Goal: Task Accomplishment & Management: Use online tool/utility

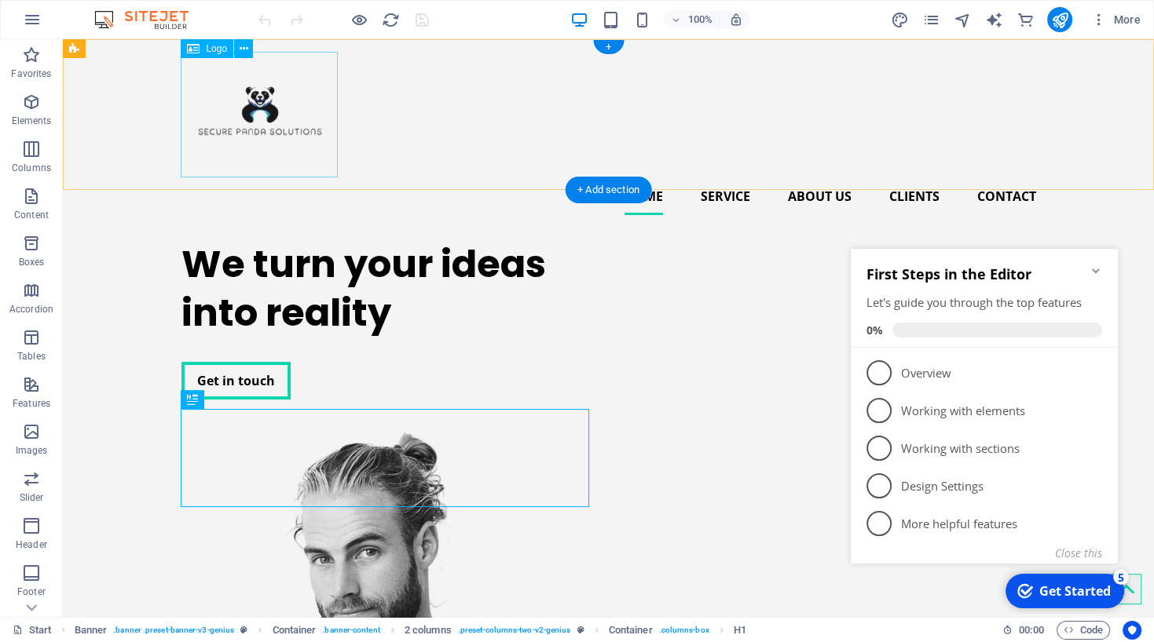
click at [258, 116] on div at bounding box center [608, 115] width 854 height 126
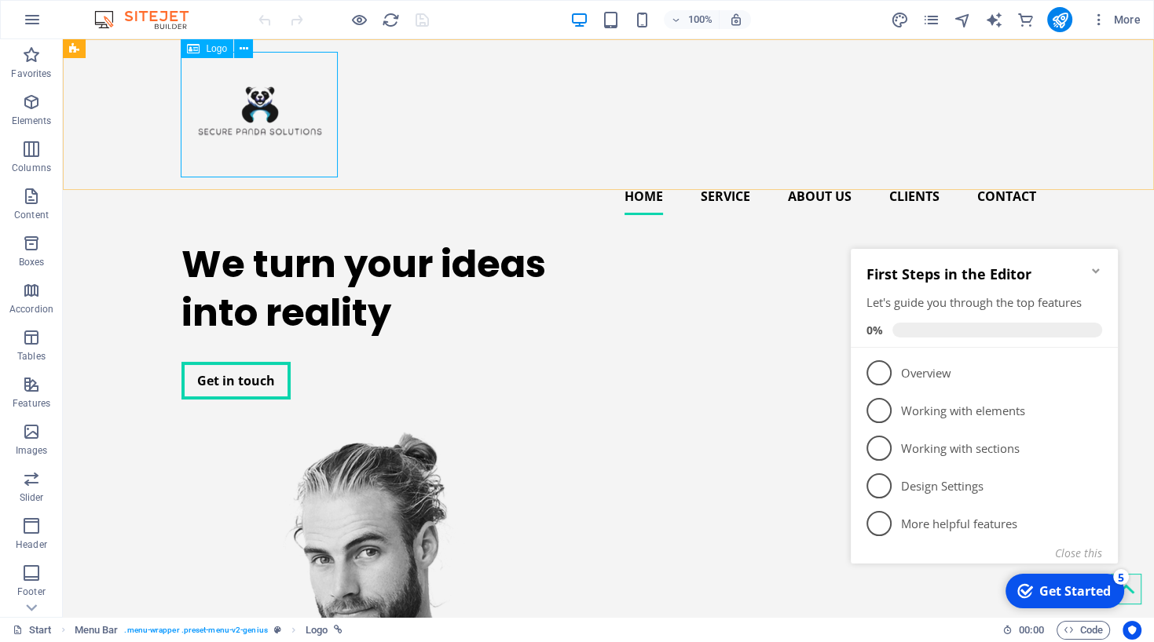
click at [211, 50] on span "Logo" at bounding box center [216, 48] width 21 height 9
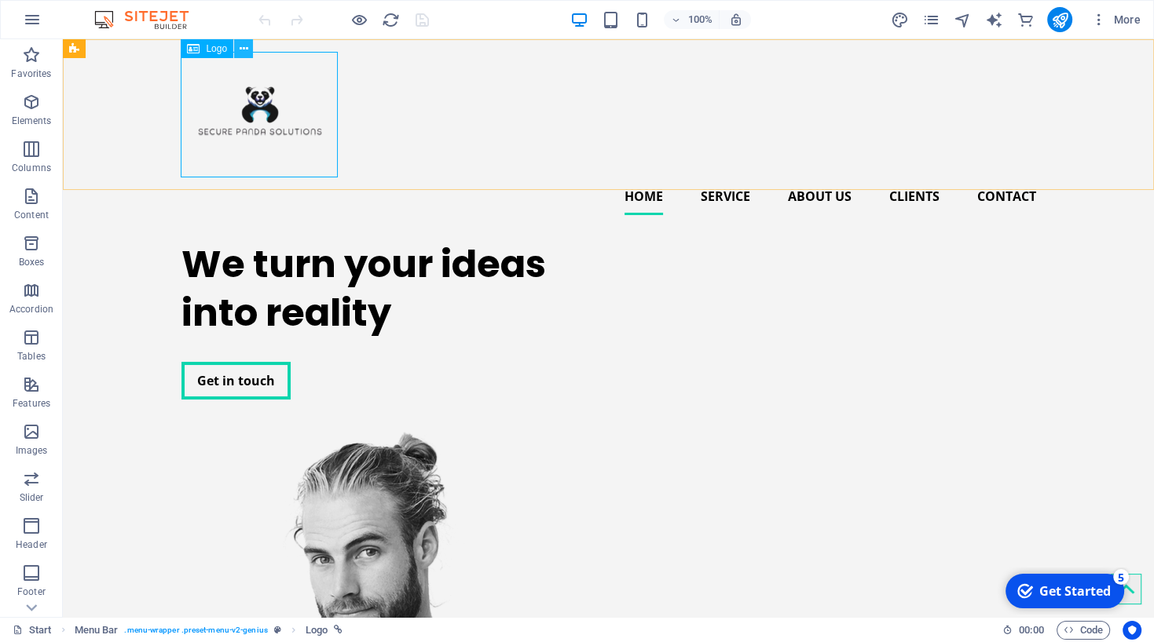
click at [247, 46] on icon at bounding box center [244, 49] width 9 height 16
click at [243, 52] on icon at bounding box center [244, 49] width 9 height 16
click at [214, 83] on div at bounding box center [608, 115] width 854 height 126
click at [30, 110] on icon "button" at bounding box center [31, 102] width 19 height 19
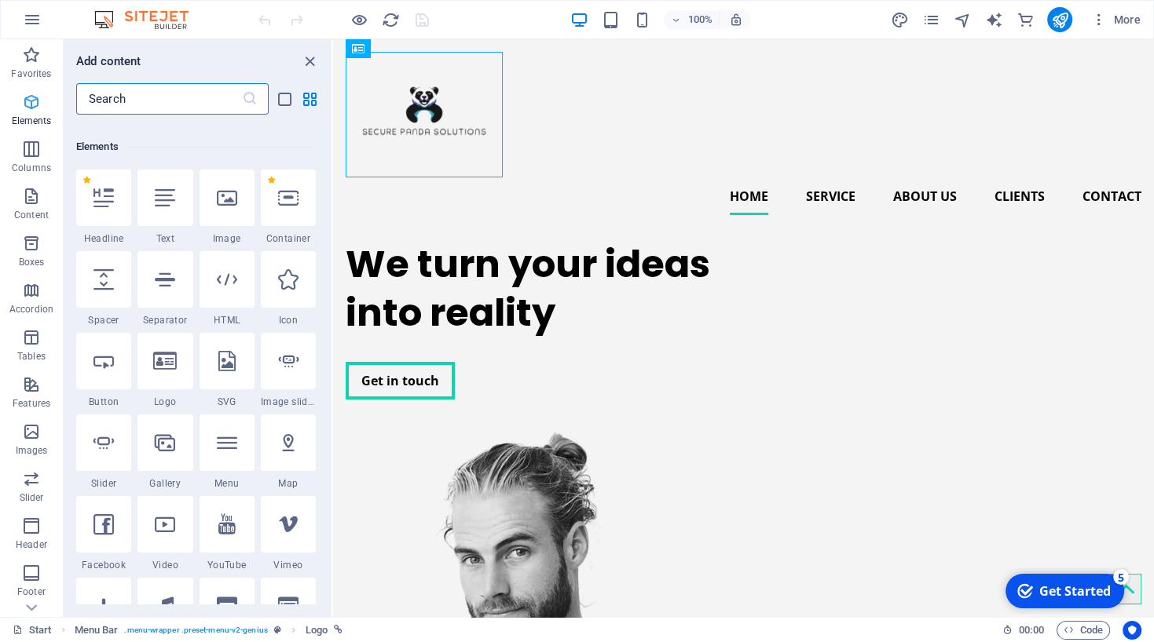
scroll to position [166, 0]
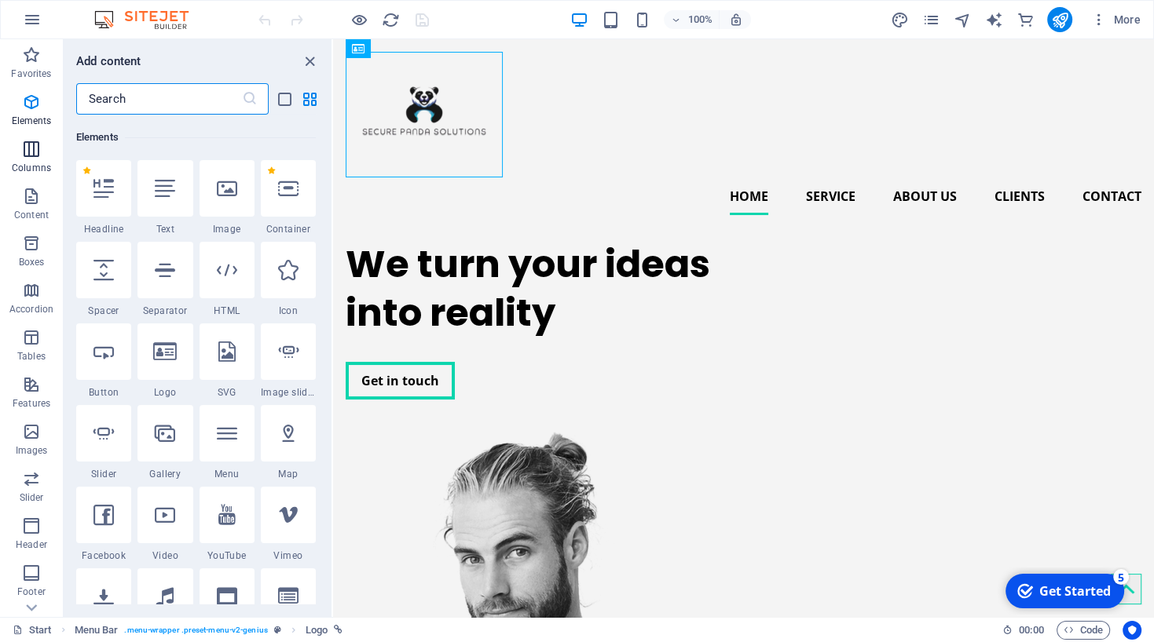
click at [31, 158] on icon "button" at bounding box center [31, 149] width 19 height 19
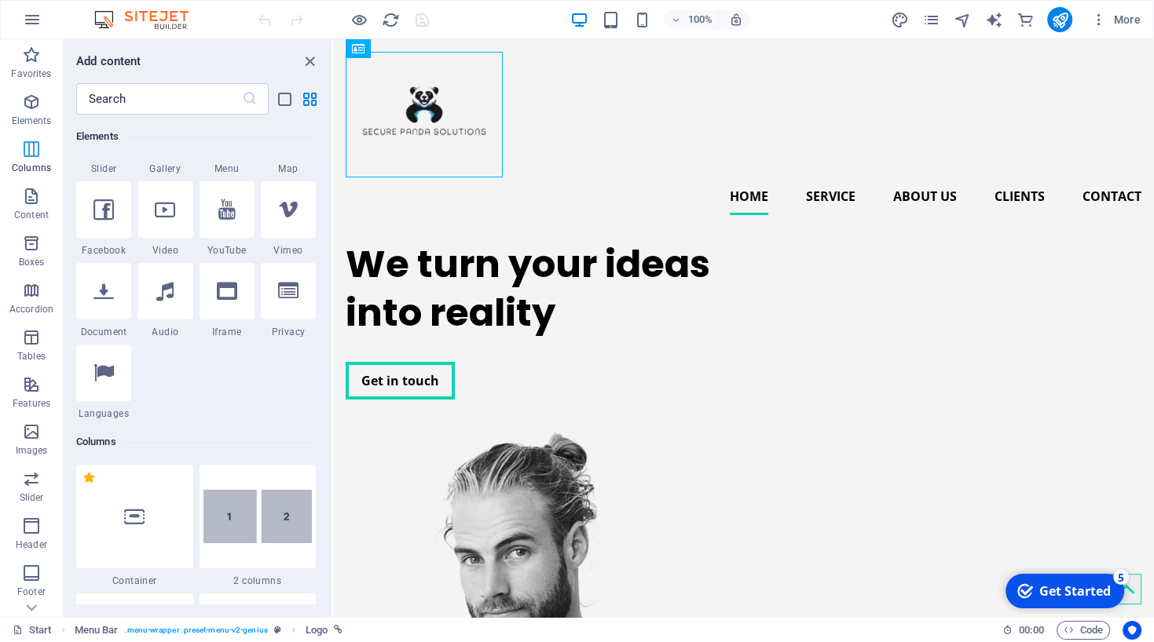
scroll to position [777, 0]
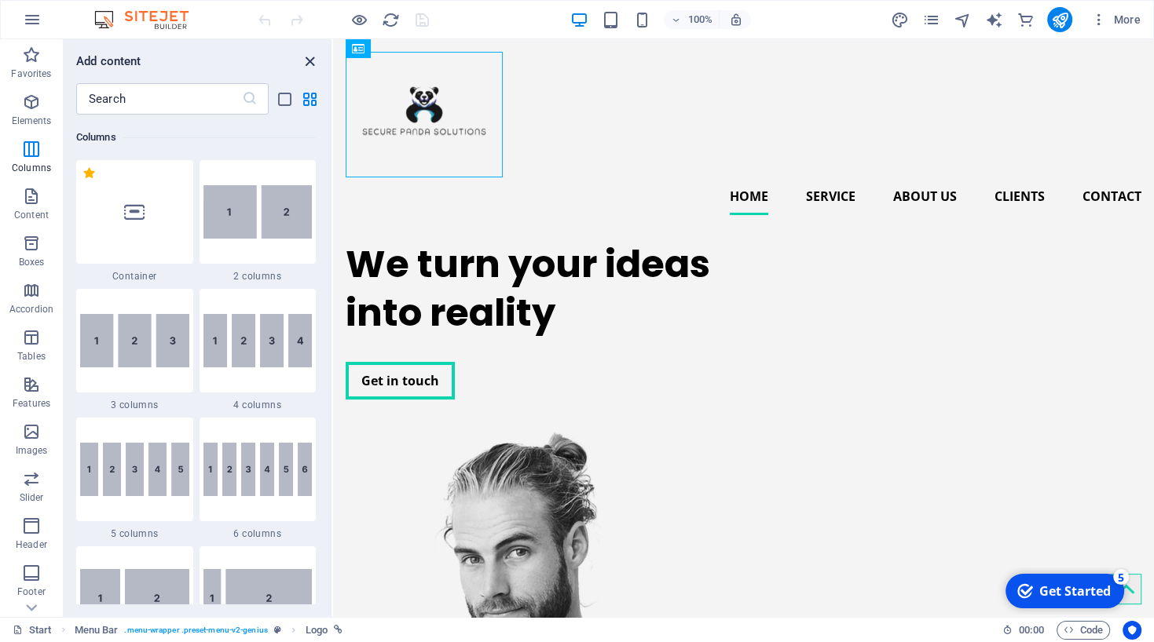
click at [311, 64] on icon "close panel" at bounding box center [310, 62] width 18 height 18
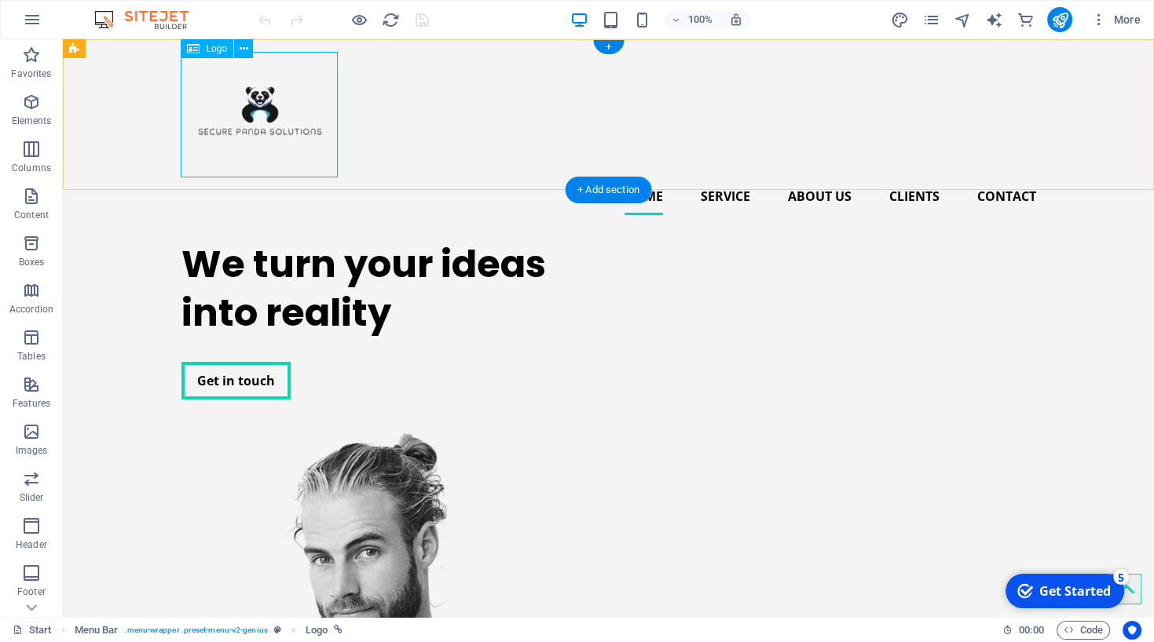
click at [261, 110] on div at bounding box center [608, 115] width 854 height 126
click at [196, 50] on icon at bounding box center [193, 48] width 13 height 19
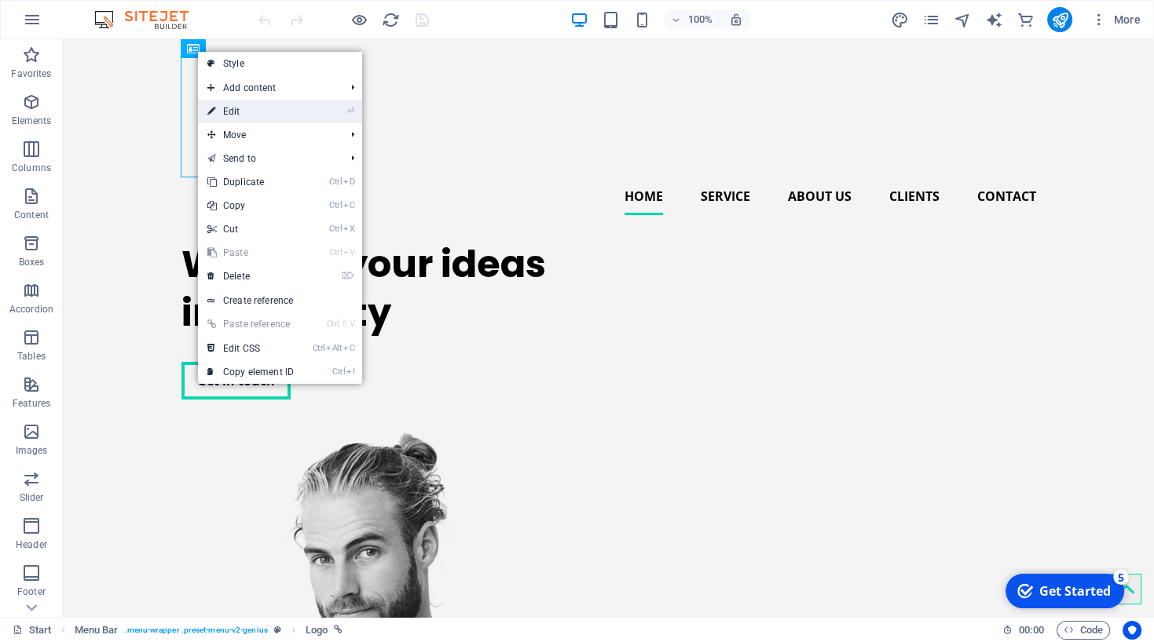
click at [248, 113] on link "⏎ Edit" at bounding box center [250, 112] width 105 height 24
select select "px"
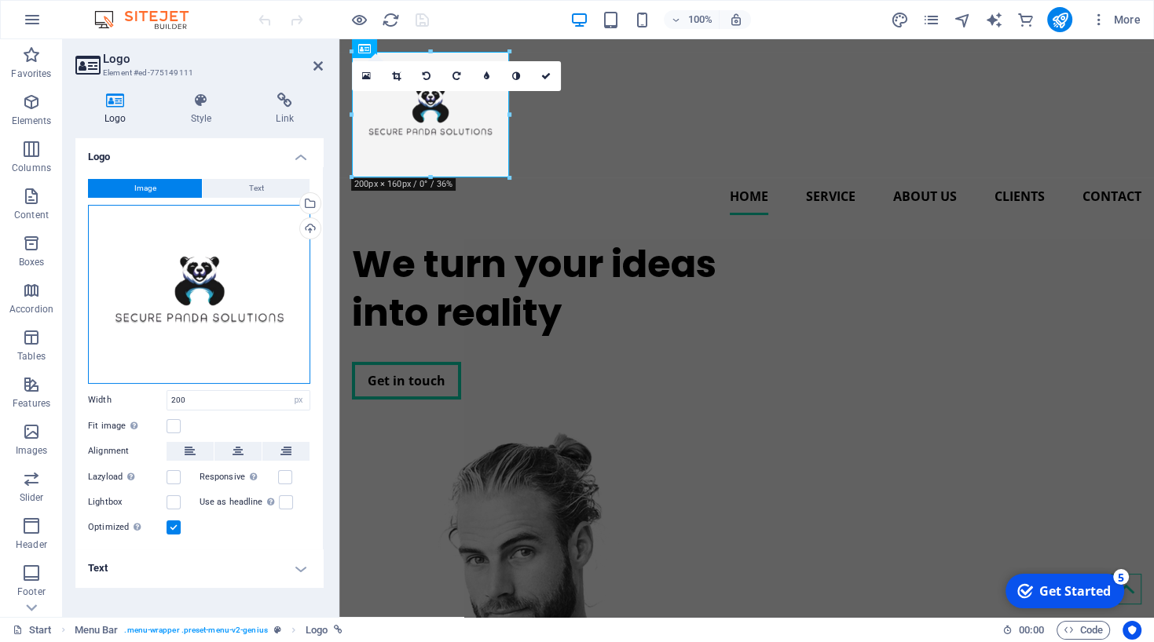
click at [195, 278] on div "Drag files here, click to choose files or select files from Files or our free s…" at bounding box center [199, 294] width 222 height 179
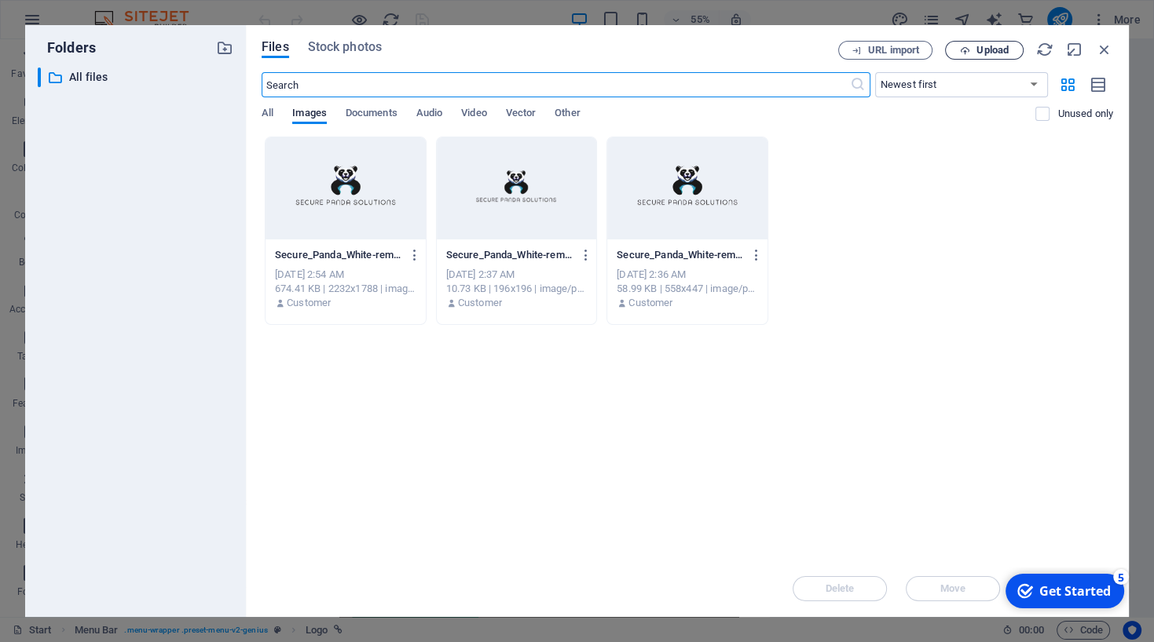
click at [966, 55] on icon "button" at bounding box center [965, 51] width 10 height 10
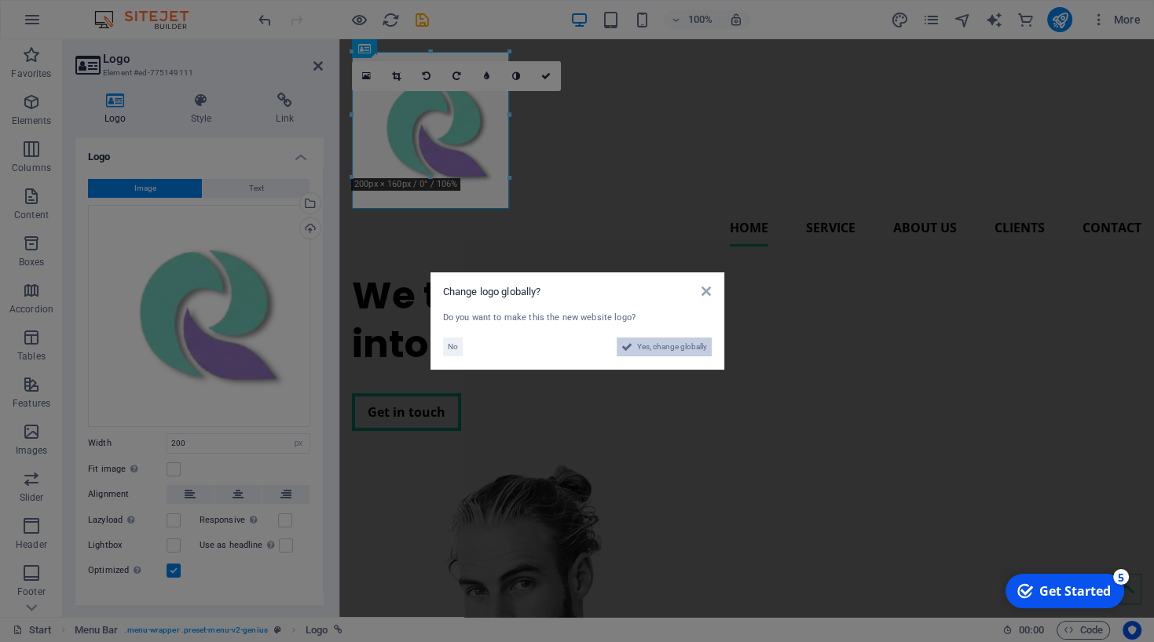
click at [638, 346] on span "Yes, change globally" at bounding box center [672, 347] width 70 height 19
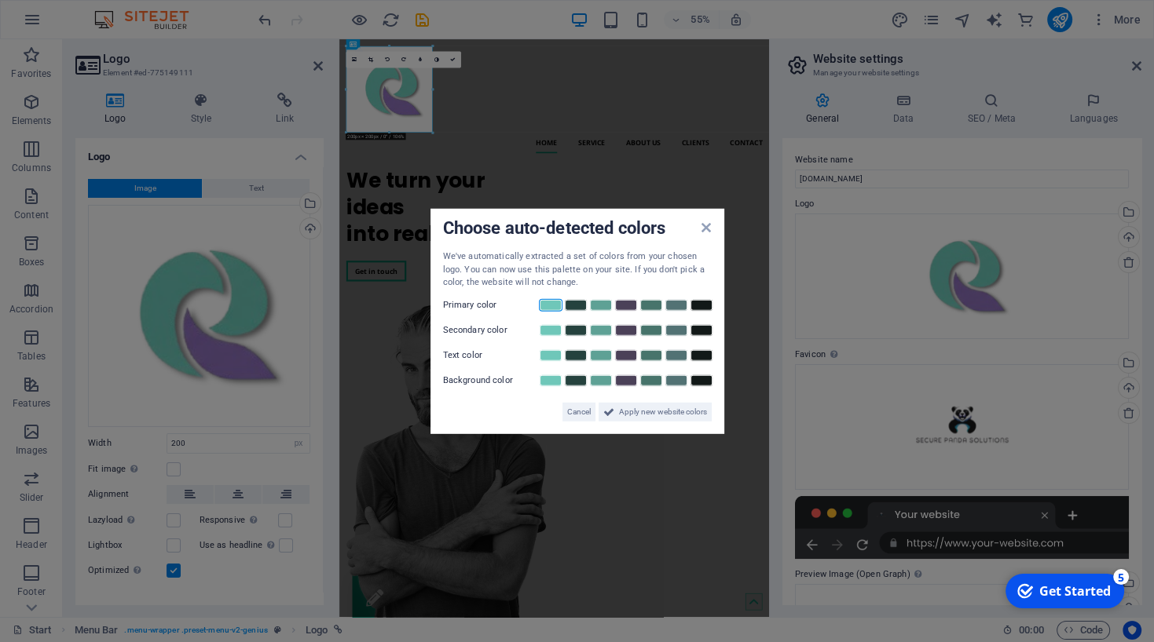
click at [550, 303] on link at bounding box center [551, 304] width 24 height 13
click at [622, 329] on link at bounding box center [626, 330] width 24 height 13
click at [551, 382] on link at bounding box center [551, 380] width 24 height 13
click at [569, 413] on span "Cancel" at bounding box center [579, 411] width 24 height 19
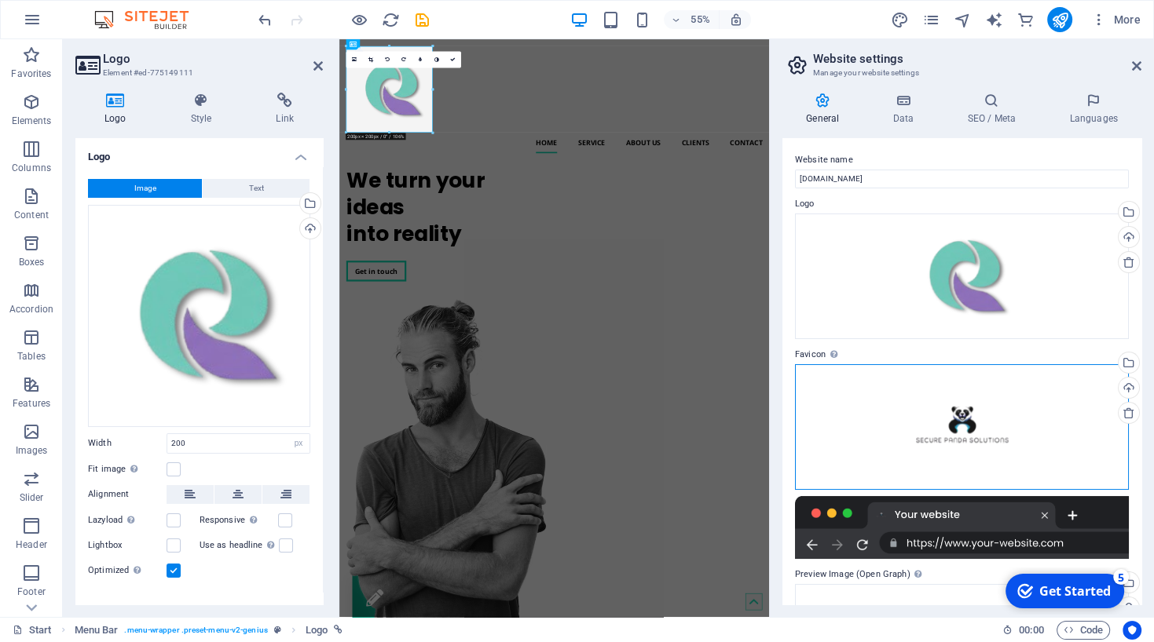
click at [954, 418] on div "Drag files here, click to choose files or select files from Files or our free s…" at bounding box center [962, 427] width 334 height 126
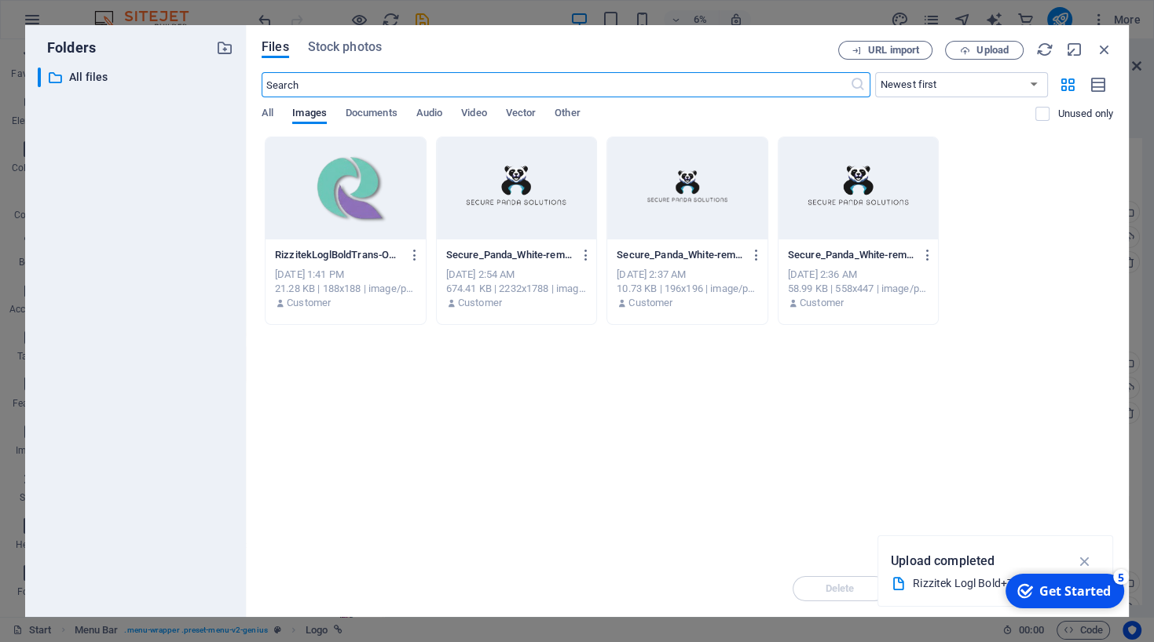
click at [313, 236] on div at bounding box center [345, 188] width 160 height 102
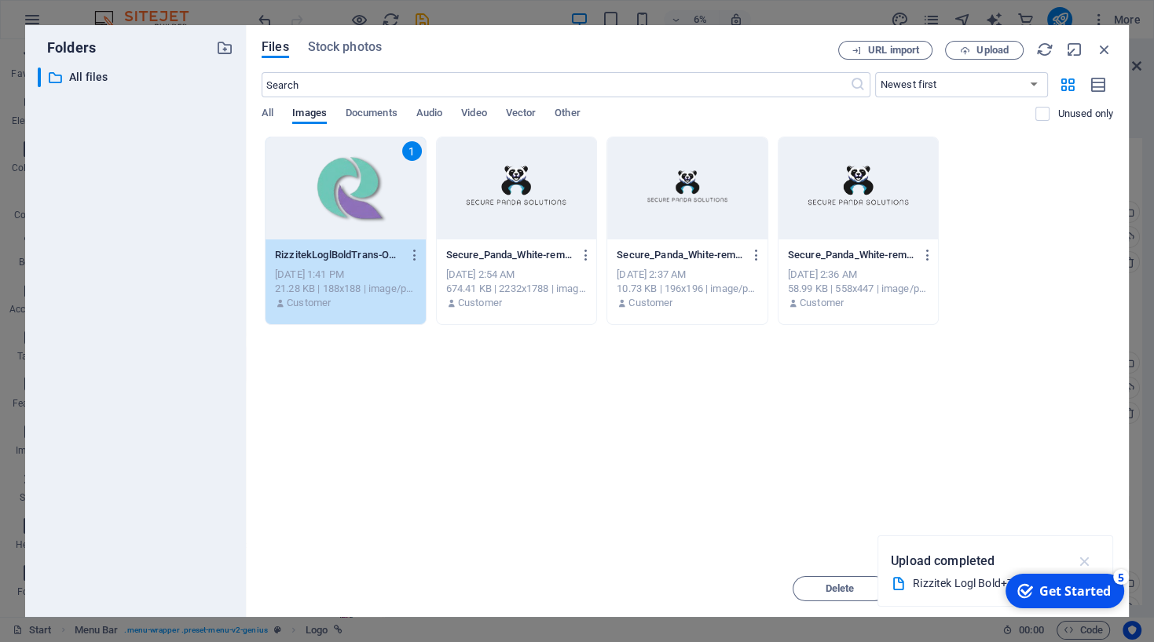
click at [1088, 558] on icon "button" at bounding box center [1084, 561] width 18 height 17
click at [1080, 581] on div "checkmark Get Started 5" at bounding box center [1064, 591] width 119 height 35
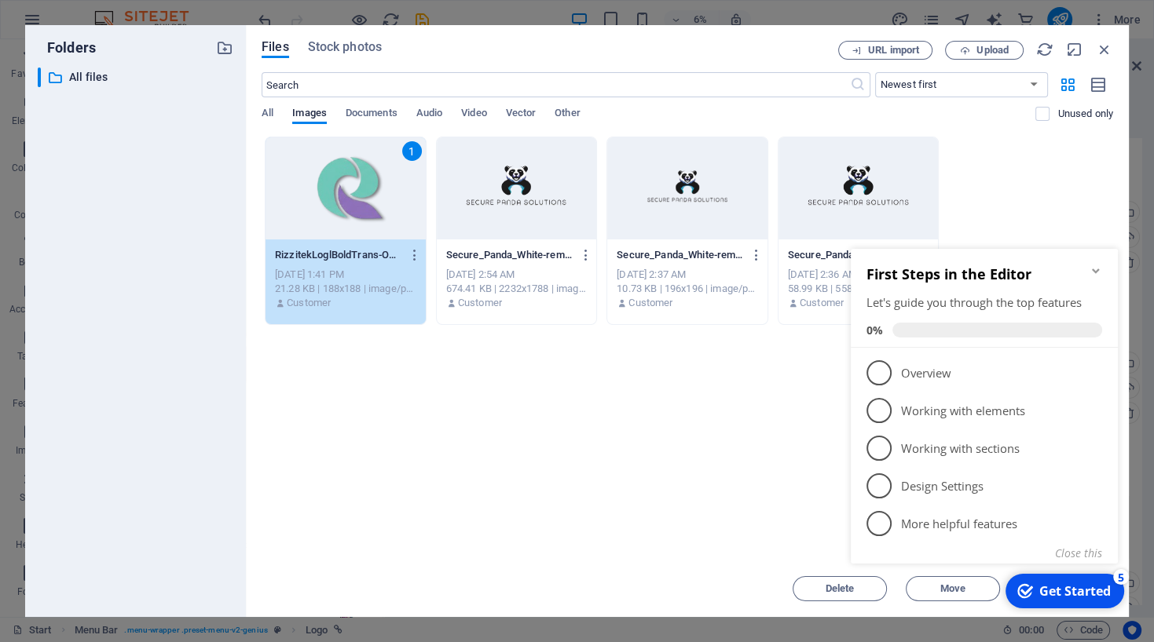
click at [1096, 269] on icon "Minimize checklist" at bounding box center [1095, 271] width 13 height 13
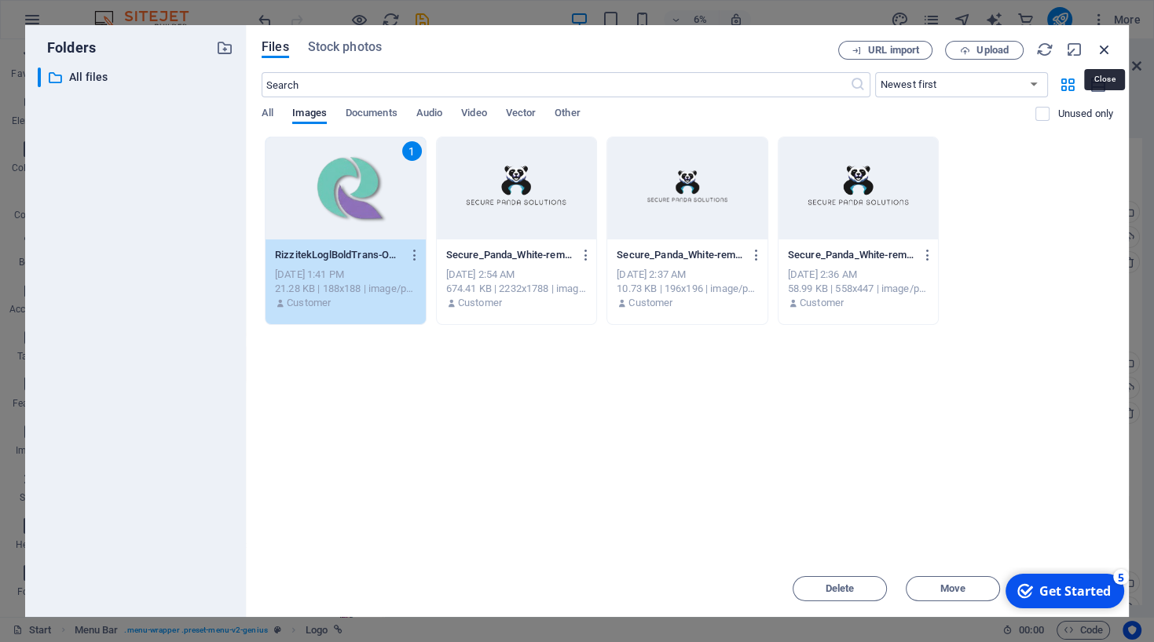
click at [1098, 47] on icon "button" at bounding box center [1103, 49] width 17 height 17
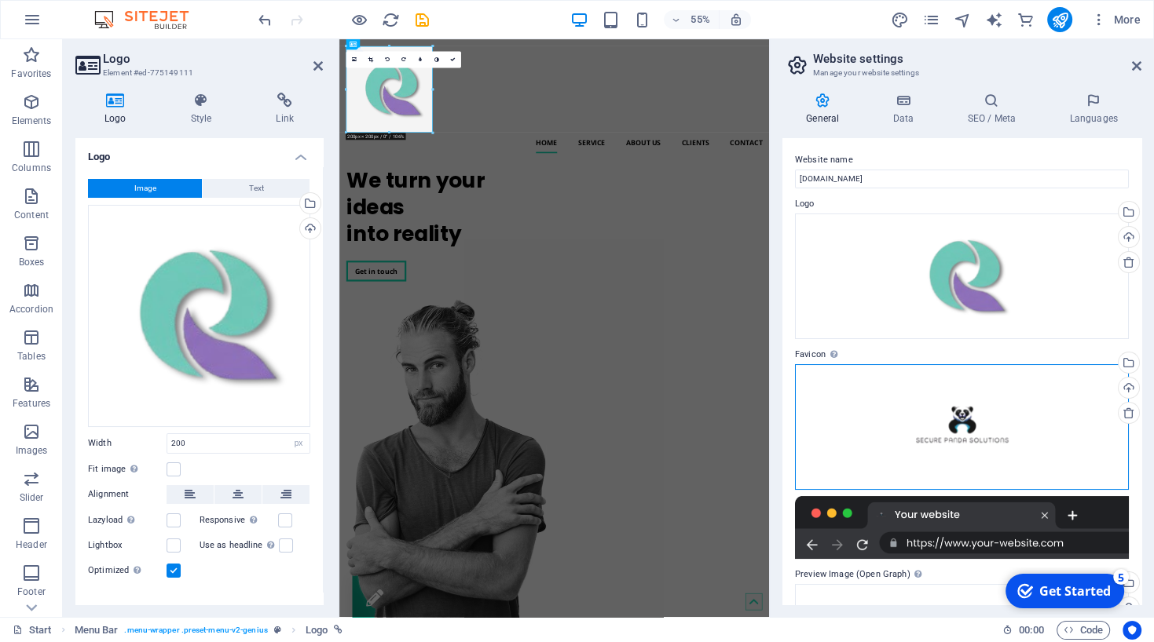
click at [922, 426] on div "Drag files here, click to choose files or select files from Files or our free s…" at bounding box center [962, 427] width 334 height 126
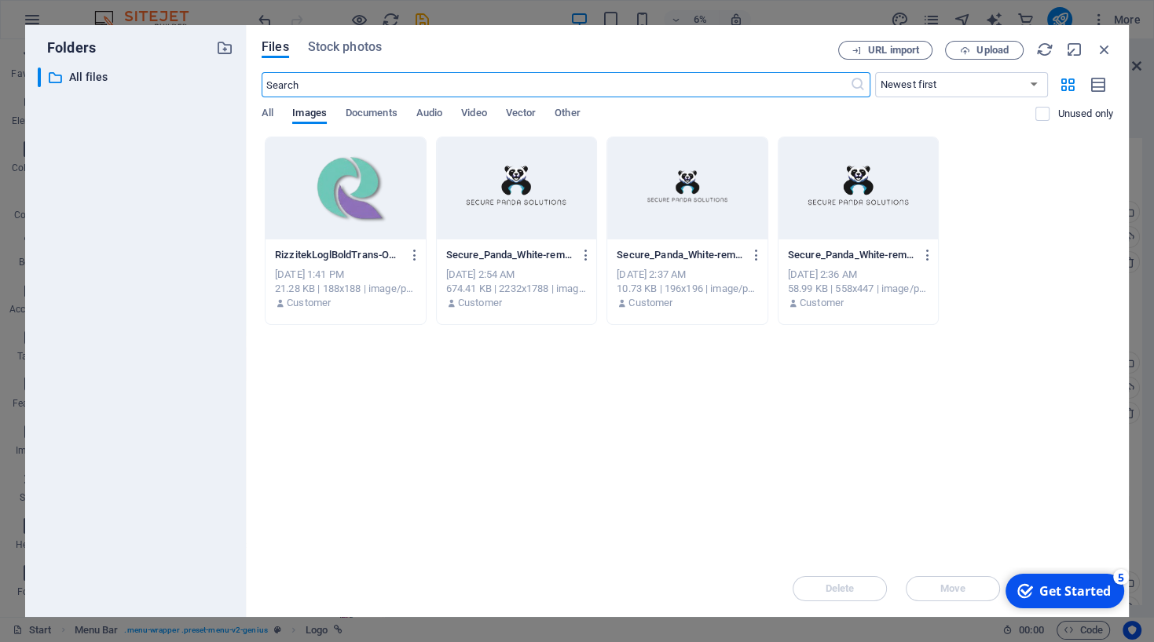
click at [379, 218] on div at bounding box center [345, 188] width 160 height 102
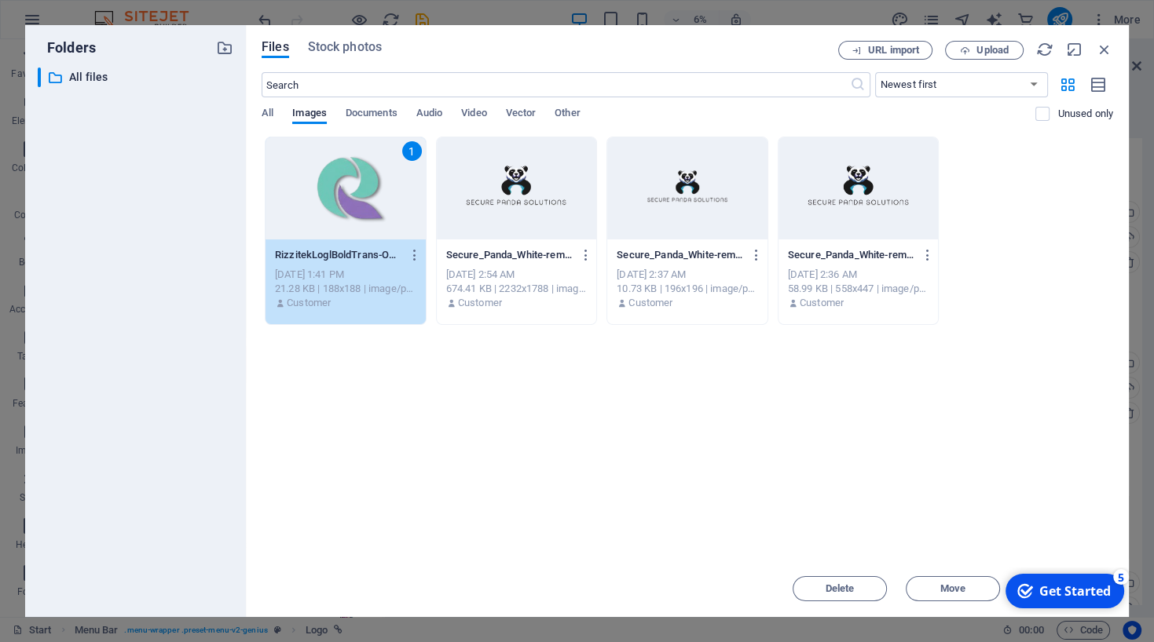
click at [1066, 589] on div "Get Started" at bounding box center [1074, 591] width 71 height 17
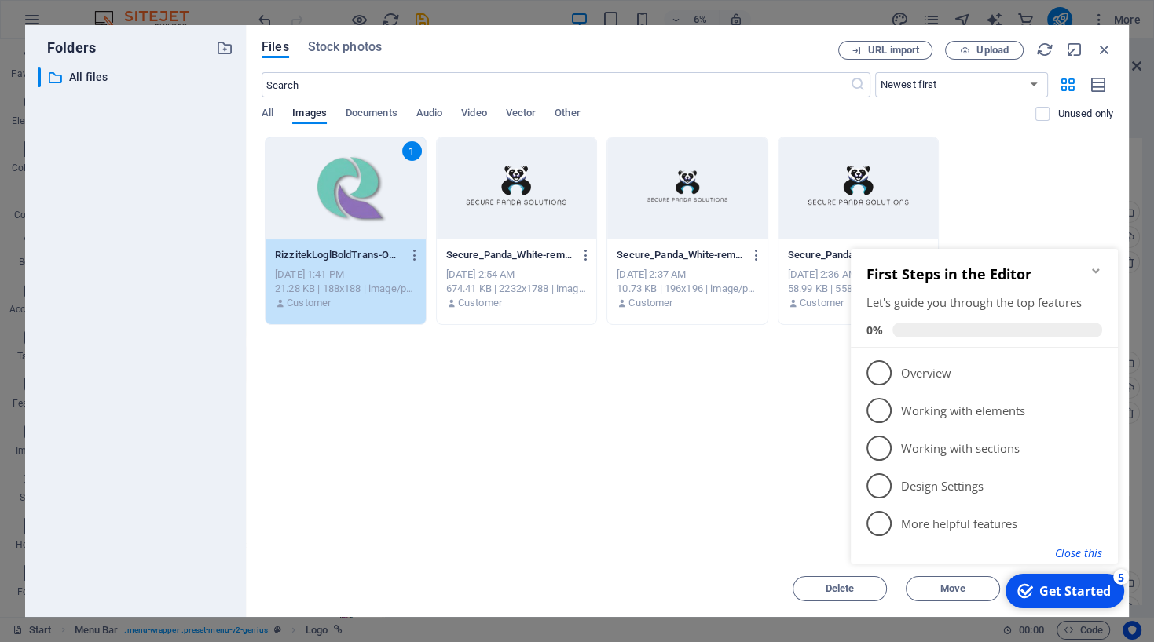
click at [1084, 553] on button "Close this" at bounding box center [1078, 553] width 47 height 15
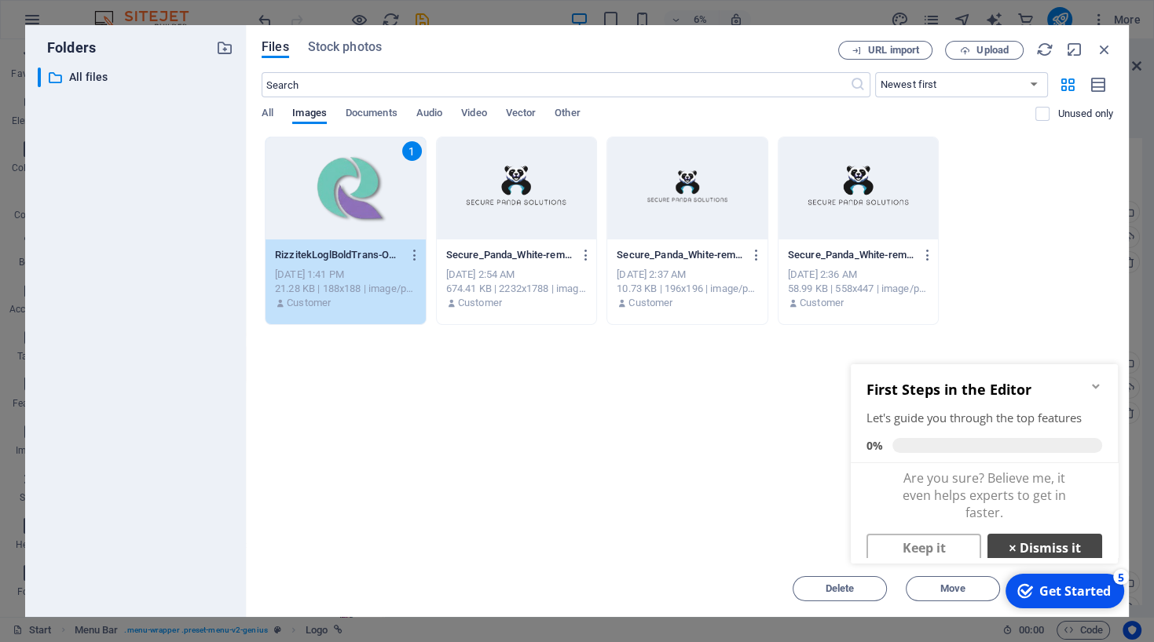
click at [1024, 539] on link "× Dismiss it" at bounding box center [1044, 548] width 115 height 28
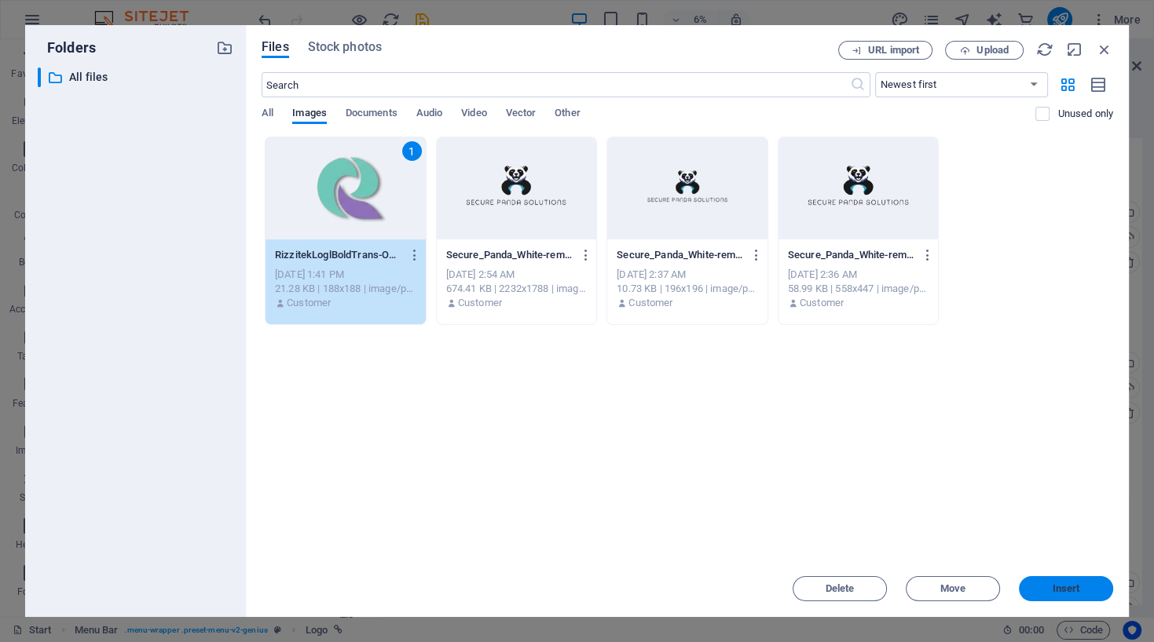
click at [1060, 595] on button "Insert" at bounding box center [1065, 588] width 94 height 25
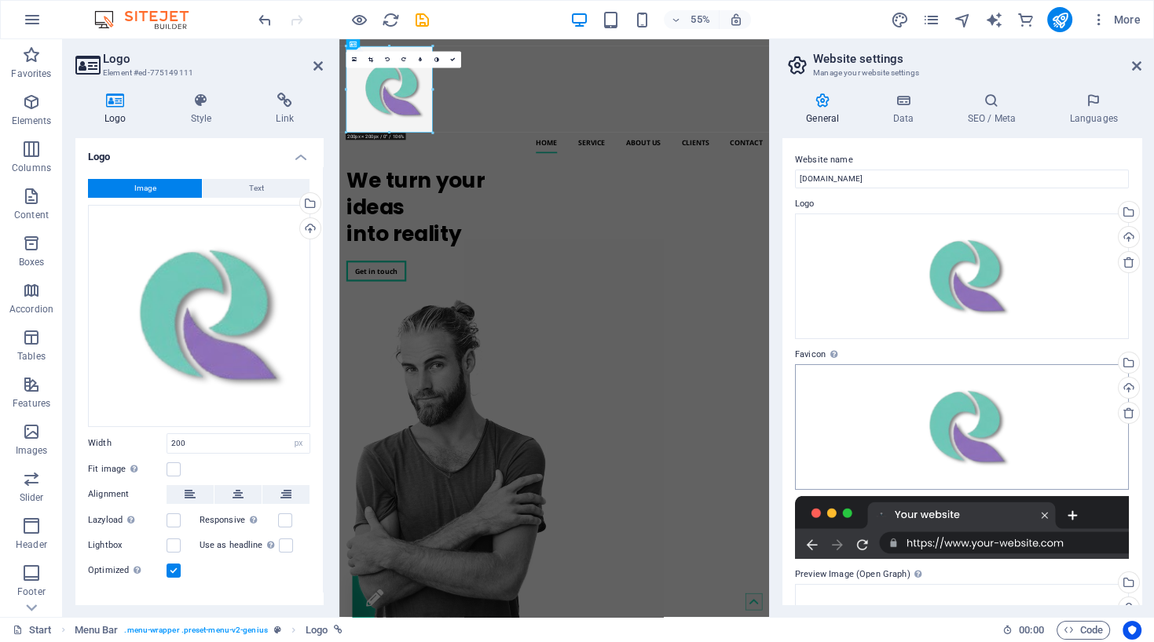
scroll to position [244, 0]
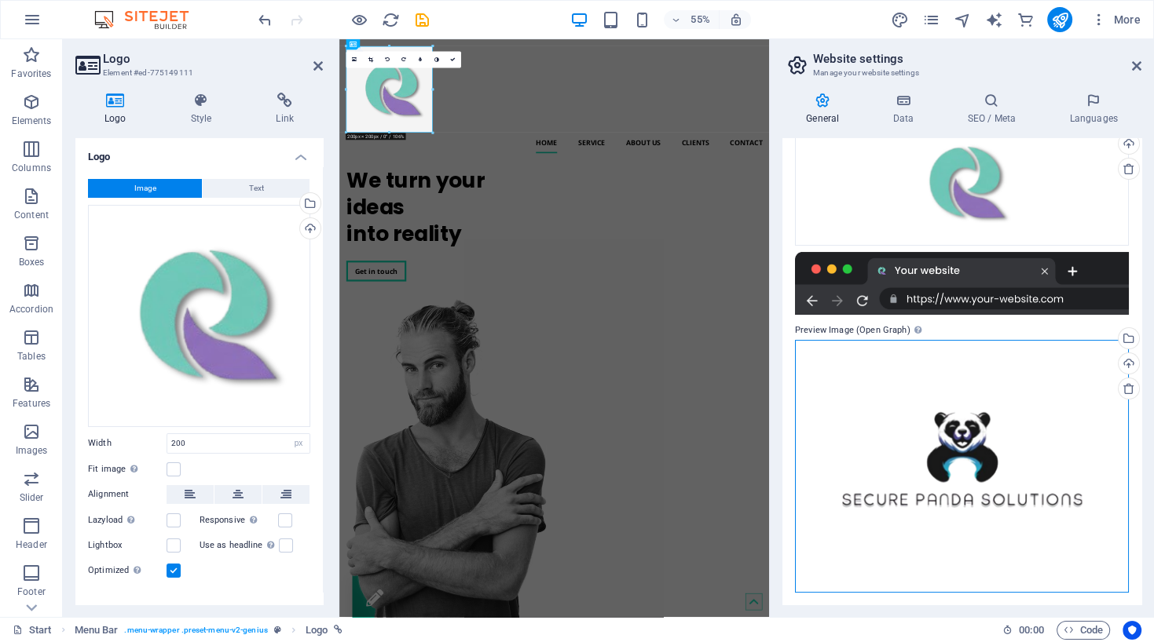
click at [954, 484] on div "Drag files here, click to choose files or select files from Files or our free s…" at bounding box center [962, 466] width 334 height 253
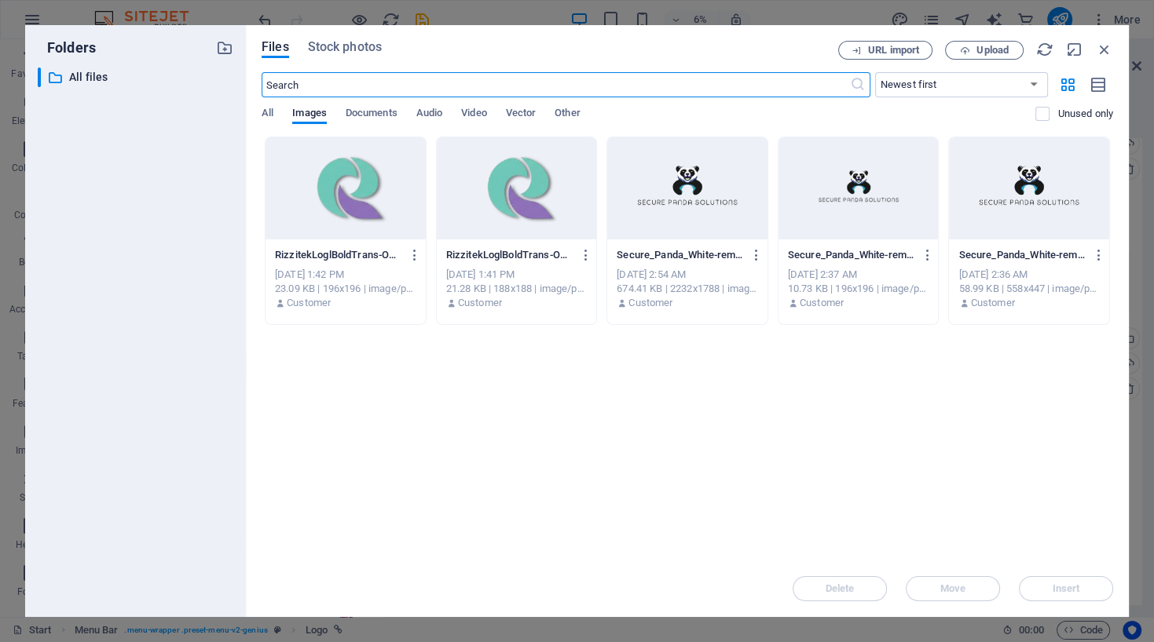
click at [350, 217] on div at bounding box center [345, 188] width 160 height 102
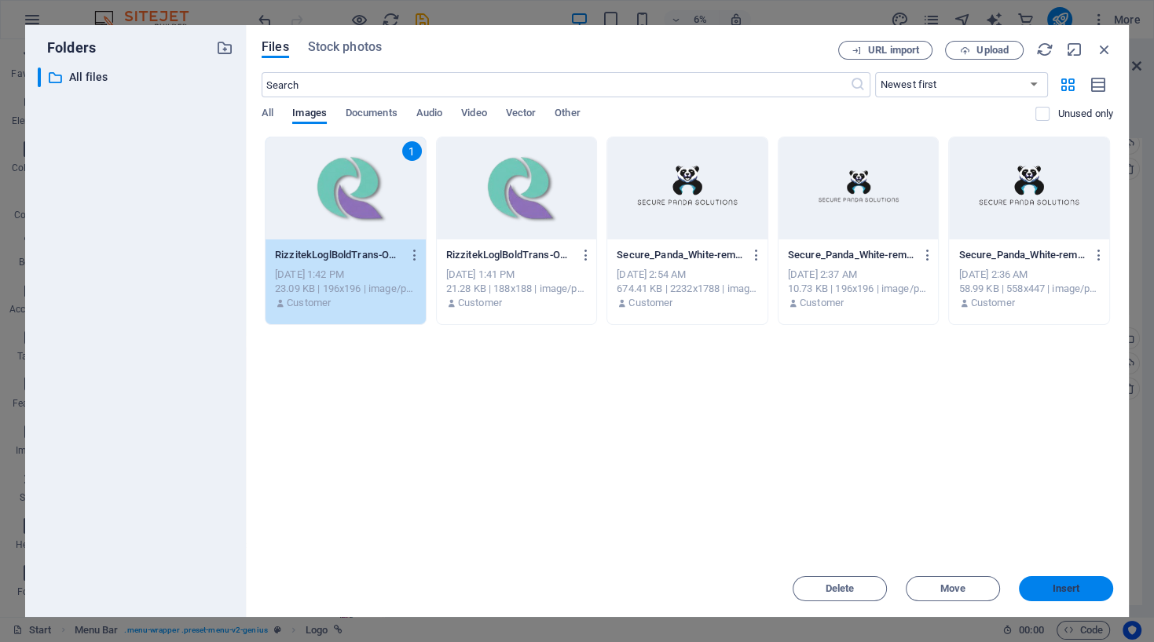
click at [1061, 592] on span "Insert" at bounding box center [1065, 588] width 27 height 9
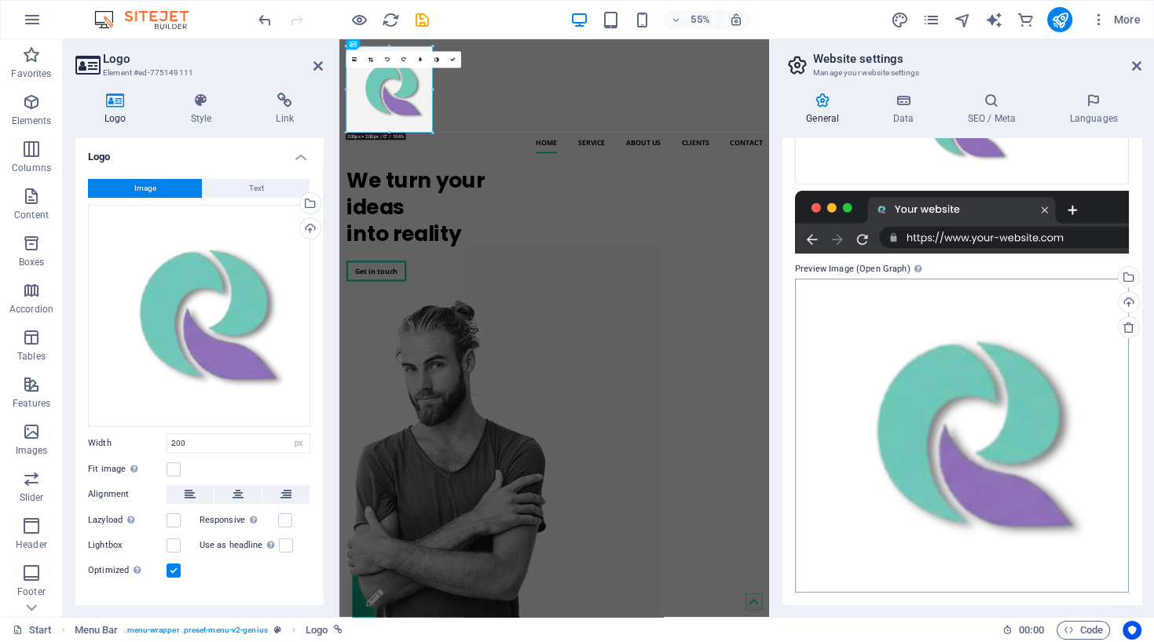
scroll to position [0, 0]
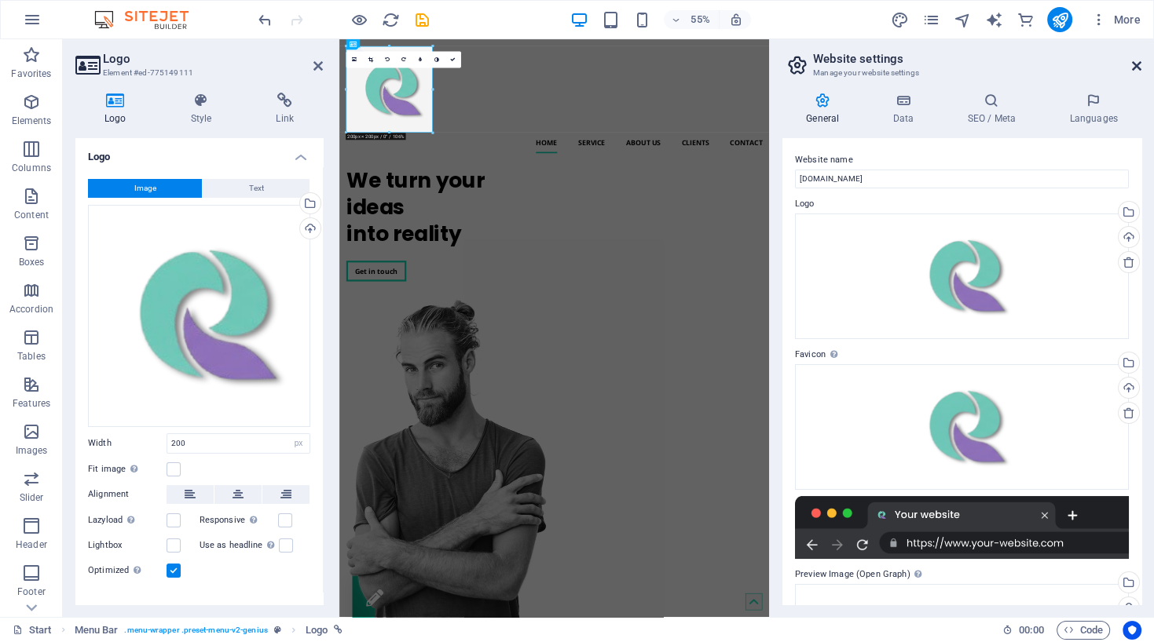
click at [1137, 69] on icon at bounding box center [1136, 66] width 9 height 13
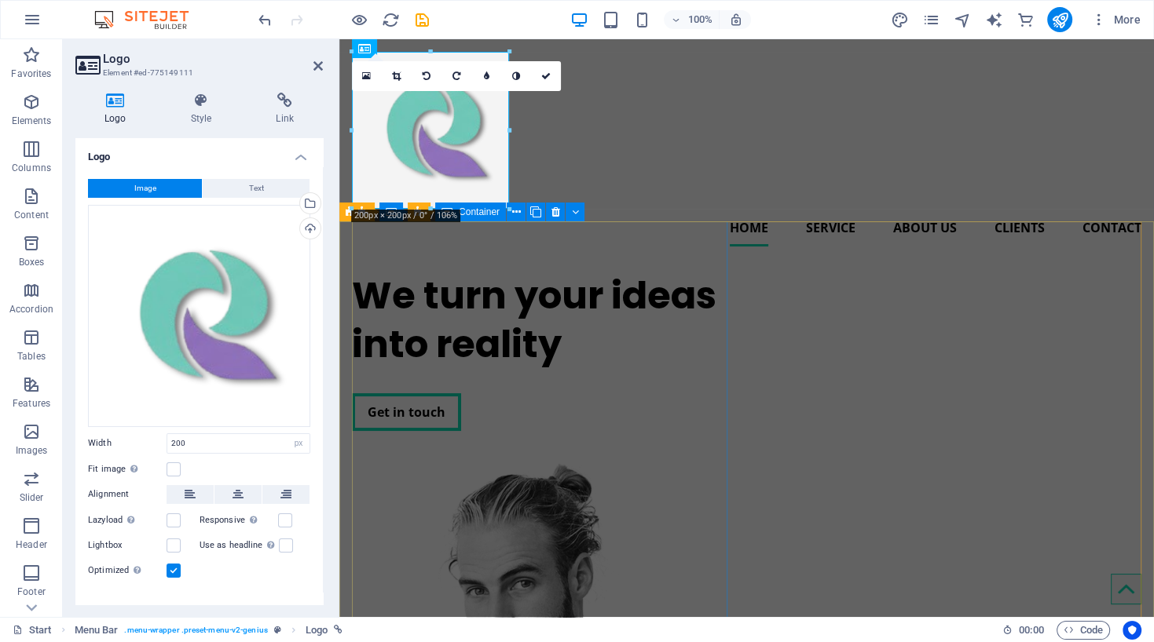
click at [614, 335] on div "We turn your ideas into reality Get in touch" at bounding box center [540, 351] width 376 height 185
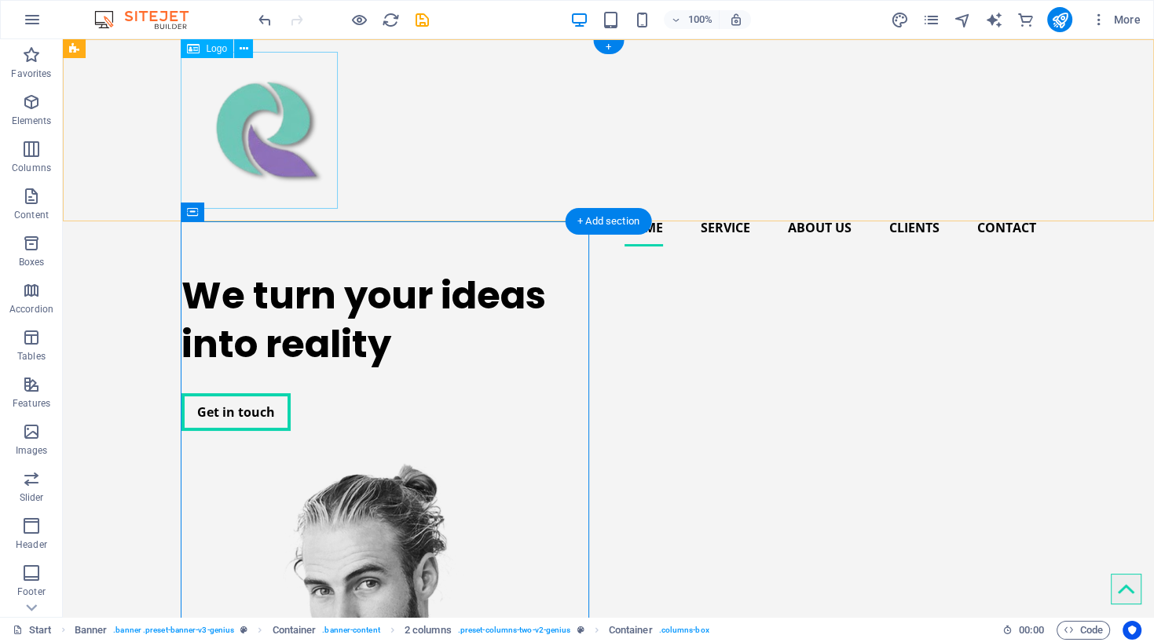
click at [274, 143] on div at bounding box center [608, 130] width 854 height 157
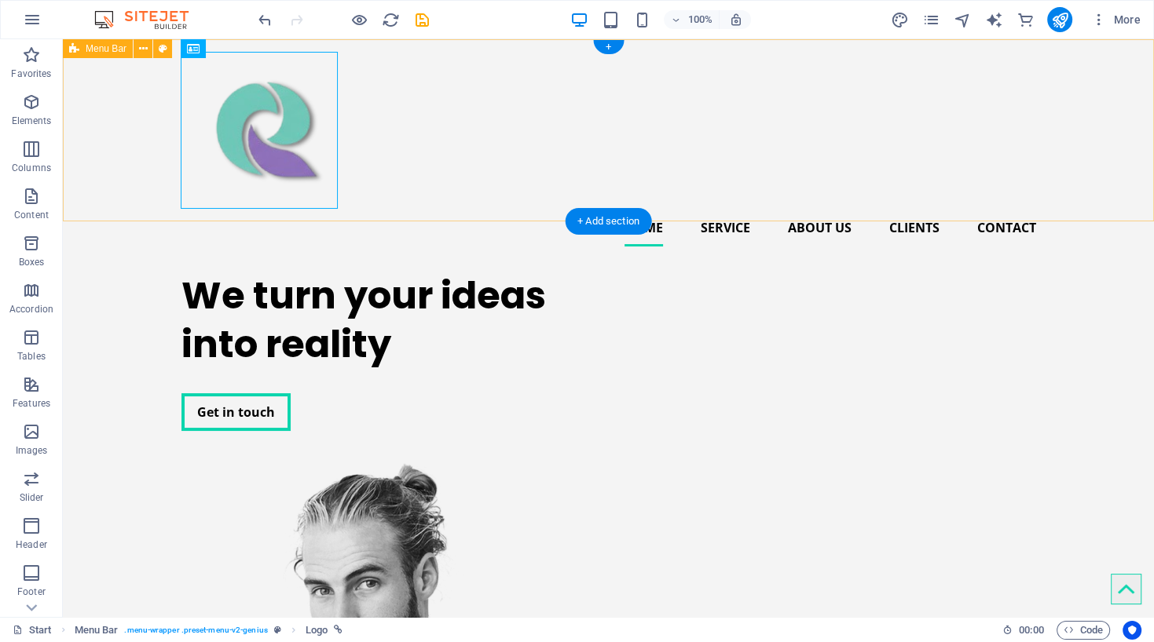
click at [457, 155] on div "Home Service About us Clients Contact" at bounding box center [608, 149] width 1091 height 220
click at [265, 162] on div at bounding box center [608, 130] width 854 height 157
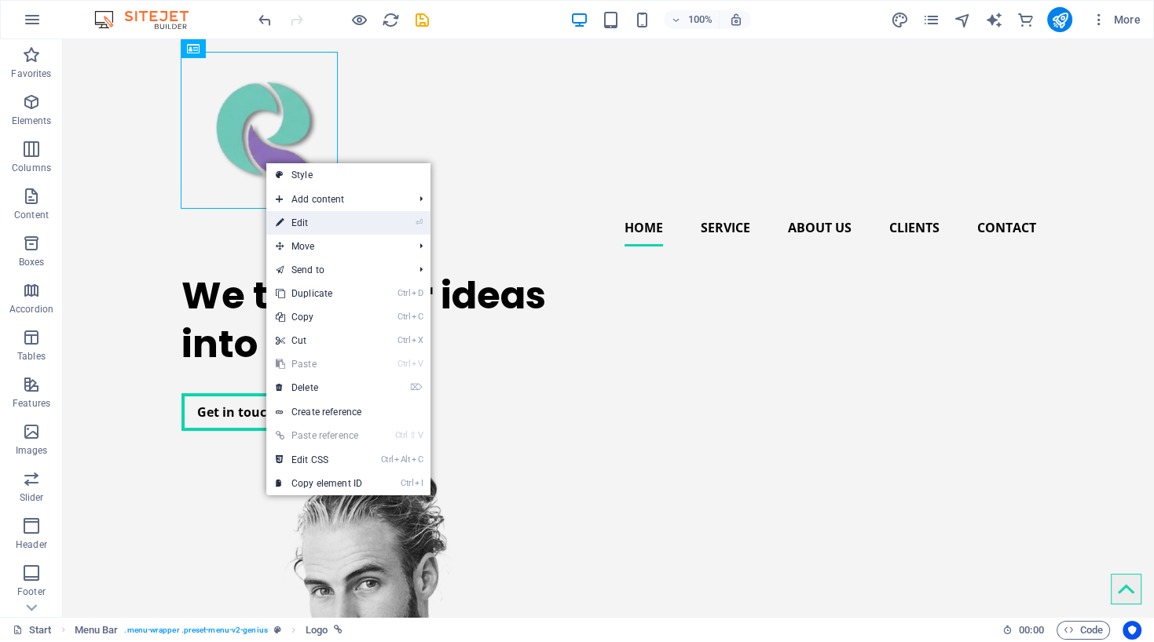
click at [309, 219] on link "⏎ Edit" at bounding box center [318, 223] width 105 height 24
select select "px"
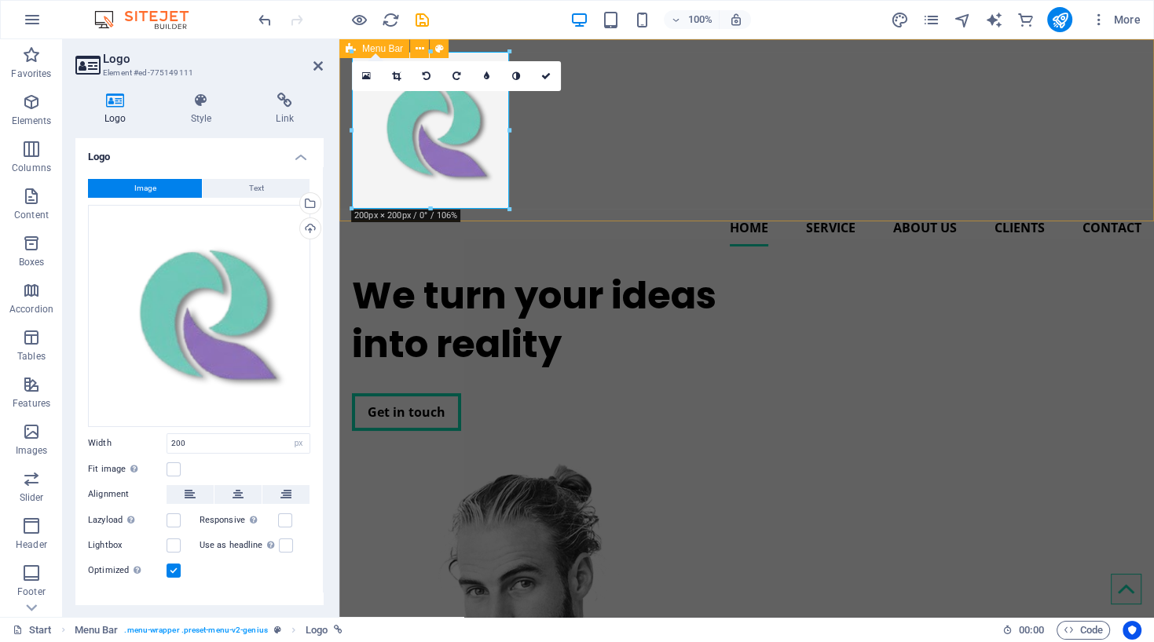
click at [649, 199] on div "Home Service About us Clients Contact" at bounding box center [746, 149] width 814 height 220
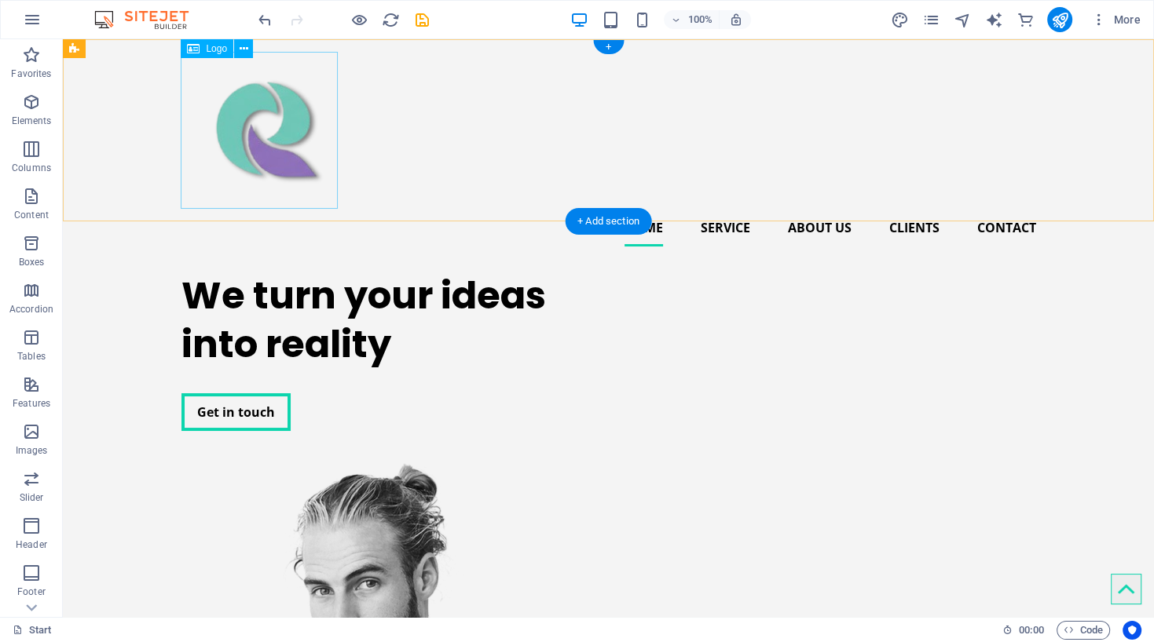
click at [269, 158] on div at bounding box center [608, 130] width 854 height 157
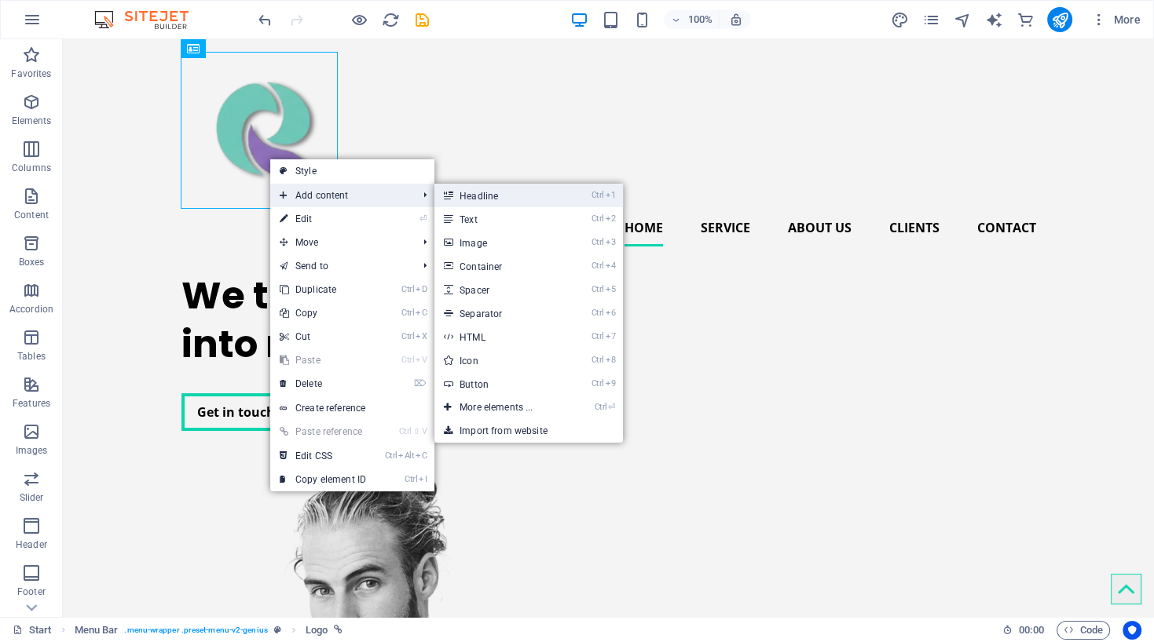
click at [479, 203] on link "Ctrl 1 Headline" at bounding box center [499, 196] width 130 height 24
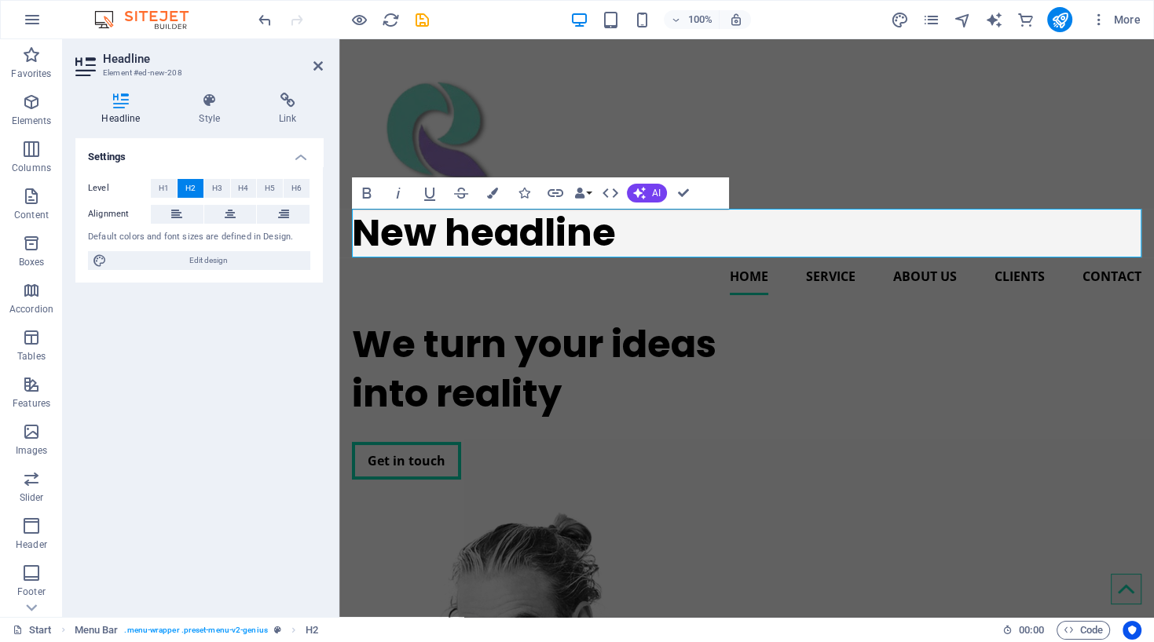
click at [313, 64] on h2 "Headline" at bounding box center [213, 59] width 220 height 14
click at [319, 68] on icon at bounding box center [317, 66] width 9 height 13
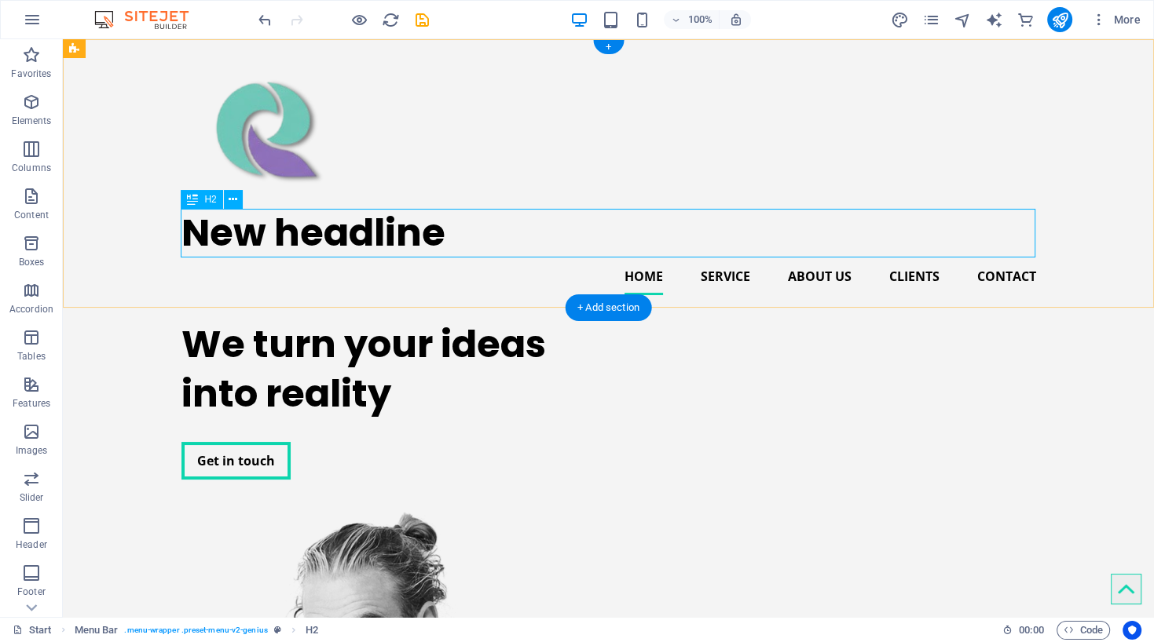
click at [363, 235] on div "New headline" at bounding box center [608, 233] width 854 height 49
click at [233, 198] on icon at bounding box center [233, 200] width 9 height 16
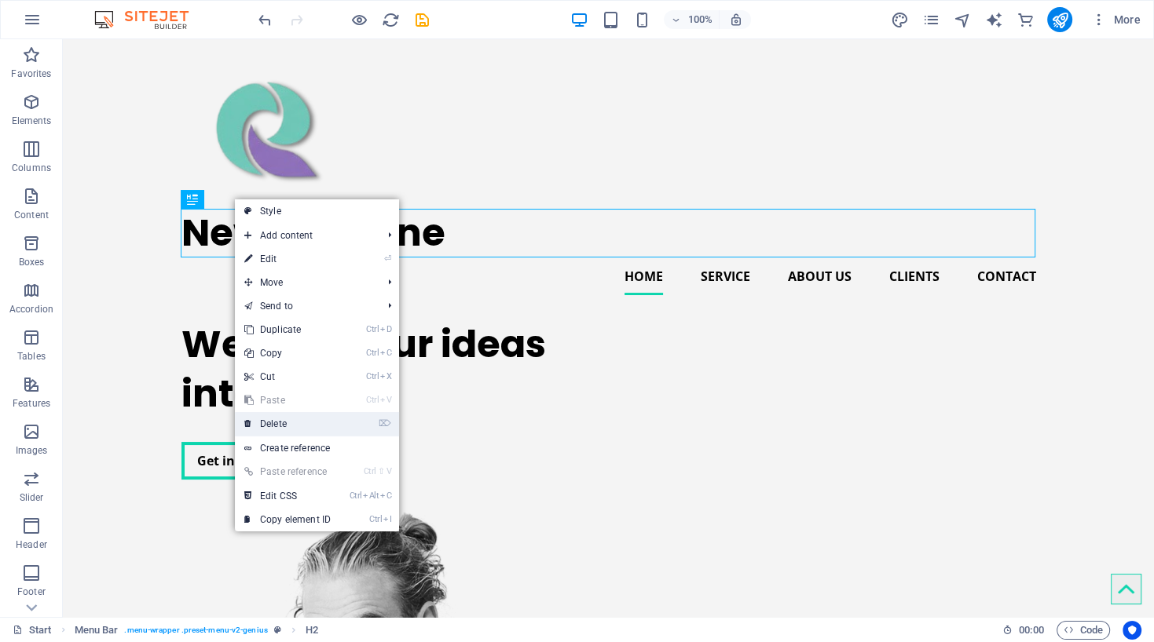
click at [287, 426] on link "⌦ Delete" at bounding box center [287, 424] width 105 height 24
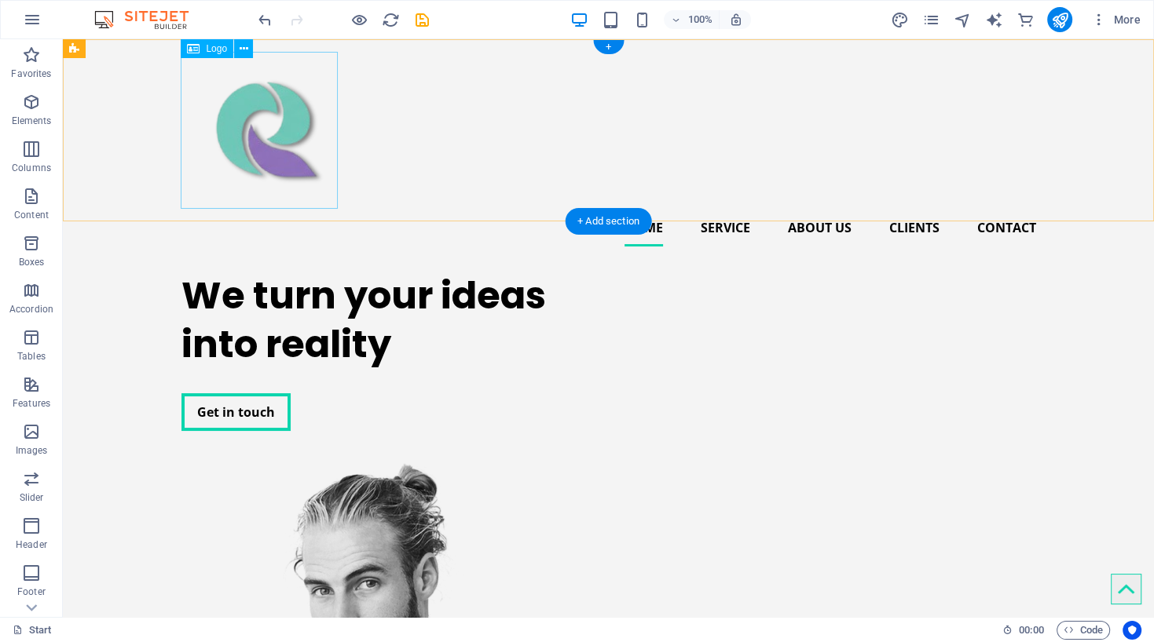
click at [308, 155] on div at bounding box center [608, 130] width 854 height 157
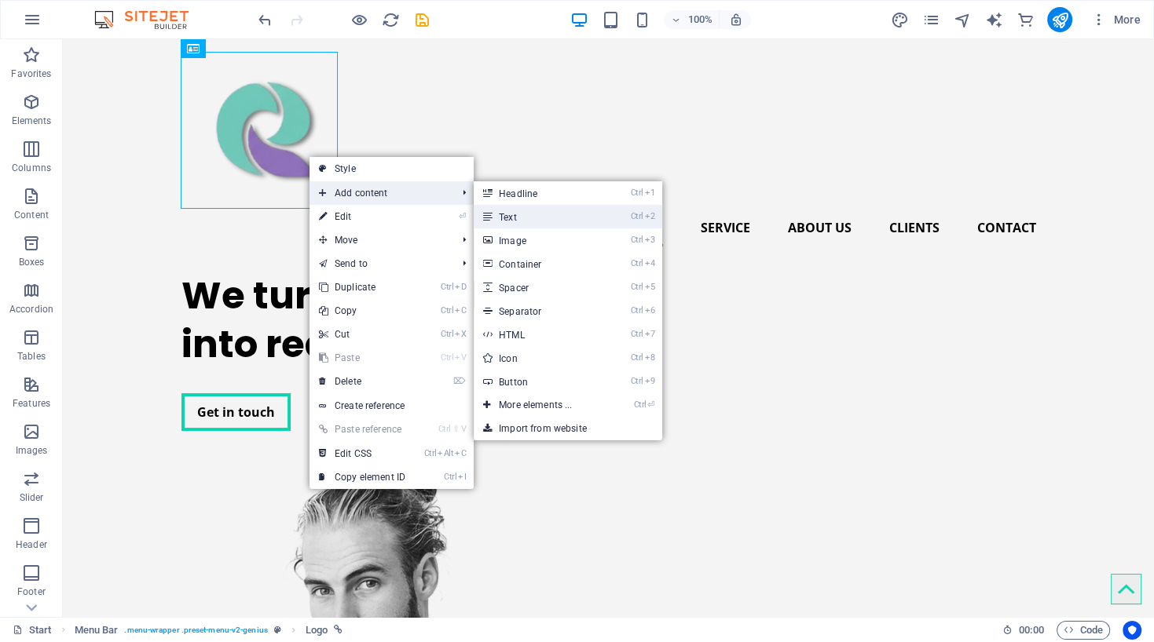
click at [504, 216] on link "Ctrl 2 Text" at bounding box center [539, 217] width 130 height 24
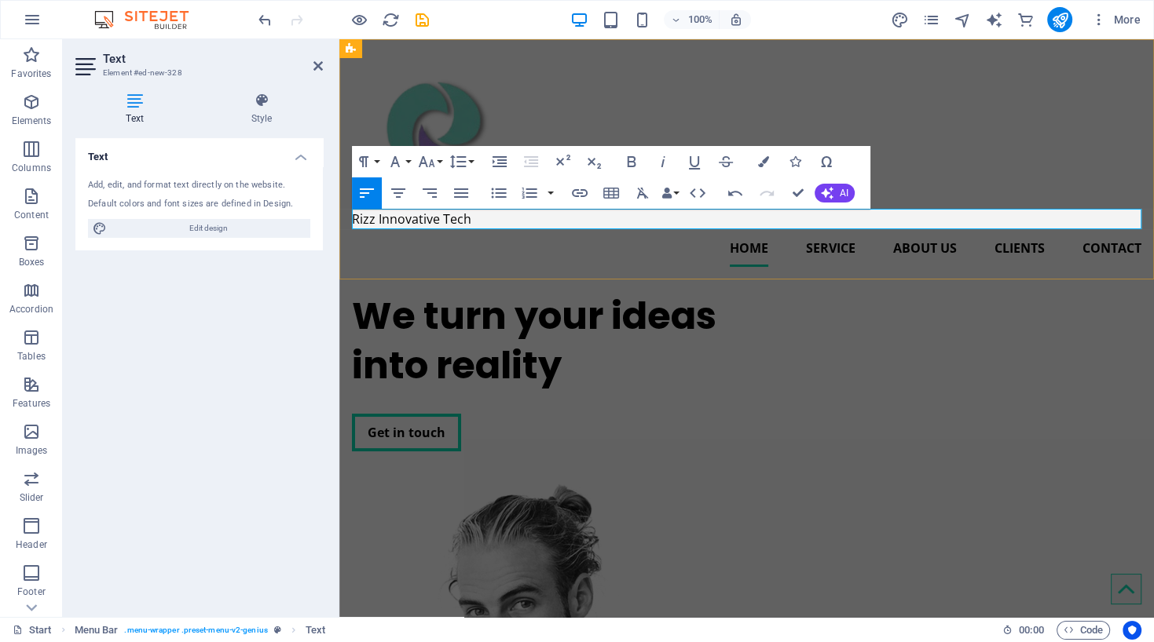
click at [481, 222] on p "Rizz Innovative Tech" at bounding box center [746, 219] width 789 height 20
drag, startPoint x: 481, startPoint y: 222, endPoint x: 382, endPoint y: 218, distance: 99.0
click at [382, 218] on p "Rizz Innovative Tech" at bounding box center [746, 219] width 789 height 20
click at [378, 163] on button "Paragraph Format" at bounding box center [367, 161] width 30 height 31
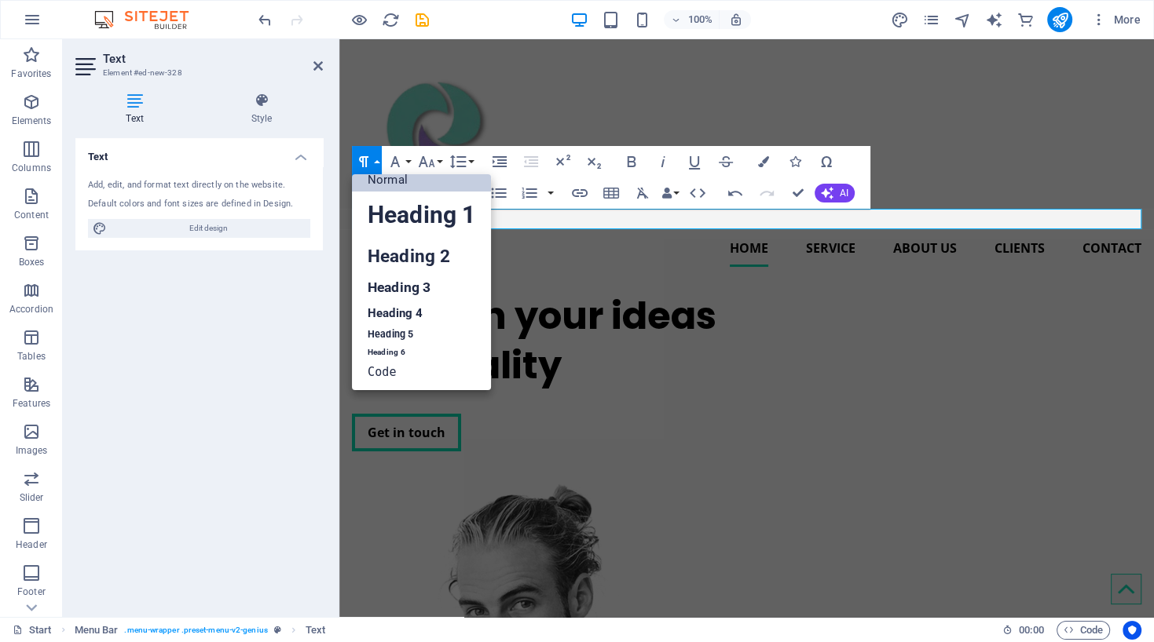
scroll to position [13, 0]
click at [378, 163] on button "Paragraph Format" at bounding box center [367, 161] width 30 height 31
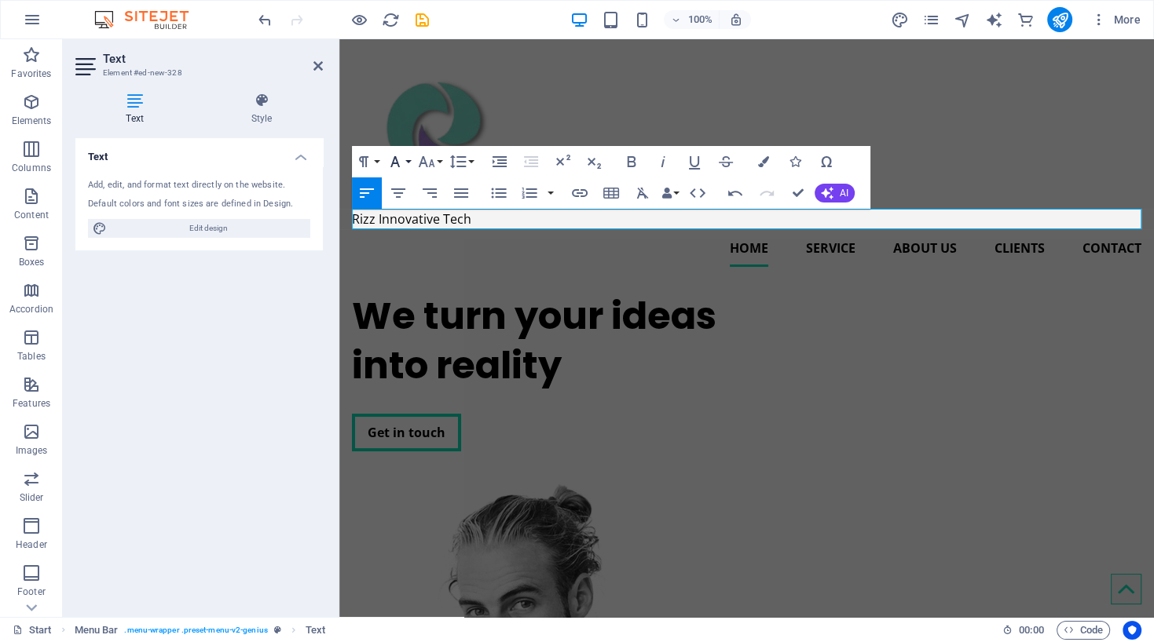
click at [407, 161] on button "Font Family" at bounding box center [398, 161] width 30 height 31
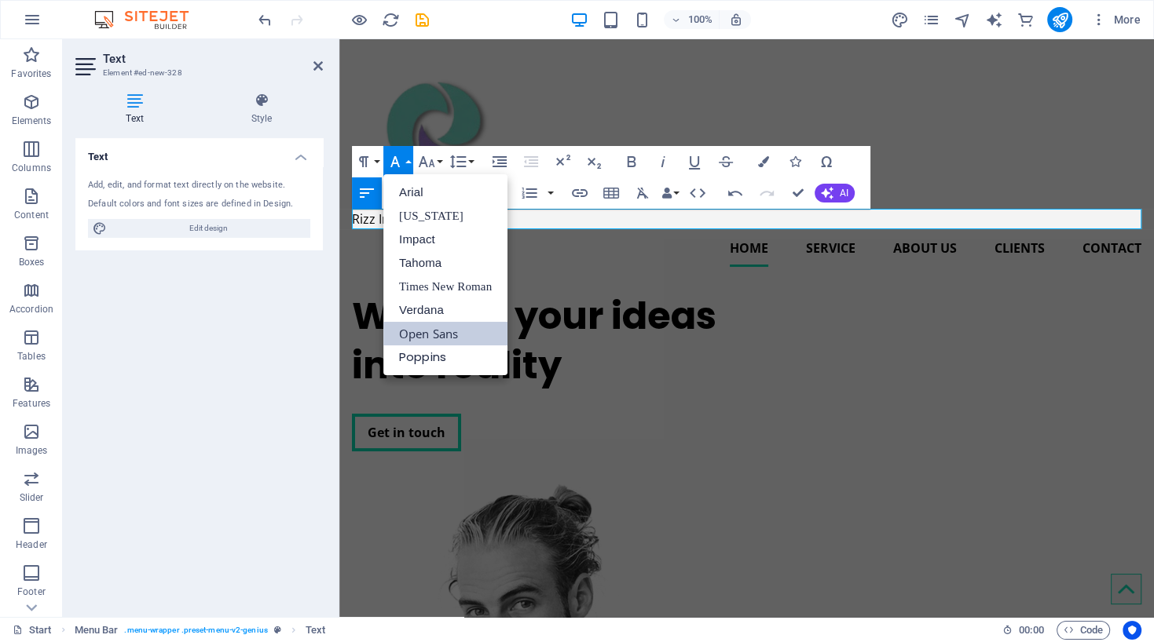
scroll to position [0, 0]
click at [567, 250] on nav "Home Service About us Clients Contact" at bounding box center [746, 248] width 789 height 38
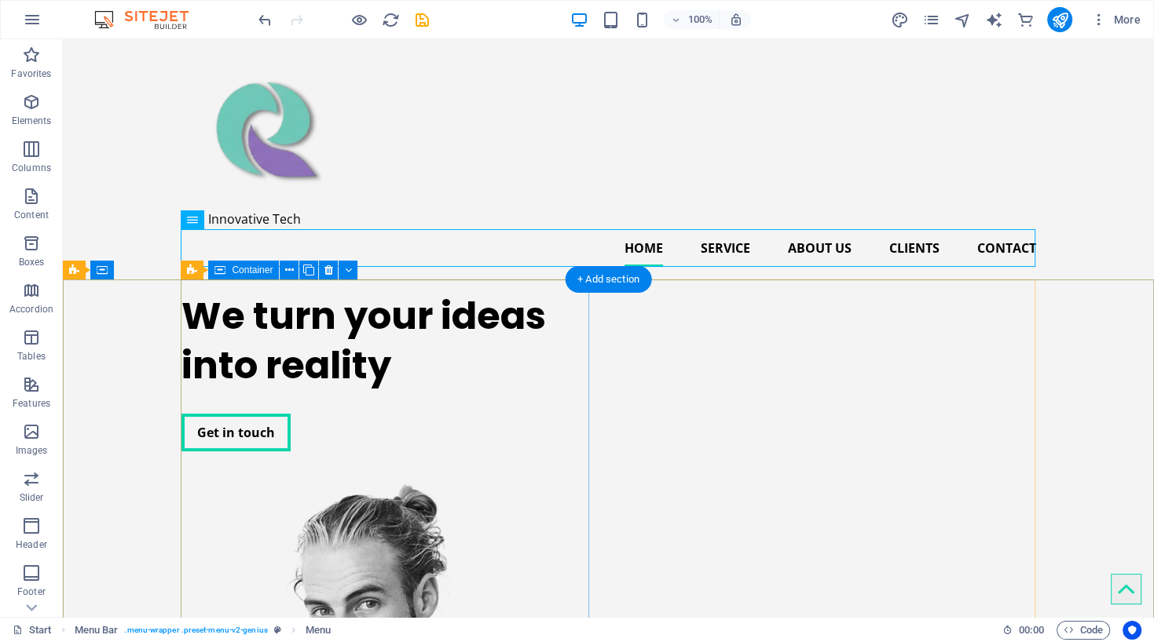
click at [448, 394] on div "We turn your ideas into reality Get in touch" at bounding box center [385, 372] width 408 height 185
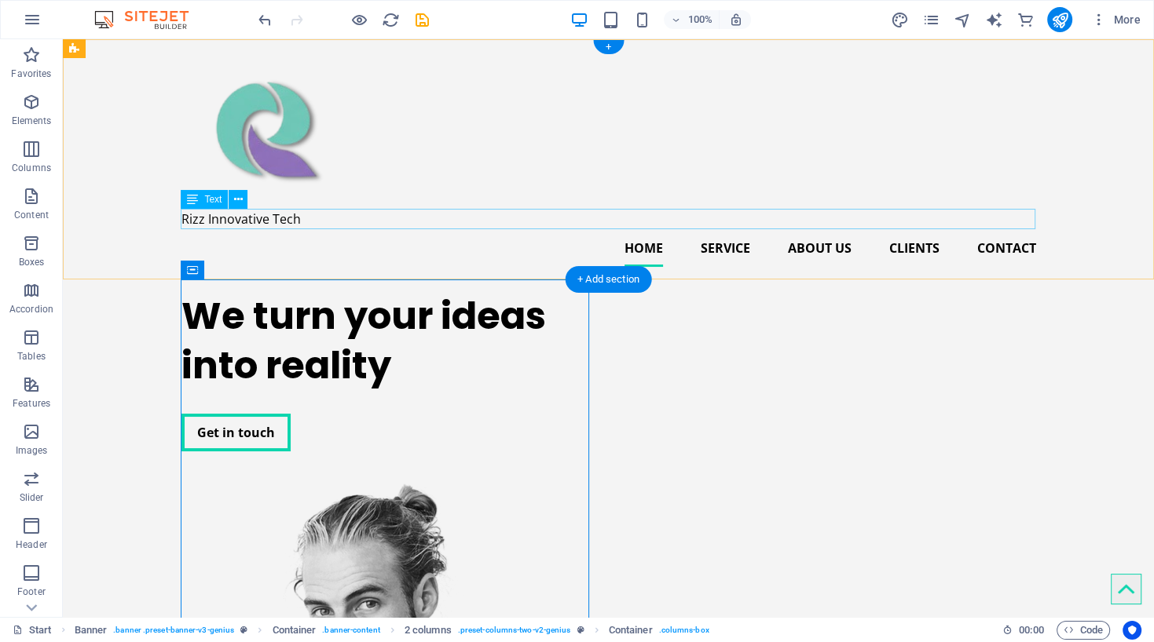
click at [243, 221] on div "Rizz Innovative Tech" at bounding box center [608, 219] width 854 height 20
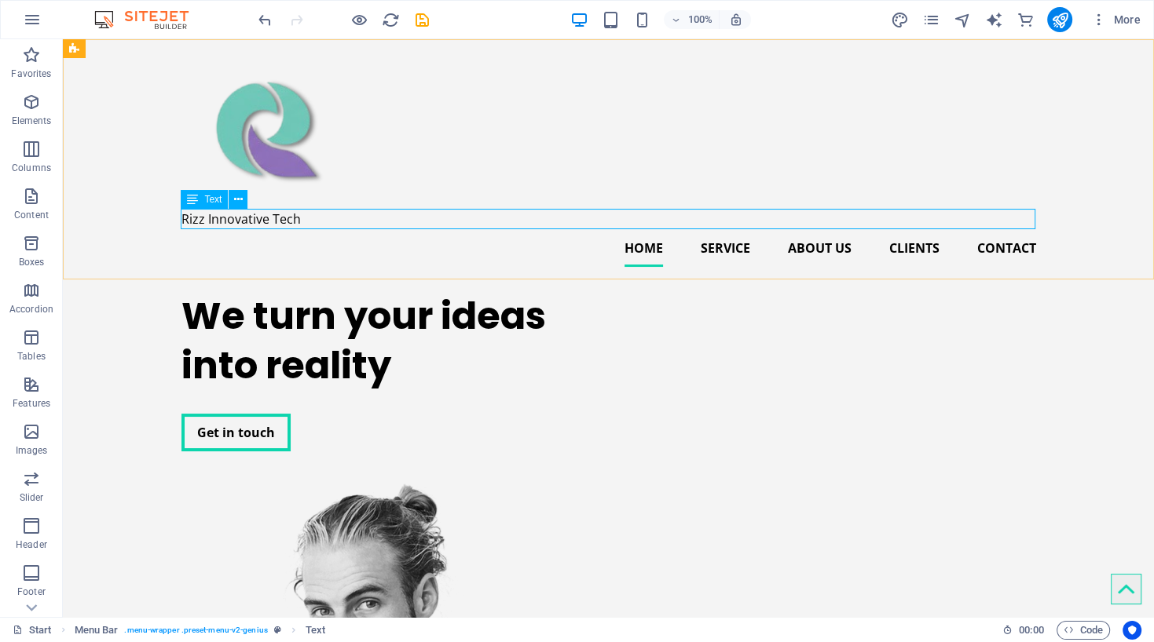
click at [207, 196] on span "Text" at bounding box center [212, 199] width 17 height 9
click at [240, 196] on icon at bounding box center [238, 200] width 9 height 16
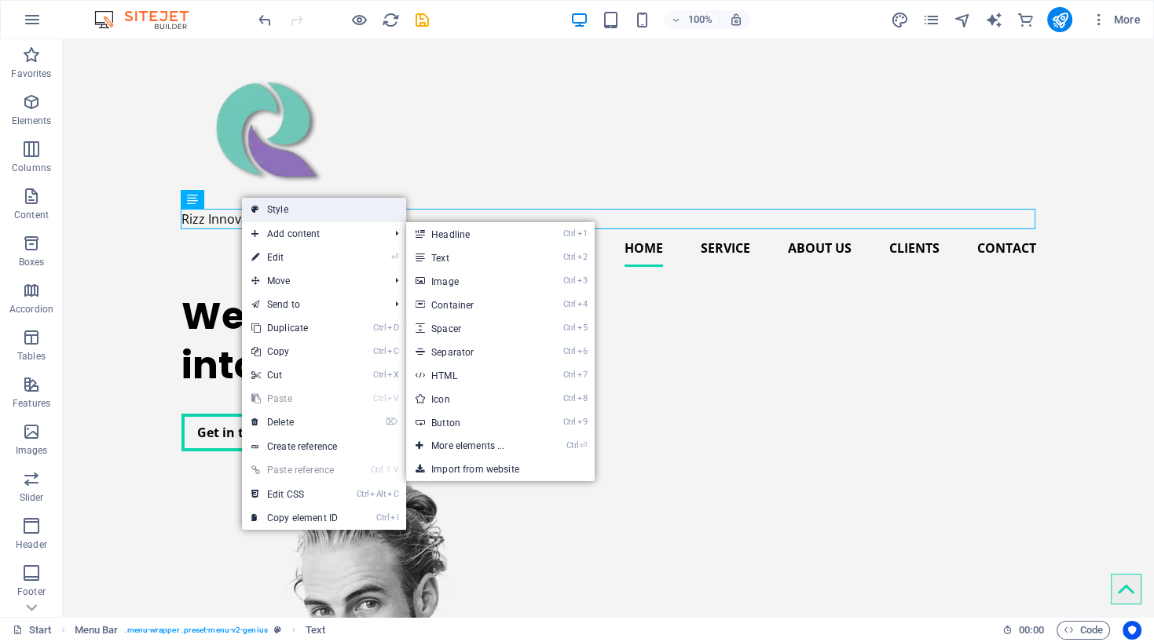
click at [275, 209] on link "Style" at bounding box center [324, 210] width 164 height 24
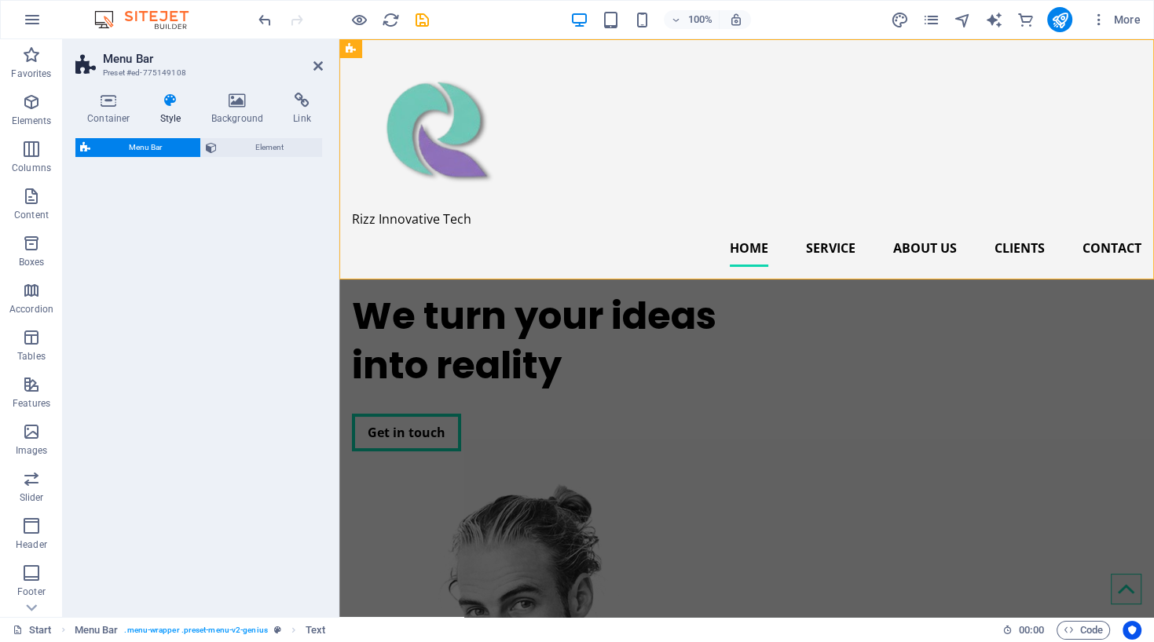
select select "rem"
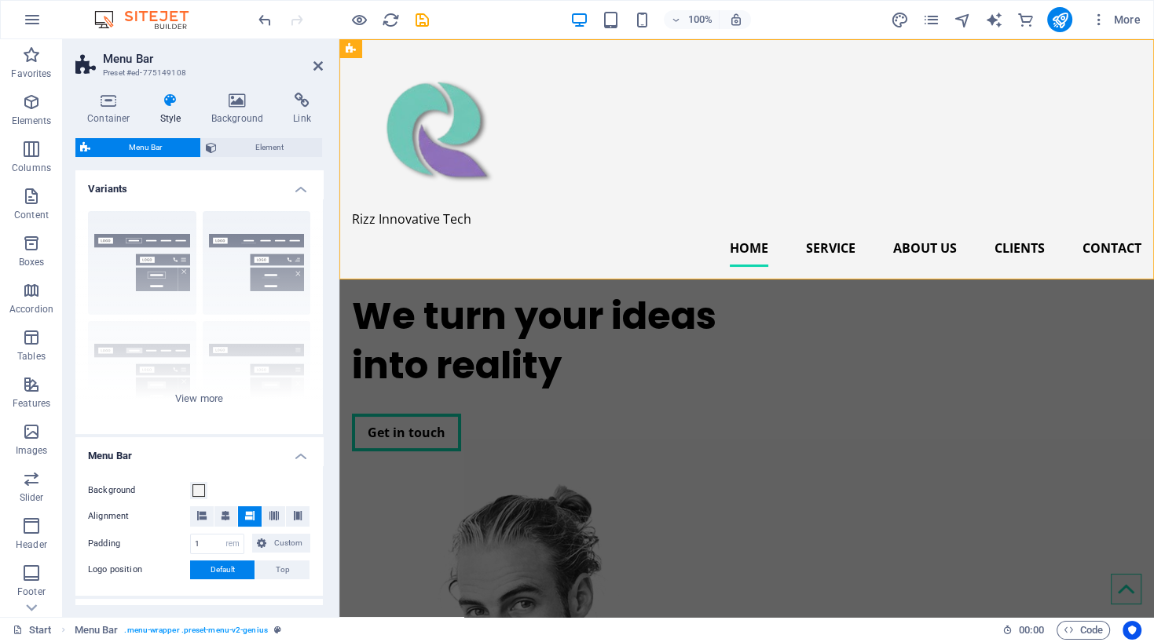
click at [163, 106] on icon at bounding box center [170, 101] width 45 height 16
click at [232, 112] on h4 "Background" at bounding box center [240, 109] width 82 height 33
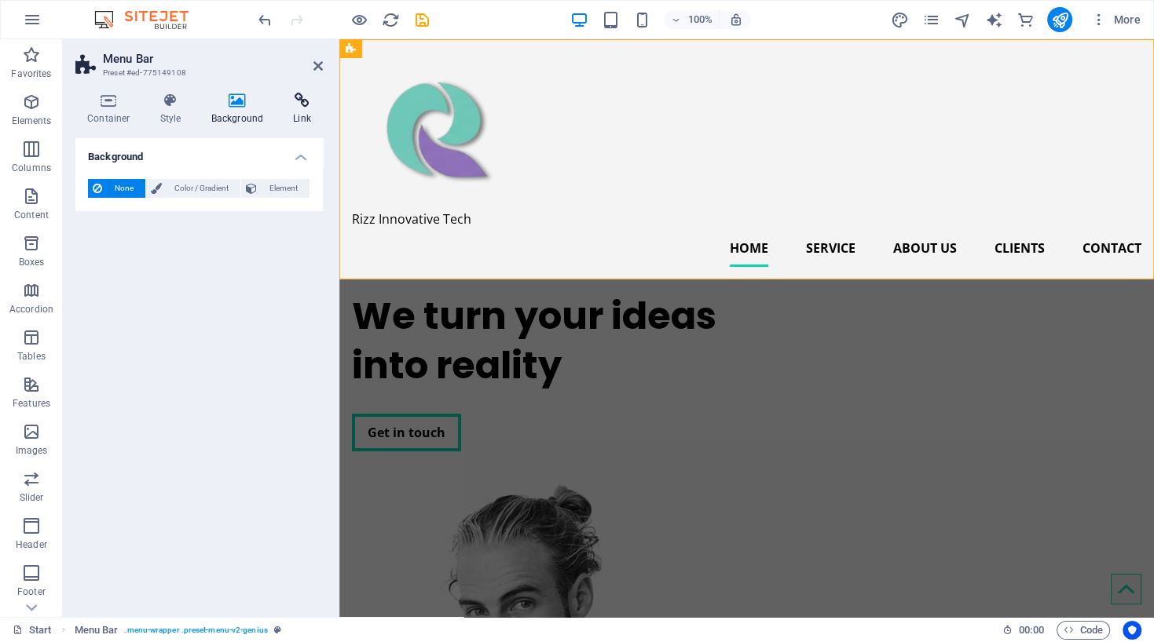
click at [305, 108] on icon at bounding box center [302, 101] width 42 height 16
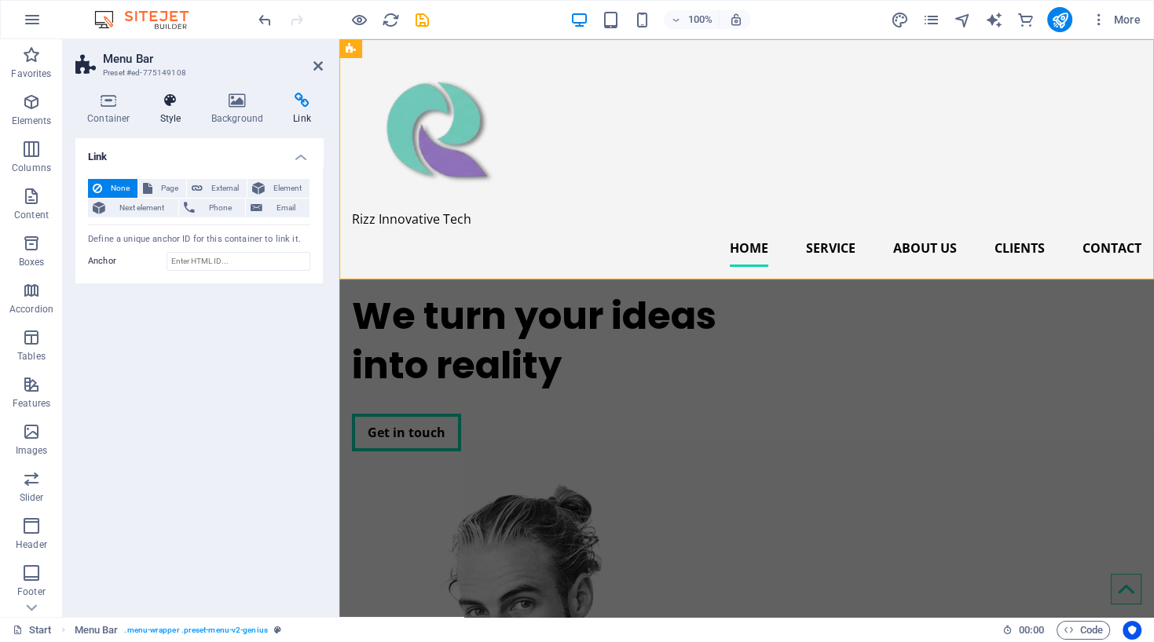
click at [168, 110] on h4 "Style" at bounding box center [173, 109] width 51 height 33
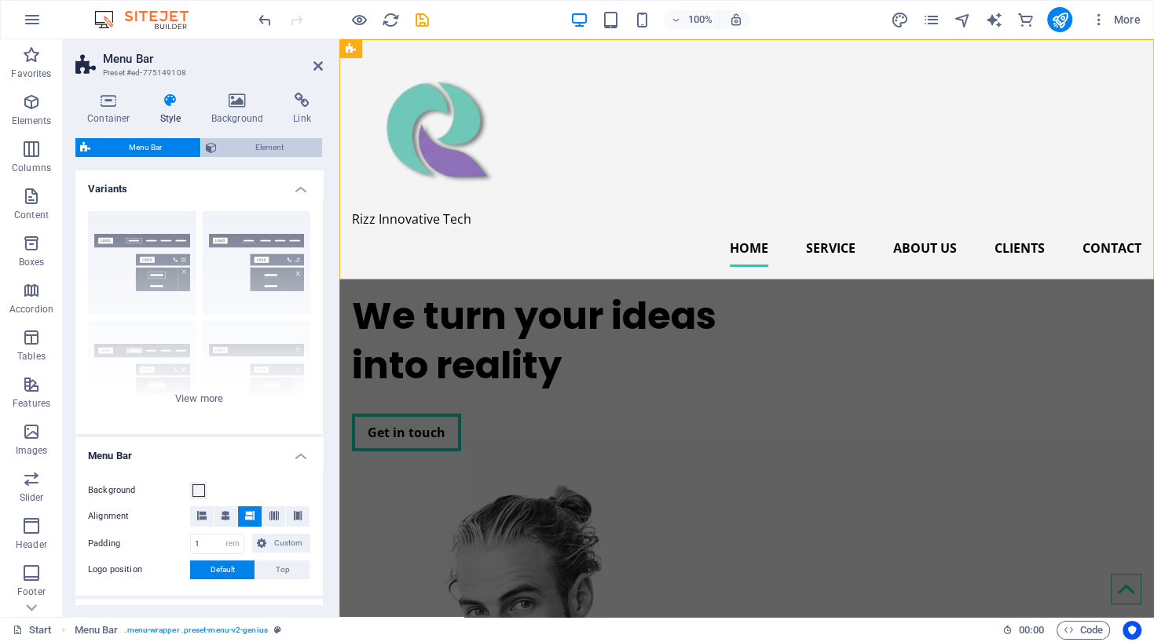
click at [250, 146] on span "Element" at bounding box center [269, 147] width 96 height 19
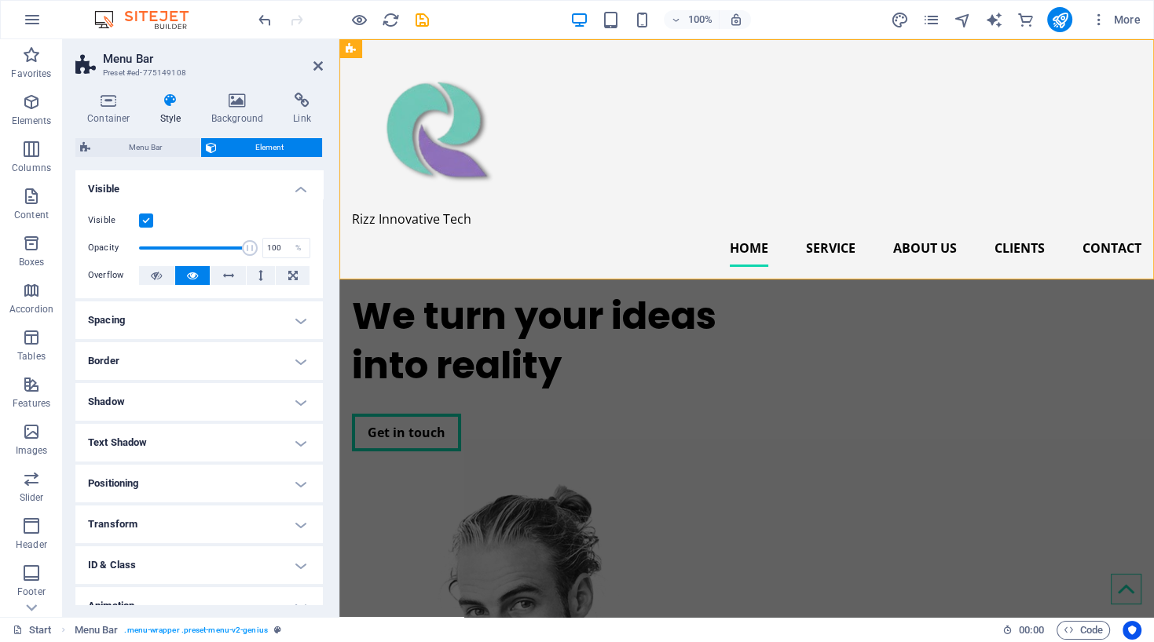
scroll to position [60, 0]
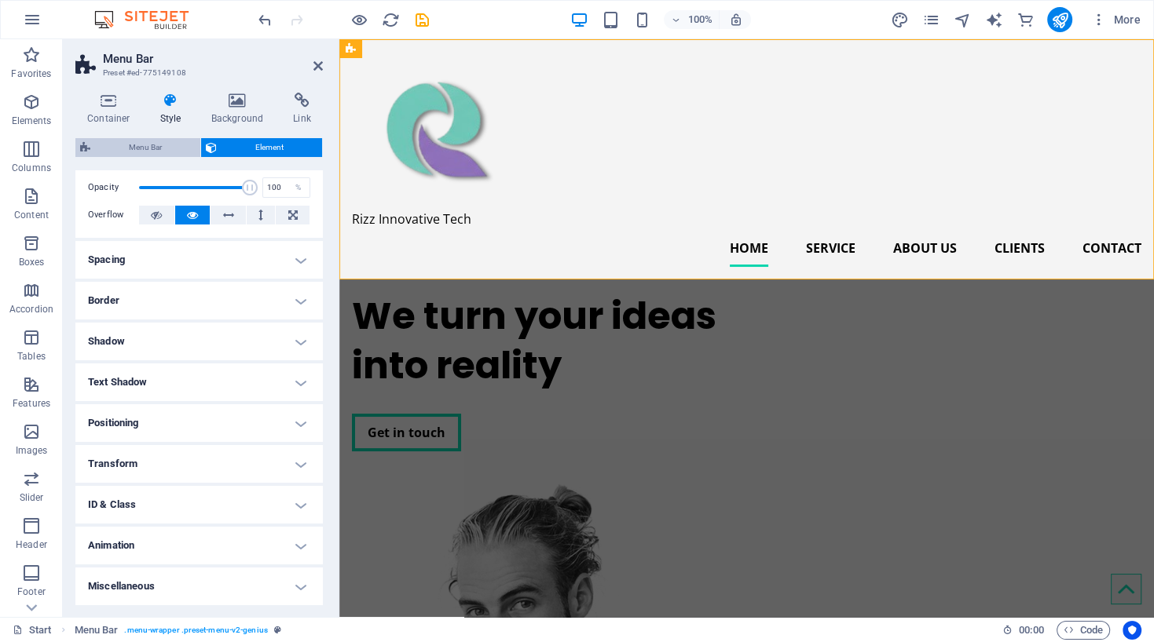
click at [144, 152] on span "Menu Bar" at bounding box center [145, 147] width 101 height 19
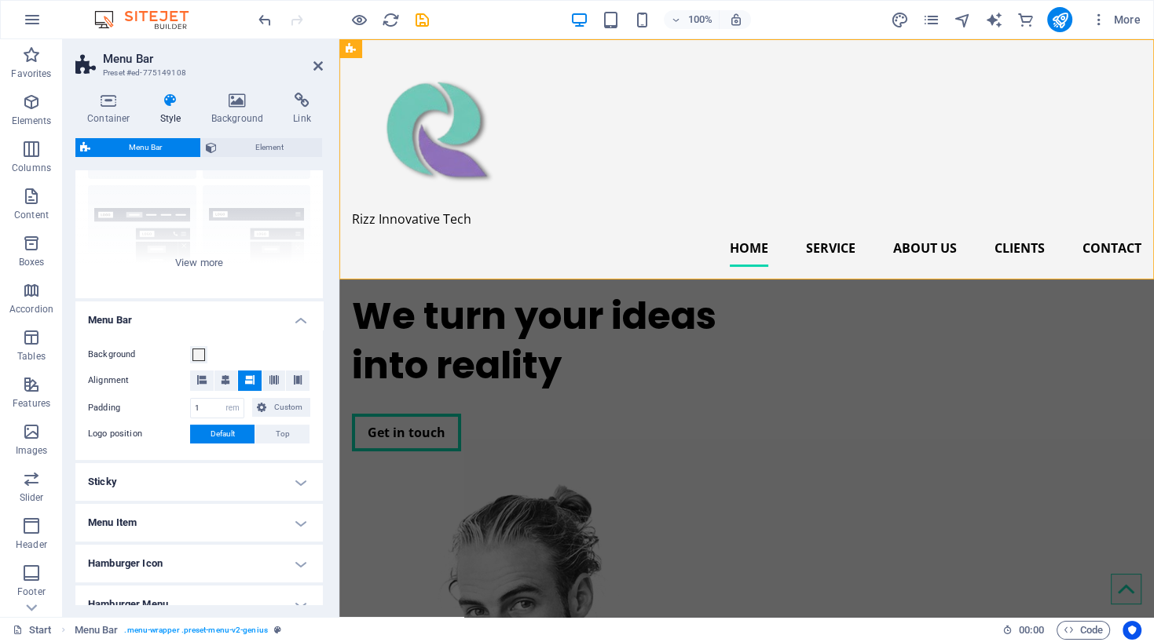
scroll to position [137, 0]
click at [223, 377] on icon at bounding box center [225, 379] width 9 height 9
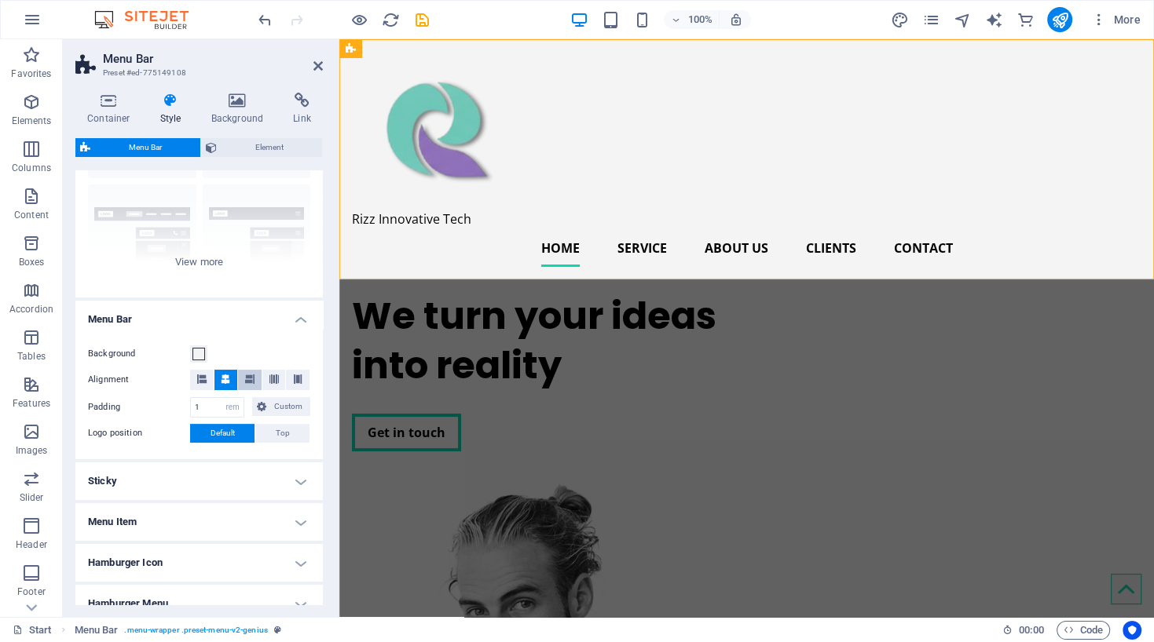
click at [255, 375] on button at bounding box center [250, 380] width 24 height 20
click at [313, 68] on header "Menu Bar Preset #ed-775149108" at bounding box center [198, 59] width 247 height 41
click at [317, 64] on icon at bounding box center [317, 66] width 9 height 13
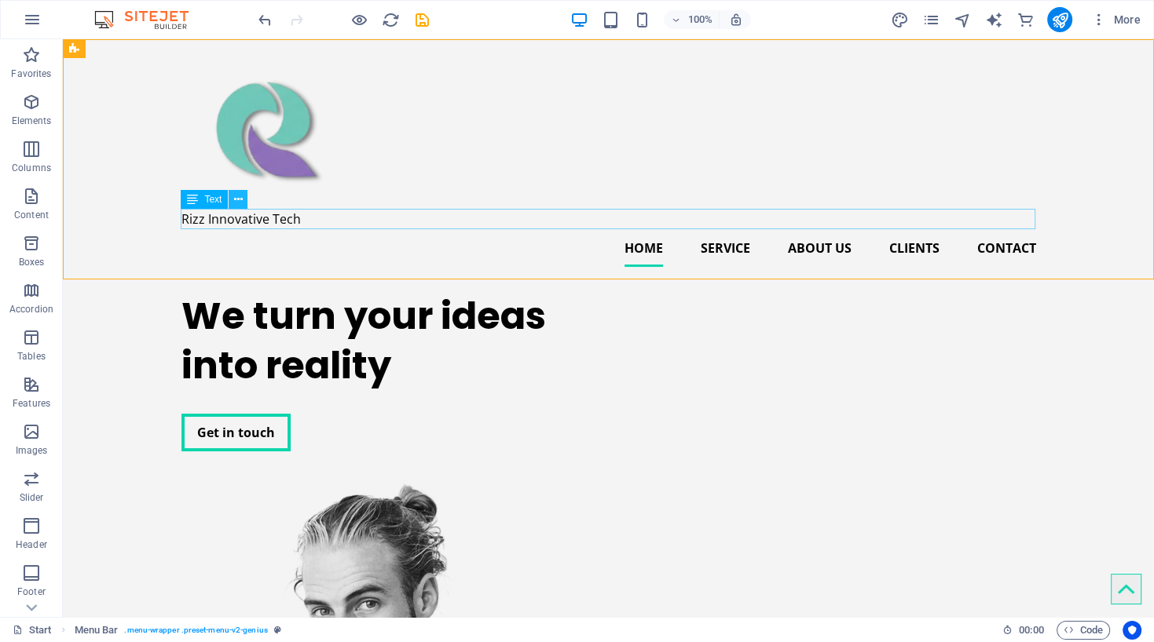
click at [237, 196] on icon at bounding box center [238, 200] width 9 height 16
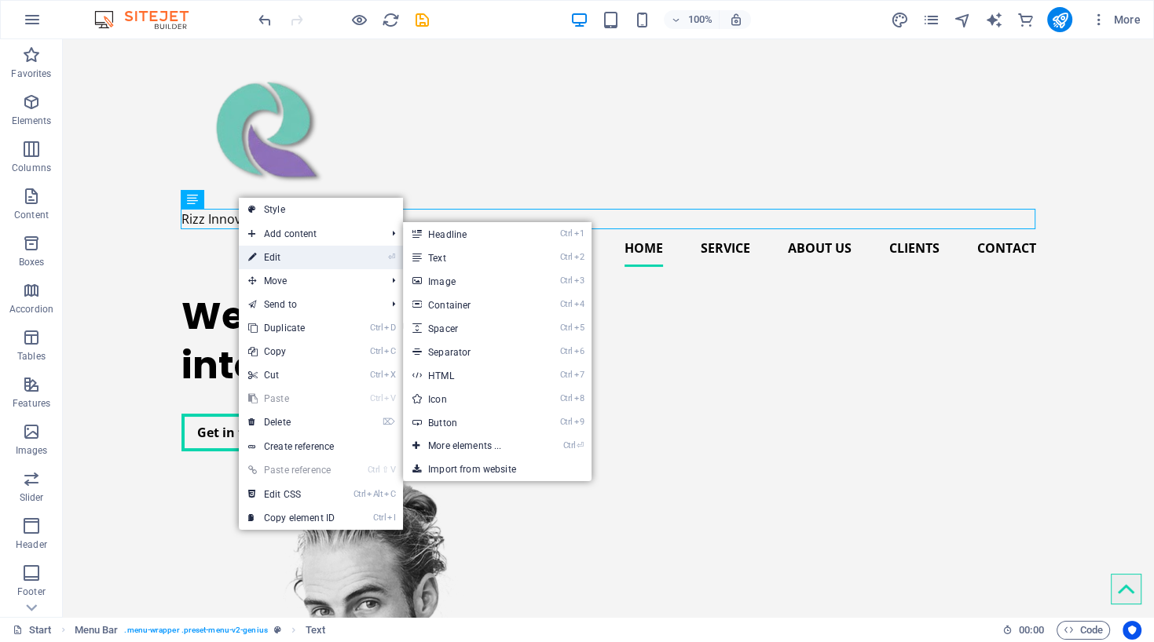
click at [273, 256] on link "⏎ Edit" at bounding box center [291, 258] width 105 height 24
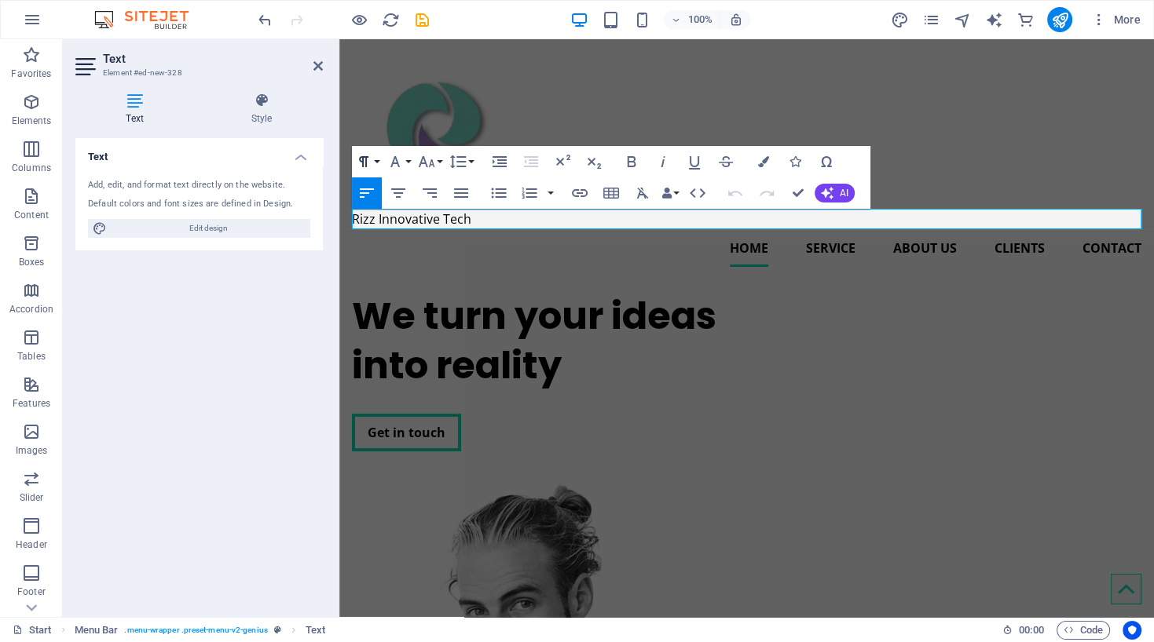
click at [374, 163] on button "Paragraph Format" at bounding box center [367, 161] width 30 height 31
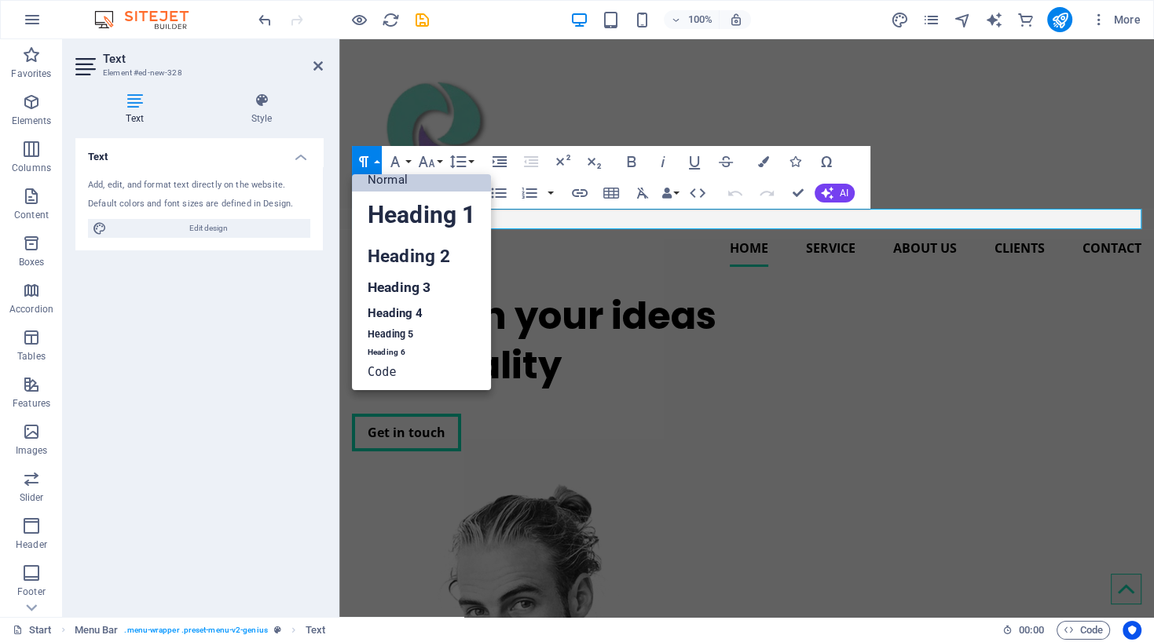
scroll to position [13, 0]
click at [374, 163] on button "Paragraph Format" at bounding box center [367, 161] width 30 height 31
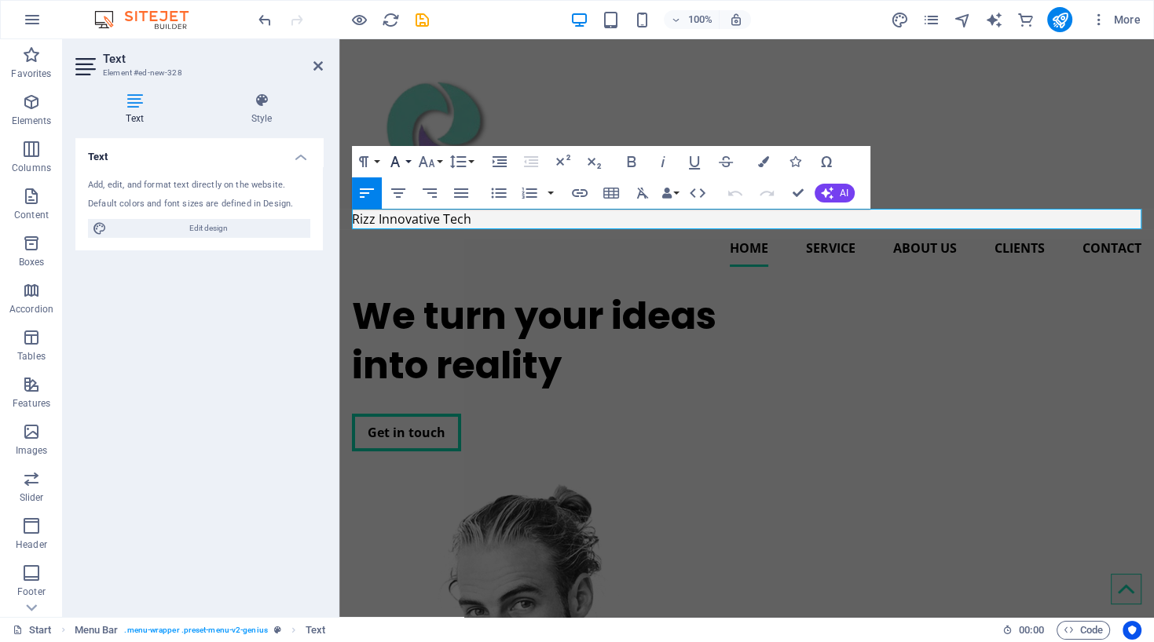
click at [406, 164] on button "Font Family" at bounding box center [398, 161] width 30 height 31
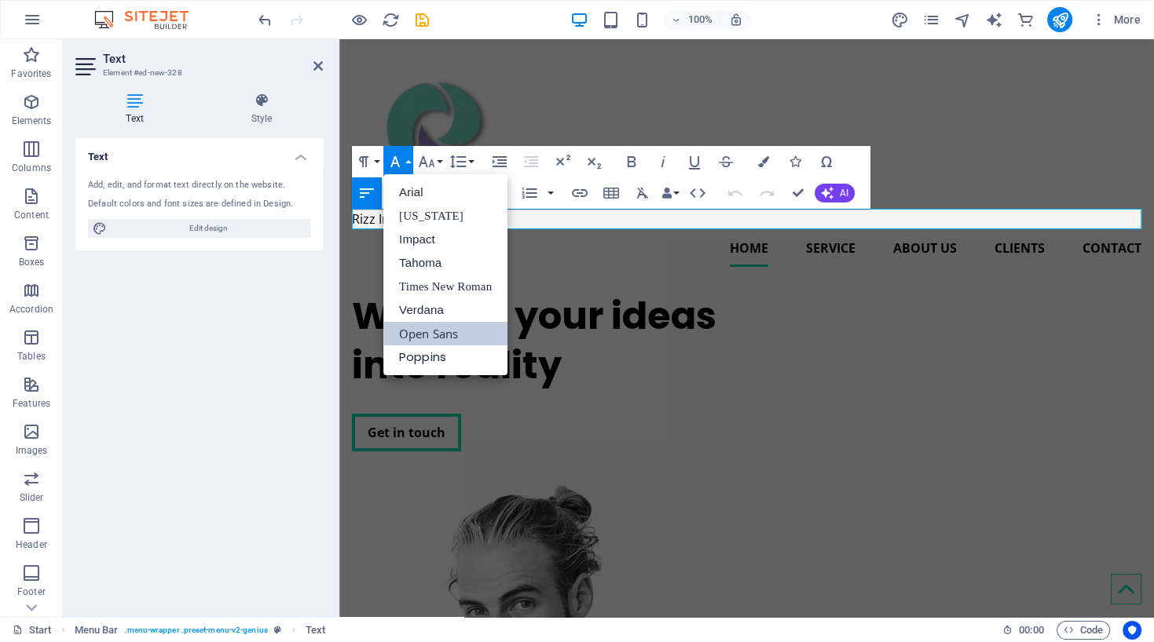
scroll to position [0, 0]
click at [474, 159] on button "Line Height" at bounding box center [461, 161] width 30 height 31
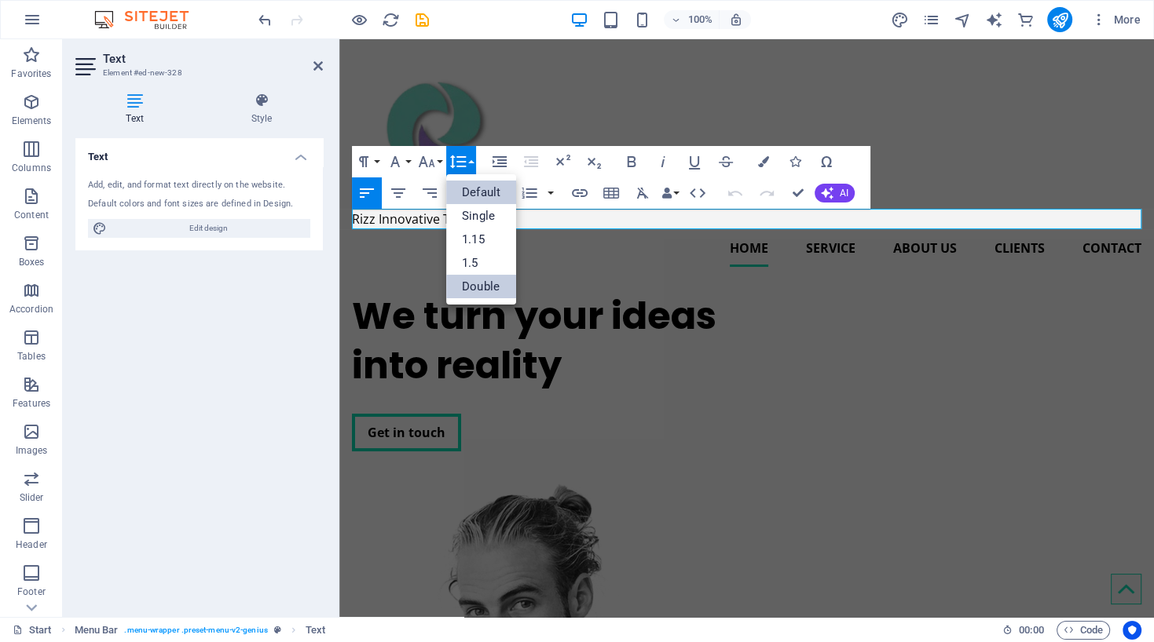
click at [473, 287] on link "Double" at bounding box center [481, 287] width 70 height 24
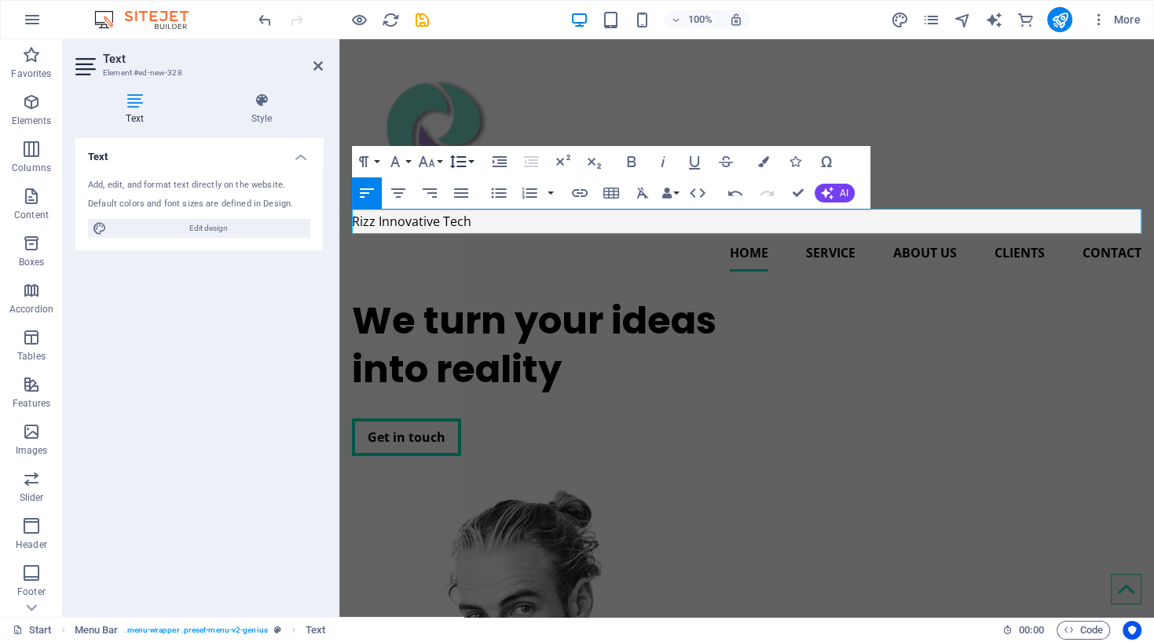
click at [470, 163] on button "Line Height" at bounding box center [461, 161] width 30 height 31
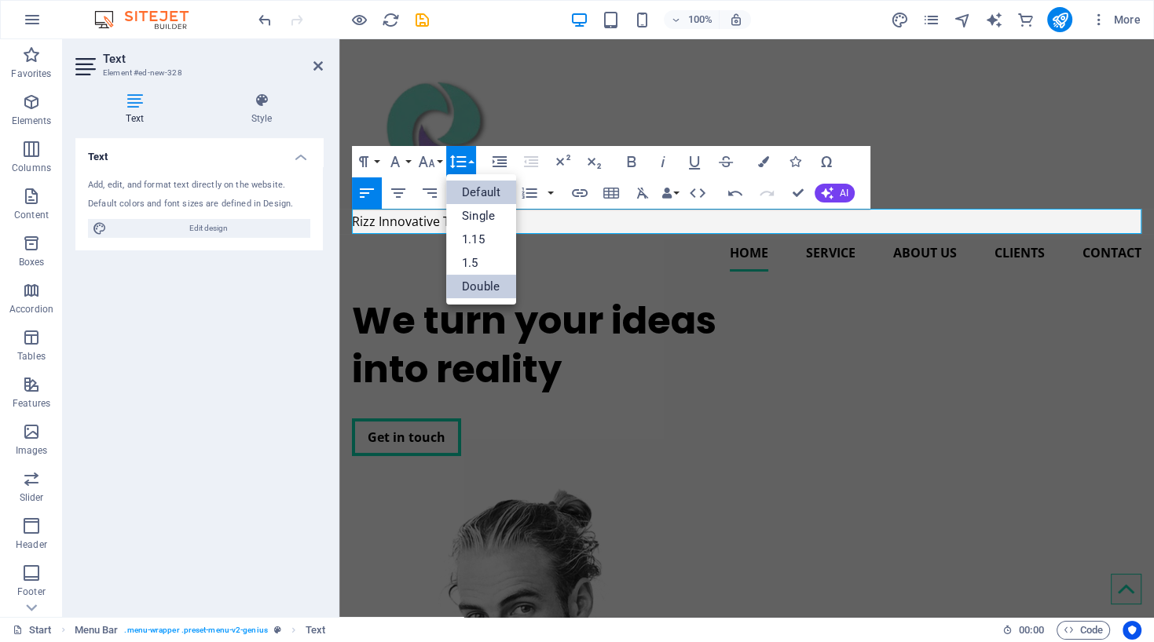
click at [477, 195] on link "Default" at bounding box center [481, 193] width 70 height 24
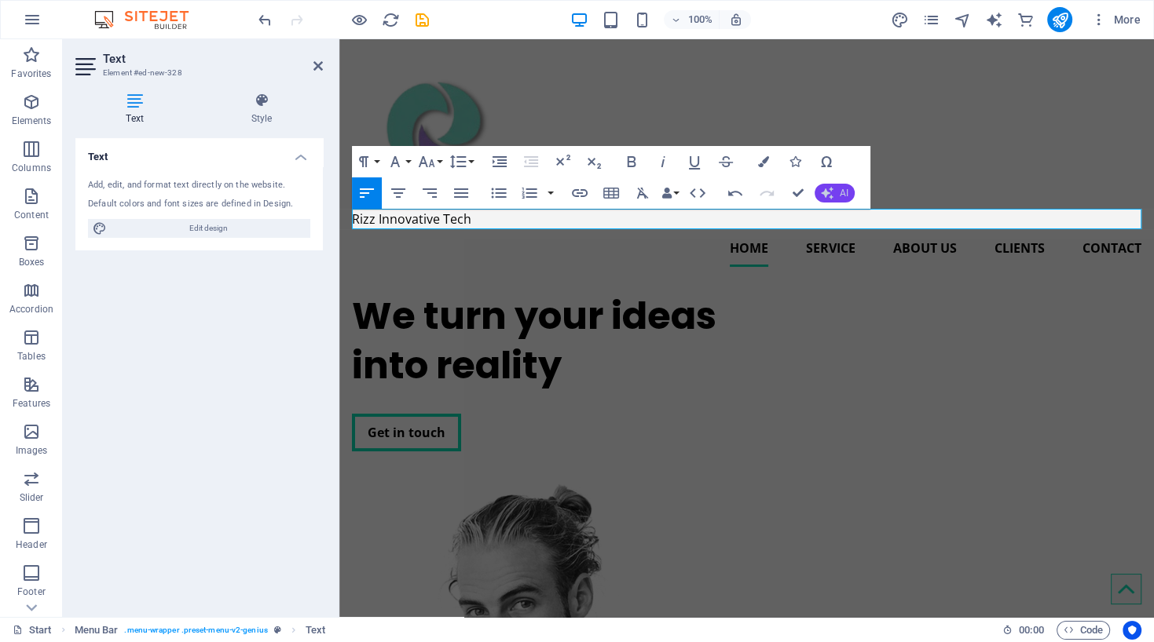
click at [831, 196] on icon "button" at bounding box center [827, 193] width 13 height 13
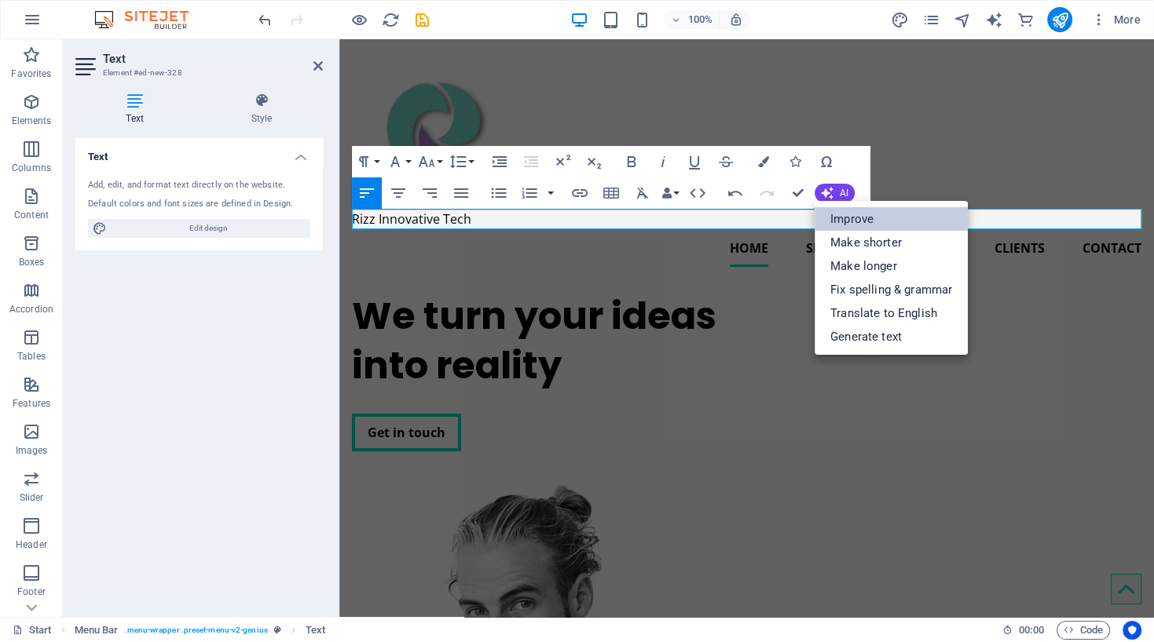
click at [854, 221] on link "Improve" at bounding box center [890, 219] width 153 height 24
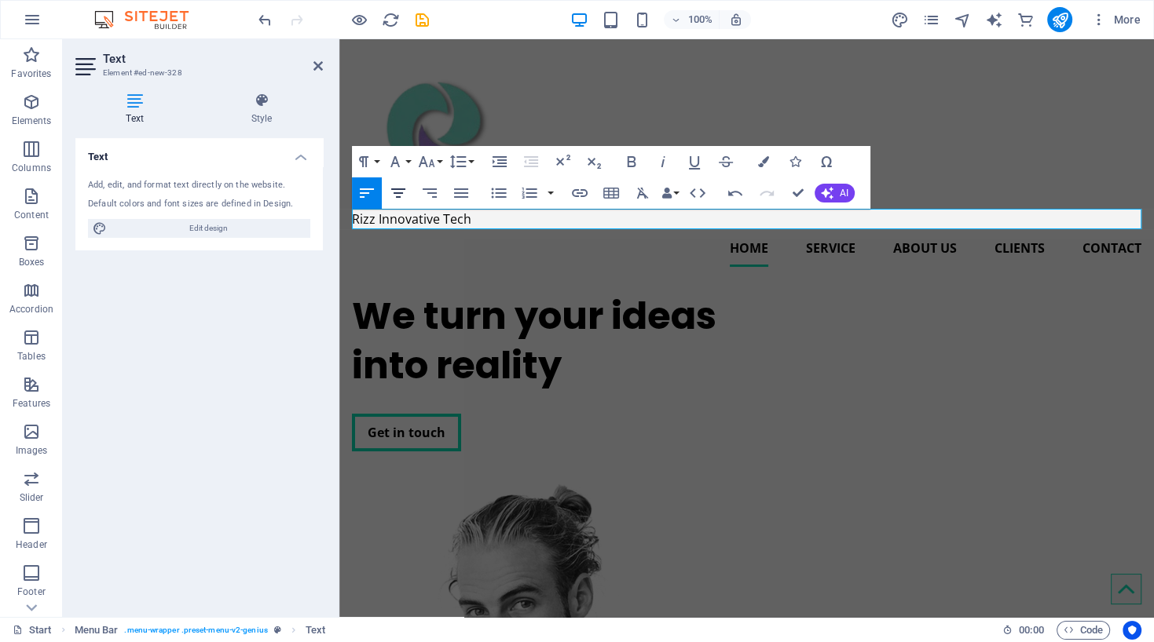
click at [402, 192] on icon "button" at bounding box center [398, 193] width 19 height 19
click at [365, 193] on icon "button" at bounding box center [367, 192] width 14 height 9
click at [357, 219] on div "Rizz Innovative Tech" at bounding box center [746, 219] width 789 height 20
click at [470, 220] on div "Rizz Innovative Tech" at bounding box center [746, 219] width 789 height 20
drag, startPoint x: 470, startPoint y: 220, endPoint x: 335, endPoint y: 214, distance: 134.4
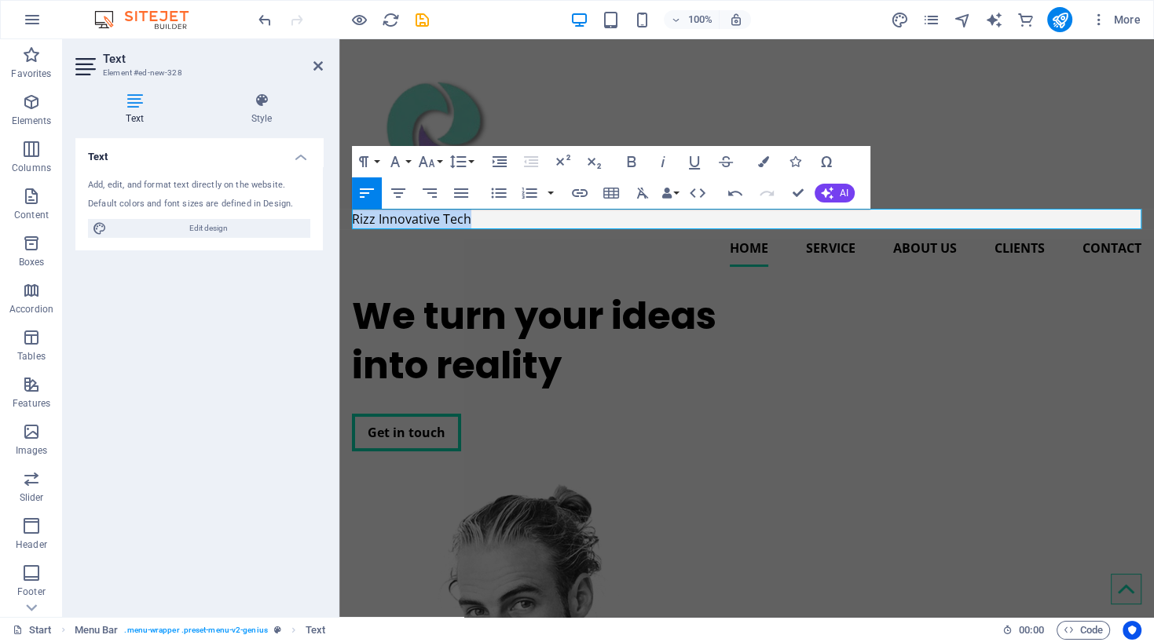
click at [763, 162] on icon "button" at bounding box center [763, 161] width 11 height 11
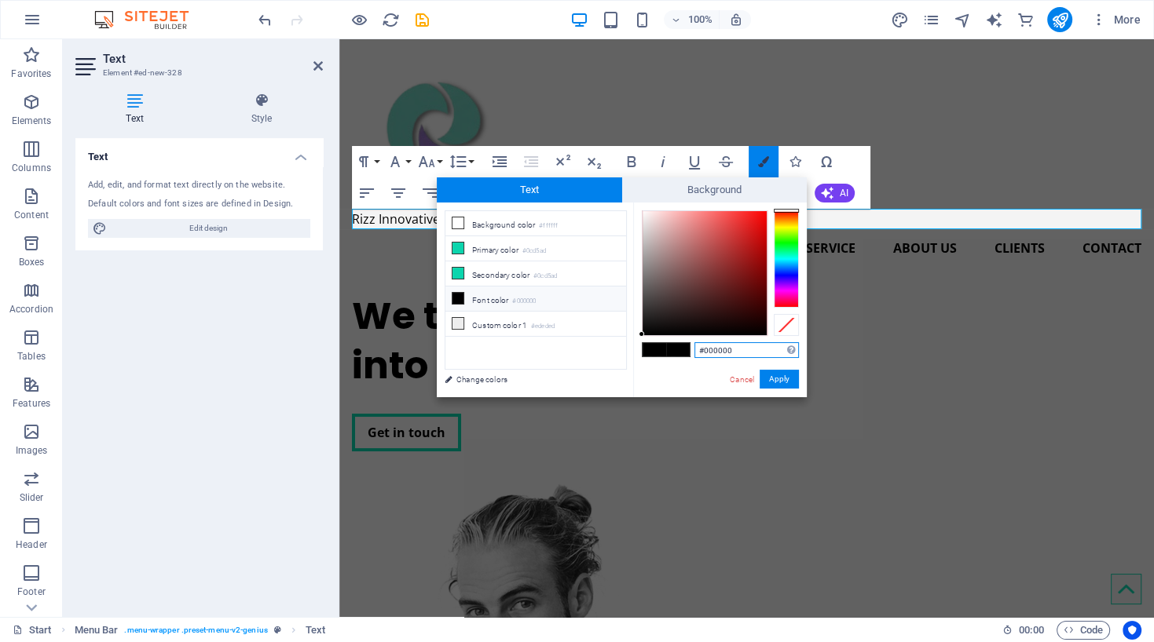
click at [763, 161] on icon "button" at bounding box center [763, 161] width 11 height 11
click at [859, 161] on div "Paragraph Format Normal Heading 1 Heading 2 Heading 3 Heading 4 Heading 5 Headi…" at bounding box center [611, 177] width 518 height 63
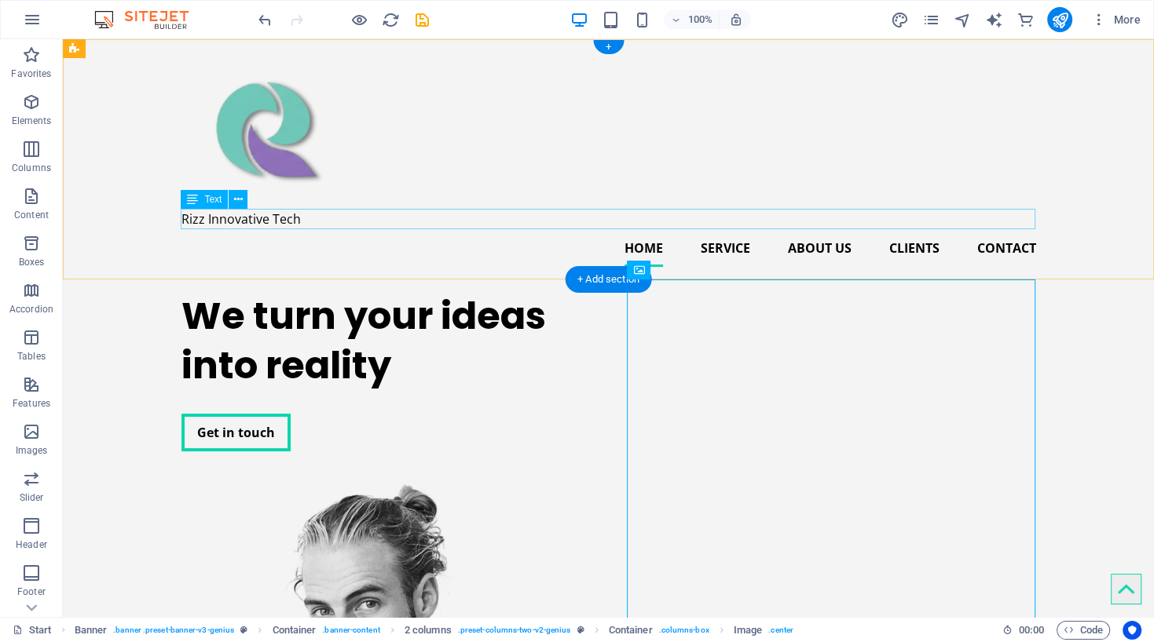
click at [237, 225] on div "Rizz Innovative Tech" at bounding box center [608, 219] width 854 height 20
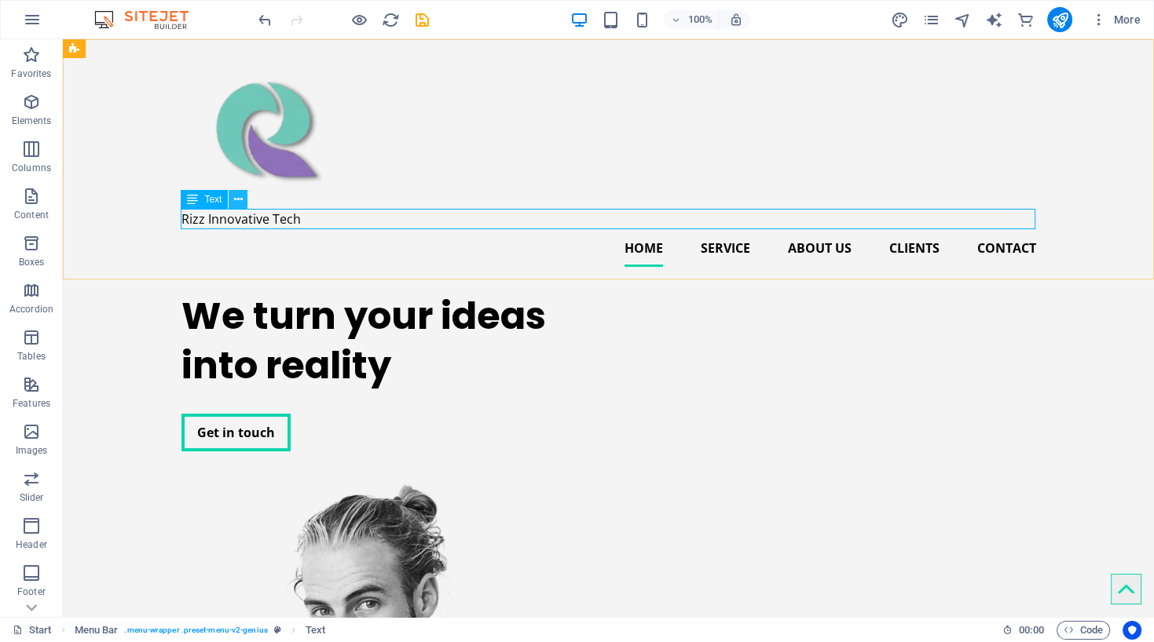
click at [235, 199] on icon at bounding box center [238, 200] width 9 height 16
click at [547, 251] on nav "Home Service About us Clients Contact" at bounding box center [608, 248] width 854 height 38
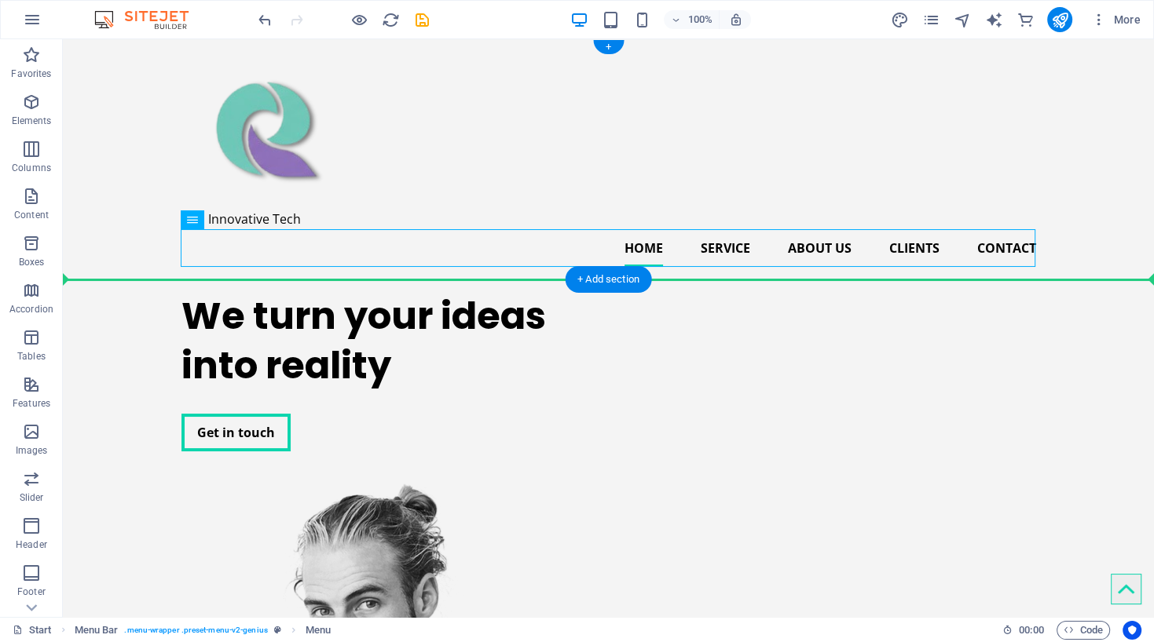
drag, startPoint x: 564, startPoint y: 250, endPoint x: 569, endPoint y: 215, distance: 35.0
click at [569, 215] on header "Rizz Innovative Tech Home Service About us Clients Contact" at bounding box center [609, 159] width 880 height 240
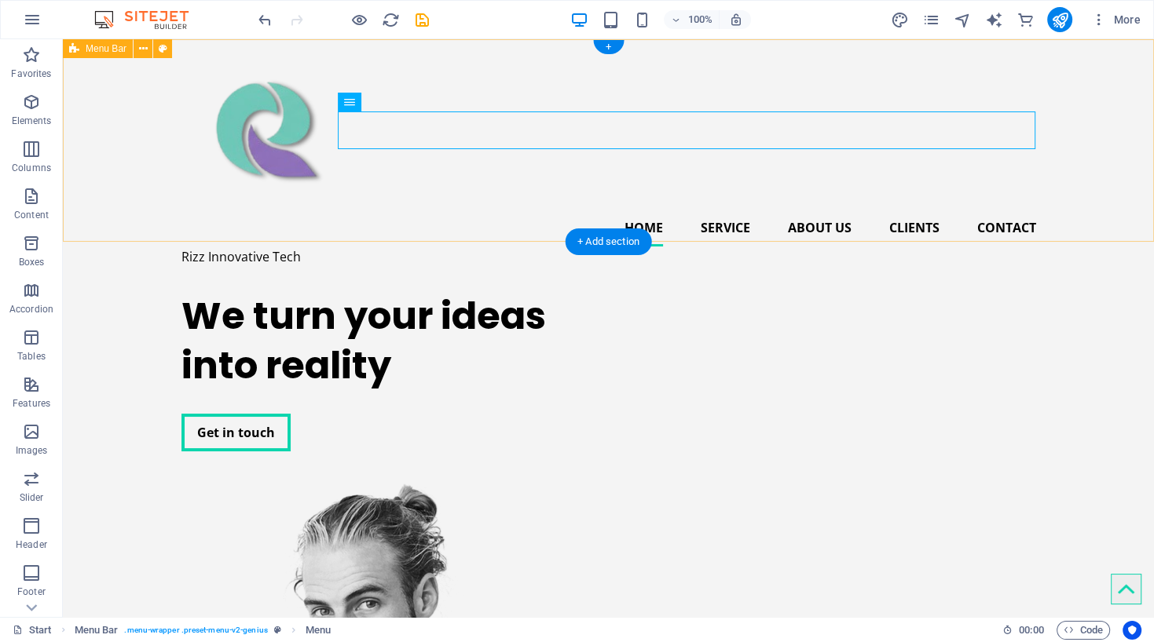
click at [395, 165] on div "Home Service About us Clients Contact Rizz Innovative Tech" at bounding box center [608, 159] width 1091 height 240
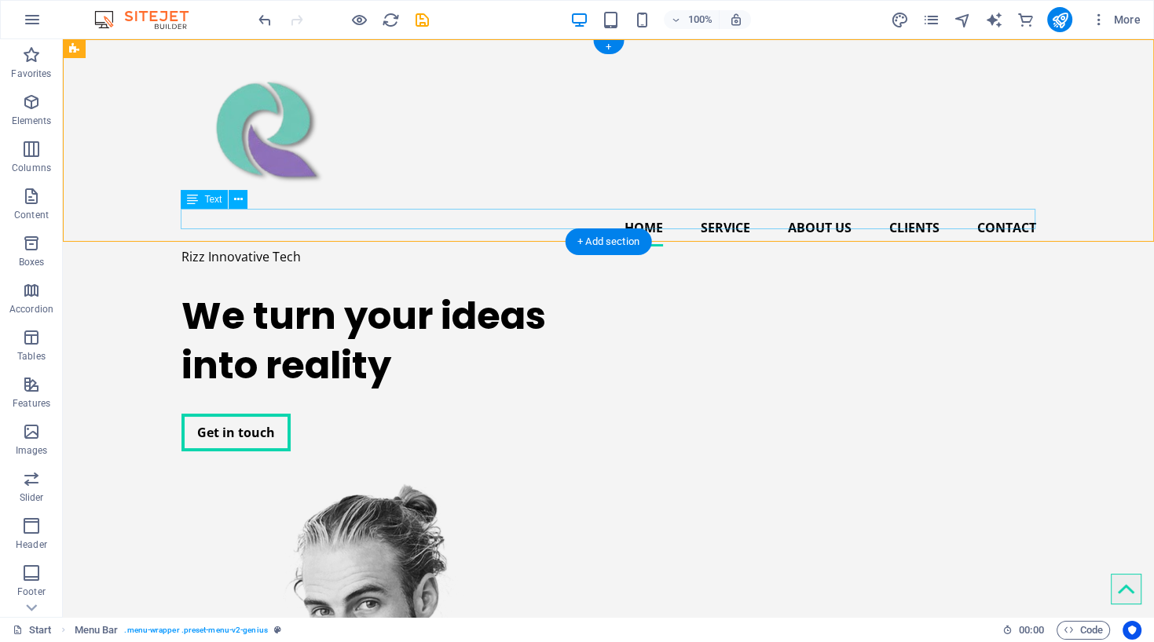
click at [291, 247] on div "Rizz Innovative Tech" at bounding box center [608, 257] width 854 height 20
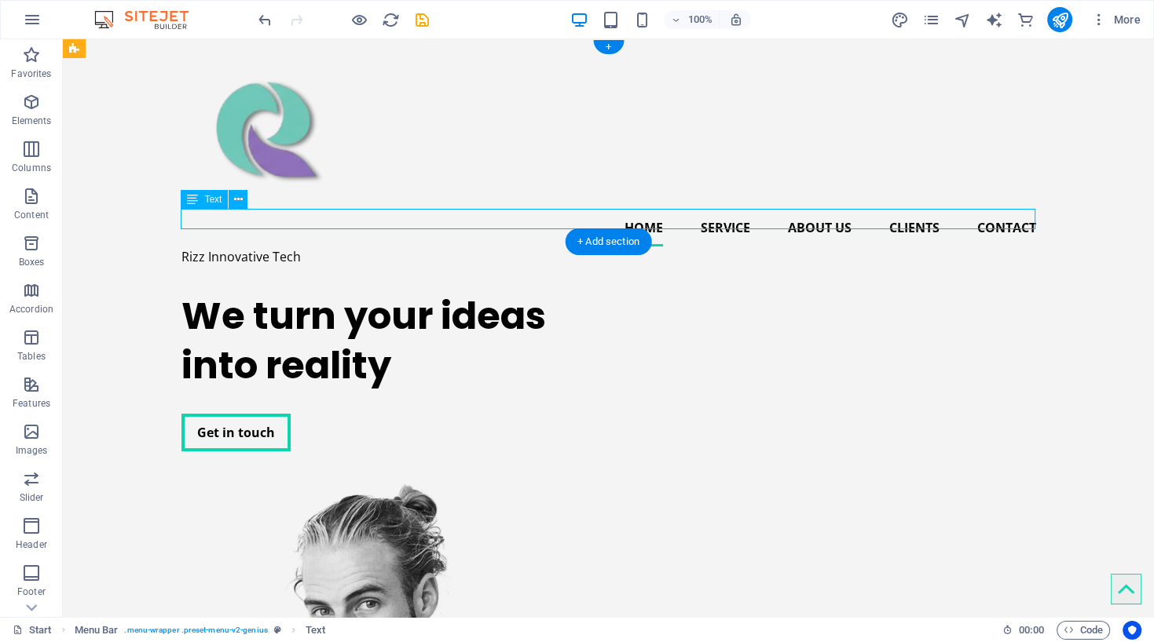
click at [303, 247] on div "Rizz Innovative Tech" at bounding box center [608, 257] width 854 height 20
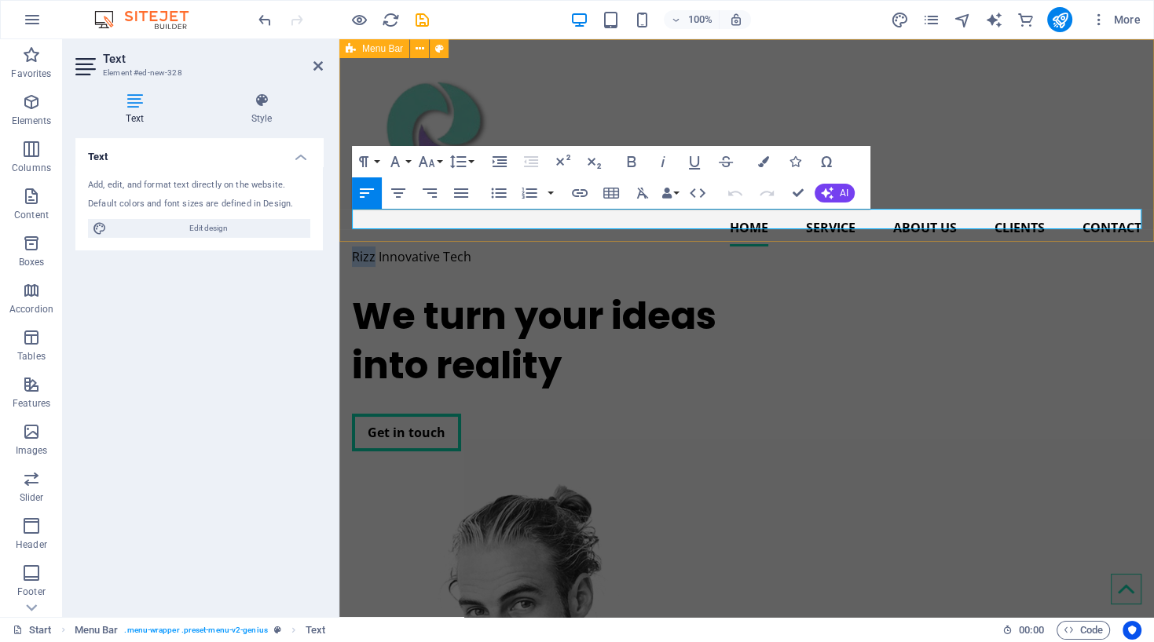
drag, startPoint x: 375, startPoint y: 215, endPoint x: 741, endPoint y: 234, distance: 365.6
click at [349, 215] on div "Home Service About us Clients Contact Rizz Innovative Tech" at bounding box center [746, 159] width 814 height 240
click at [761, 163] on icon "button" at bounding box center [763, 161] width 11 height 11
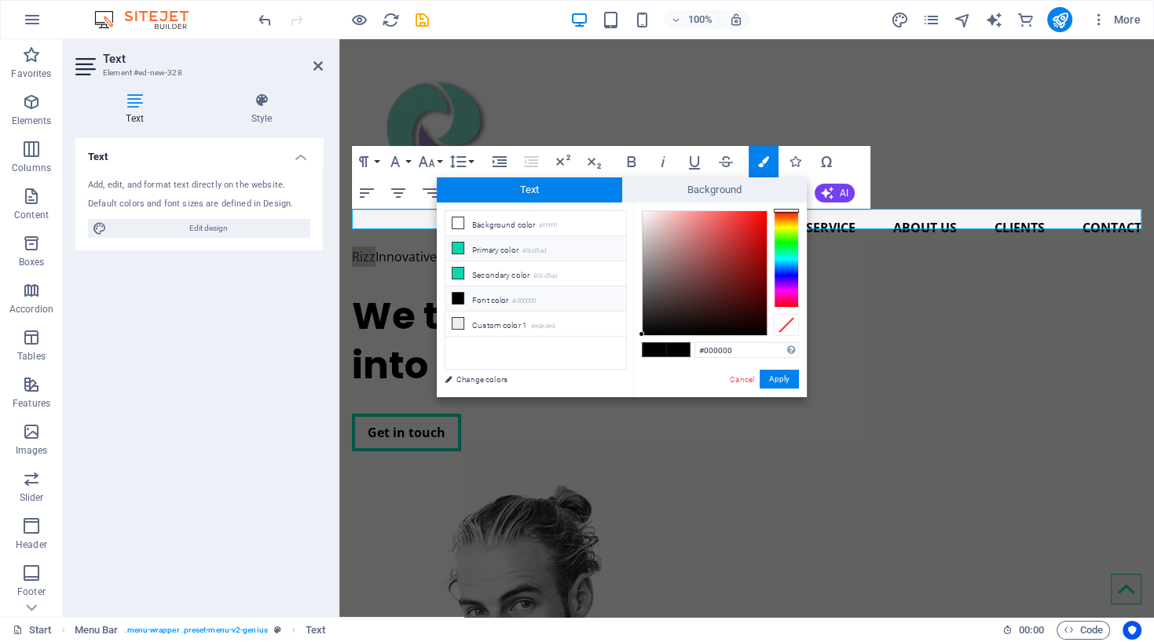
click at [470, 249] on li "Primary color #0cd5ad" at bounding box center [535, 248] width 181 height 25
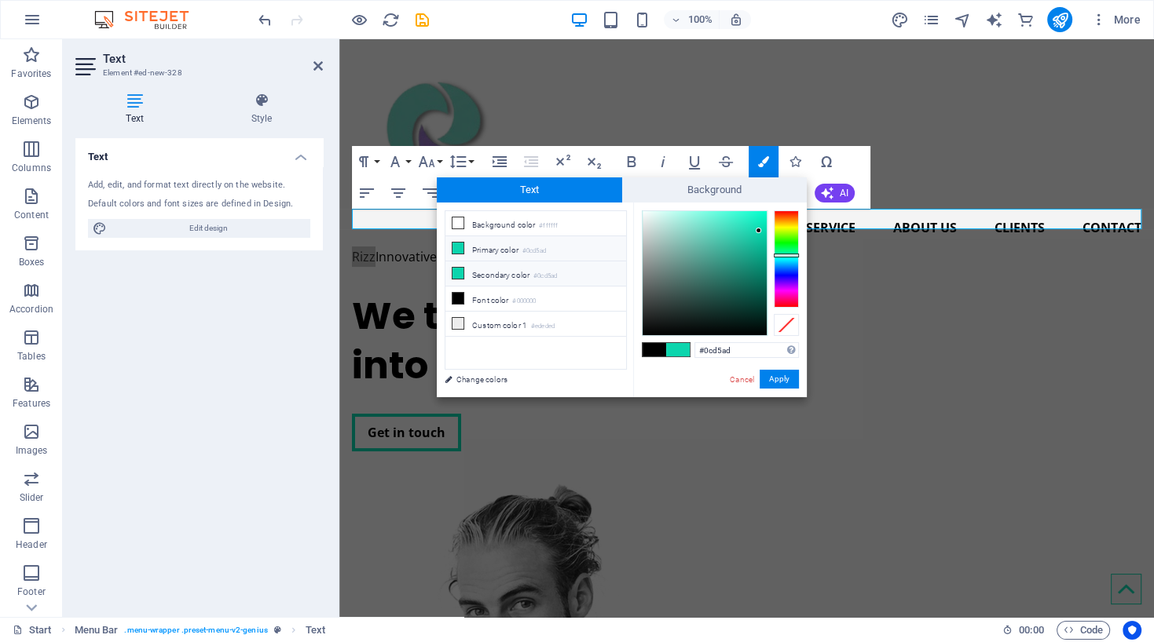
click at [467, 270] on li "Secondary color #0cd5ad" at bounding box center [535, 273] width 181 height 25
click at [501, 271] on li "Secondary color #0cd5ad" at bounding box center [535, 273] width 181 height 25
drag, startPoint x: 737, startPoint y: 352, endPoint x: 703, endPoint y: 353, distance: 33.8
click at [703, 353] on input "#0cd5ad" at bounding box center [746, 350] width 104 height 16
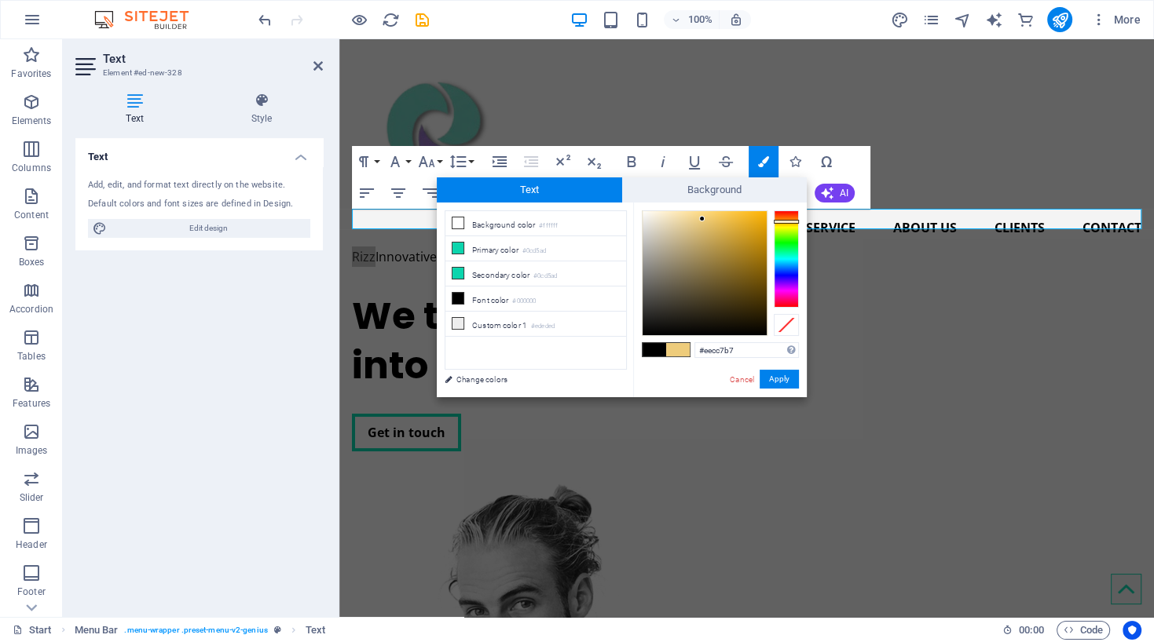
click at [631, 375] on div "less Background color #ffffff Primary color #0cd5ad Secondary color #0cd5ad Fon…" at bounding box center [622, 300] width 370 height 195
click at [757, 350] on input "#eecc7b7" at bounding box center [746, 350] width 104 height 16
click at [715, 351] on input "#eecc7b7" at bounding box center [746, 350] width 104 height 16
click at [644, 379] on div "#6ecc7b7 Supported formats #0852ed rgb(8, 82, 237) rgba(8, 82, 237, 90%) hsv(22…" at bounding box center [720, 414] width 174 height 422
click at [655, 381] on div "#6ecc7b7 Supported formats #0852ed rgb(8, 82, 237) rgba(8, 82, 237, 90%) hsv(22…" at bounding box center [720, 414] width 174 height 422
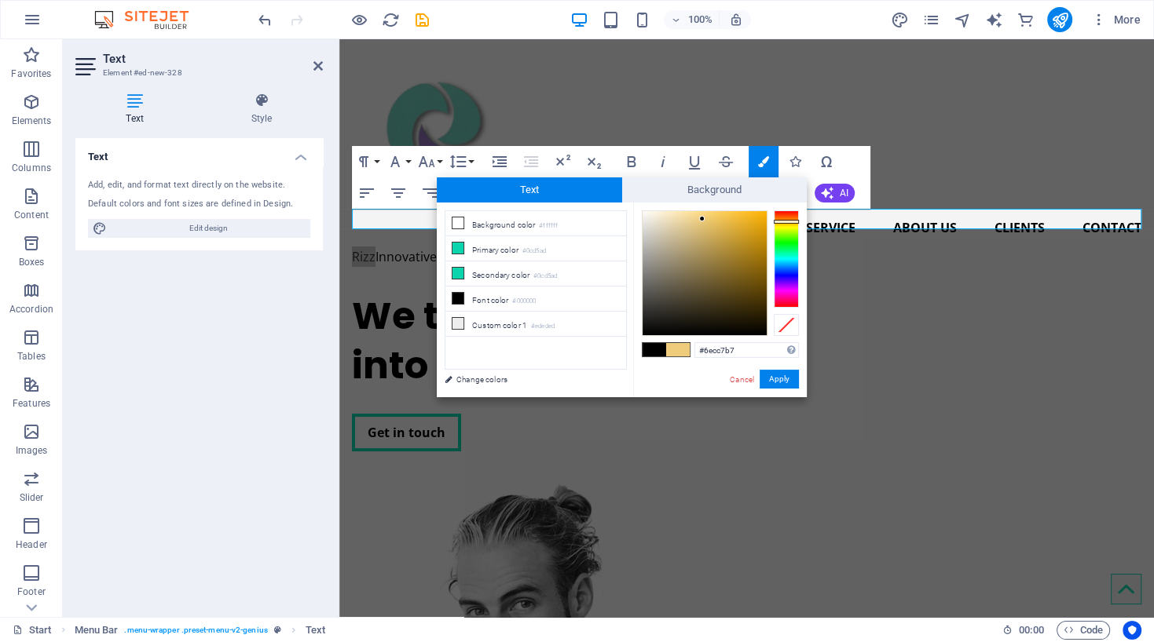
click at [652, 348] on span at bounding box center [654, 349] width 24 height 13
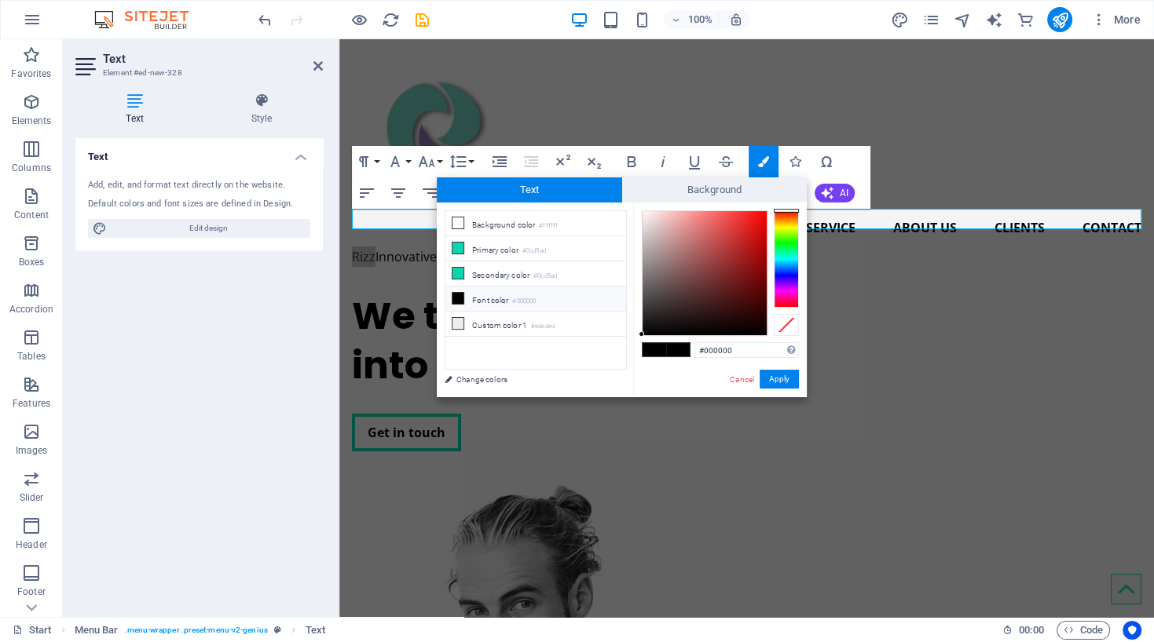
click at [678, 347] on span at bounding box center [678, 349] width 24 height 13
click at [482, 251] on li "Primary color #0cd5ad" at bounding box center [535, 248] width 181 height 25
type input "#0cd5ad"
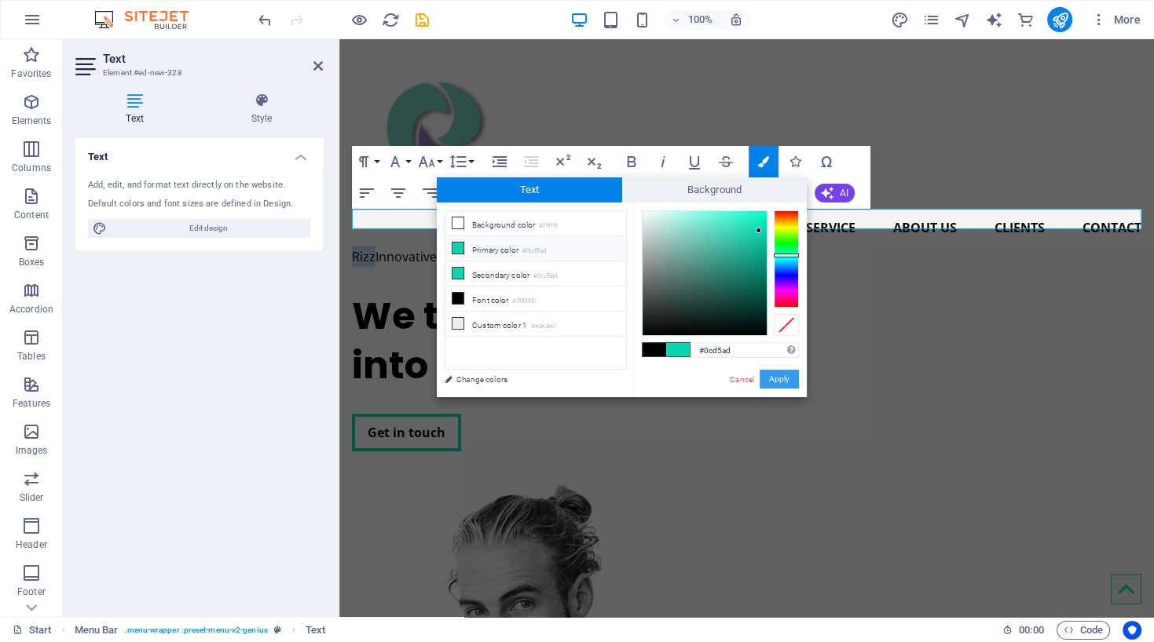
click at [777, 377] on button "Apply" at bounding box center [778, 379] width 39 height 19
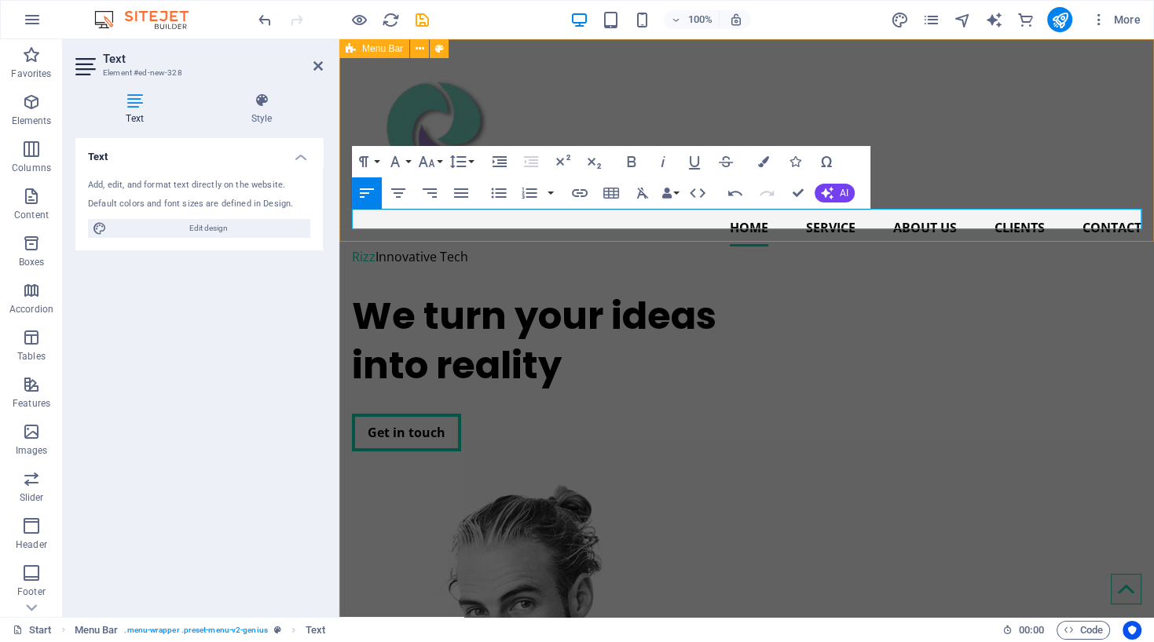
click at [960, 195] on div "Home Service About us Clients Contact Rizz Innovative Tech" at bounding box center [746, 159] width 814 height 240
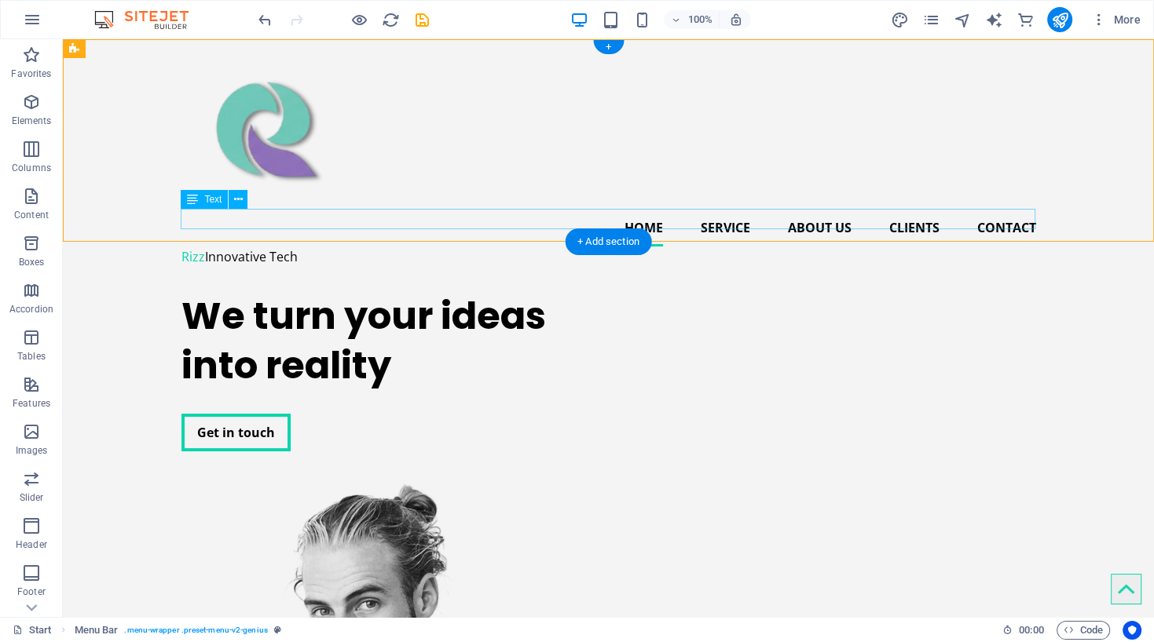
click at [294, 247] on div "Rizz Innovative Tech" at bounding box center [608, 257] width 854 height 20
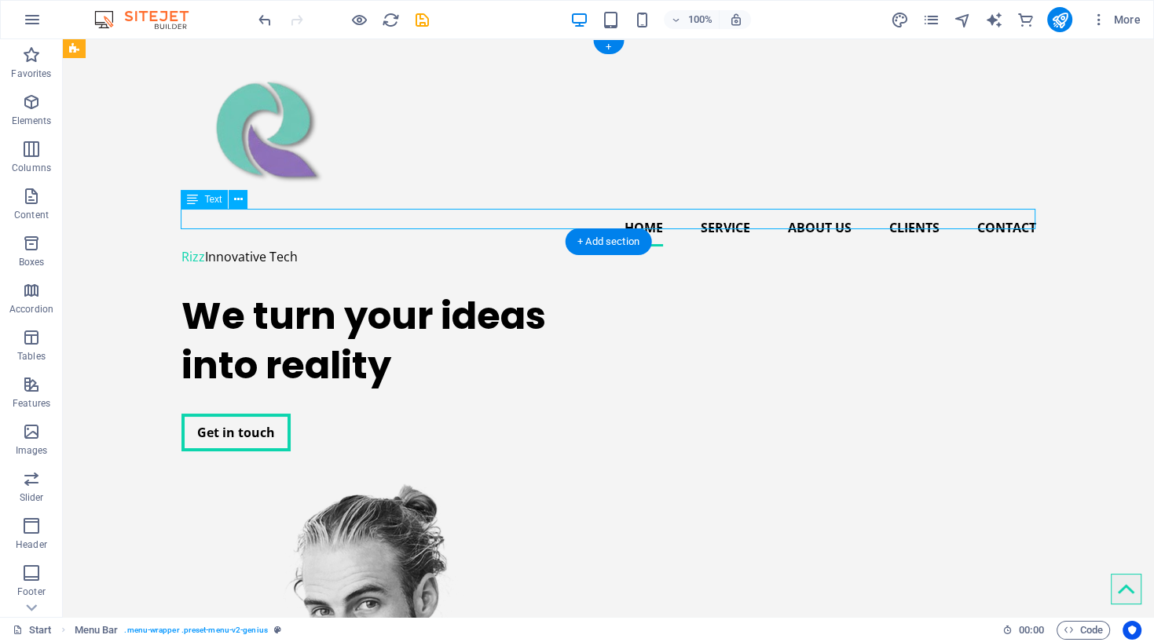
click at [294, 247] on div "Rizz Innovative Tech" at bounding box center [608, 257] width 854 height 20
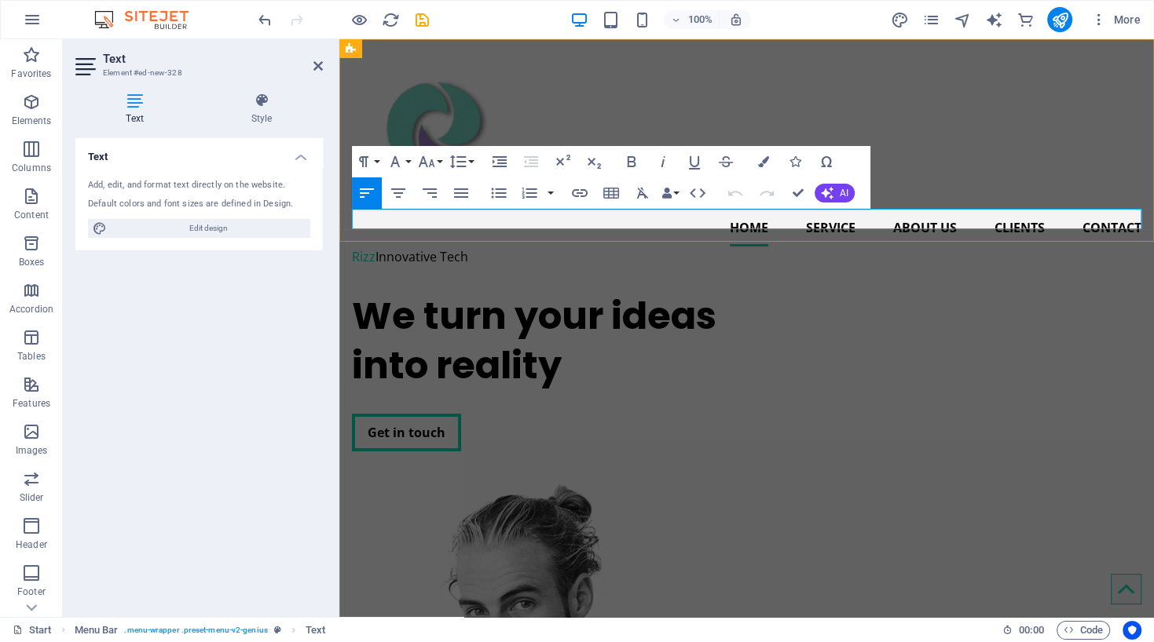
click at [474, 247] on div "Rizz Innovative Tech" at bounding box center [746, 257] width 789 height 20
click at [446, 247] on div "Rizz Innovative Tech" at bounding box center [746, 257] width 789 height 20
click at [484, 247] on div "Rizz Innovative Tech" at bounding box center [746, 257] width 789 height 20
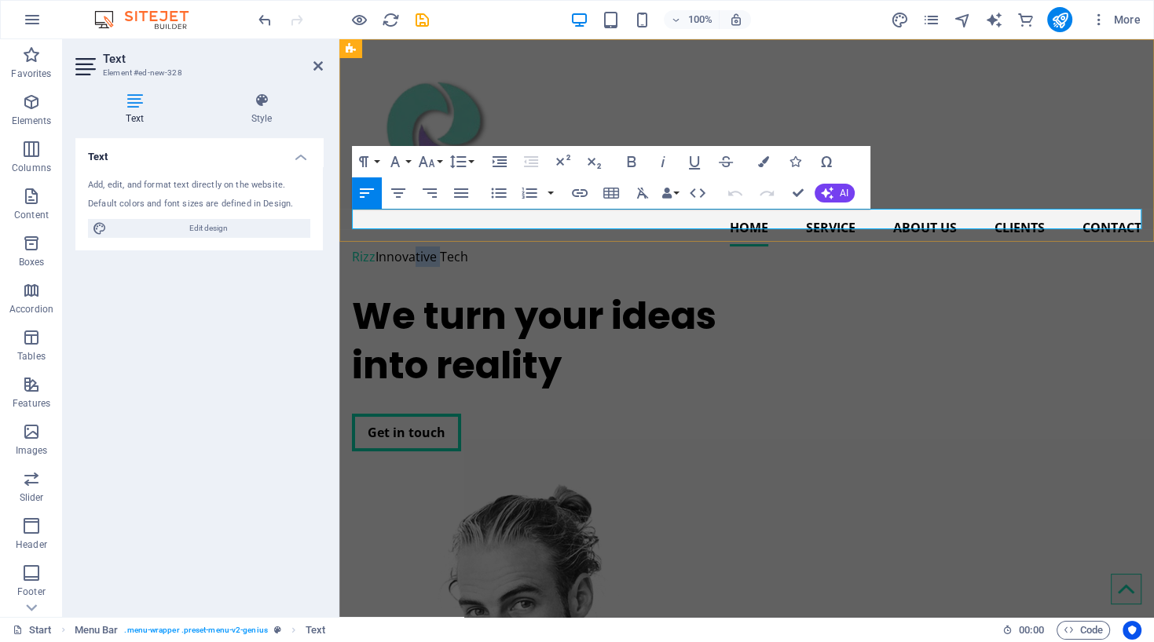
drag, startPoint x: 440, startPoint y: 220, endPoint x: 414, endPoint y: 217, distance: 26.1
click at [414, 247] on div "Rizz Innovative Tech" at bounding box center [746, 257] width 789 height 20
click at [451, 247] on div "Rizz Innovative Tech" at bounding box center [746, 257] width 789 height 20
click at [483, 247] on div "Rizz Innovative Tech" at bounding box center [746, 257] width 789 height 20
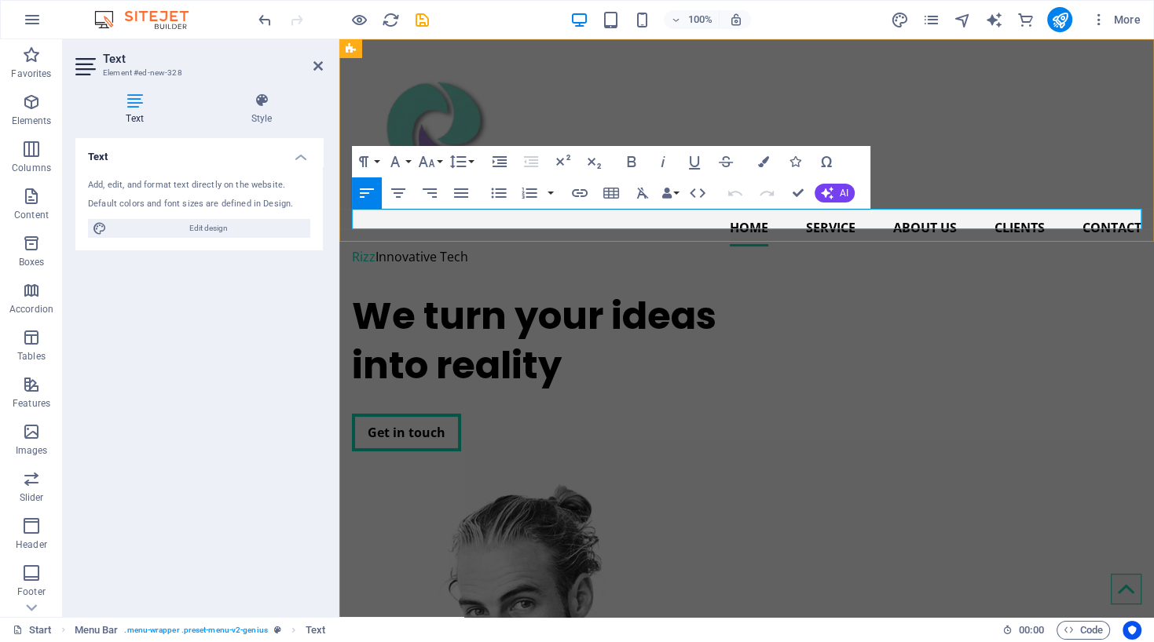
drag, startPoint x: 483, startPoint y: 220, endPoint x: 459, endPoint y: 220, distance: 24.3
click at [459, 247] on div "Rizz Innovative Tech" at bounding box center [746, 257] width 789 height 20
drag, startPoint x: 459, startPoint y: 220, endPoint x: 376, endPoint y: 221, distance: 82.5
click at [376, 247] on div "Rizz Innovative Tech" at bounding box center [746, 257] width 789 height 20
click at [492, 247] on div "Rizz Innovative Tech" at bounding box center [746, 257] width 789 height 20
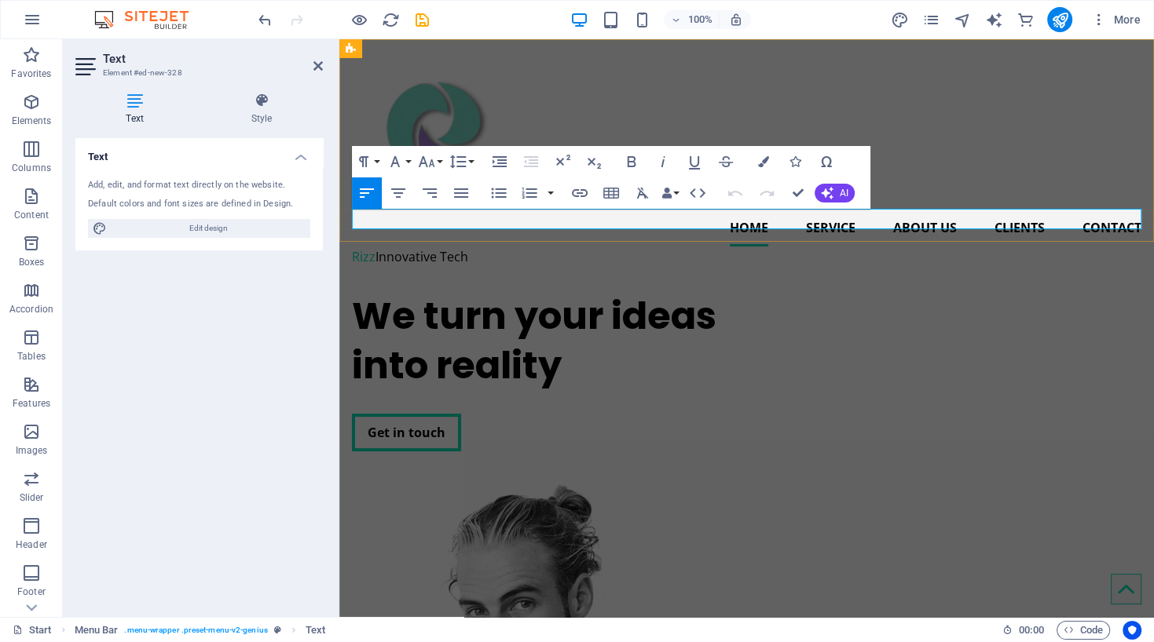
drag, startPoint x: 492, startPoint y: 217, endPoint x: 379, endPoint y: 218, distance: 113.1
click at [379, 247] on div "Rizz Innovative Tech" at bounding box center [746, 257] width 789 height 20
click at [765, 159] on icon "button" at bounding box center [763, 161] width 11 height 11
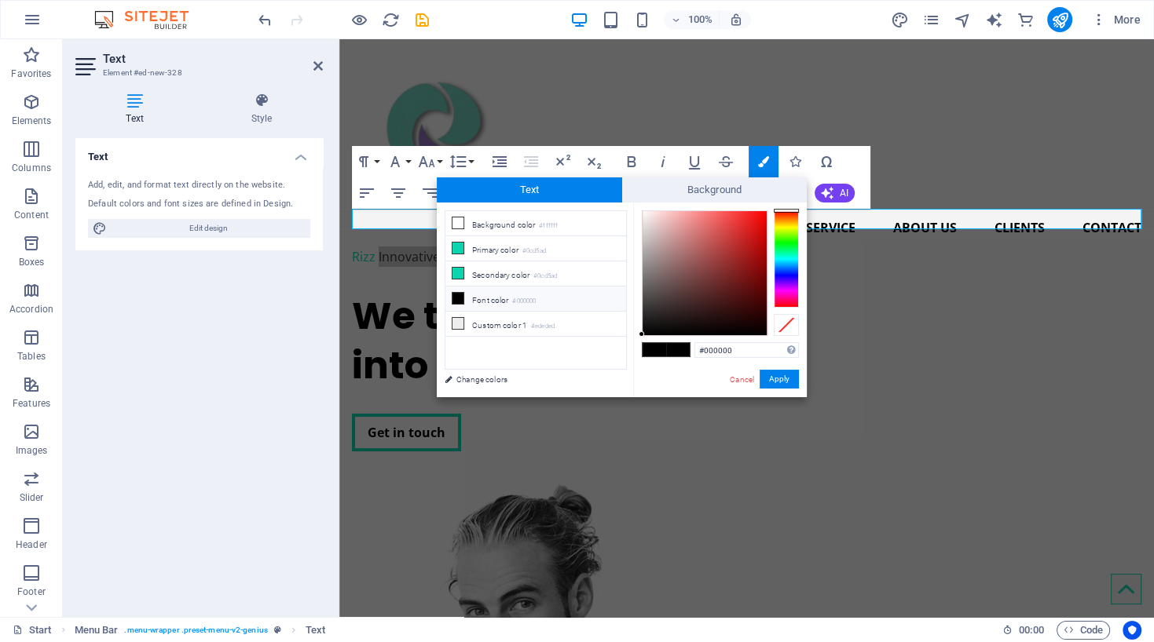
click at [473, 294] on li "Font color #000000" at bounding box center [535, 299] width 181 height 25
click at [454, 294] on icon at bounding box center [457, 298] width 11 height 11
click at [744, 354] on input "#000000" at bounding box center [746, 350] width 104 height 16
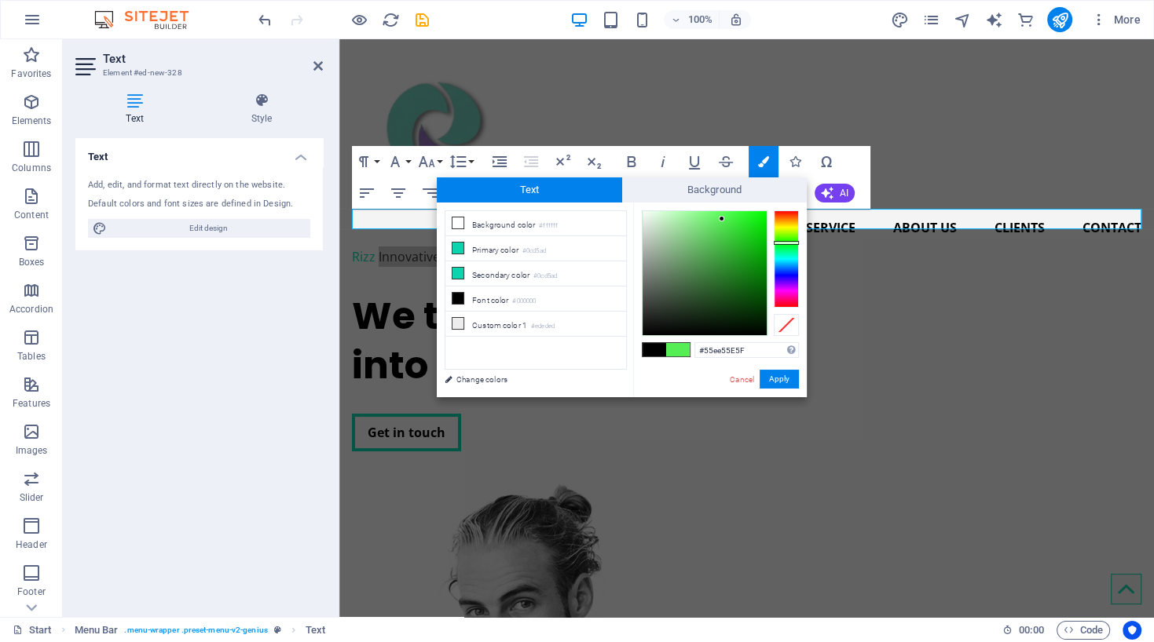
click at [590, 357] on ul "Background color #ffffff Primary color #0cd5ad Secondary color #0cd5ad Font col…" at bounding box center [535, 289] width 182 height 159
click at [752, 349] on input "#55ee55E5F" at bounding box center [746, 350] width 104 height 16
click at [617, 344] on ul "Background color #ffffff Primary color #0cd5ad Secondary color #0cd5ad Font col…" at bounding box center [535, 289] width 182 height 159
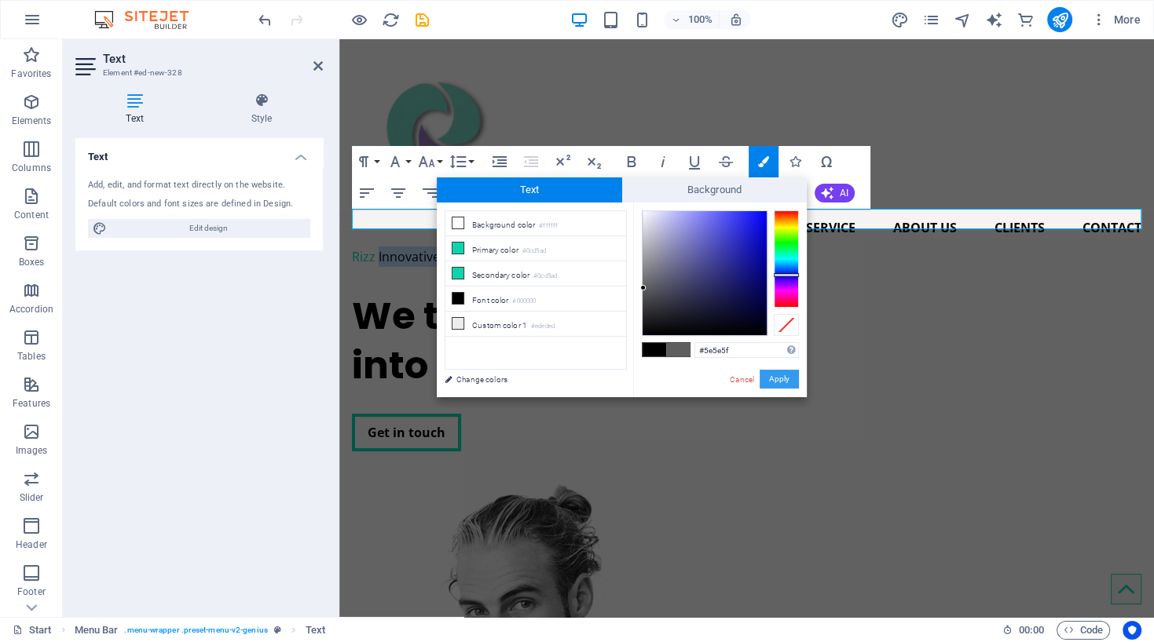
click at [786, 383] on button "Apply" at bounding box center [778, 379] width 39 height 19
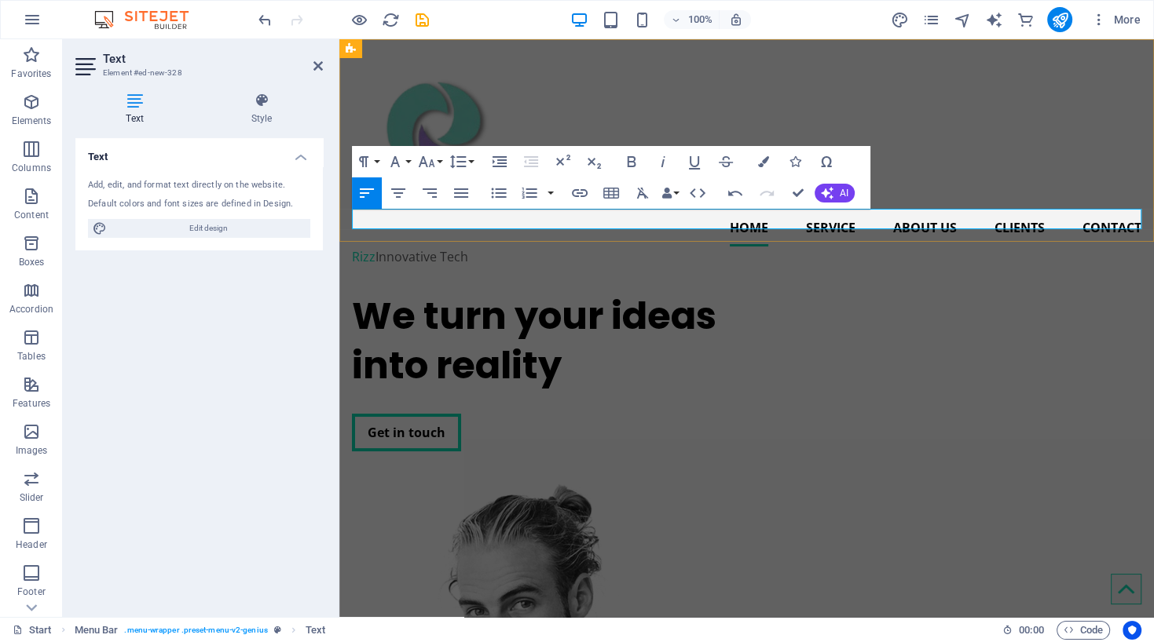
click at [371, 248] on span "Rizz" at bounding box center [364, 256] width 24 height 17
drag, startPoint x: 376, startPoint y: 222, endPoint x: 353, endPoint y: 224, distance: 23.6
click at [353, 247] on div "Rizz ​ Innovative Tech ​" at bounding box center [746, 257] width 789 height 20
click at [765, 162] on icon "button" at bounding box center [763, 161] width 11 height 11
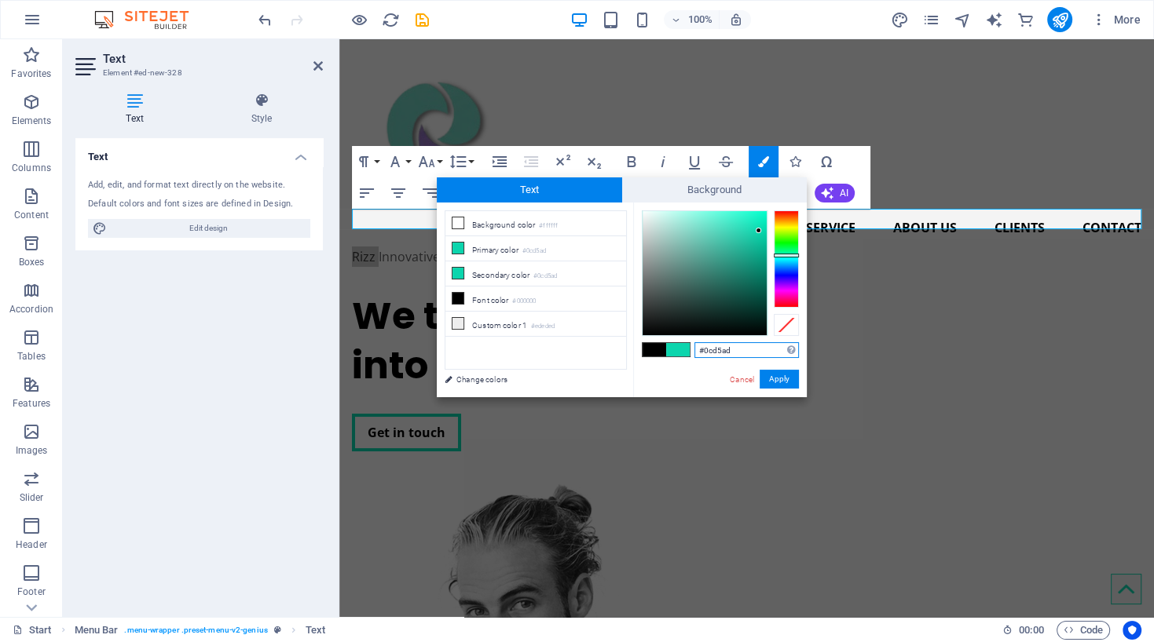
click at [738, 347] on input "#0cd5ad" at bounding box center [746, 350] width 104 height 16
type input "#6ec7b7"
click at [629, 373] on div "less Background color #ffffff Primary color #0cd5ad Secondary color #0cd5ad Fon…" at bounding box center [622, 300] width 370 height 195
click at [777, 381] on button "Apply" at bounding box center [778, 379] width 39 height 19
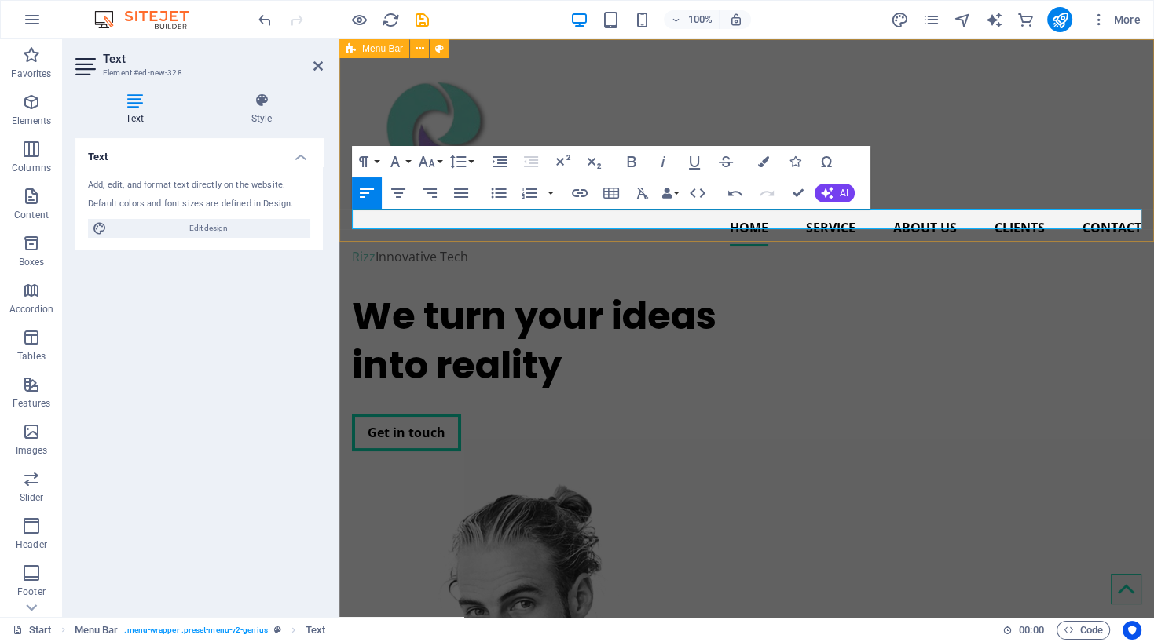
click at [924, 184] on div "Home Service About us Clients Contact Rizz ​ Innovative Tech ​" at bounding box center [746, 159] width 814 height 240
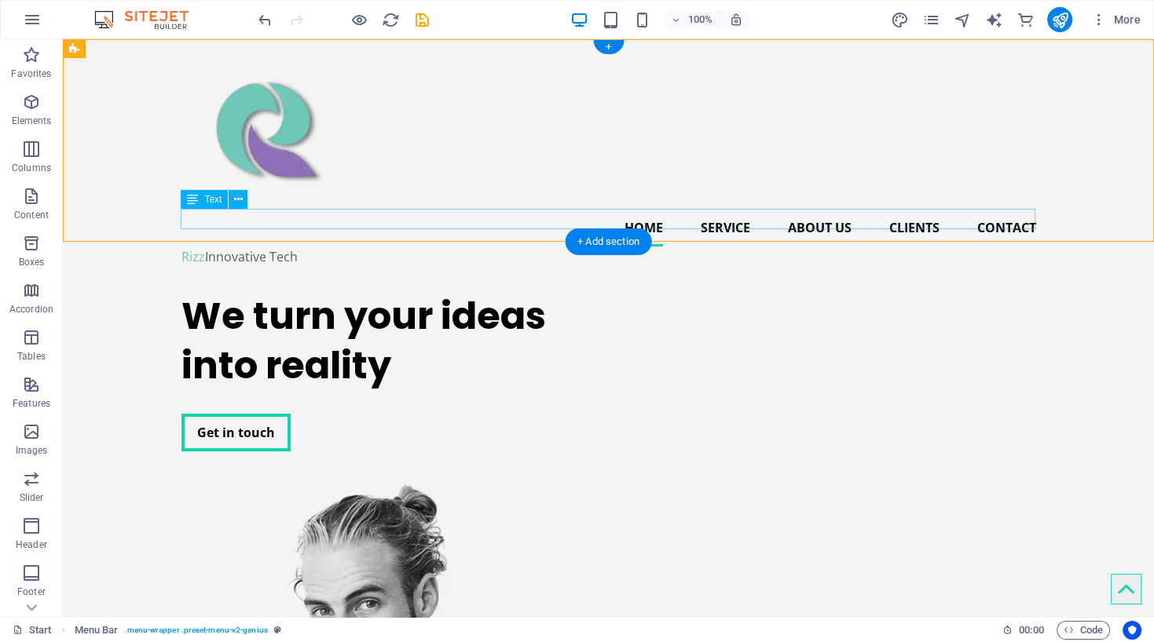
click at [287, 247] on div "Rizz Innovative Tech" at bounding box center [608, 257] width 854 height 20
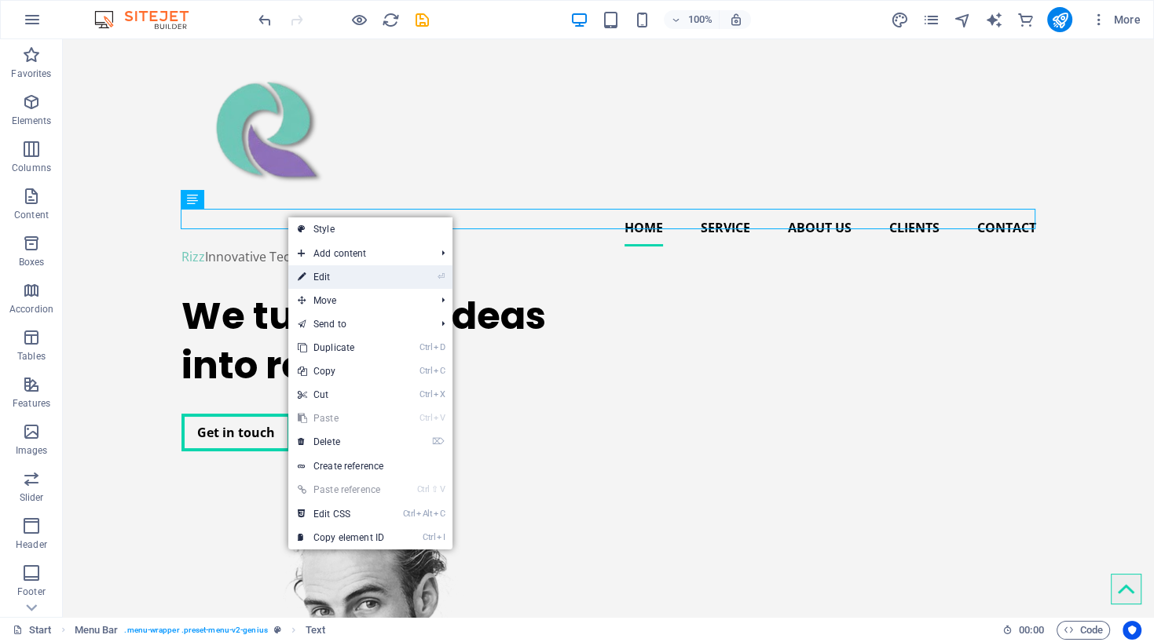
click at [327, 281] on link "⏎ Edit" at bounding box center [340, 277] width 105 height 24
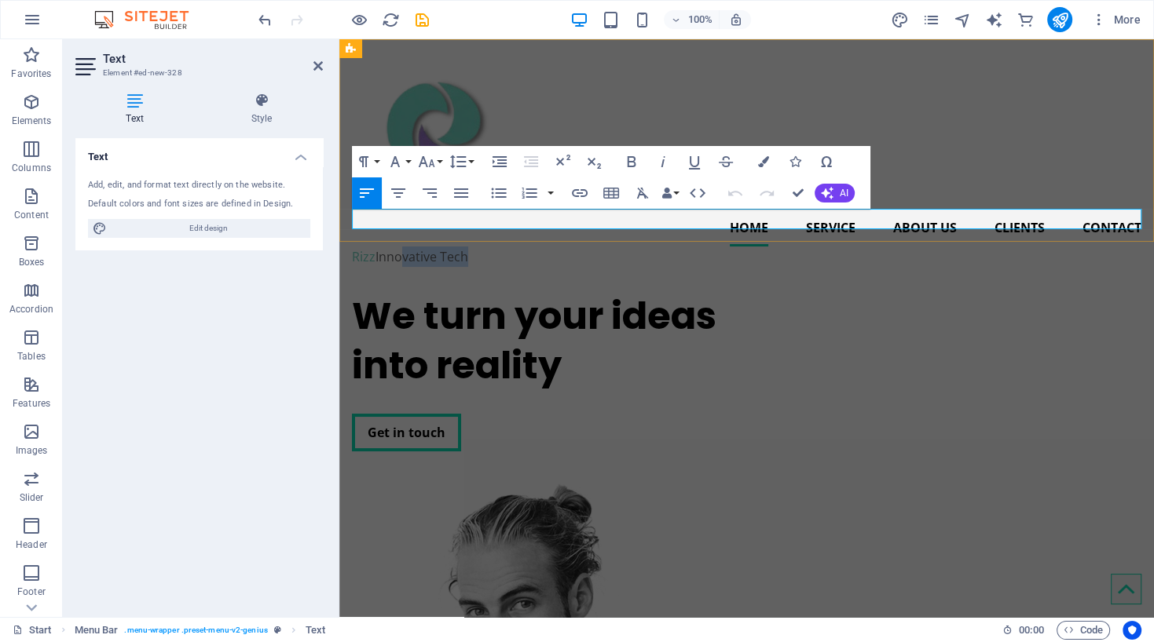
drag, startPoint x: 480, startPoint y: 220, endPoint x: 389, endPoint y: 215, distance: 90.4
click at [389, 247] on div "Rizz Innovative Tech" at bounding box center [746, 257] width 789 height 20
click at [389, 248] on span "Innovative Tech" at bounding box center [421, 256] width 93 height 17
drag, startPoint x: 389, startPoint y: 215, endPoint x: 358, endPoint y: 212, distance: 31.6
click at [358, 247] on div "Rizz Innovative Tech" at bounding box center [746, 257] width 789 height 20
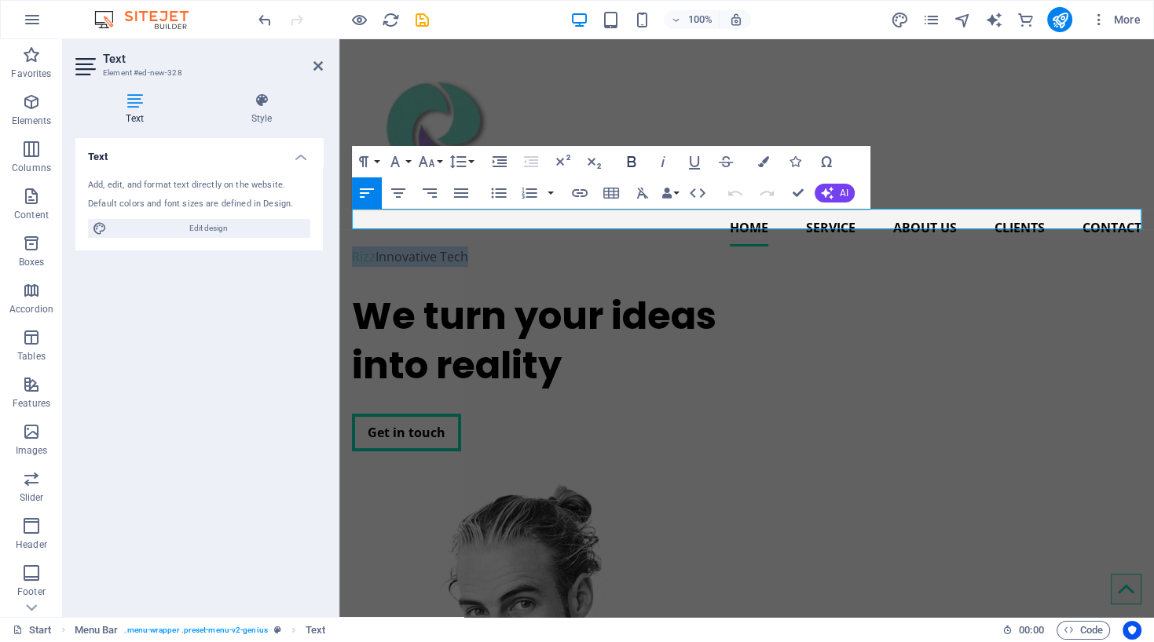
click at [636, 163] on icon "button" at bounding box center [631, 161] width 19 height 19
click at [436, 168] on button "Font Size" at bounding box center [430, 161] width 30 height 31
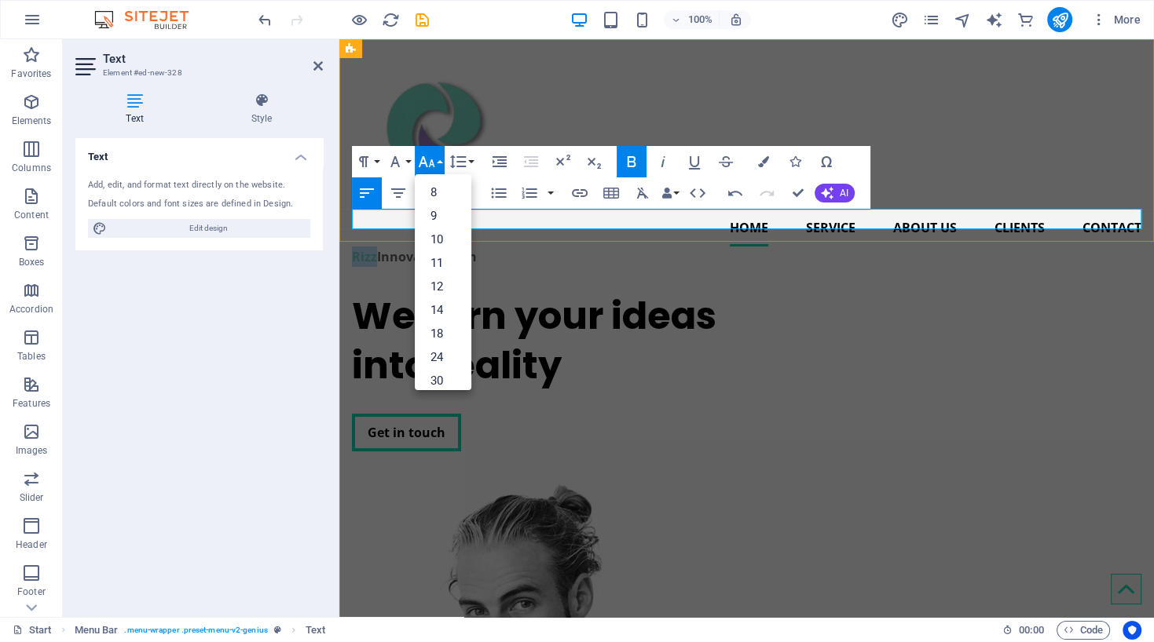
click at [561, 247] on div "Rizz Innovative Tech" at bounding box center [746, 257] width 789 height 20
drag, startPoint x: 511, startPoint y: 221, endPoint x: 345, endPoint y: 224, distance: 166.5
click at [345, 224] on div "Home Service About us Clients Contact Rizz Innovative Tech" at bounding box center [746, 159] width 814 height 240
click at [438, 280] on link "12" at bounding box center [443, 287] width 57 height 24
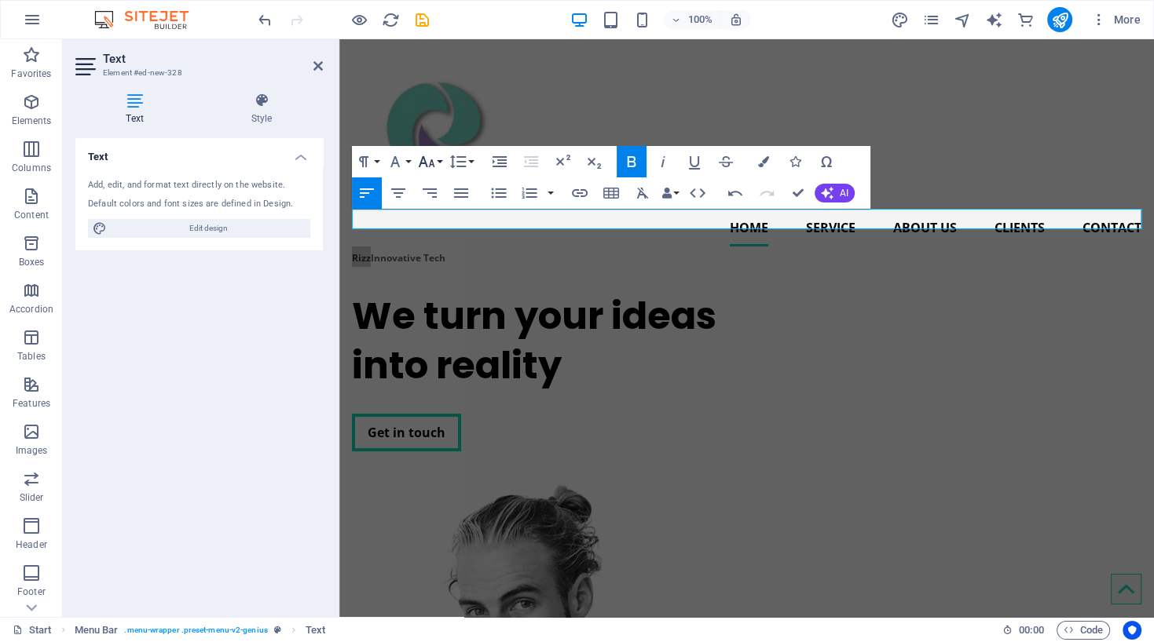
click at [443, 163] on button "Font Size" at bounding box center [430, 161] width 30 height 31
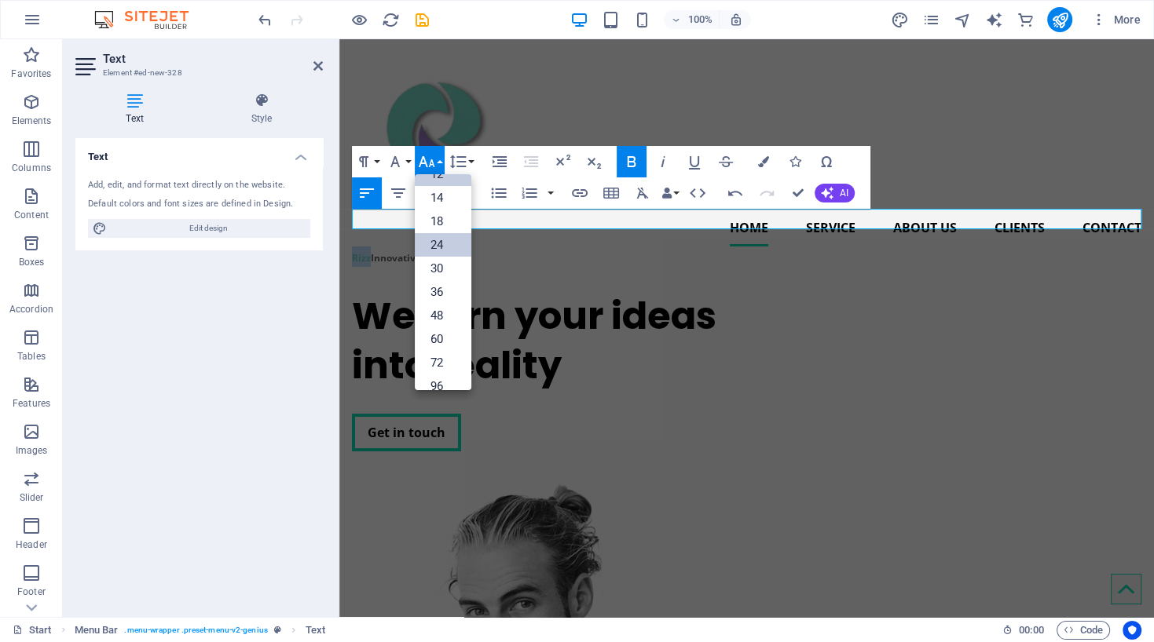
click at [444, 247] on link "24" at bounding box center [443, 245] width 57 height 24
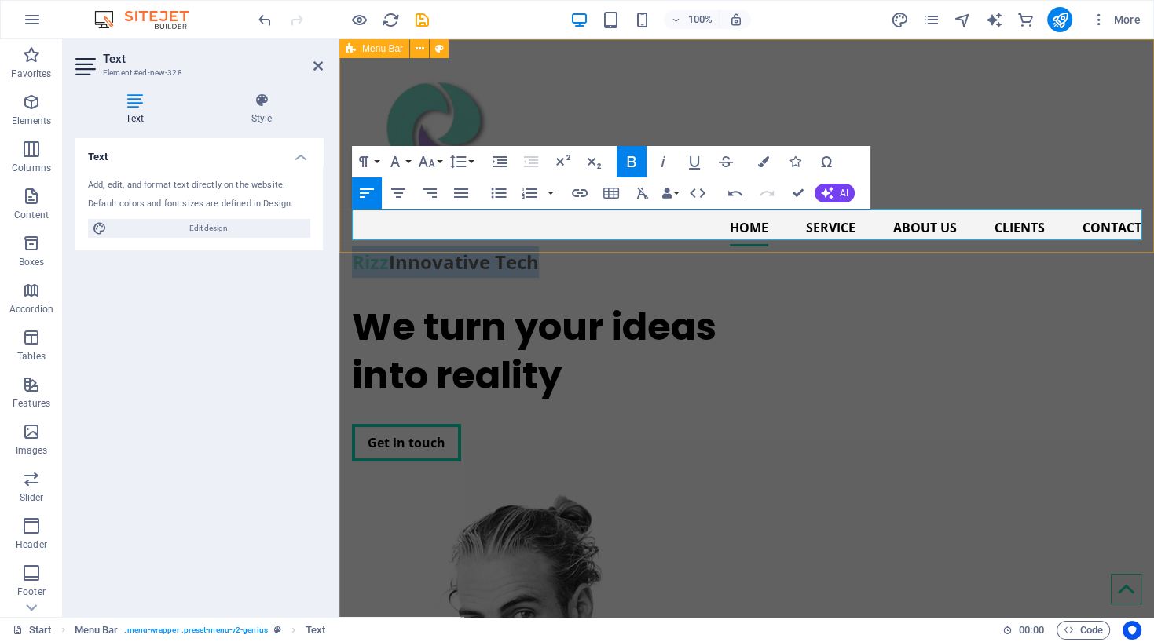
click at [696, 100] on div "Home Service About us Clients Contact Rizz Innovative Tech" at bounding box center [746, 164] width 814 height 251
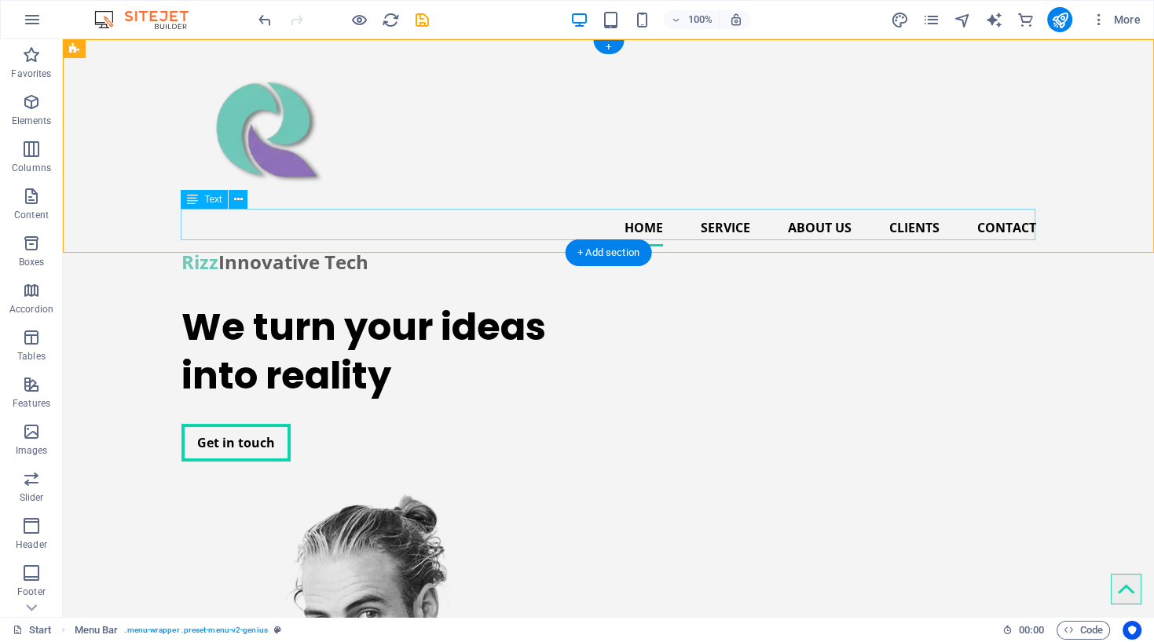
click at [212, 247] on div "Rizz Innovative Tech" at bounding box center [608, 262] width 854 height 31
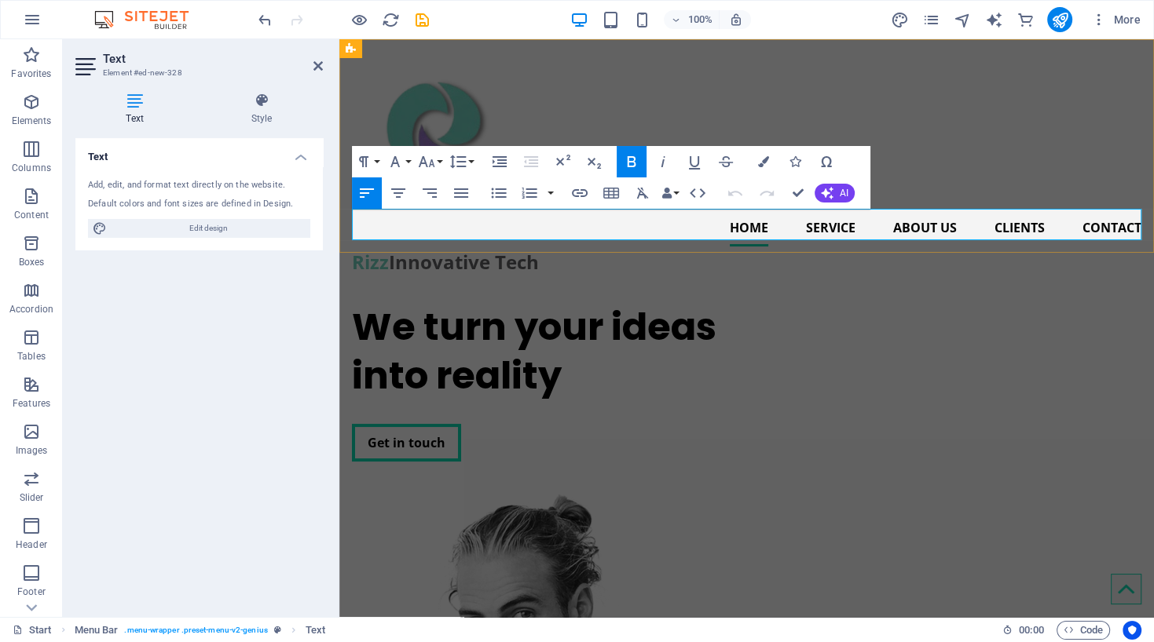
click at [388, 249] on span "Rizz" at bounding box center [370, 262] width 37 height 26
click at [550, 247] on div "Rizz Innovative Tech" at bounding box center [746, 262] width 789 height 31
click at [763, 165] on icon "button" at bounding box center [763, 161] width 11 height 11
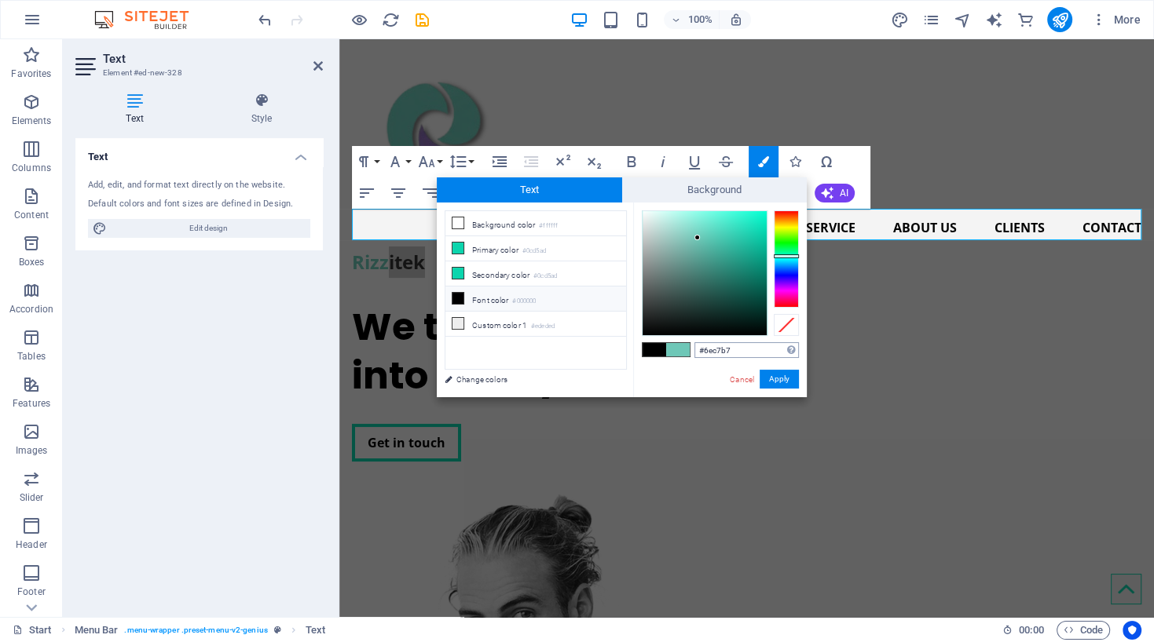
click at [743, 353] on input "#6ec7b7" at bounding box center [746, 350] width 104 height 16
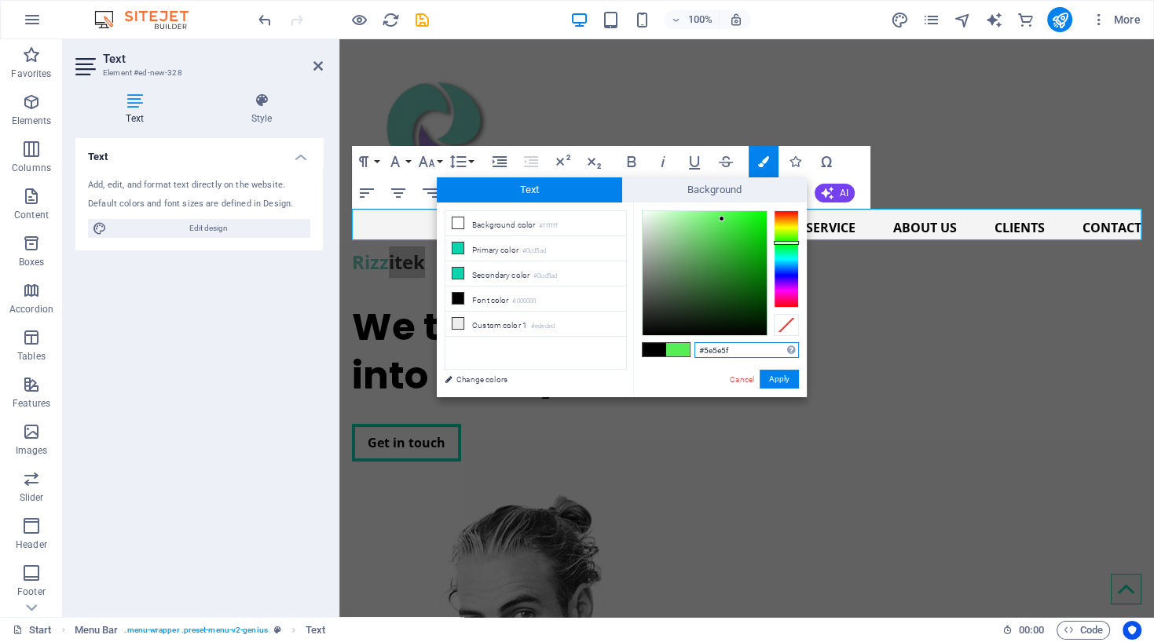
type input "#5e5e5f"
click at [677, 383] on div "#5e5e5f Supported formats #0852ed rgb(8, 82, 237) rgba(8, 82, 237, 90%) hsv(221…" at bounding box center [720, 414] width 174 height 422
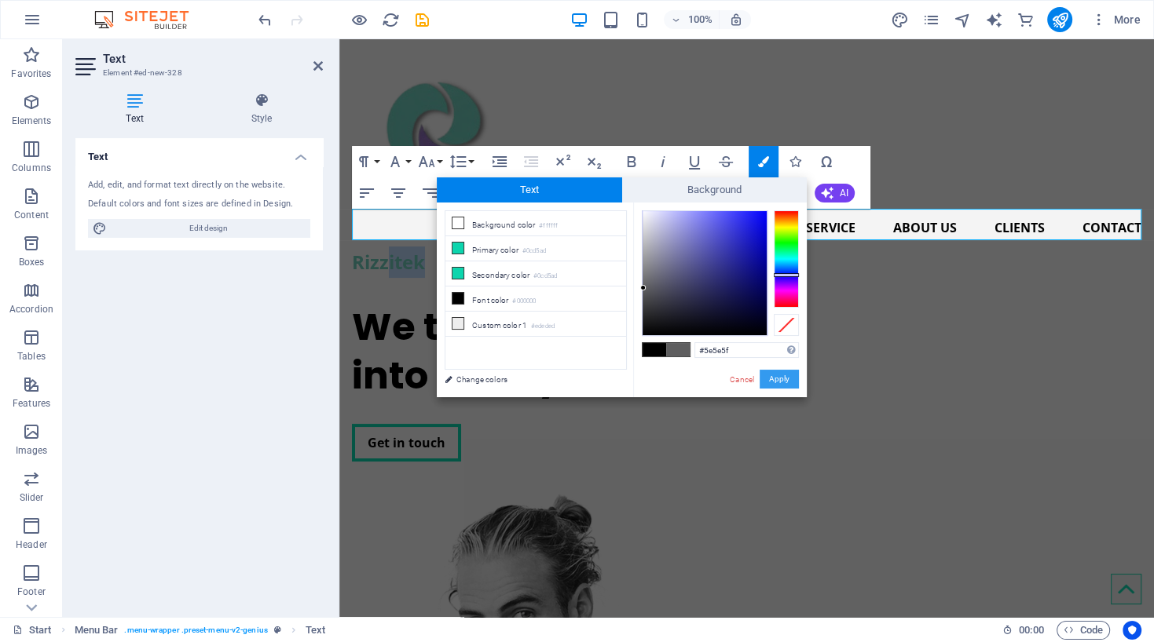
click at [782, 376] on button "Apply" at bounding box center [778, 379] width 39 height 19
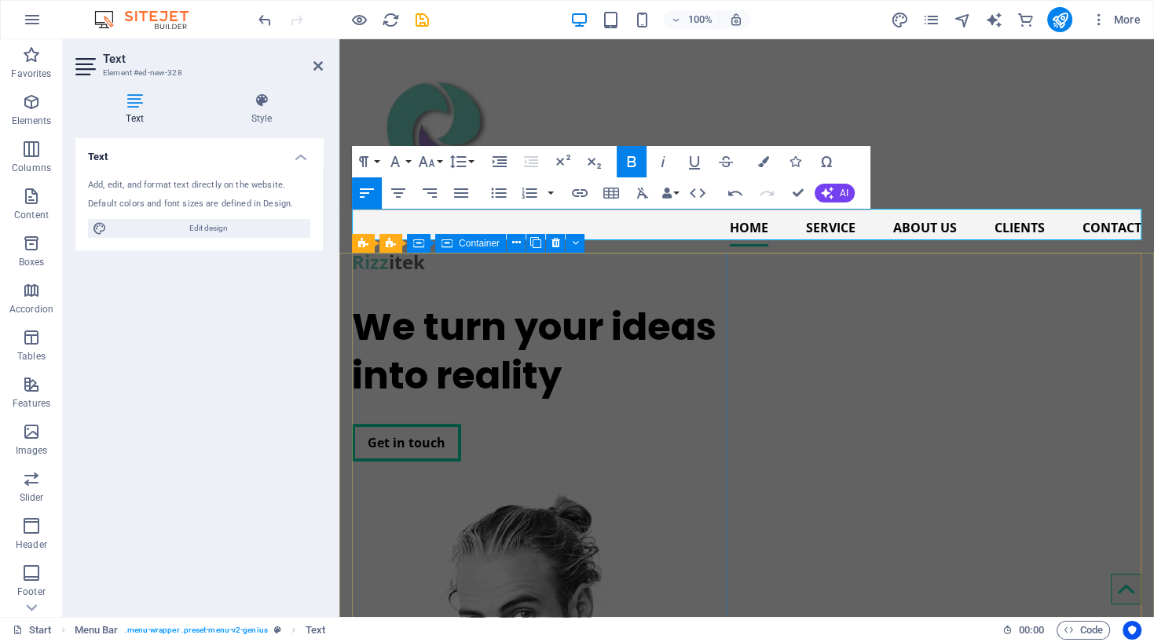
click at [630, 309] on div "We turn your ideas into reality Get in touch" at bounding box center [540, 383] width 376 height 185
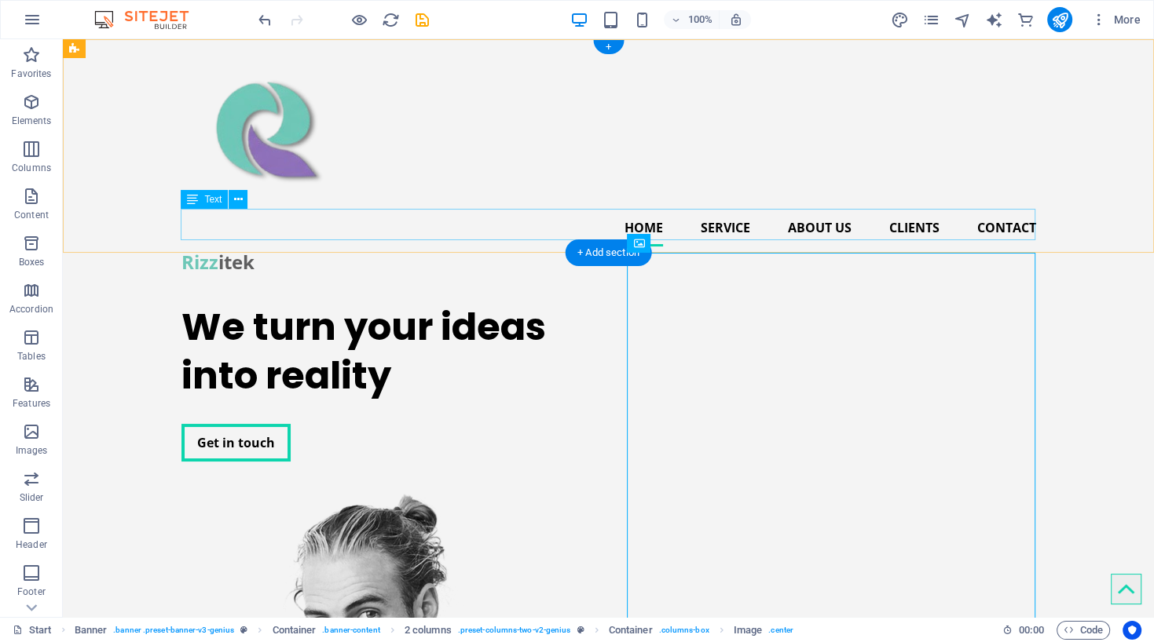
click at [233, 247] on div "Rizz itek" at bounding box center [608, 262] width 854 height 31
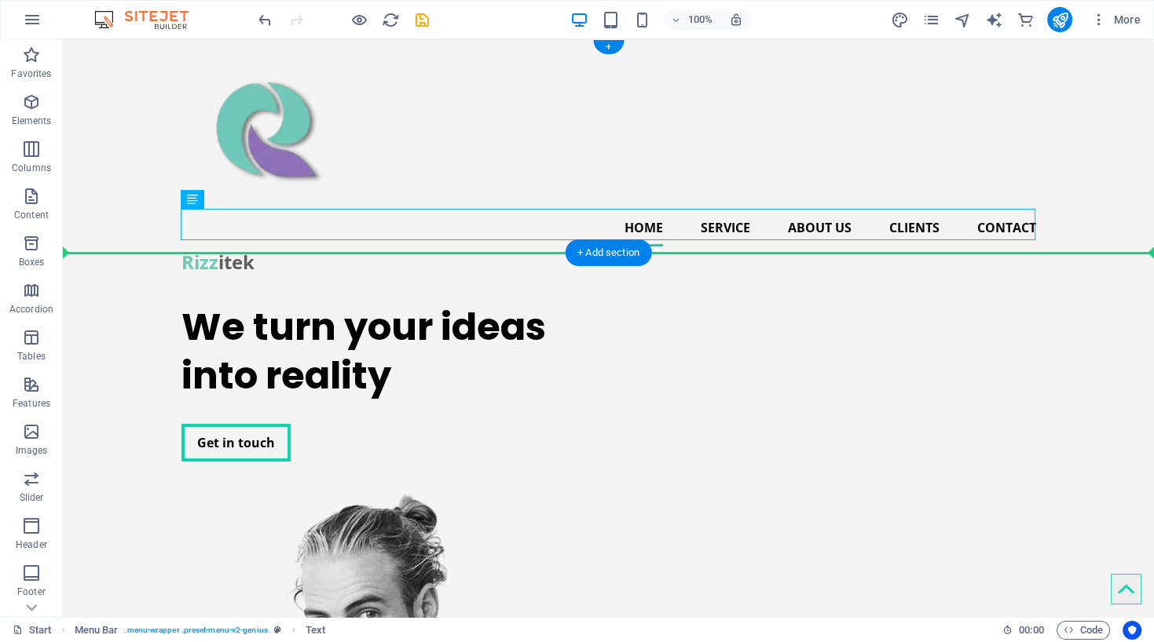
drag, startPoint x: 256, startPoint y: 214, endPoint x: 409, endPoint y: 163, distance: 161.7
click at [409, 163] on div "Home Service About us Clients Contact Rizz itek" at bounding box center [608, 164] width 1091 height 251
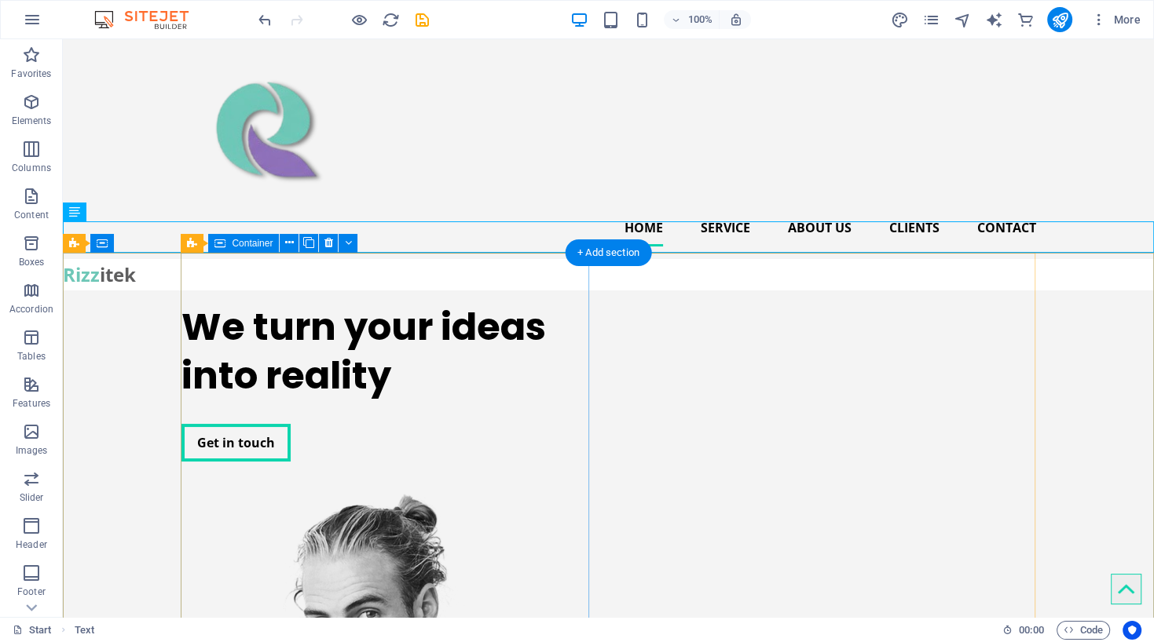
click at [398, 353] on div "We turn your ideas into reality Get in touch" at bounding box center [385, 383] width 408 height 185
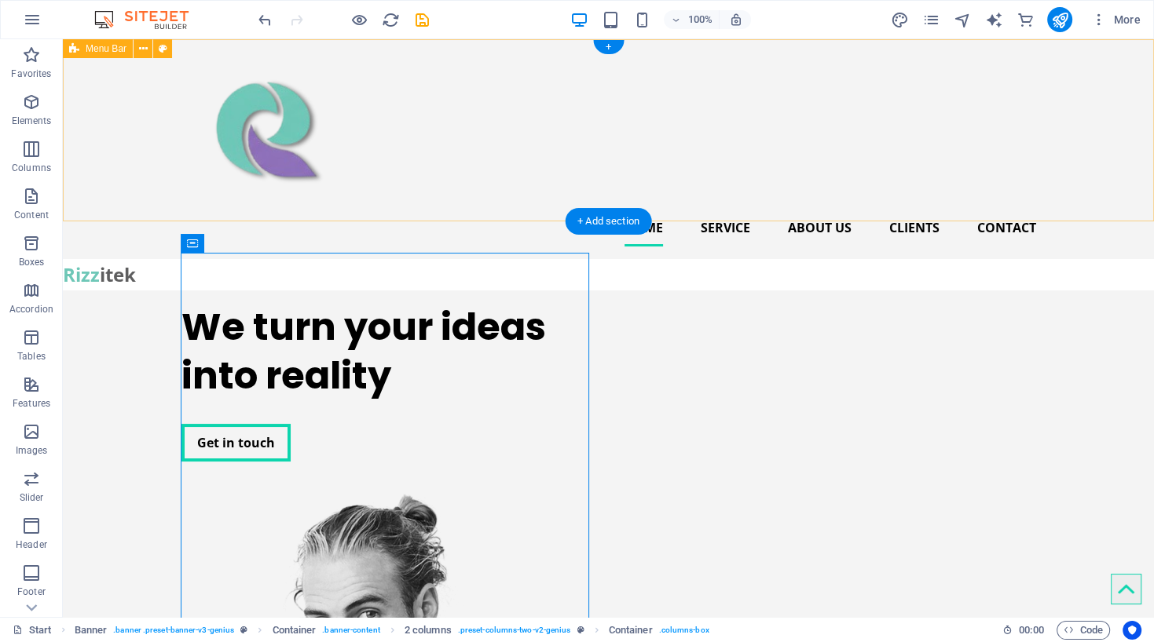
click at [401, 192] on div "Home Service About us Clients Contact" at bounding box center [608, 149] width 1091 height 220
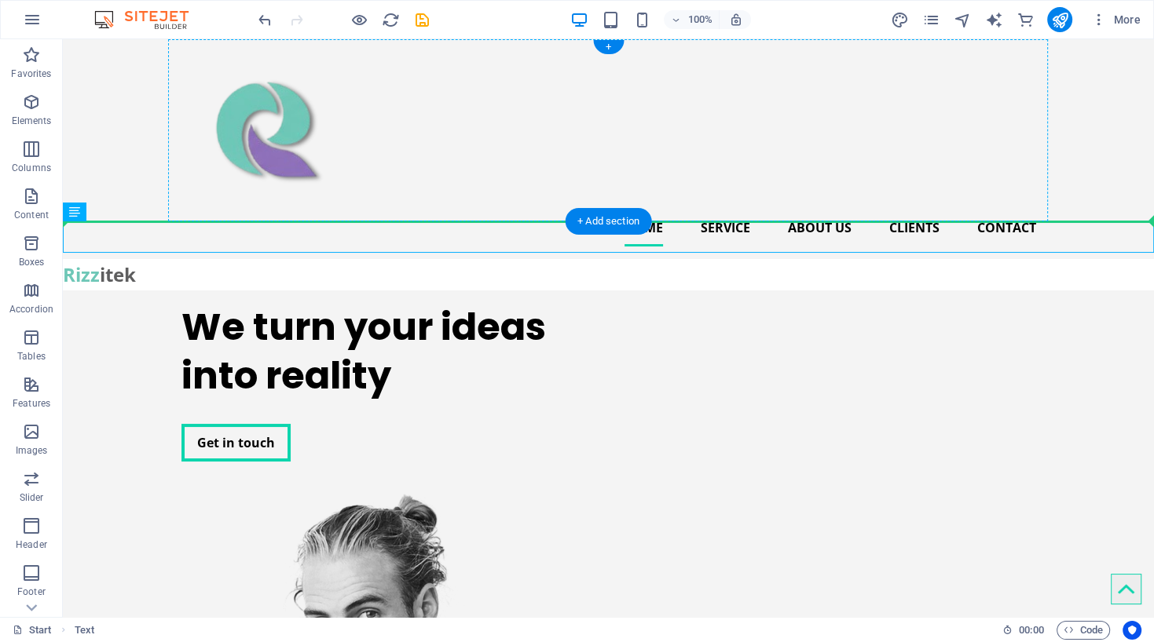
drag, startPoint x: 287, startPoint y: 231, endPoint x: 305, endPoint y: 184, distance: 50.5
drag, startPoint x: 181, startPoint y: 243, endPoint x: 225, endPoint y: 196, distance: 63.9
drag, startPoint x: 164, startPoint y: 243, endPoint x: 195, endPoint y: 187, distance: 63.6
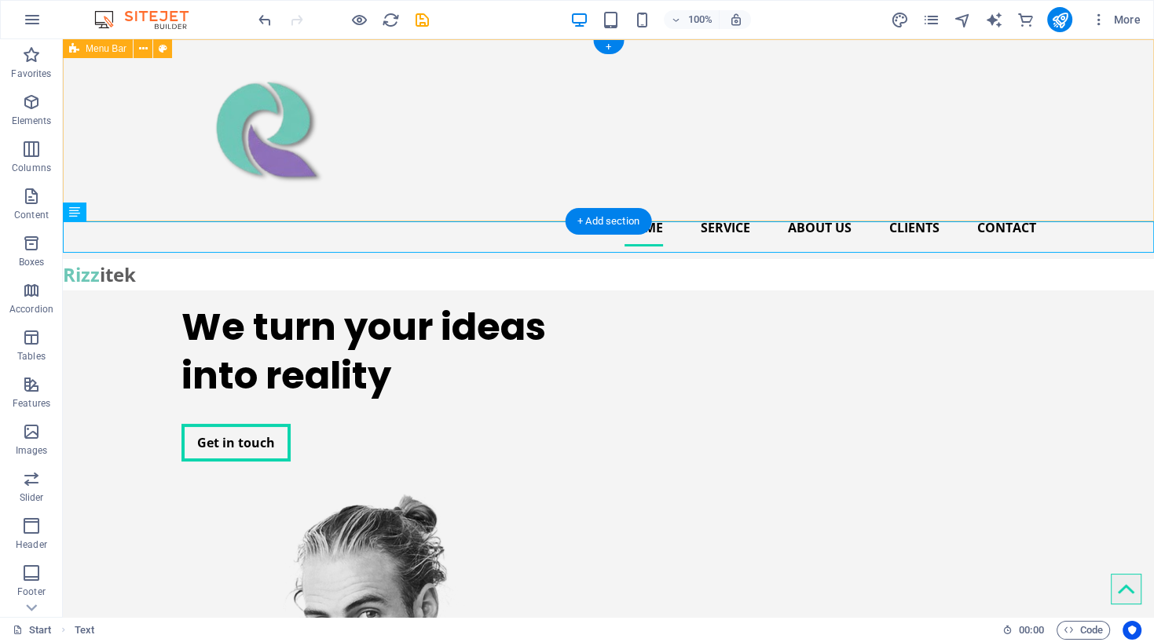
click at [132, 196] on div "Home Service About us Clients Contact" at bounding box center [608, 149] width 1091 height 220
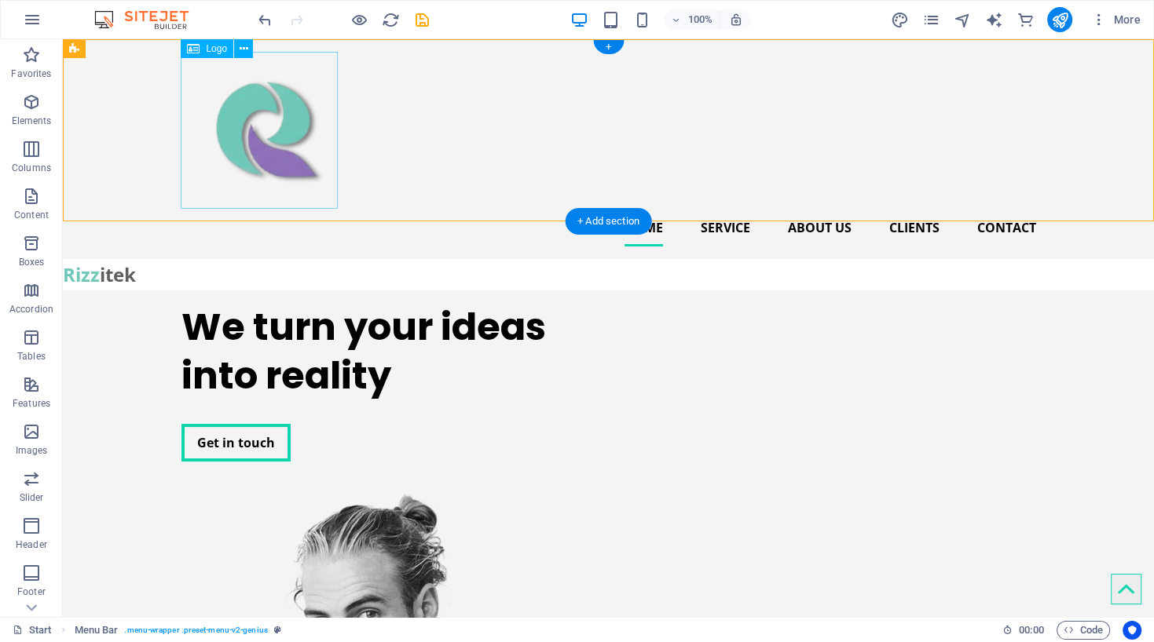
click at [261, 189] on div at bounding box center [608, 130] width 854 height 157
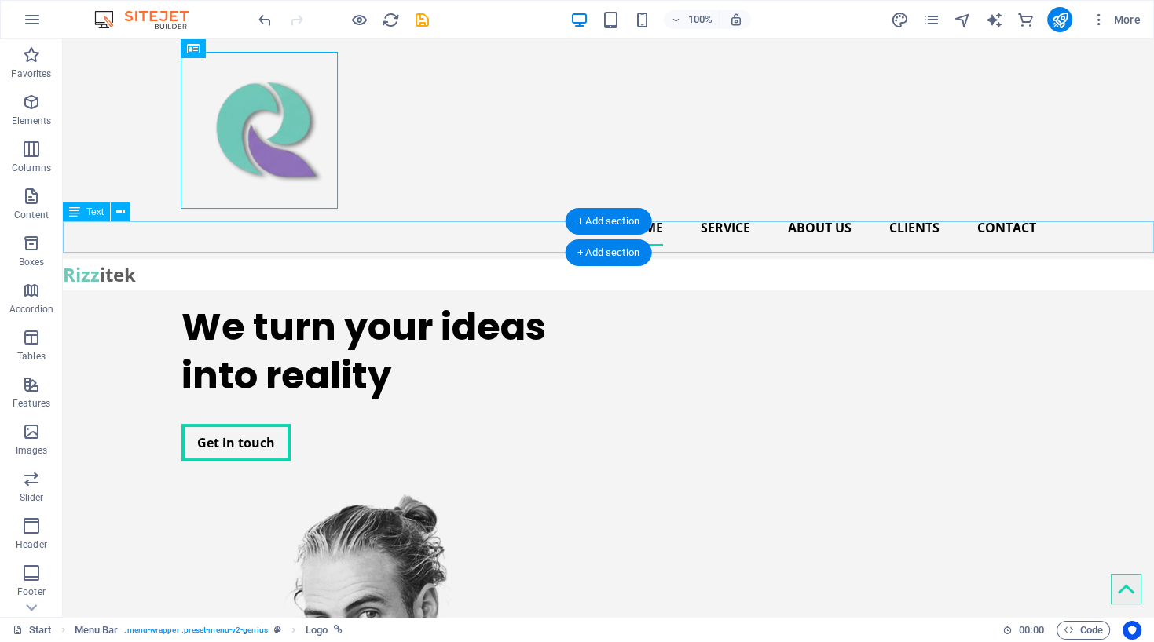
click at [295, 259] on div "Rizz itek" at bounding box center [608, 274] width 1091 height 31
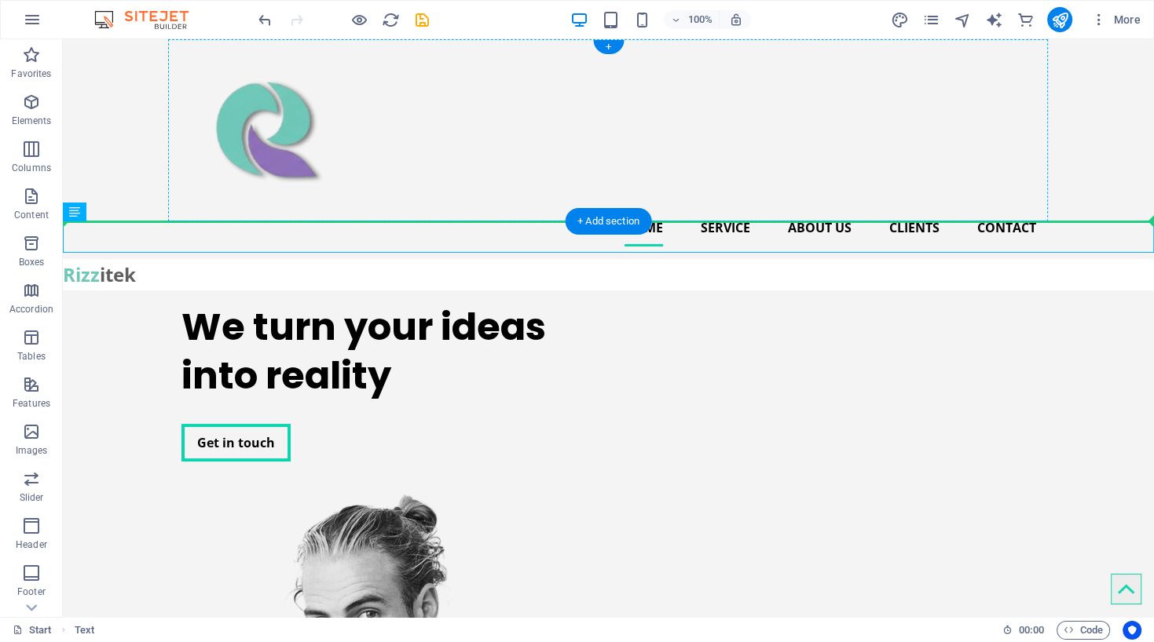
drag, startPoint x: 142, startPoint y: 253, endPoint x: 221, endPoint y: 192, distance: 100.2
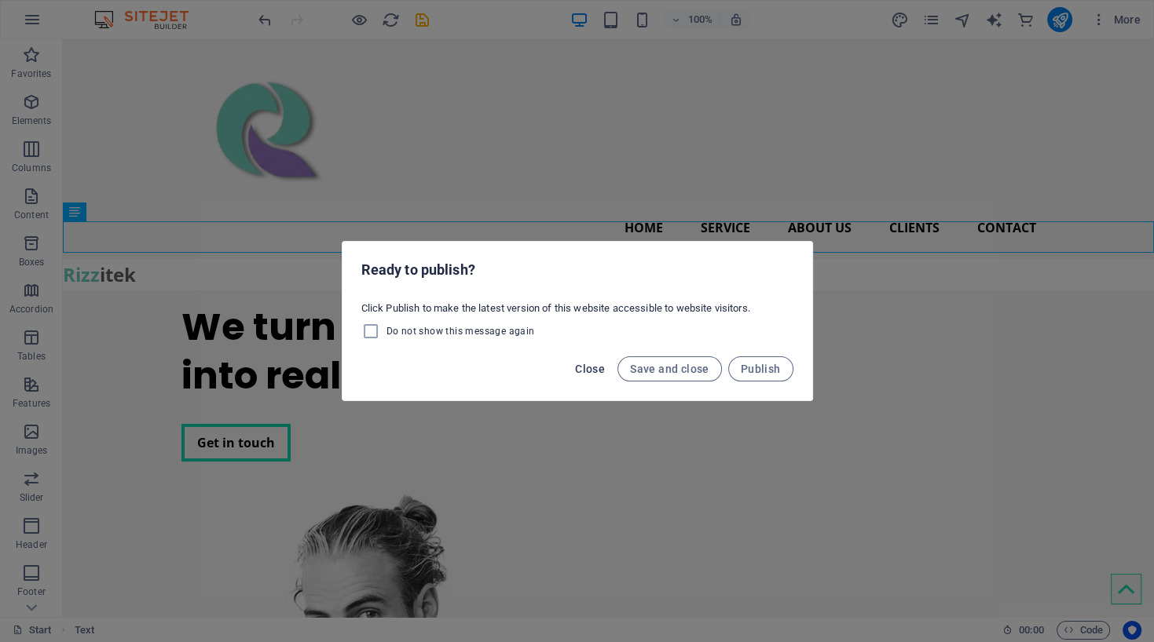
click at [591, 367] on span "Close" at bounding box center [590, 369] width 30 height 13
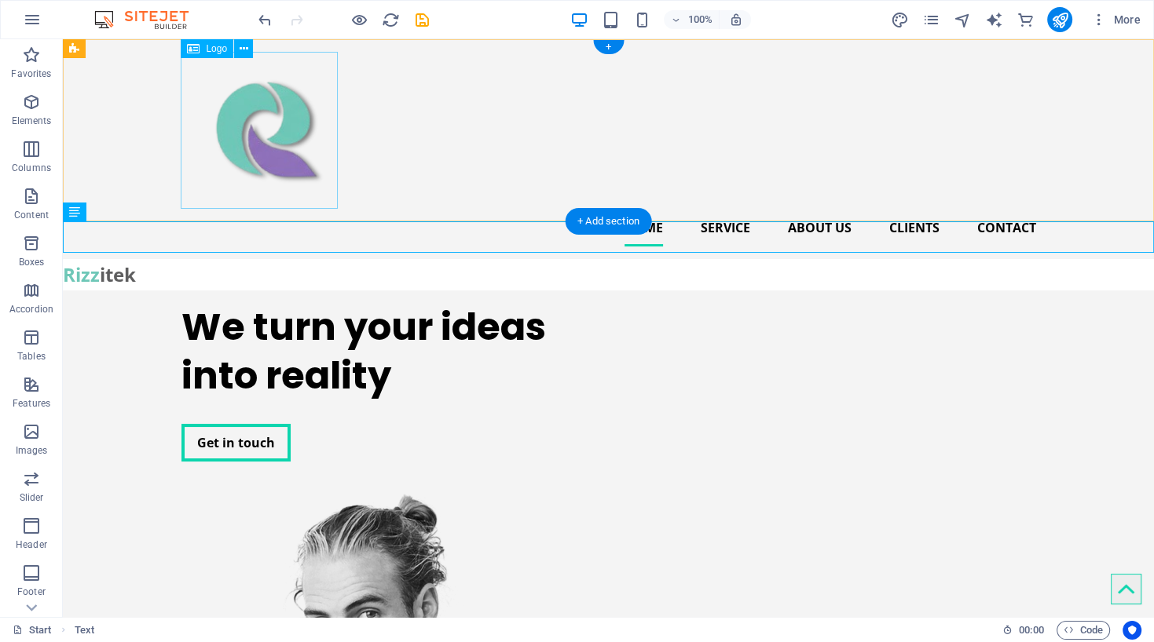
click at [300, 155] on div at bounding box center [608, 130] width 854 height 157
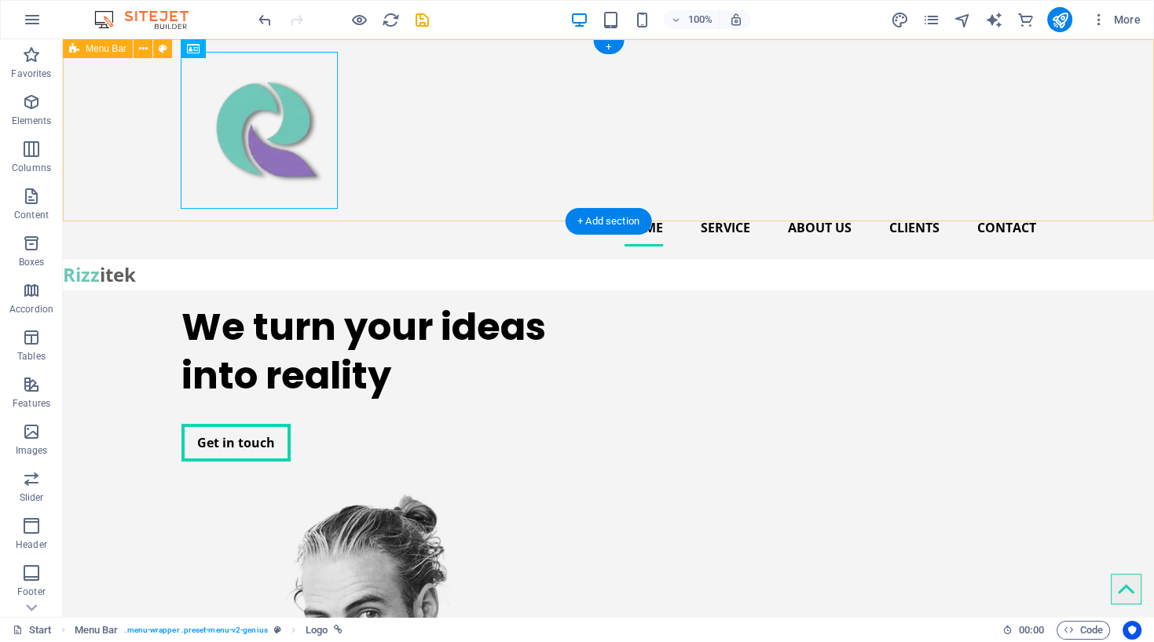
click at [400, 178] on div "Home Service About us Clients Contact" at bounding box center [608, 149] width 1091 height 220
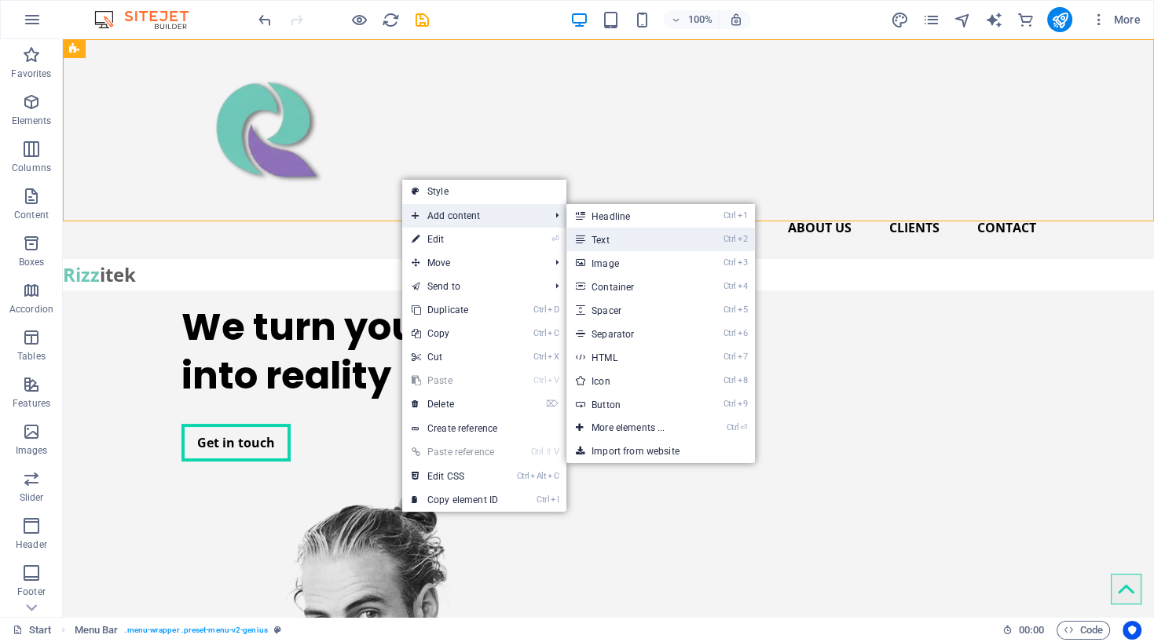
click at [605, 245] on link "Ctrl 2 Text" at bounding box center [631, 240] width 130 height 24
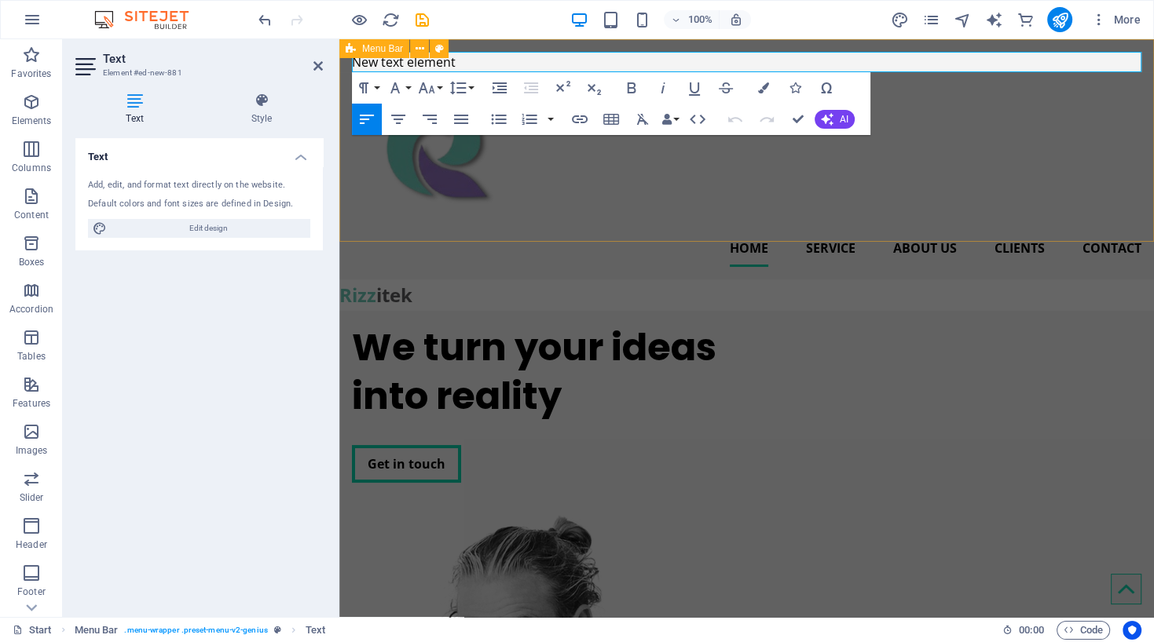
click at [566, 218] on div "New text element Home Service About us Clients Contact" at bounding box center [746, 159] width 814 height 240
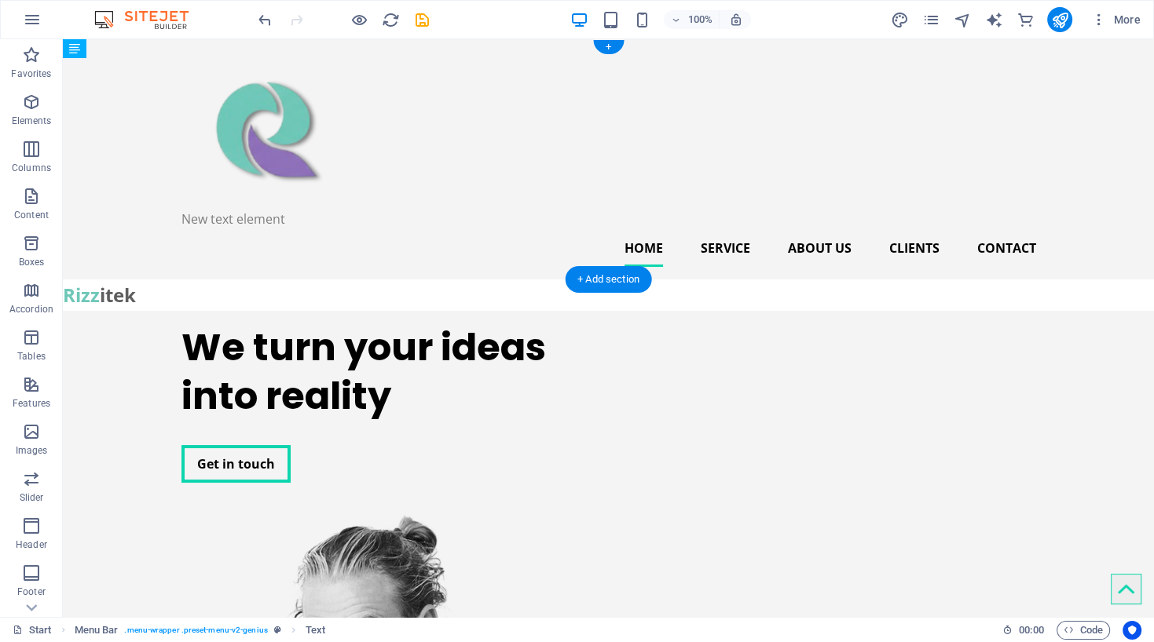
drag, startPoint x: 283, startPoint y: 55, endPoint x: 265, endPoint y: 215, distance: 161.2
click at [265, 215] on header "New text element New text element Home Service About us Clients Contact" at bounding box center [609, 159] width 880 height 240
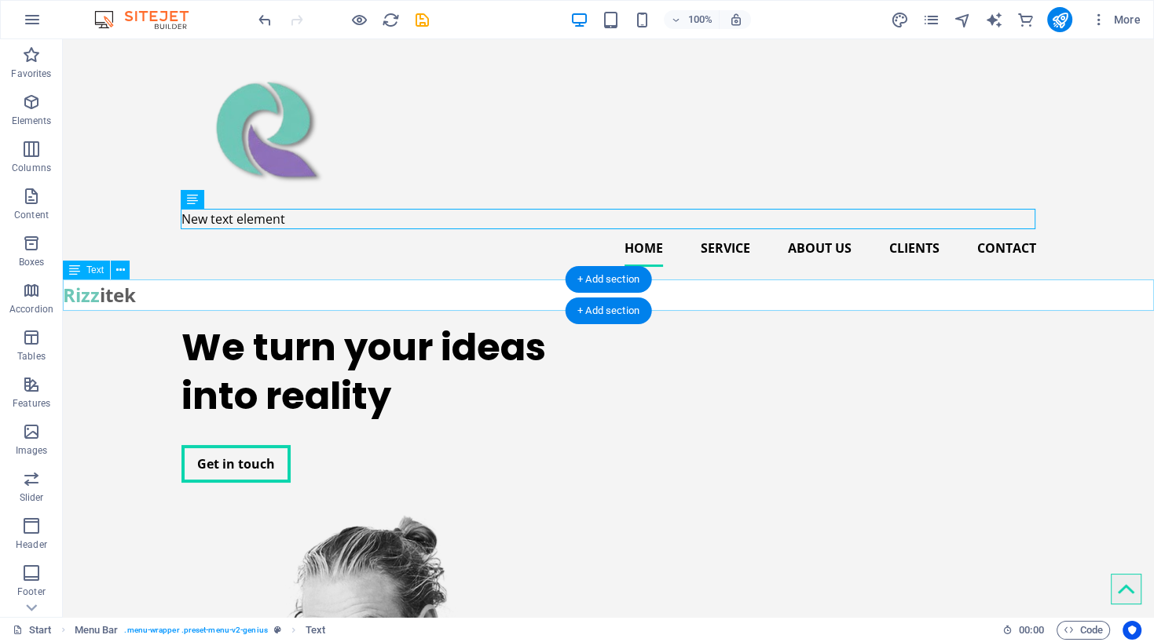
click at [137, 297] on div "Rizz itek" at bounding box center [608, 295] width 1091 height 31
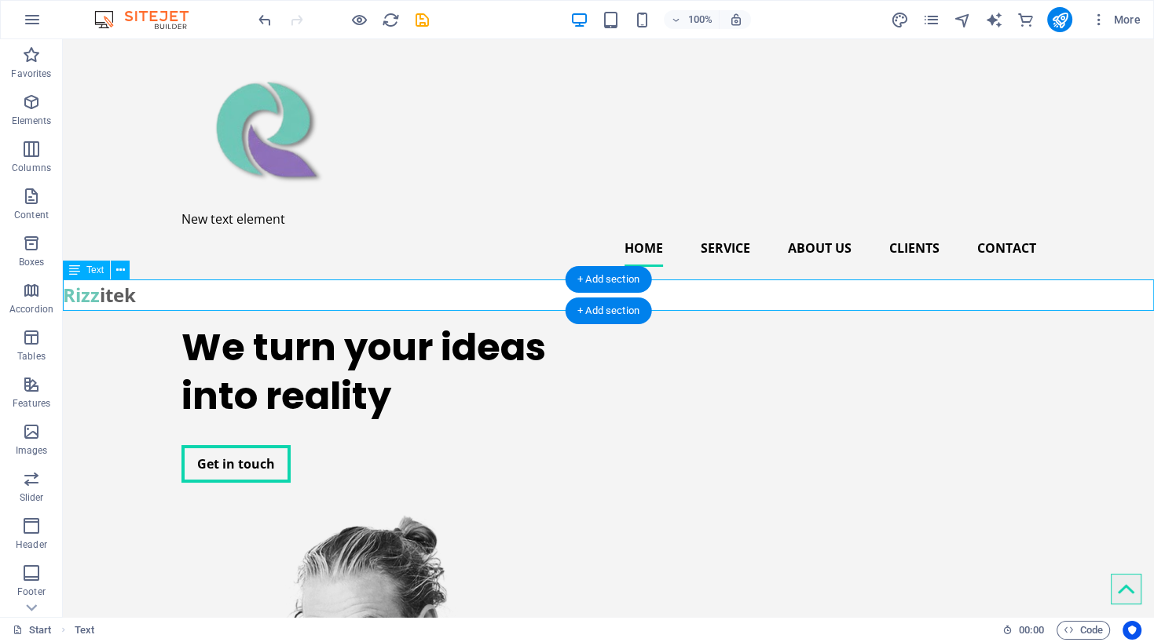
click at [123, 300] on div "Rizz itek" at bounding box center [608, 295] width 1091 height 31
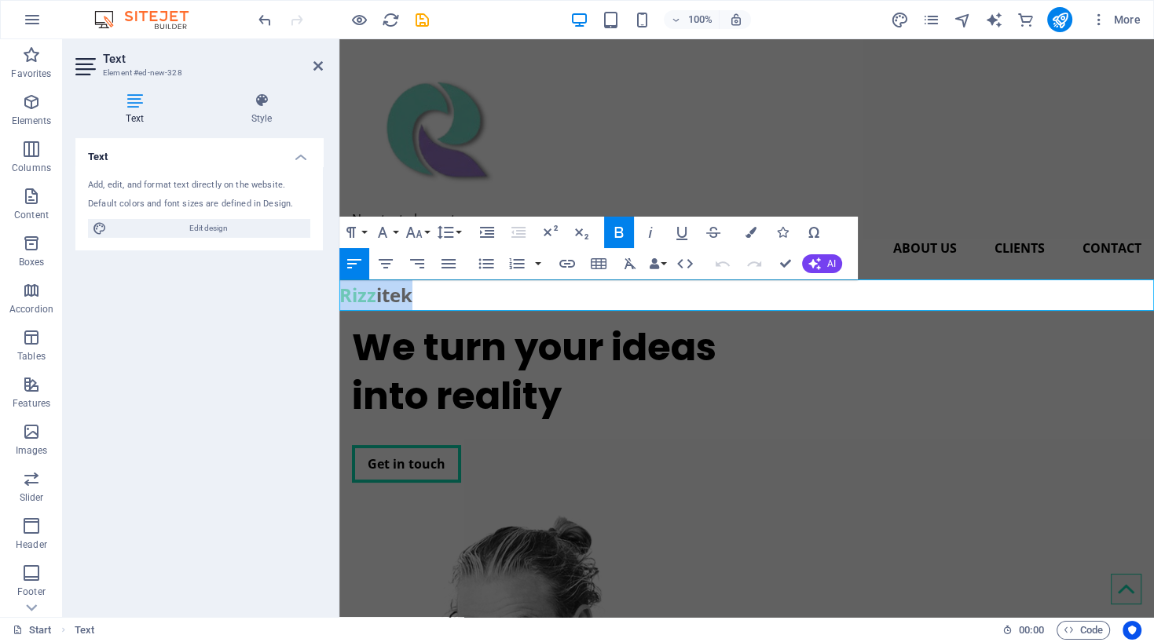
drag, startPoint x: 424, startPoint y: 299, endPoint x: 291, endPoint y: 298, distance: 132.7
copy div "Rizz itek"
click at [633, 162] on div "New text element Home Service About us Clients Contact" at bounding box center [746, 159] width 814 height 240
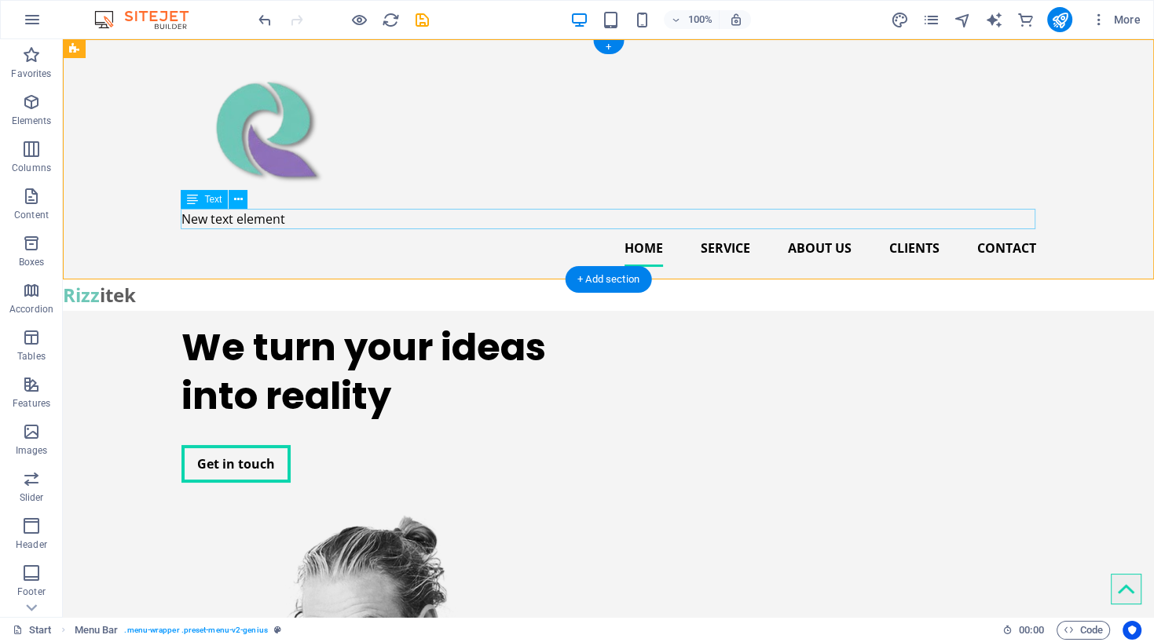
click at [275, 218] on div "New text element" at bounding box center [608, 219] width 854 height 20
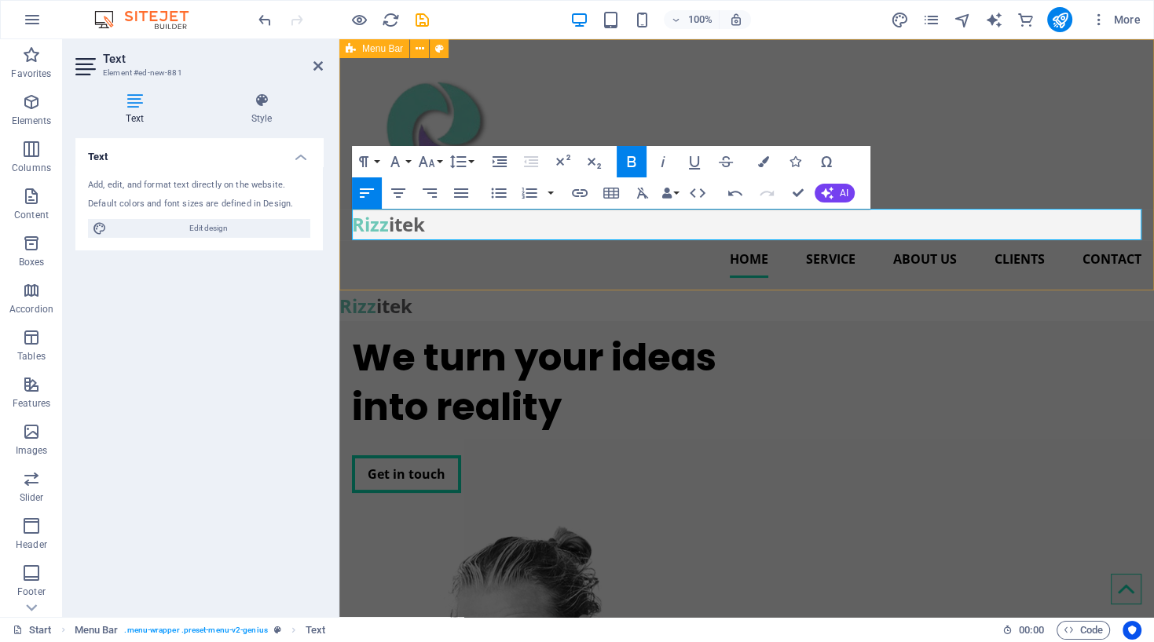
click at [797, 105] on div "Rizz itek Home Service About us Clients Contact" at bounding box center [746, 164] width 814 height 251
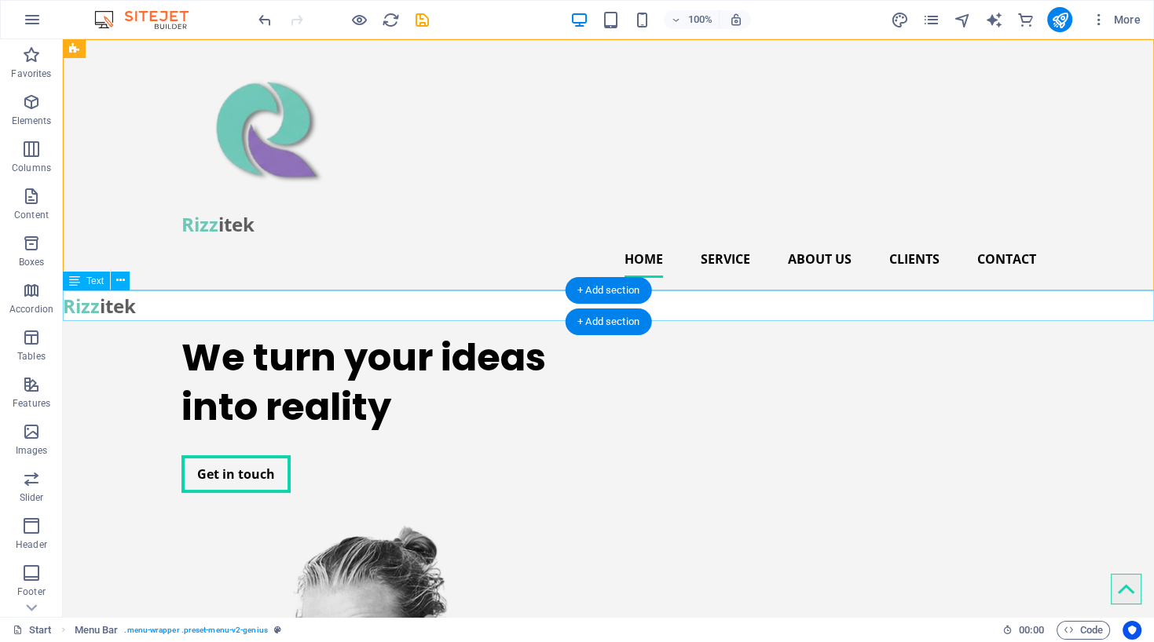
click at [209, 309] on div "Rizz itek" at bounding box center [608, 306] width 1091 height 31
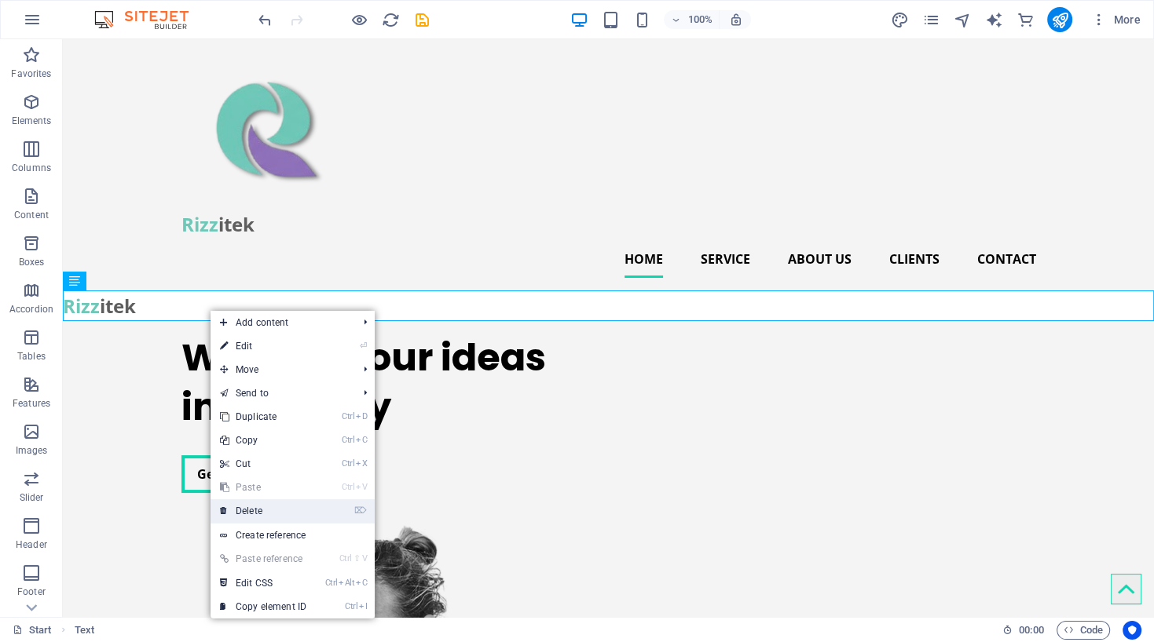
click at [253, 502] on link "⌦ Delete" at bounding box center [262, 511] width 105 height 24
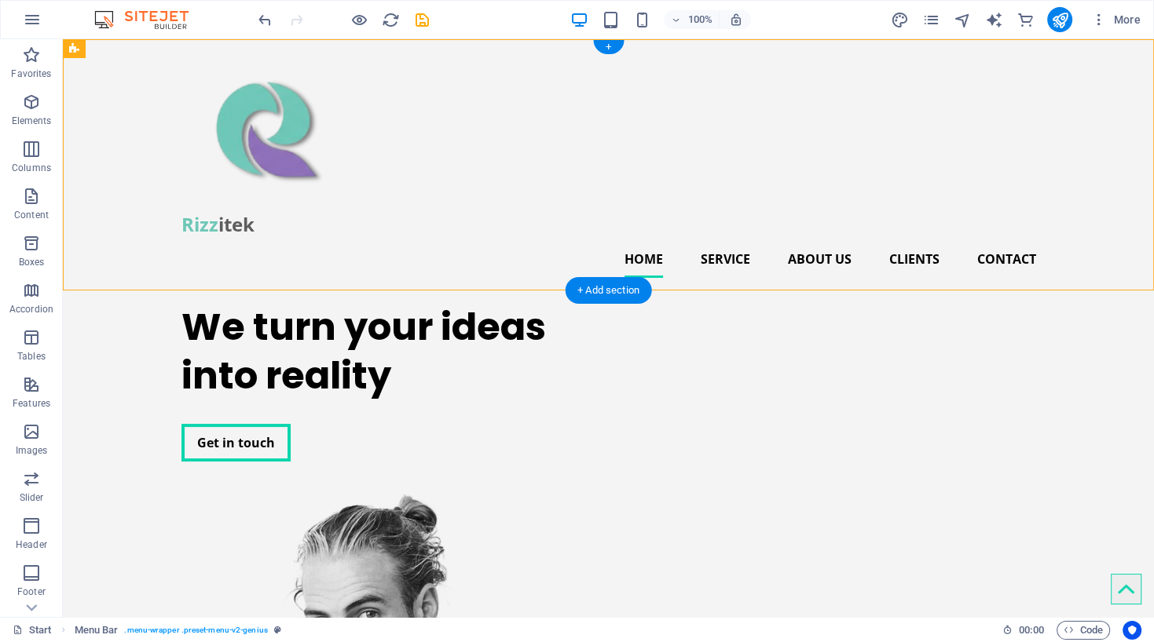
drag, startPoint x: 657, startPoint y: 247, endPoint x: 666, endPoint y: 130, distance: 116.5
click at [666, 130] on div "Rizz itek Home Service About us Clients Contact" at bounding box center [608, 164] width 1091 height 251
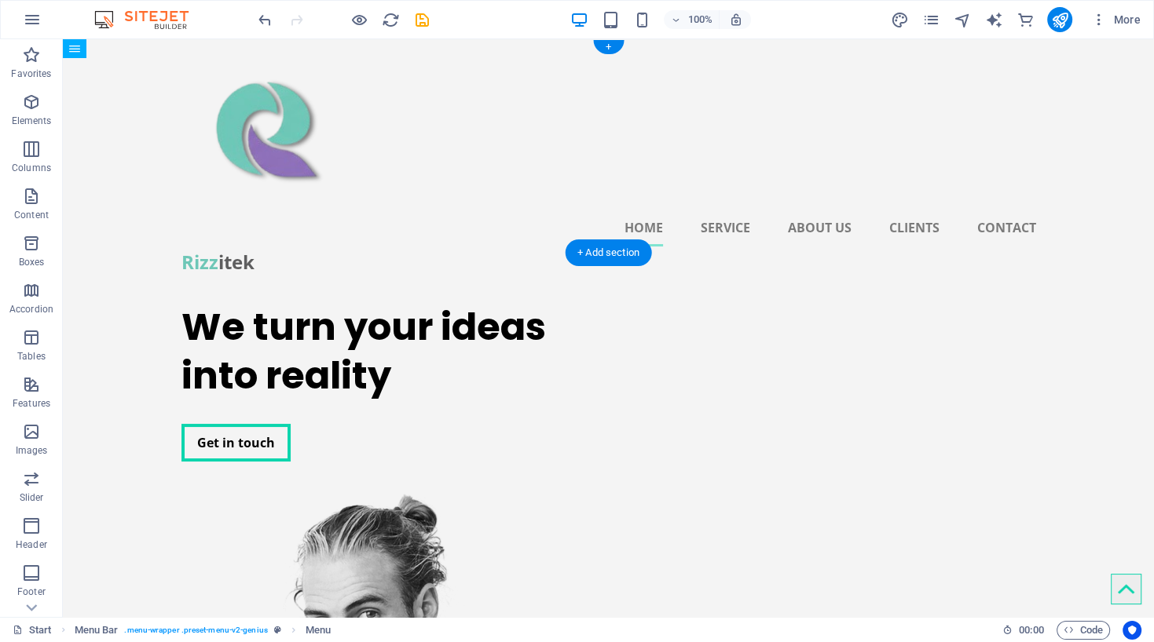
drag, startPoint x: 664, startPoint y: 261, endPoint x: 667, endPoint y: 216, distance: 45.7
click at [667, 216] on header "Home Service About us Clients Contact Rizz itek Home Service About us Clients C…" at bounding box center [609, 164] width 880 height 251
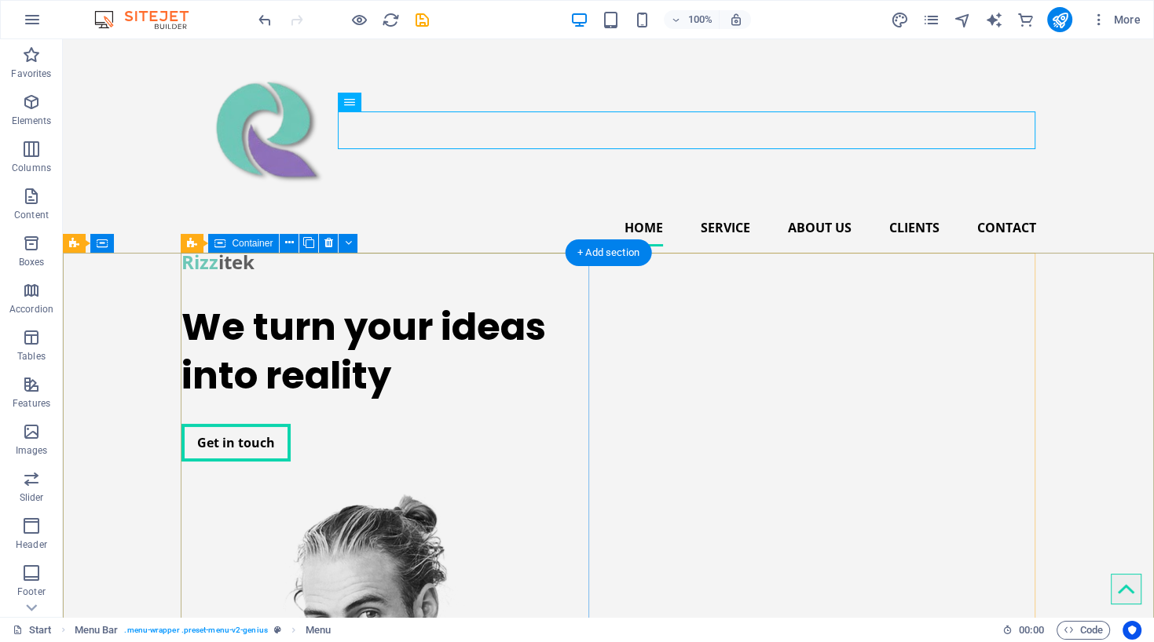
click at [336, 334] on div "We turn your ideas into reality Get in touch" at bounding box center [385, 383] width 408 height 185
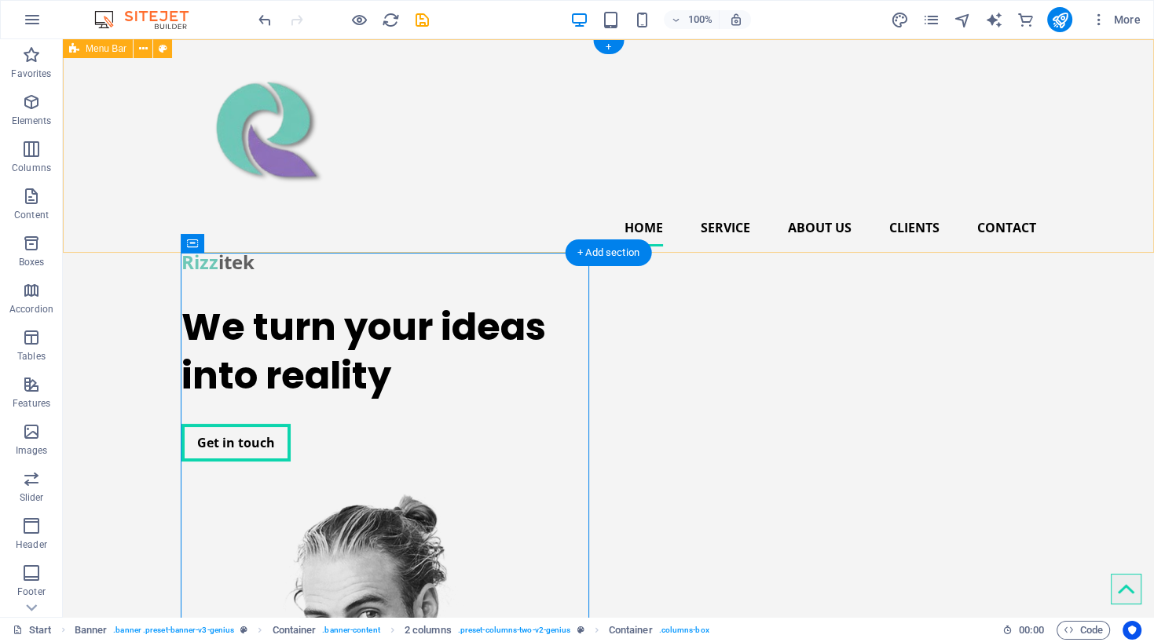
click at [390, 180] on div "Home Service About us Clients Contact Rizz itek" at bounding box center [608, 164] width 1091 height 251
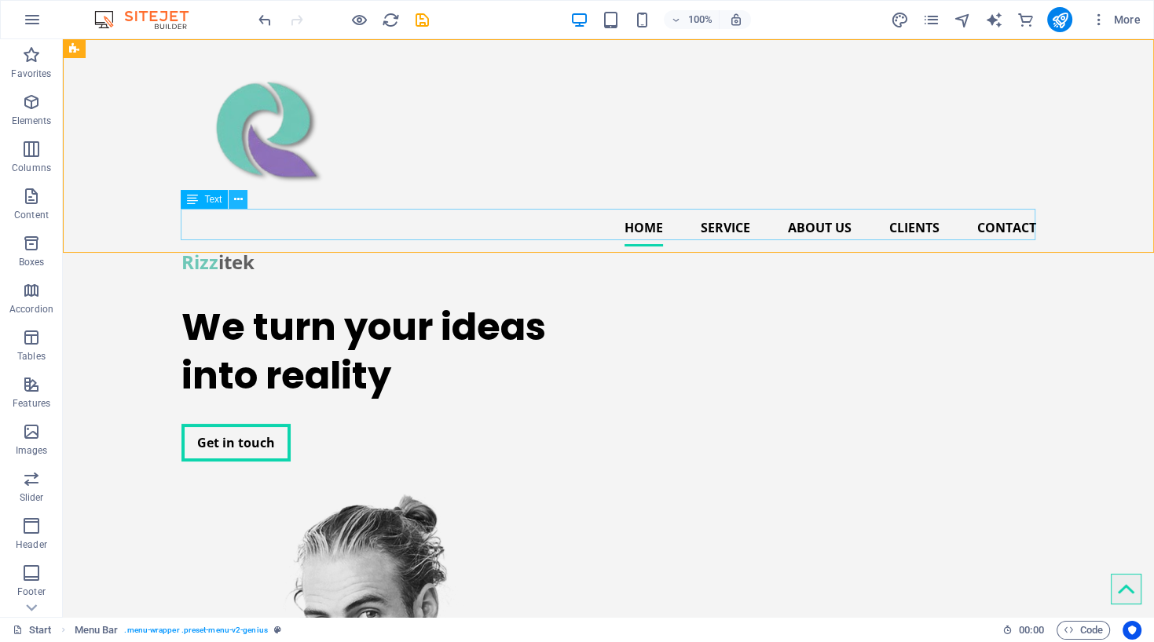
click at [236, 206] on icon at bounding box center [238, 200] width 9 height 16
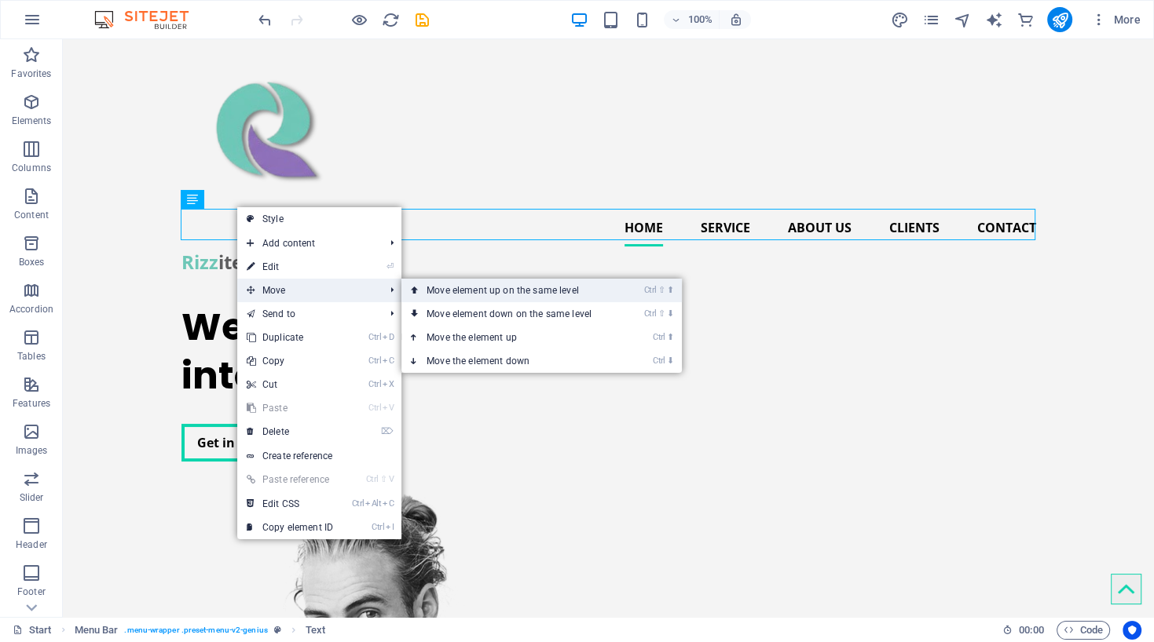
click at [500, 288] on link "Ctrl ⇧ ⬆ Move element up on the same level" at bounding box center [511, 291] width 221 height 24
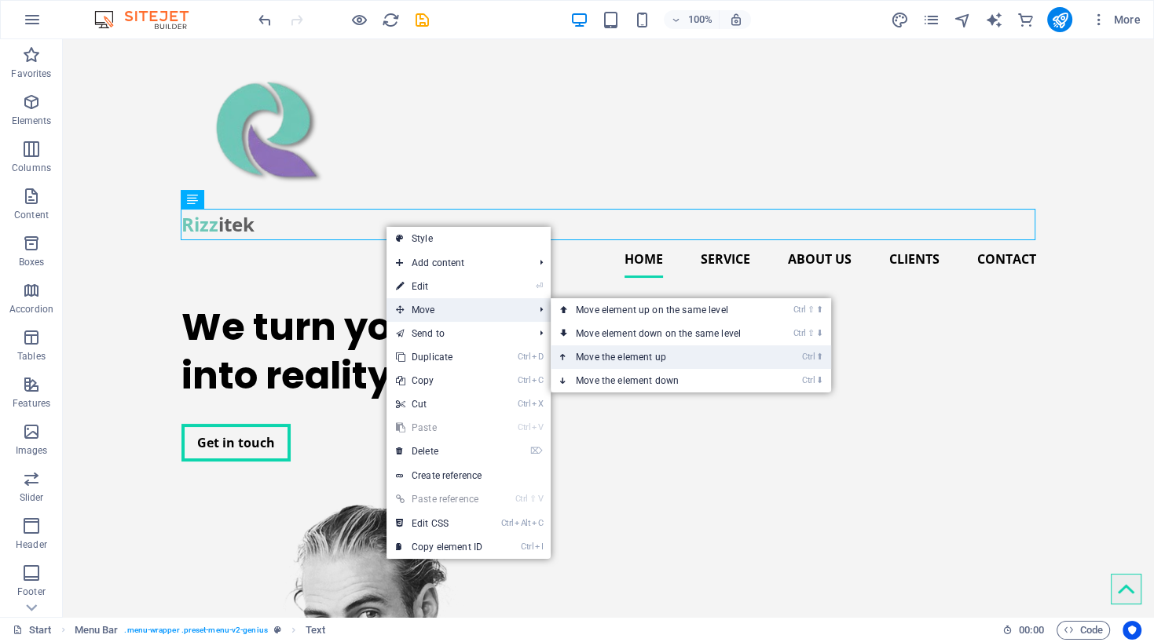
click at [627, 354] on link "Ctrl ⬆ Move the element up" at bounding box center [660, 358] width 221 height 24
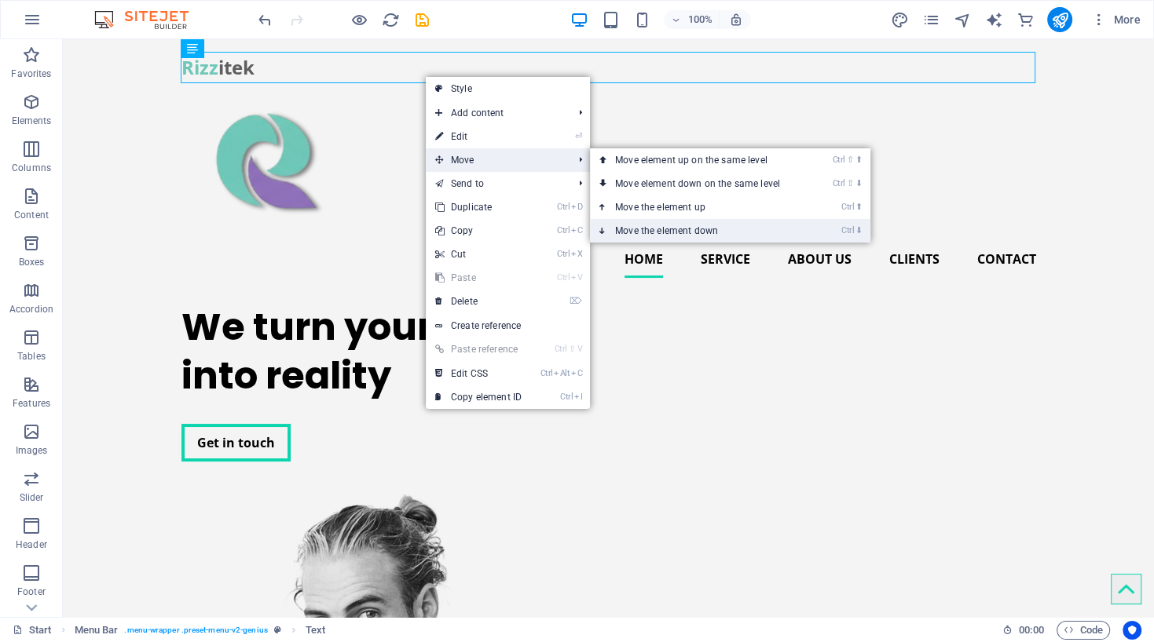
click at [643, 233] on link "Ctrl ⬇ Move the element down" at bounding box center [700, 231] width 221 height 24
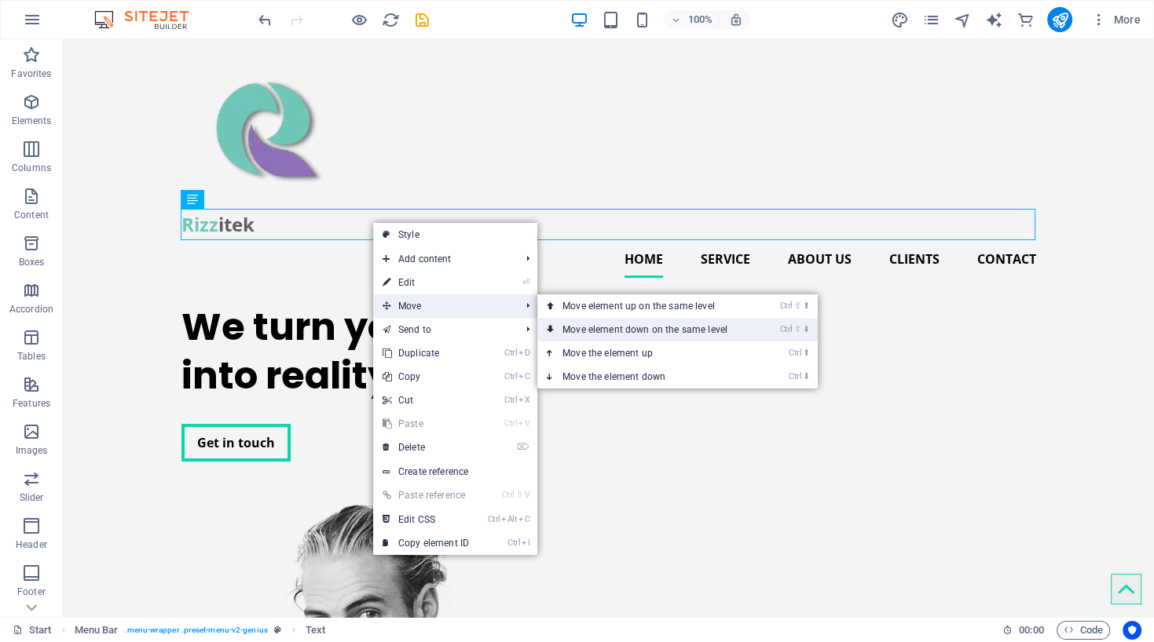
click at [619, 329] on link "Ctrl ⇧ ⬇ Move element down on the same level" at bounding box center [647, 330] width 221 height 24
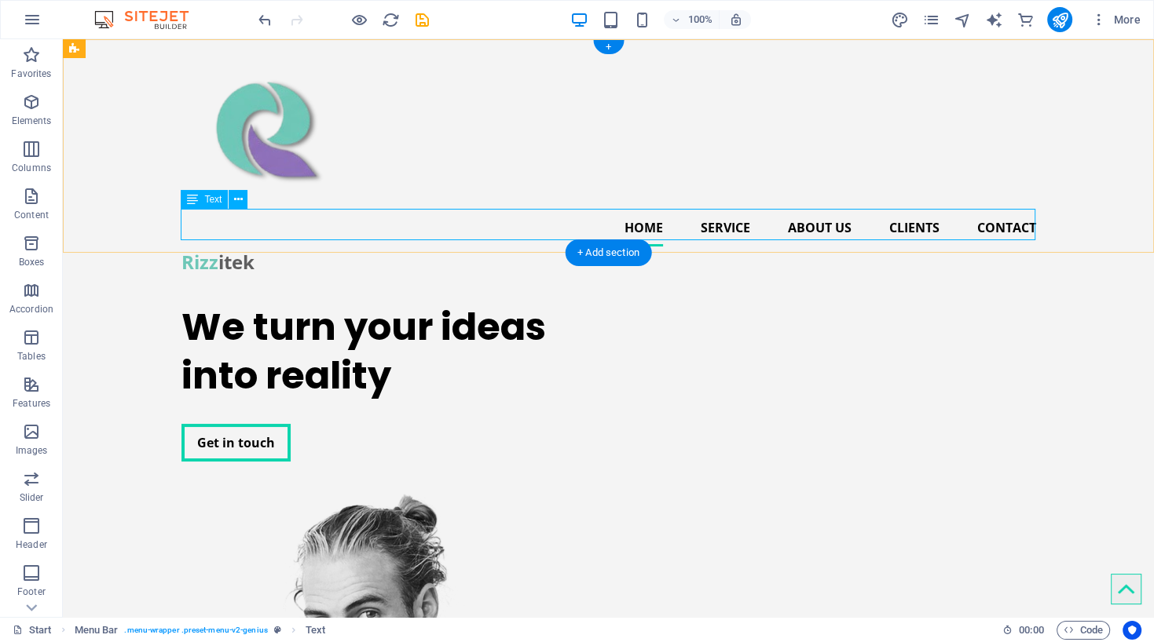
click at [183, 247] on div "Rizz itek" at bounding box center [608, 262] width 854 height 31
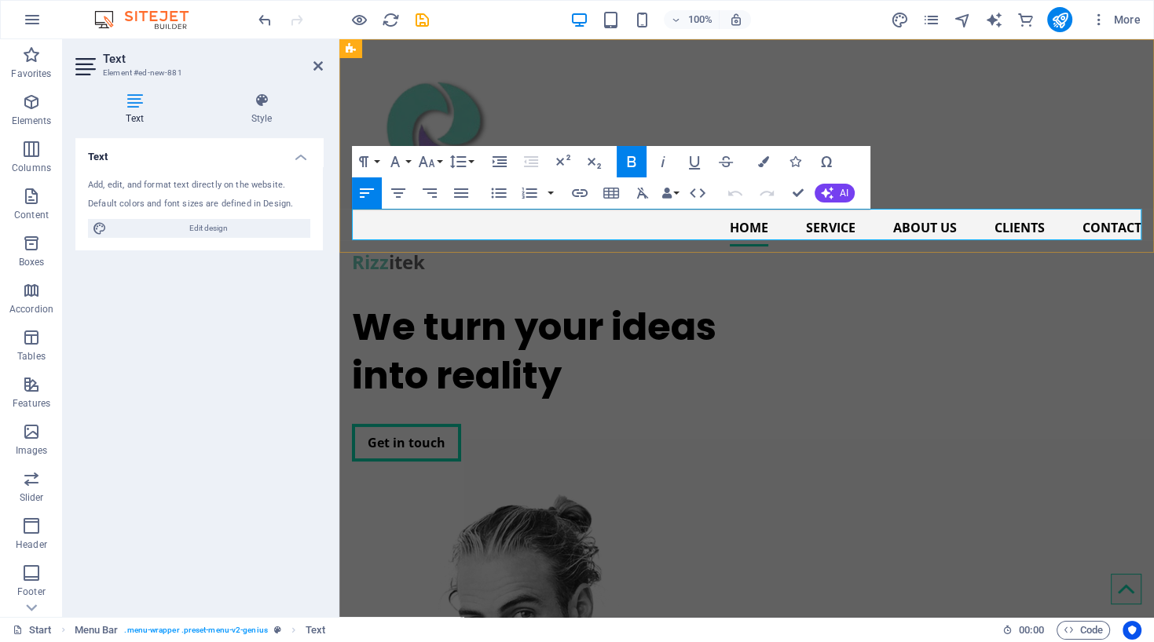
click at [357, 249] on span "Rizz" at bounding box center [370, 262] width 37 height 26
click at [564, 73] on div "Home Service About us Clients Contact Rizz itek" at bounding box center [746, 164] width 814 height 251
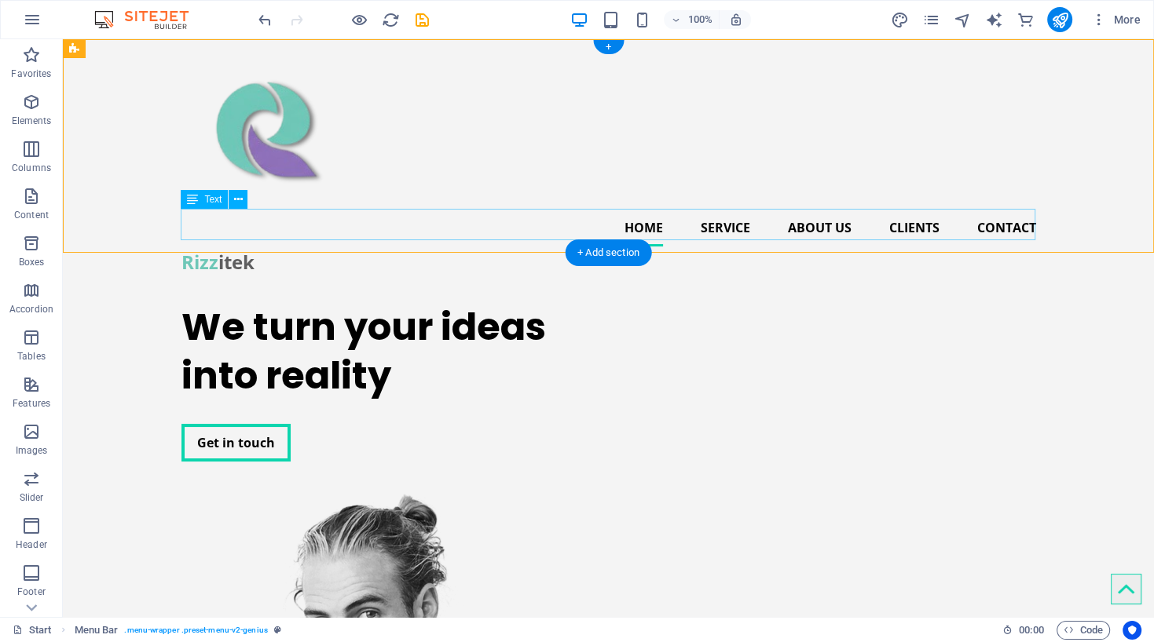
click at [267, 247] on div "Rizz itek" at bounding box center [608, 262] width 854 height 31
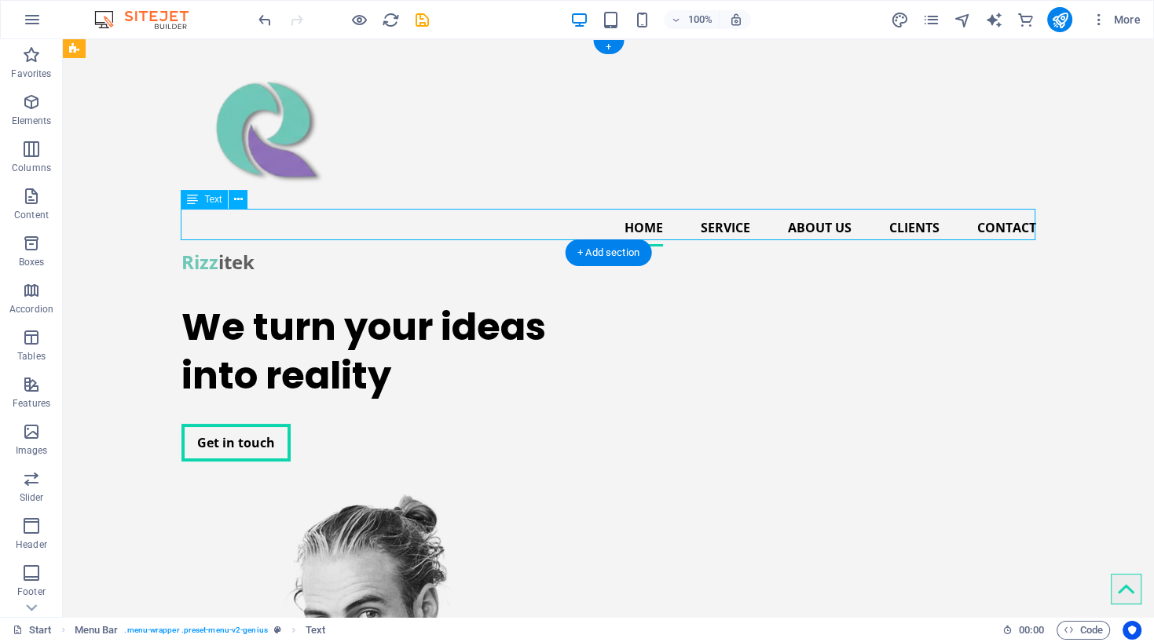
click at [267, 247] on div "Rizz itek" at bounding box center [608, 262] width 854 height 31
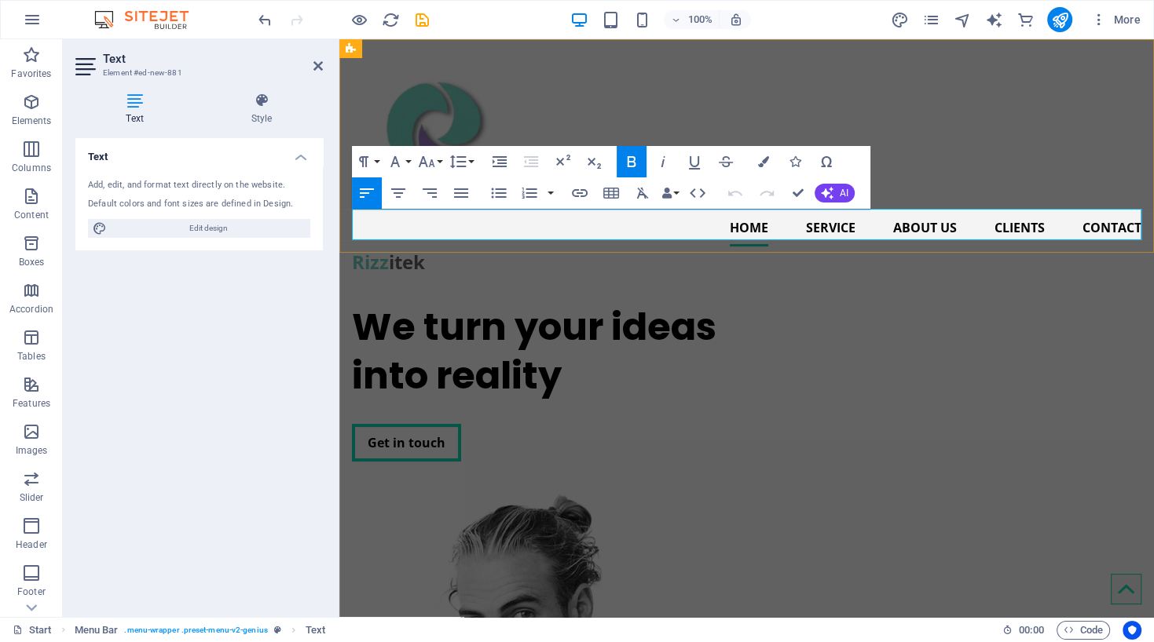
click at [474, 247] on div "Rizz itek" at bounding box center [746, 262] width 789 height 31
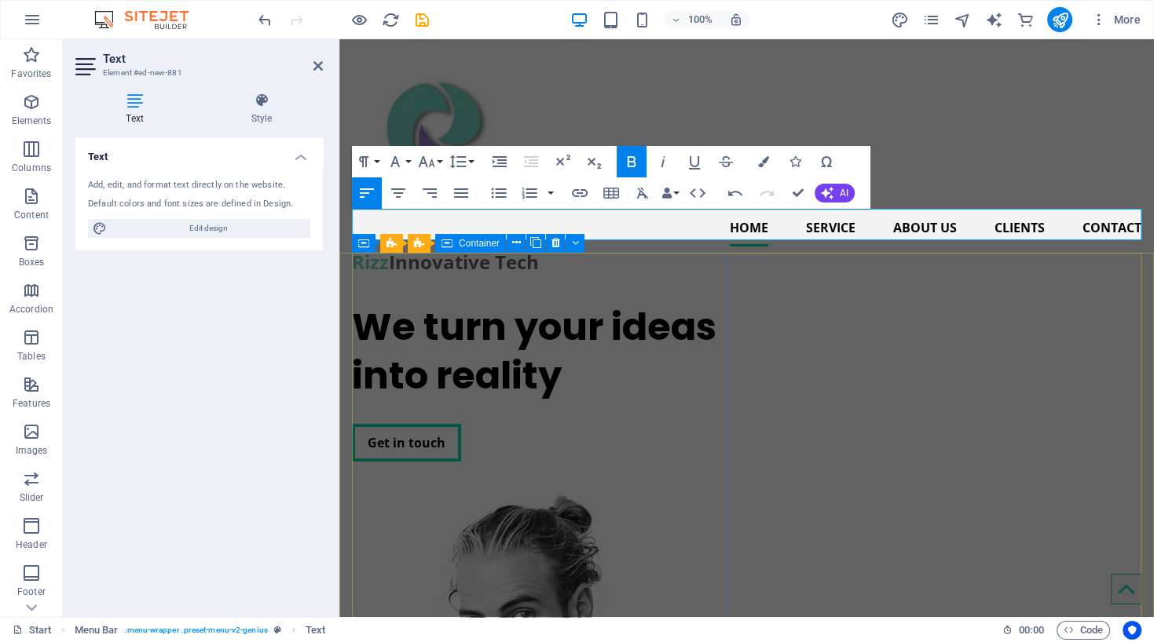
click at [492, 319] on div "We turn your ideas into reality Get in touch" at bounding box center [540, 383] width 376 height 185
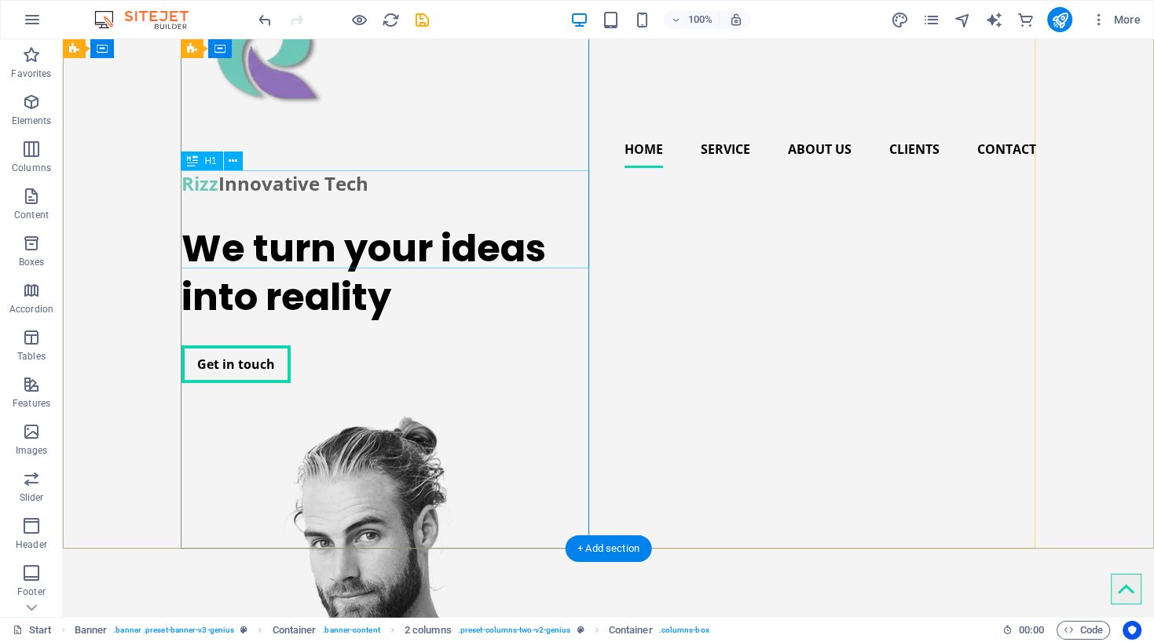
scroll to position [0, 0]
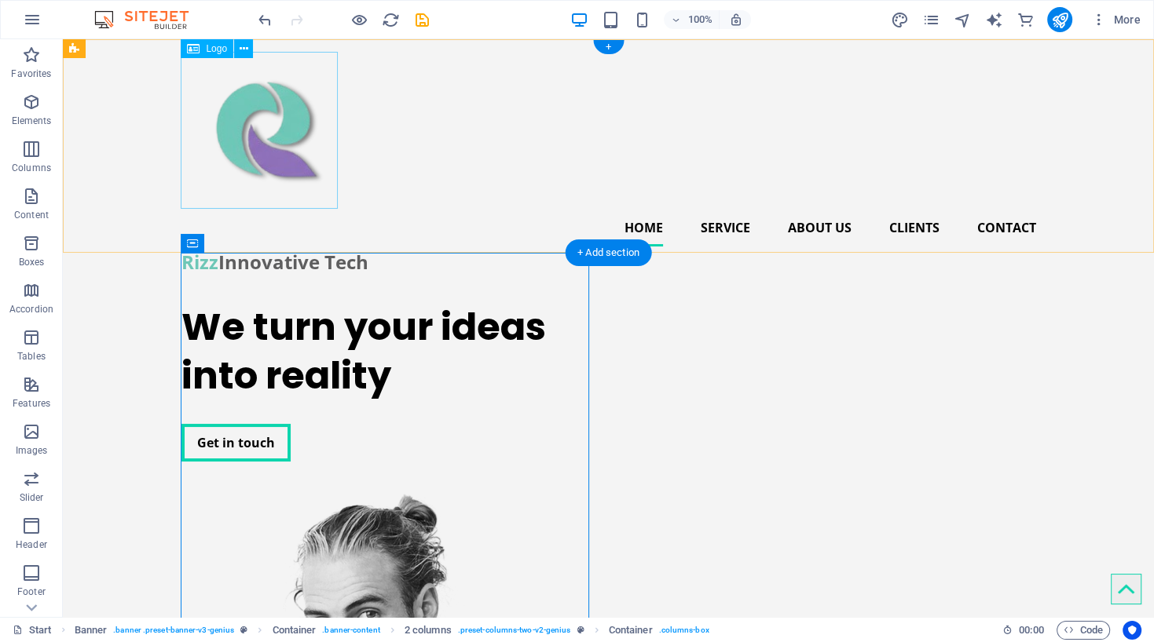
click at [269, 152] on div at bounding box center [608, 130] width 854 height 157
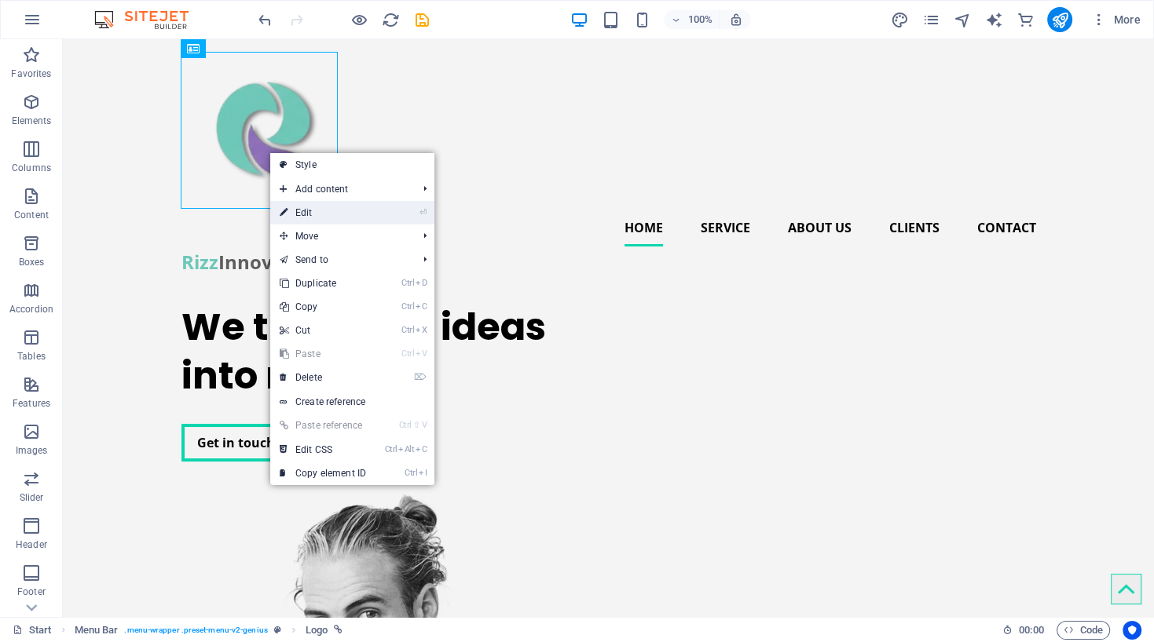
click at [324, 213] on link "⏎ Edit" at bounding box center [322, 213] width 105 height 24
select select "px"
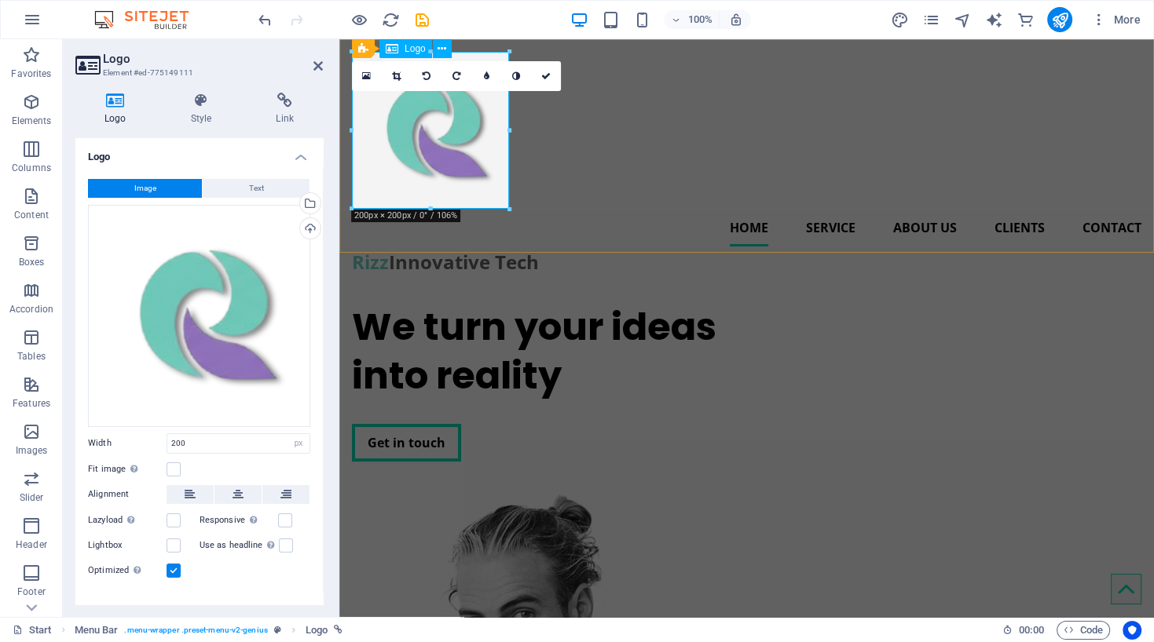
click at [432, 152] on div at bounding box center [746, 130] width 789 height 157
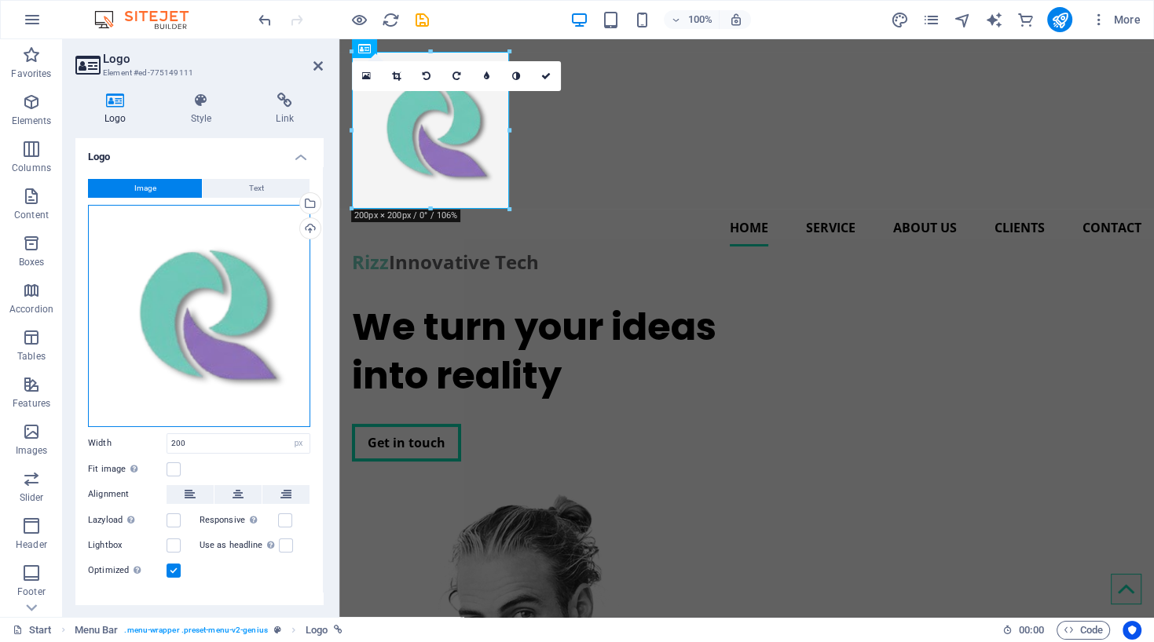
click at [187, 324] on div "Drag files here, click to choose files or select files from Files or our free s…" at bounding box center [199, 316] width 222 height 222
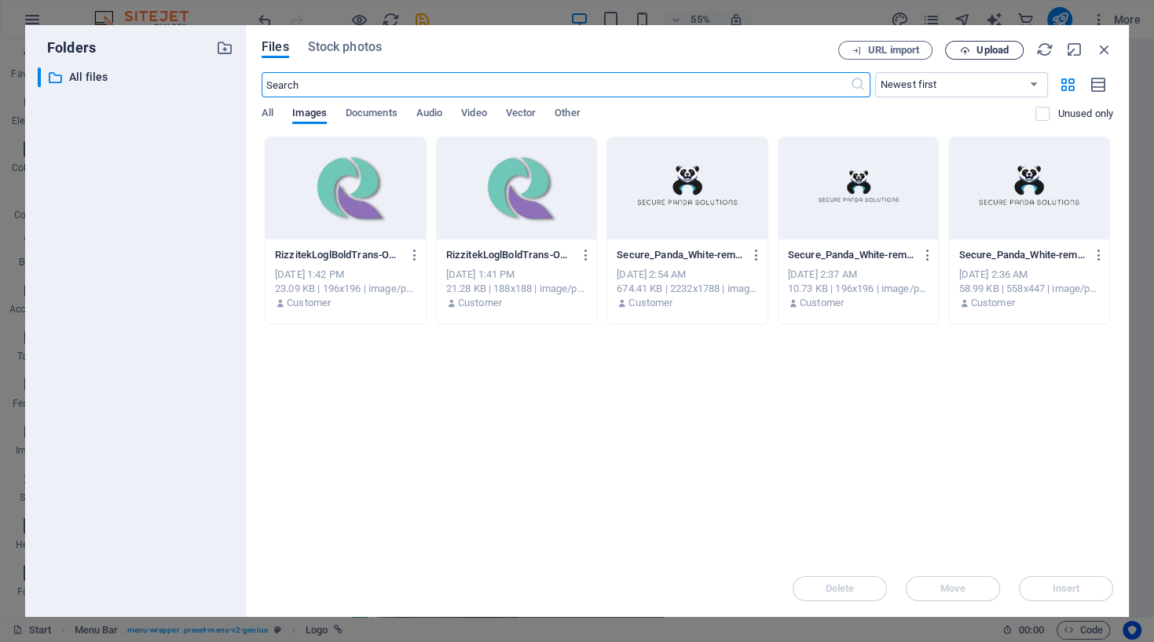
click at [971, 49] on span "Upload" at bounding box center [984, 51] width 64 height 10
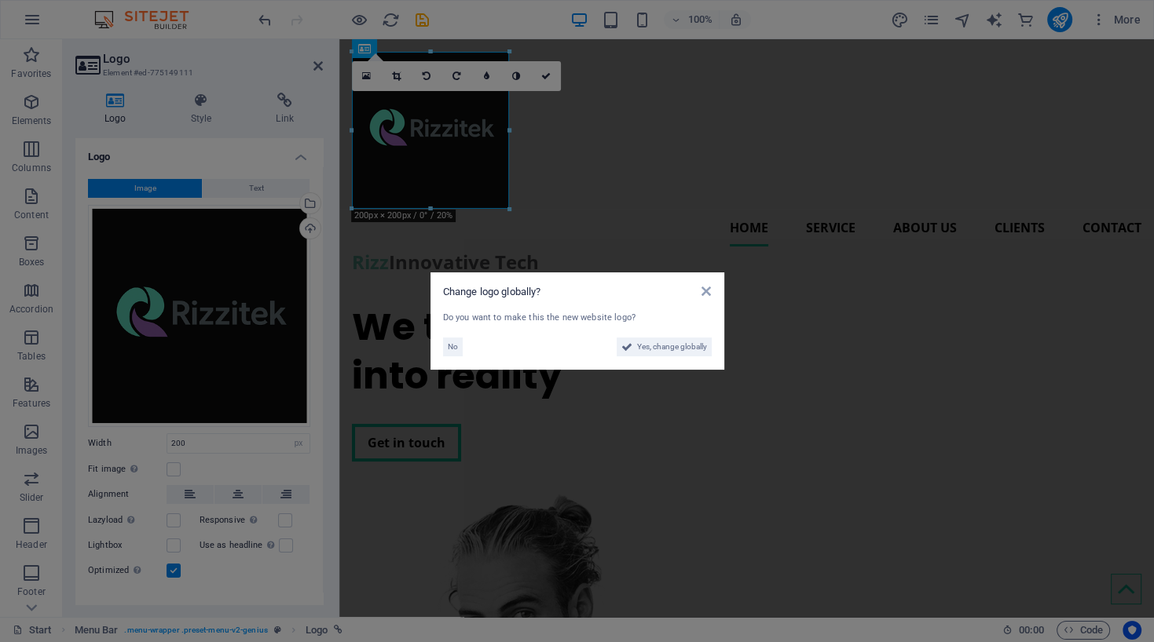
click at [631, 127] on aside "Change logo globally? Do you want to make this the new website logo? No Yes, ch…" at bounding box center [577, 321] width 1154 height 642
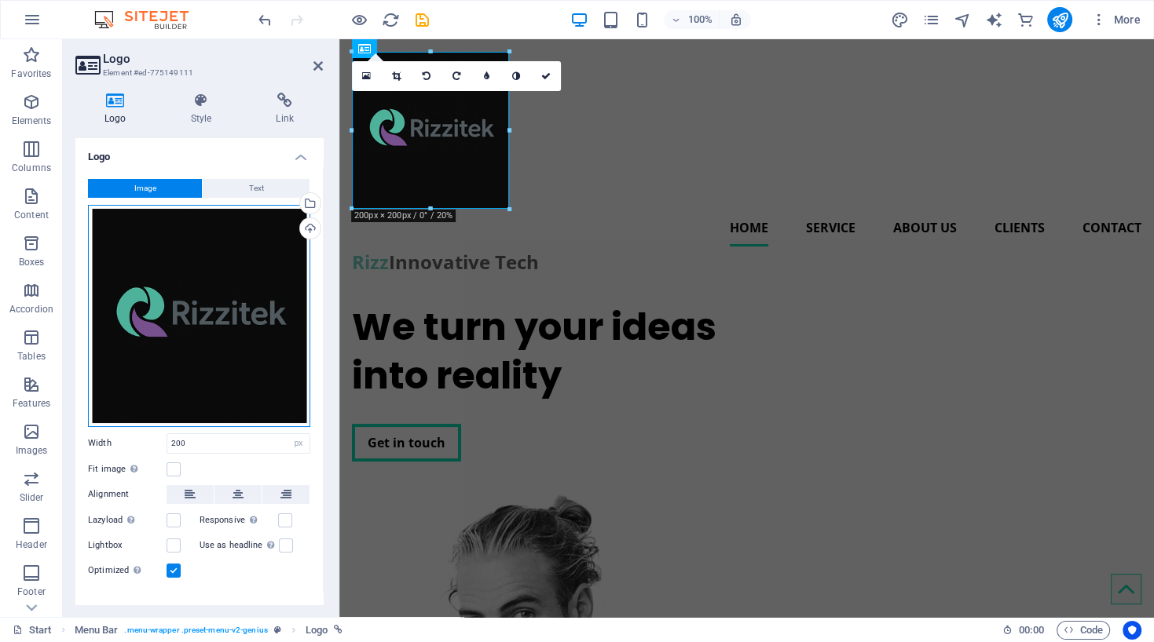
click at [224, 316] on div "Drag files here, click to choose files or select files from Files or our free s…" at bounding box center [199, 316] width 222 height 222
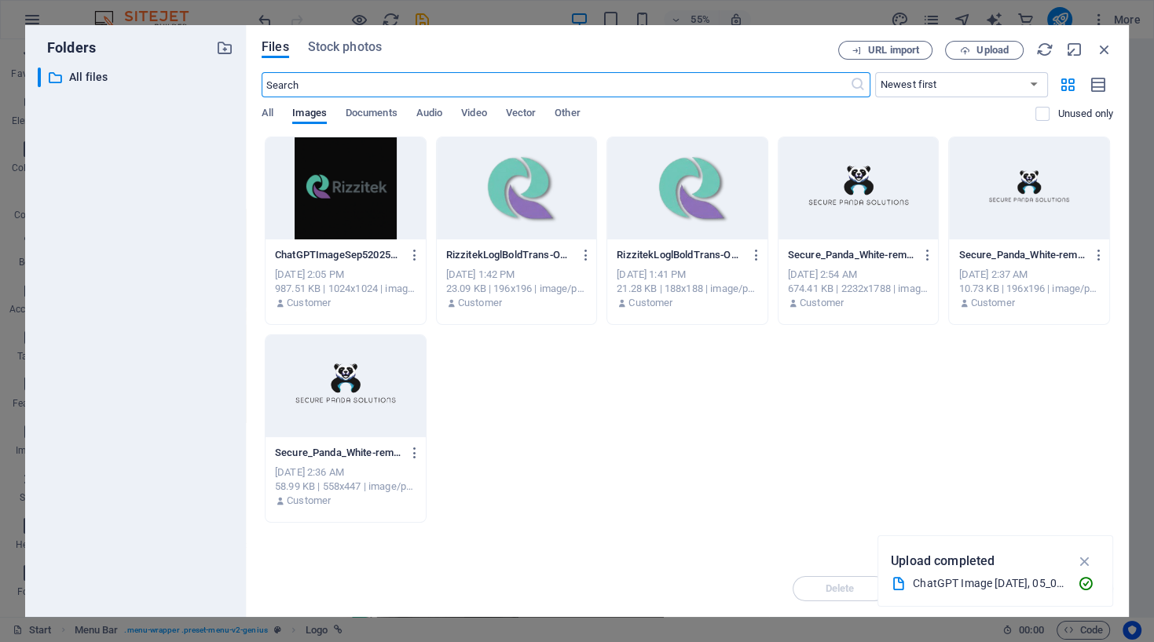
click at [351, 214] on div at bounding box center [345, 188] width 160 height 102
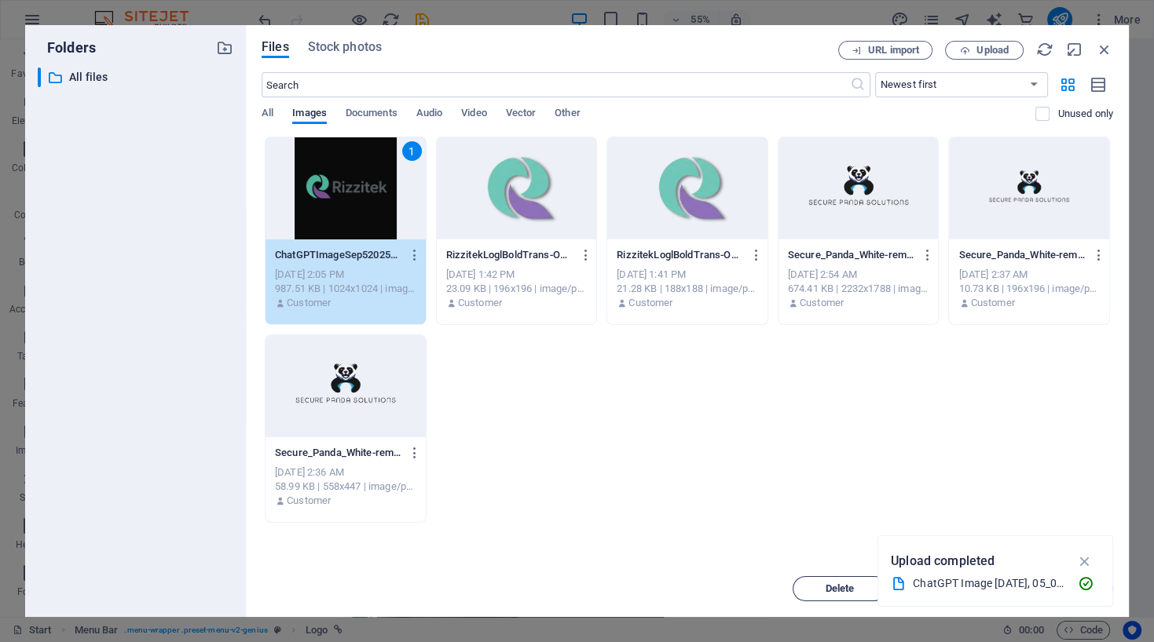
click at [837, 586] on span "Delete" at bounding box center [839, 588] width 29 height 9
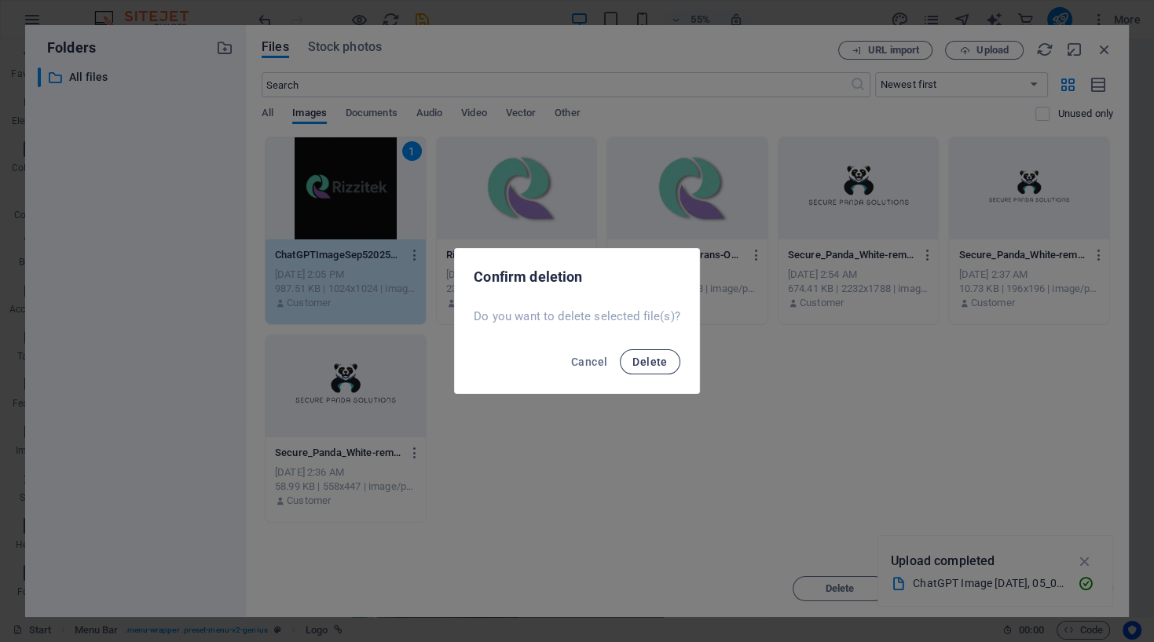
click at [646, 360] on span "Delete" at bounding box center [649, 362] width 35 height 13
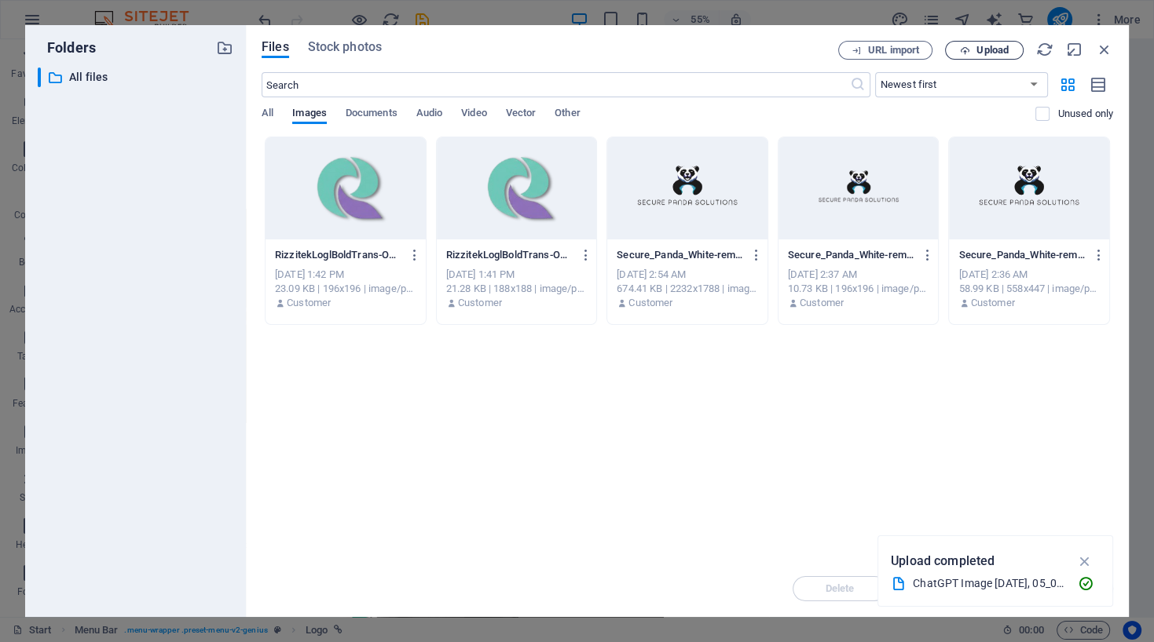
click at [978, 54] on span "Upload" at bounding box center [992, 50] width 32 height 9
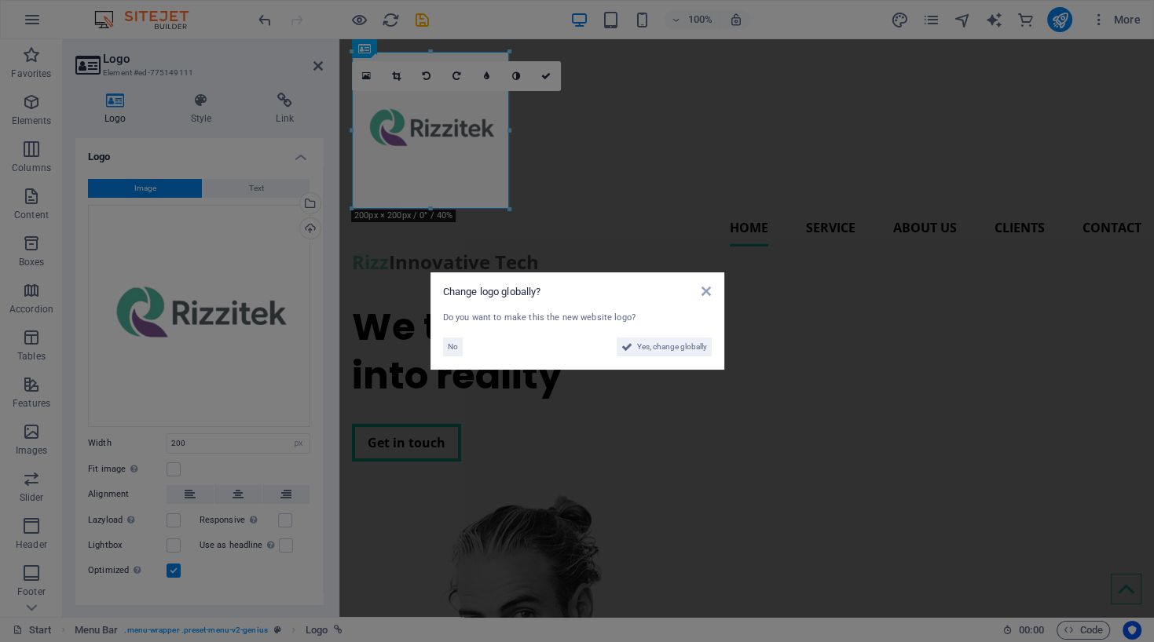
click at [636, 114] on aside "Change logo globally? Do you want to make this the new website logo? No Yes, ch…" at bounding box center [577, 321] width 1154 height 642
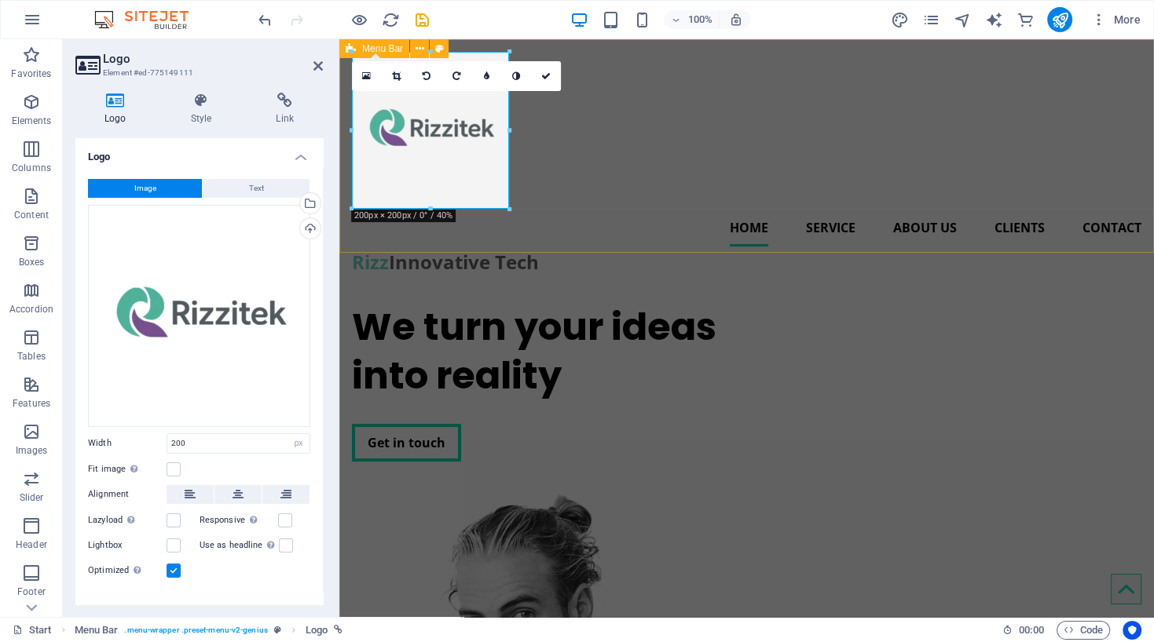
click at [637, 85] on div "Home Service About us Clients Contact Rizz Innovative Tech" at bounding box center [746, 164] width 814 height 251
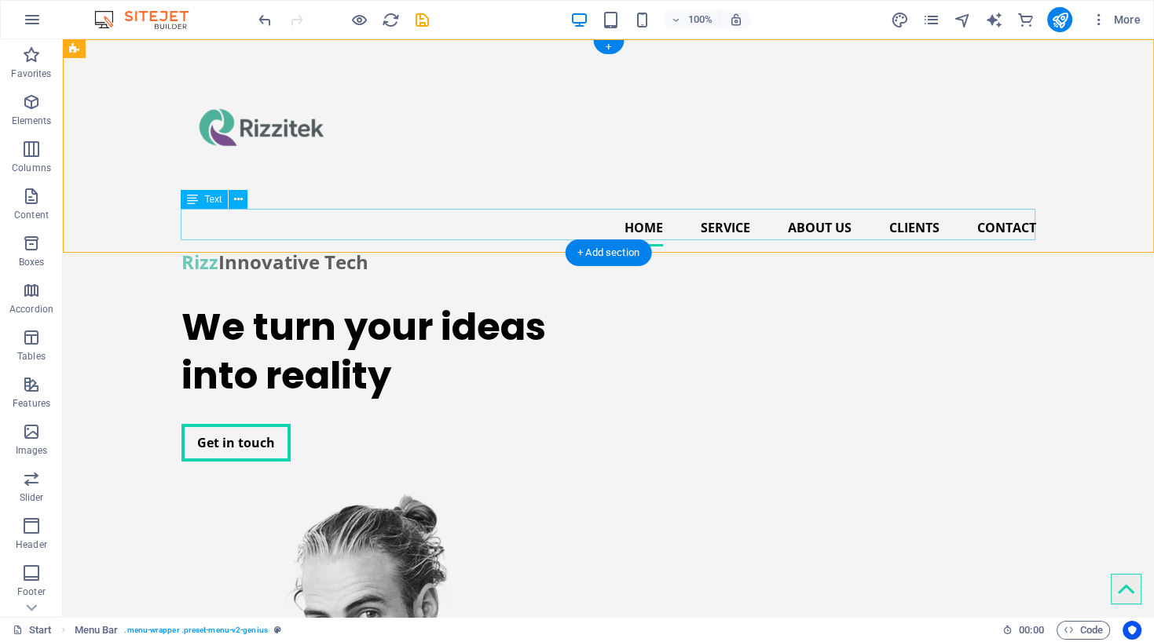
click at [348, 247] on div "Rizz Innovative Tech" at bounding box center [608, 262] width 854 height 31
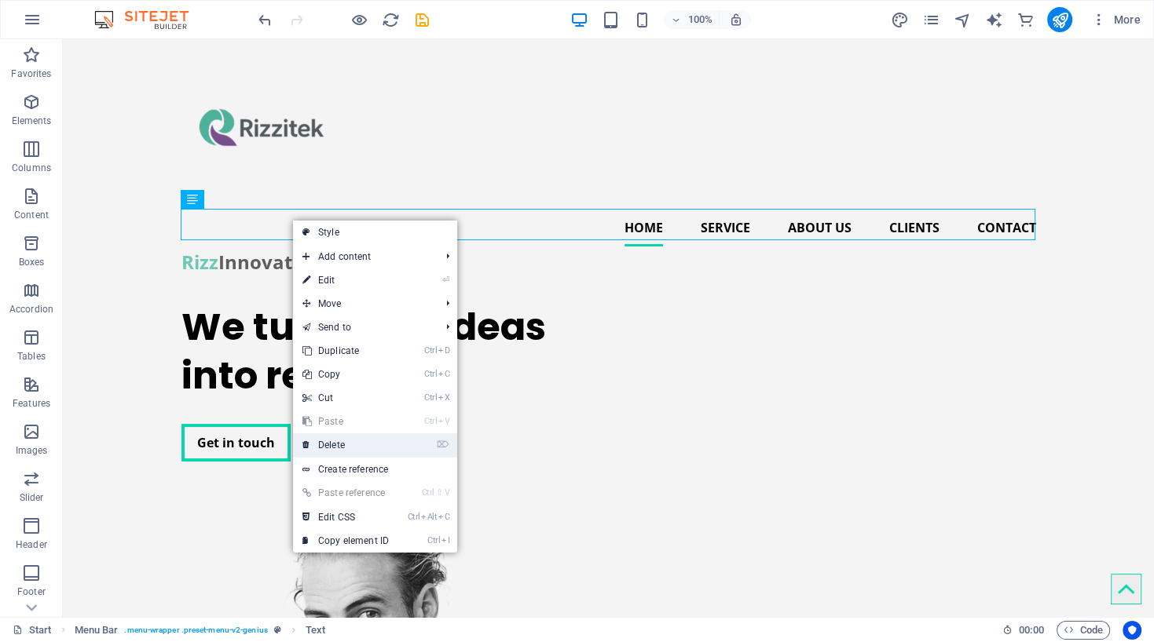
click at [329, 447] on link "⌦ Delete" at bounding box center [345, 445] width 105 height 24
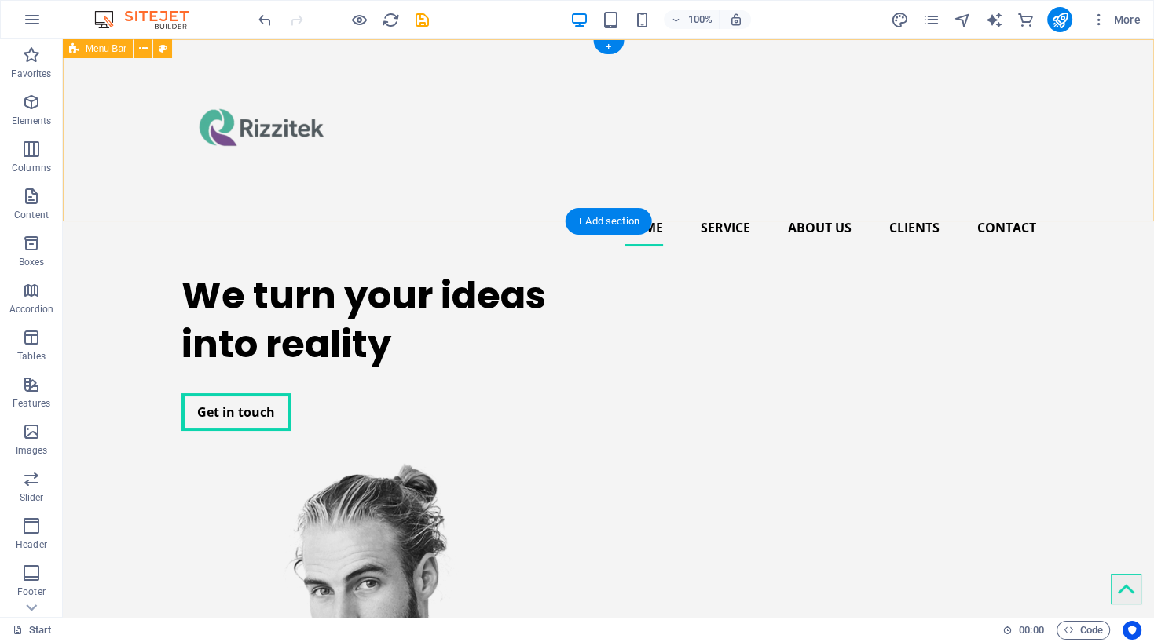
click at [455, 189] on div "Home Service About us Clients Contact" at bounding box center [608, 149] width 1091 height 220
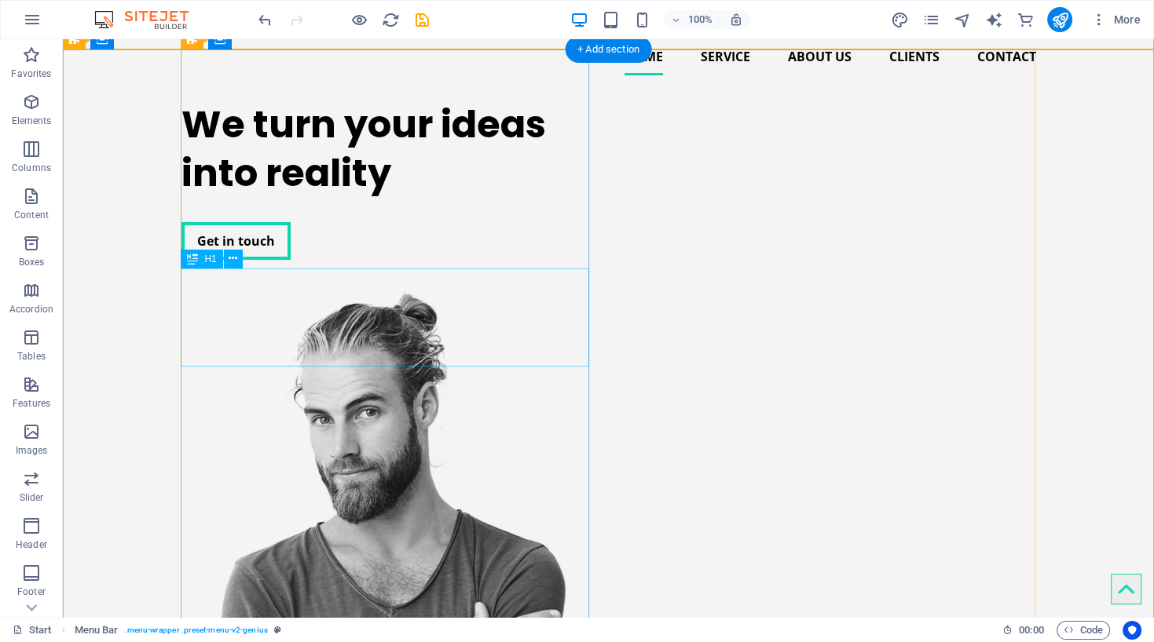
scroll to position [172, 0]
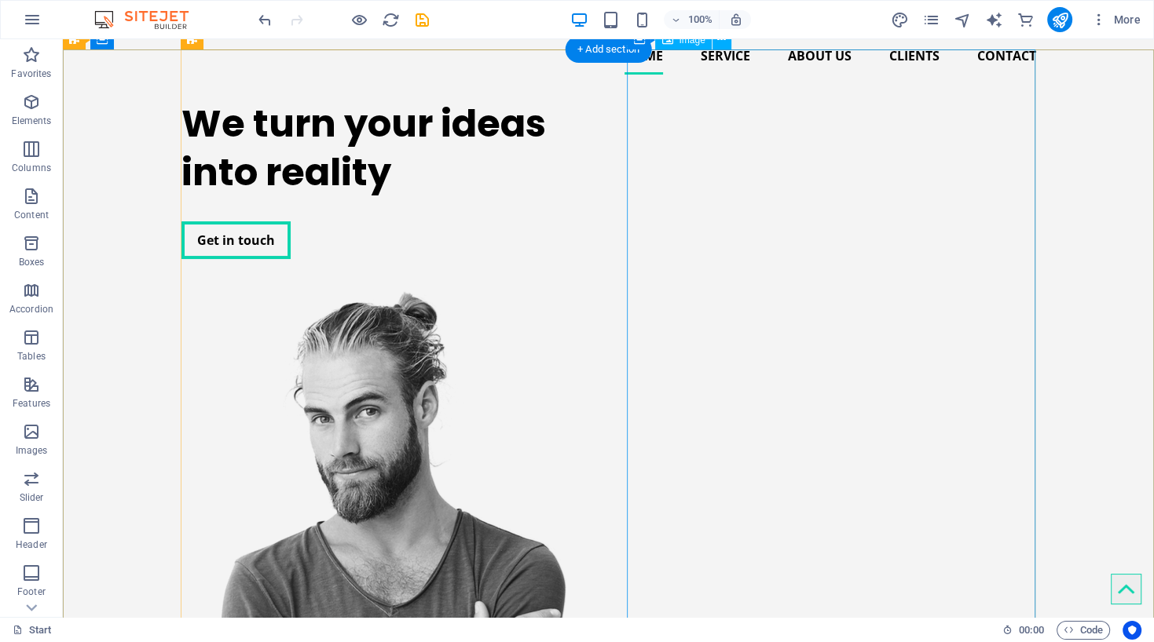
click at [590, 355] on figure at bounding box center [385, 590] width 408 height 598
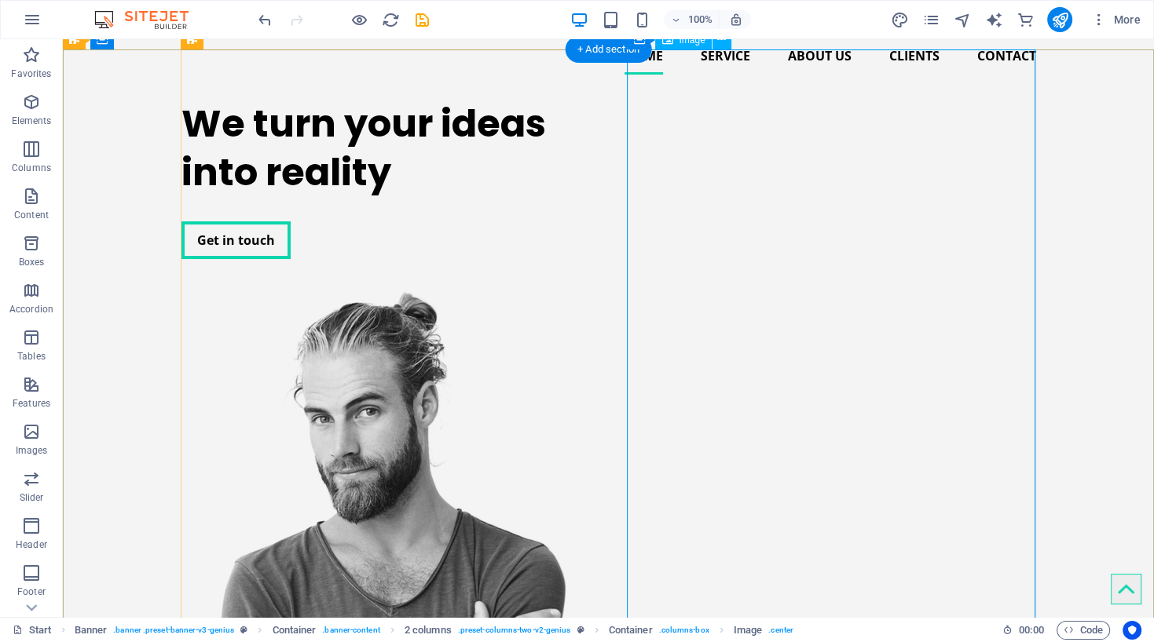
scroll to position [0, 0]
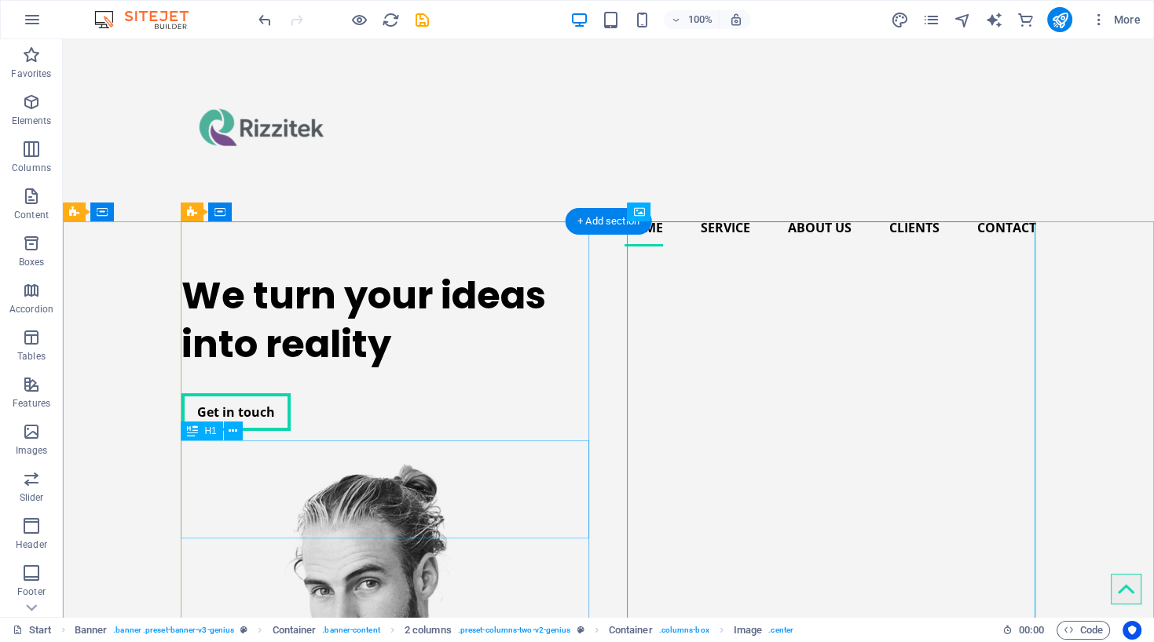
click at [321, 370] on div "We turn your ideas into reality" at bounding box center [385, 321] width 408 height 98
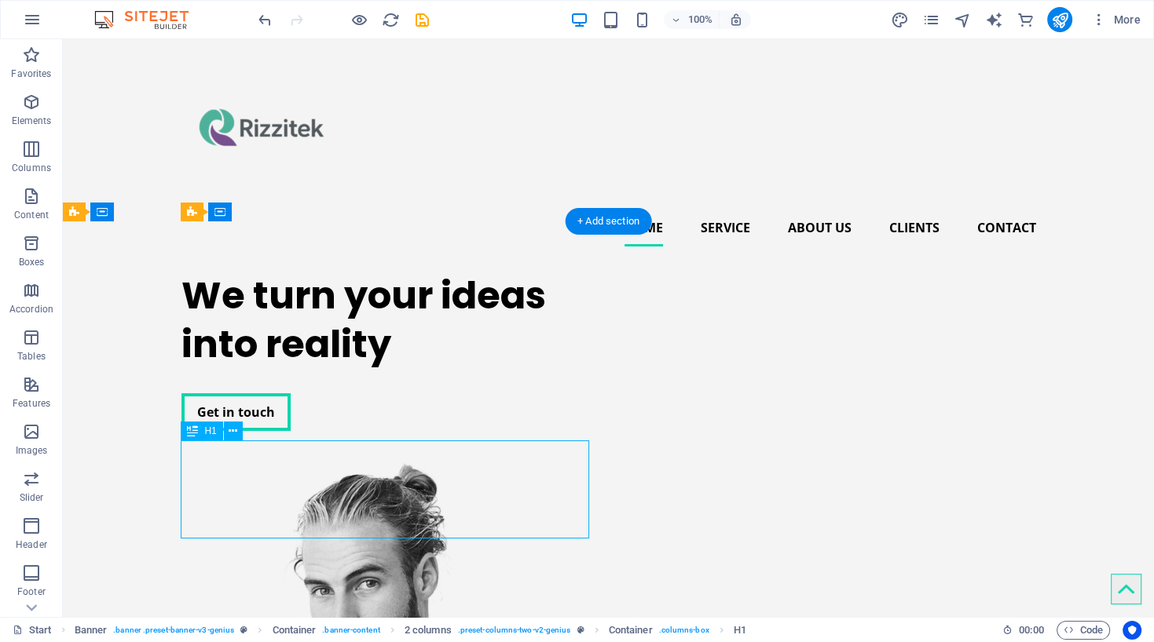
click at [321, 370] on div "We turn your ideas into reality" at bounding box center [385, 321] width 408 height 98
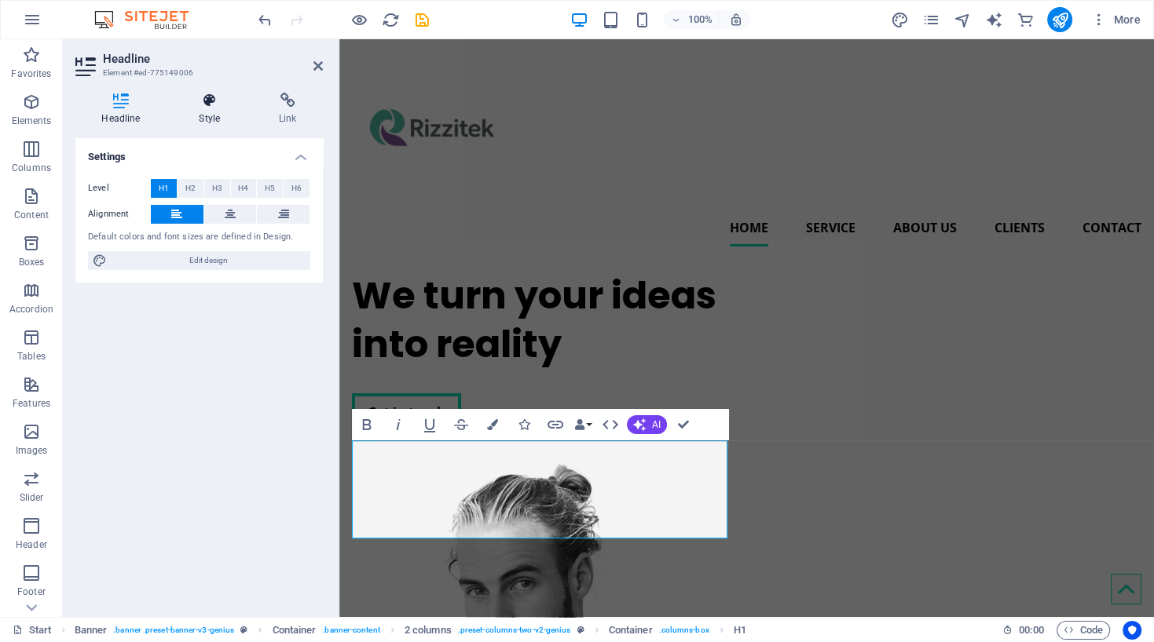
click at [209, 118] on h4 "Style" at bounding box center [213, 109] width 80 height 33
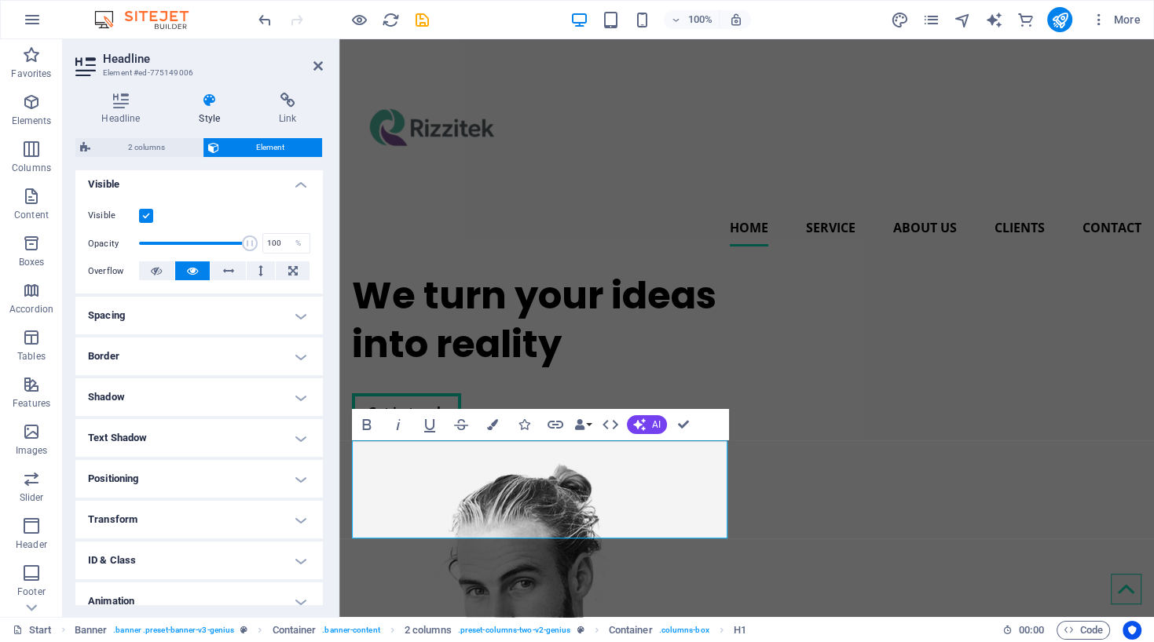
scroll to position [229, 0]
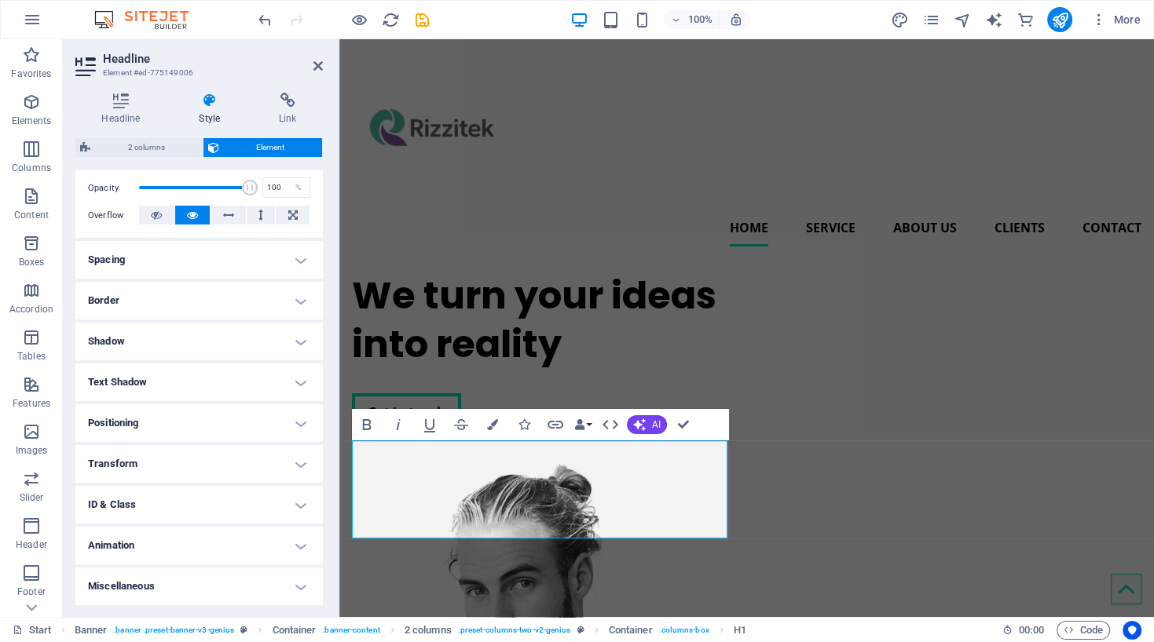
click at [170, 387] on h4 "Text Shadow" at bounding box center [198, 383] width 247 height 38
click at [170, 387] on h4 "Text Shadow" at bounding box center [198, 378] width 247 height 28
click at [157, 300] on h4 "Border" at bounding box center [198, 301] width 247 height 38
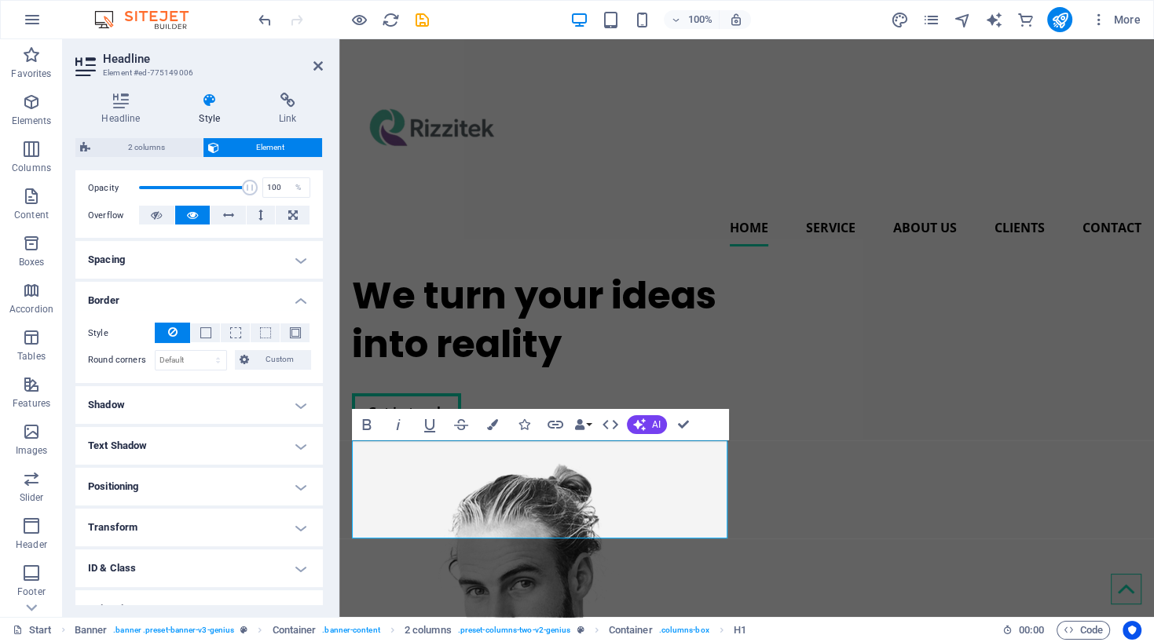
click at [157, 300] on h4 "Border" at bounding box center [198, 296] width 247 height 28
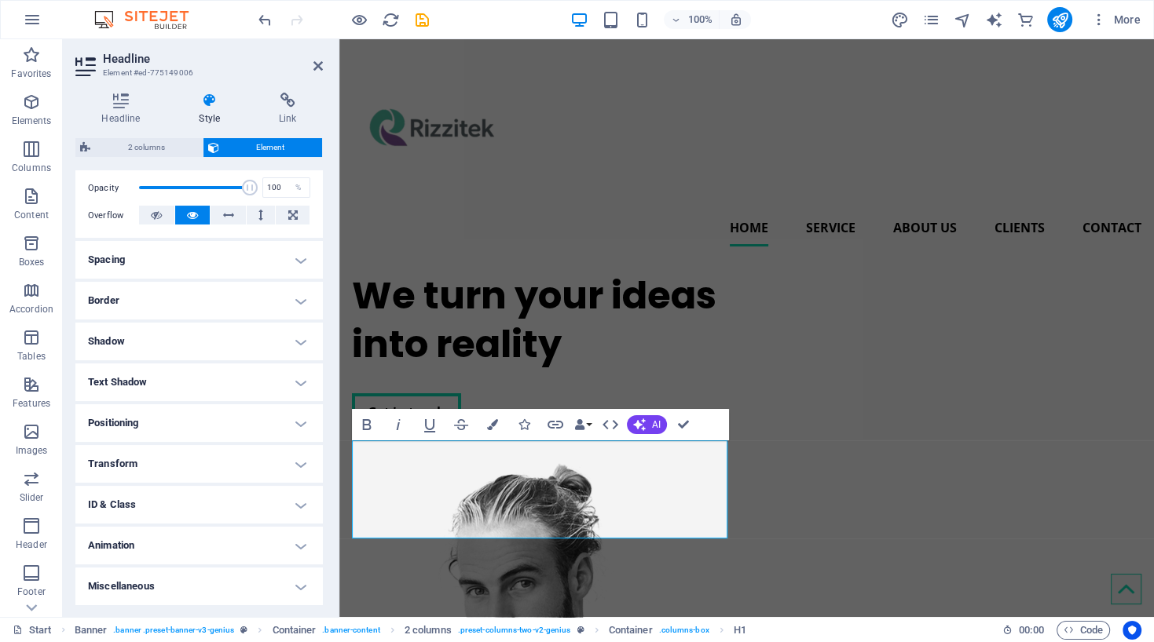
click at [157, 256] on h4 "Spacing" at bounding box center [198, 260] width 247 height 38
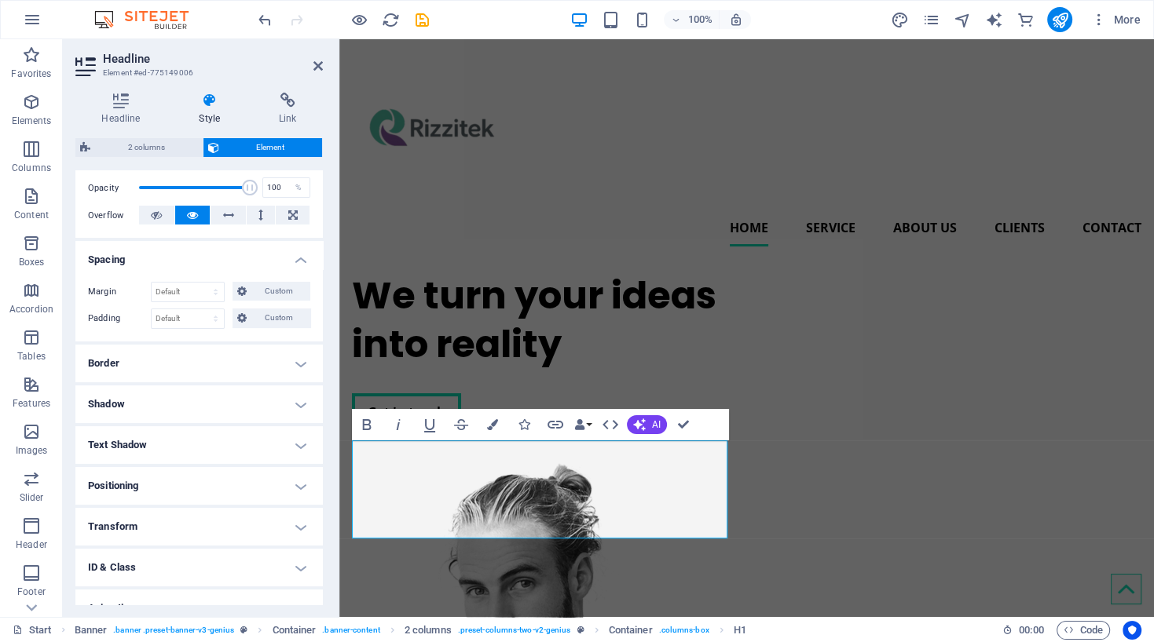
click at [157, 256] on h4 "Spacing" at bounding box center [198, 255] width 247 height 28
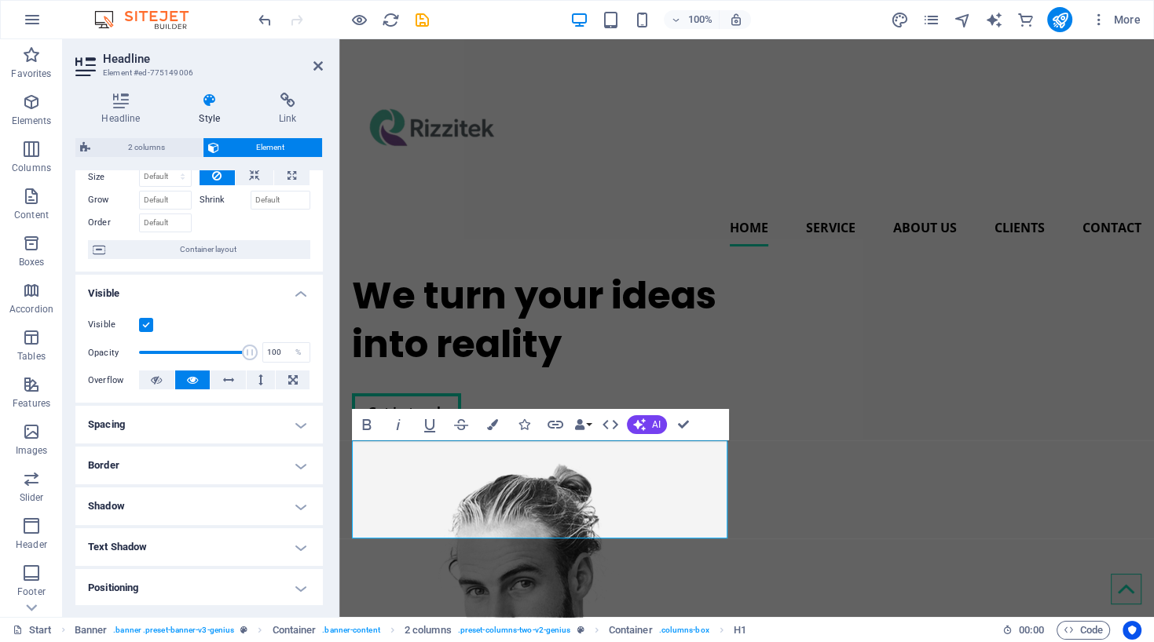
scroll to position [0, 0]
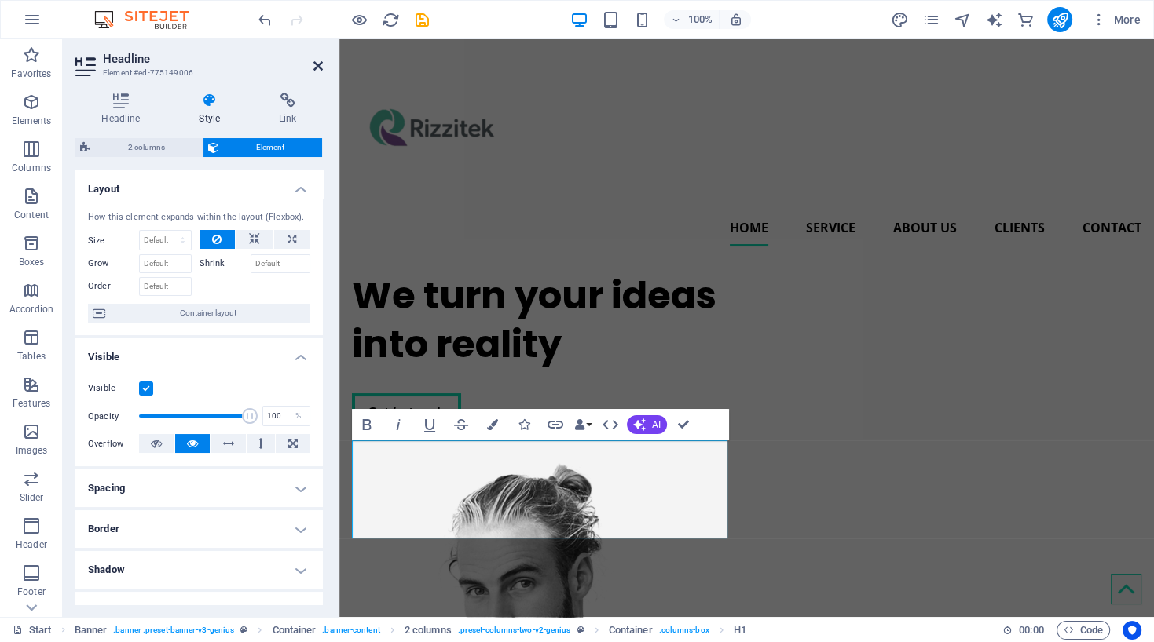
click at [319, 68] on icon at bounding box center [317, 66] width 9 height 13
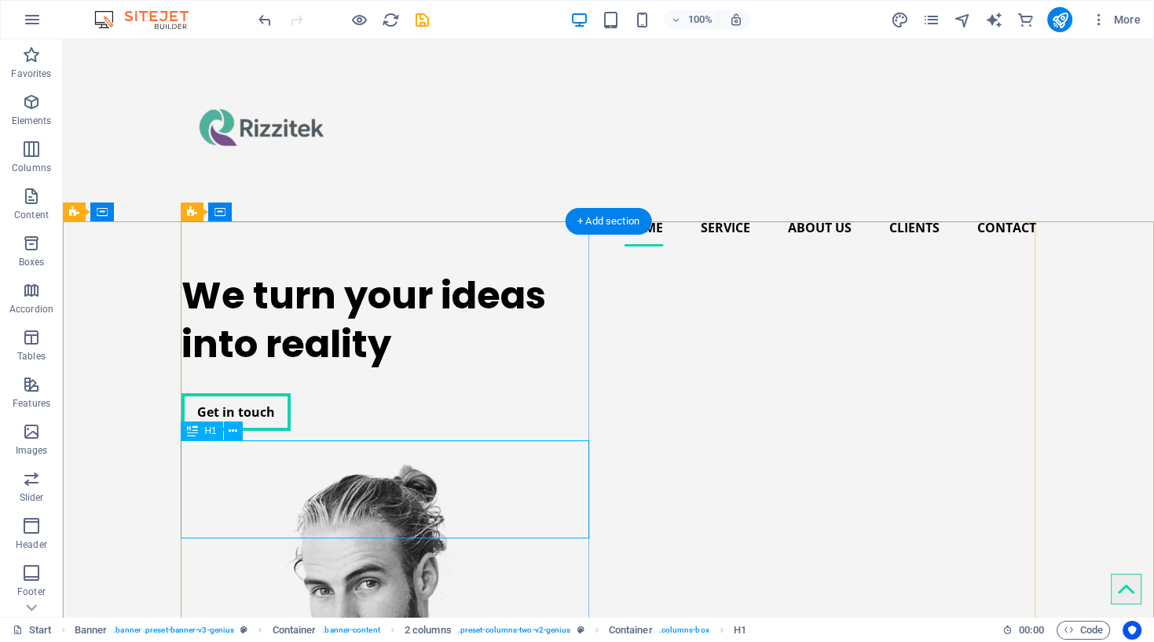
click at [354, 370] on div "We turn your ideas into reality" at bounding box center [385, 321] width 408 height 98
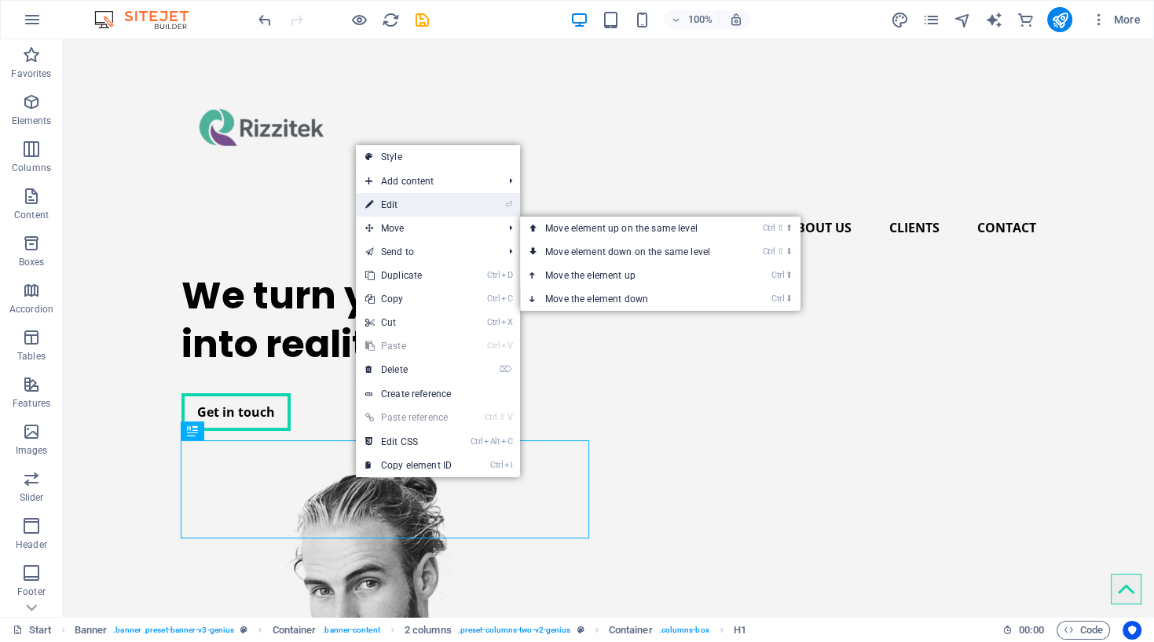
click at [392, 199] on link "⏎ Edit" at bounding box center [408, 205] width 105 height 24
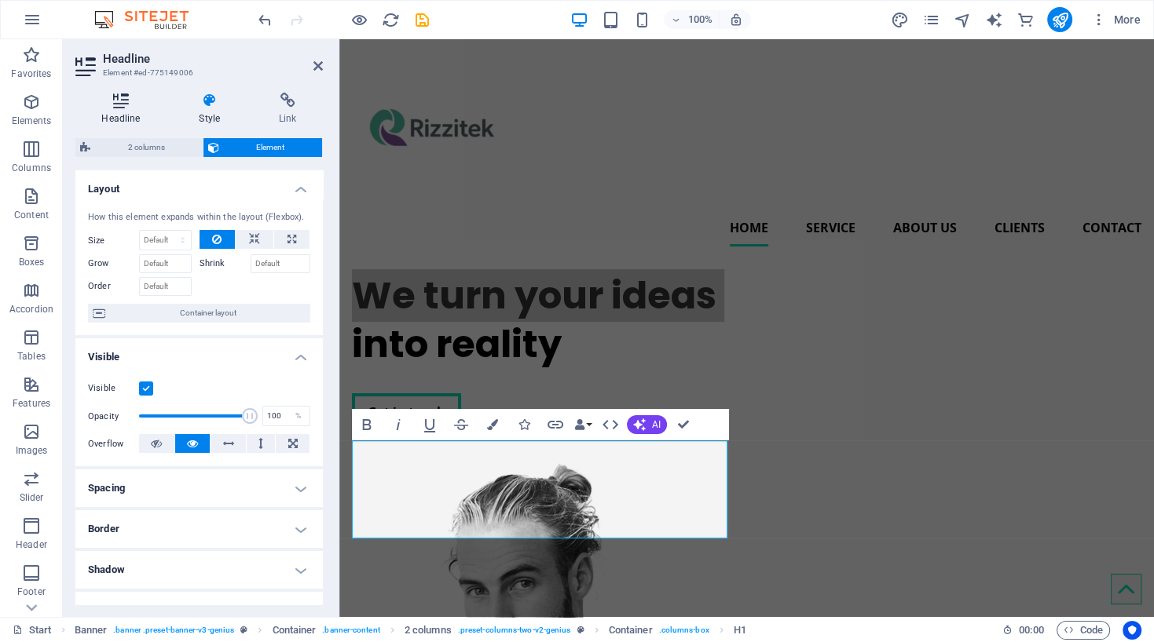
click at [127, 114] on h4 "Headline" at bounding box center [123, 109] width 97 height 33
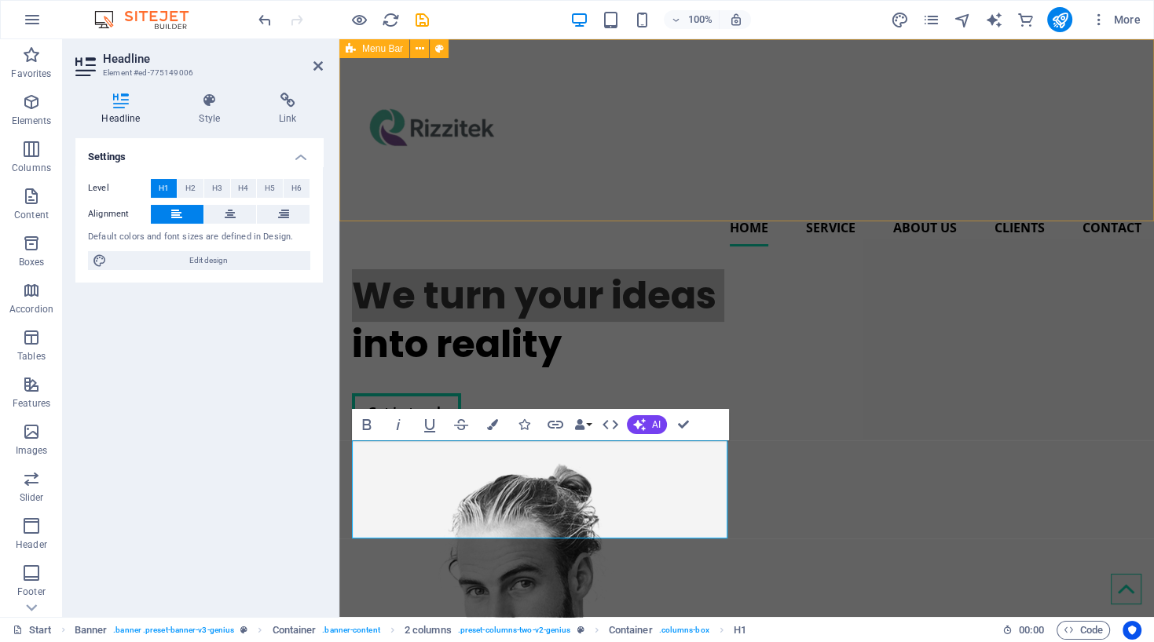
click at [654, 210] on div "Home Service About us Clients Contact" at bounding box center [746, 149] width 814 height 220
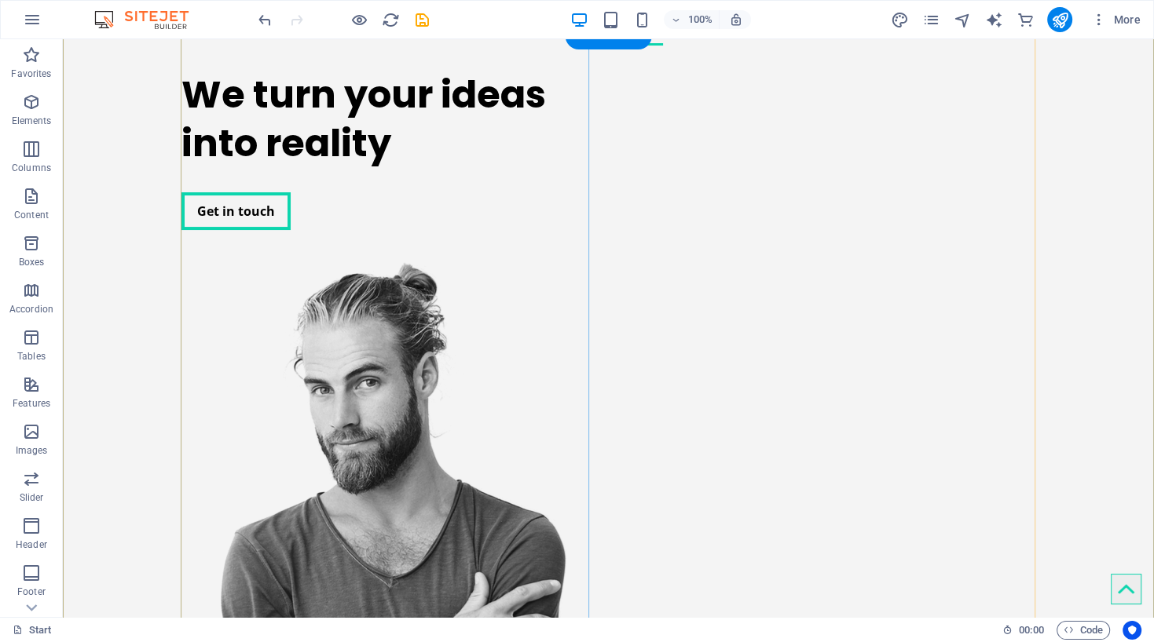
scroll to position [201, 0]
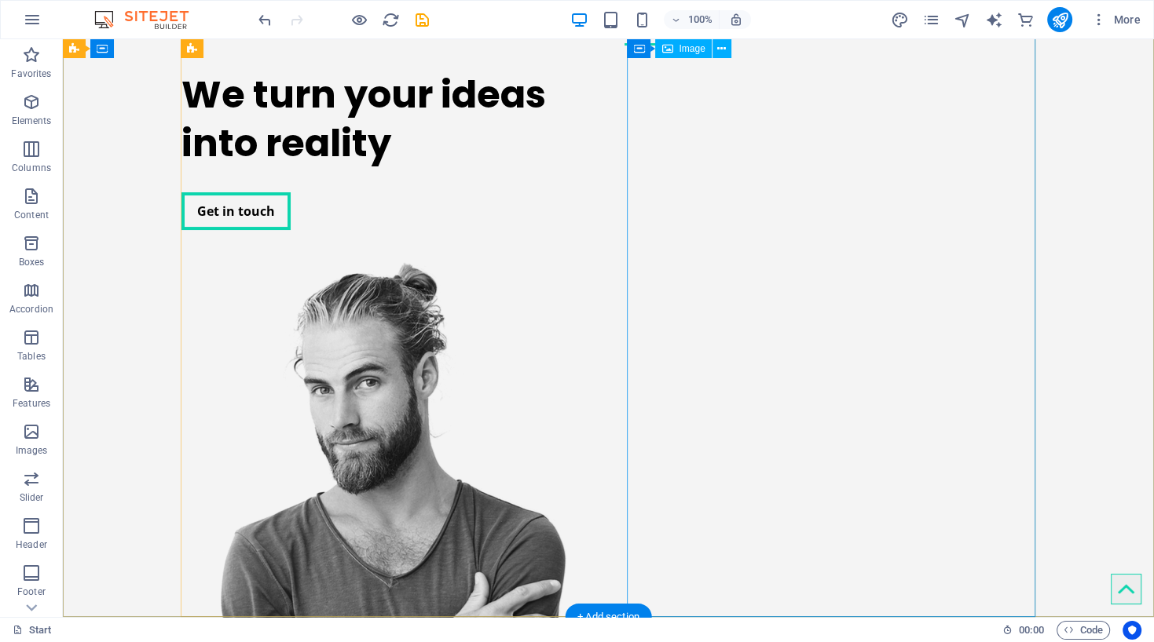
click at [590, 274] on figure at bounding box center [385, 560] width 408 height 598
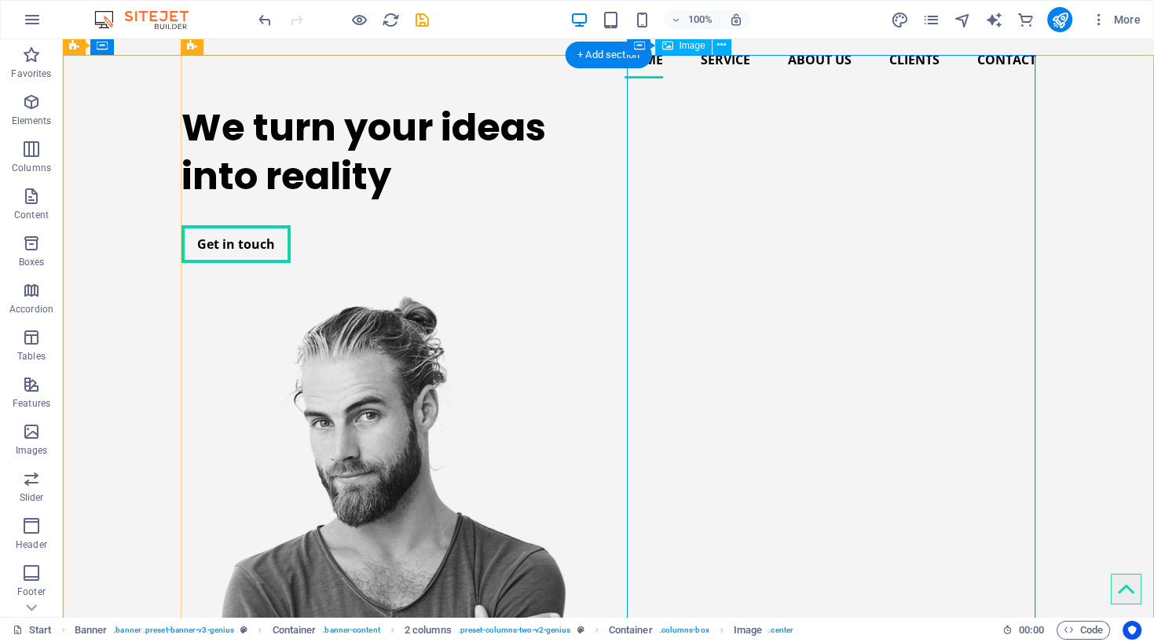
scroll to position [166, 0]
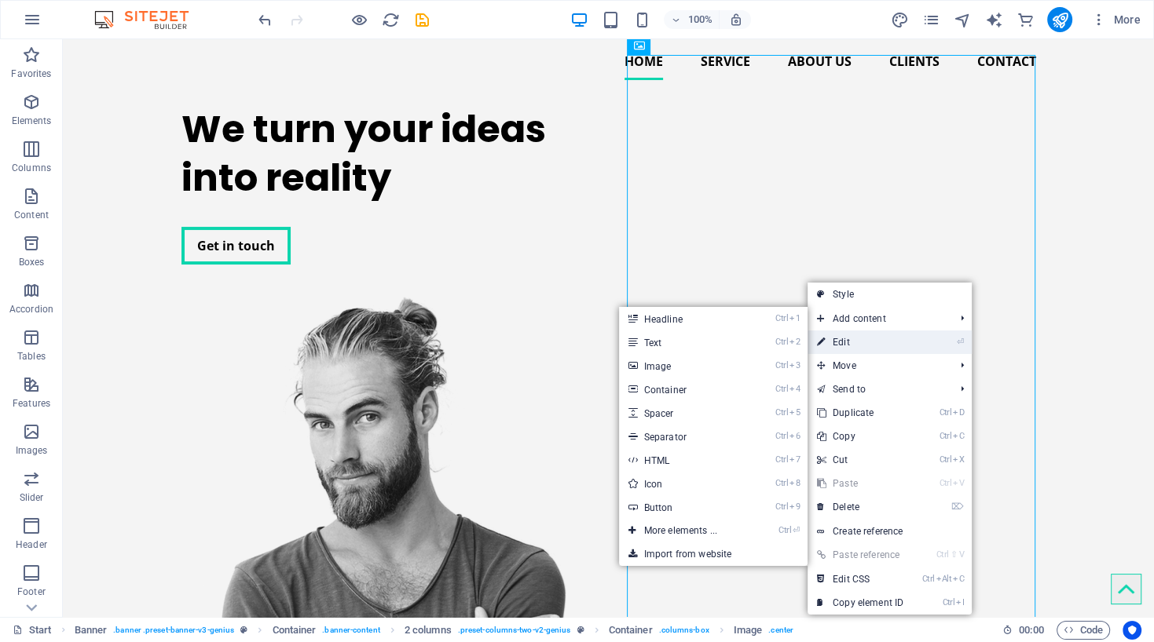
click at [848, 338] on link "⏎ Edit" at bounding box center [859, 343] width 105 height 24
select select "px"
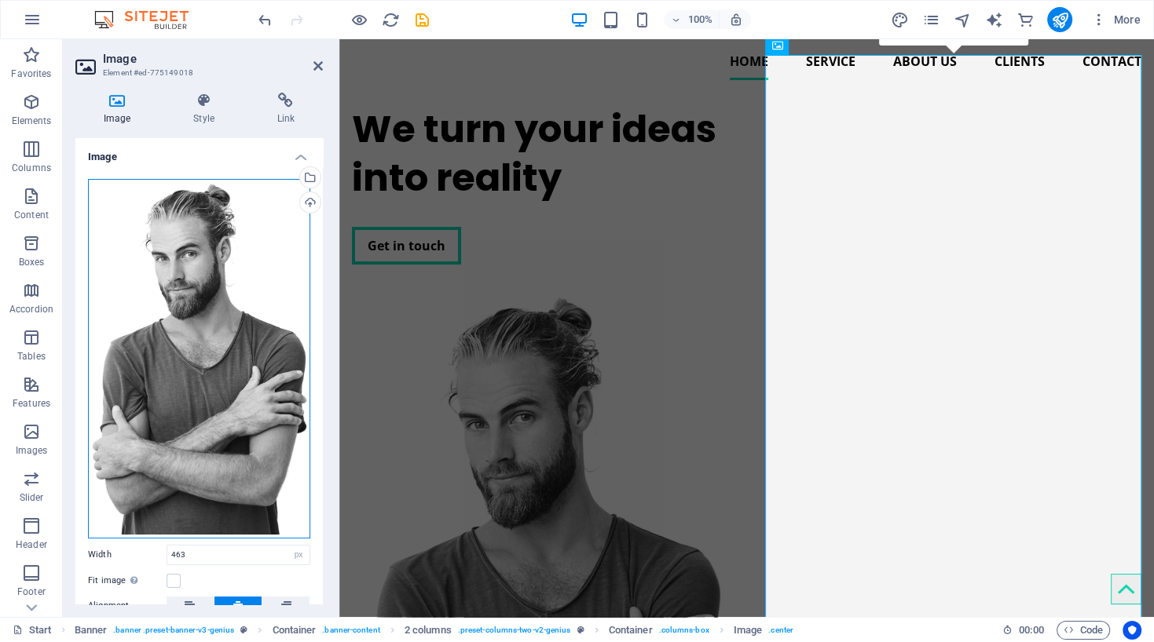
click at [192, 369] on div "Drag files here, click to choose files or select files from Files or our free s…" at bounding box center [199, 359] width 222 height 360
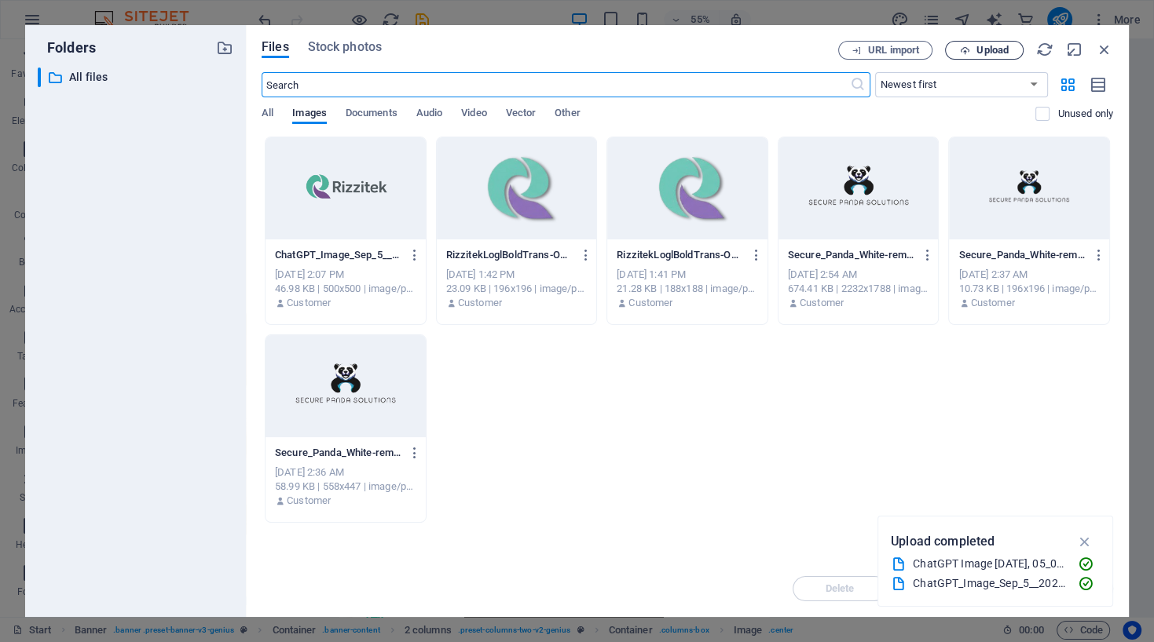
click at [982, 53] on span "Upload" at bounding box center [992, 50] width 32 height 9
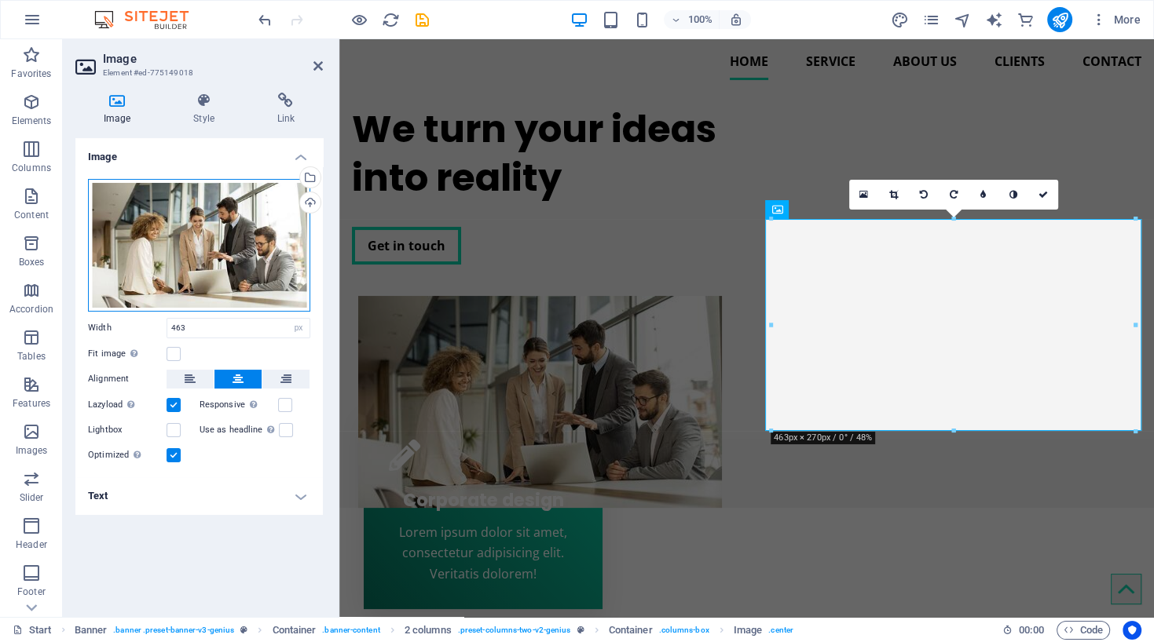
click at [221, 249] on div "Drag files here, click to choose files or select files from Files or our free s…" at bounding box center [199, 245] width 222 height 133
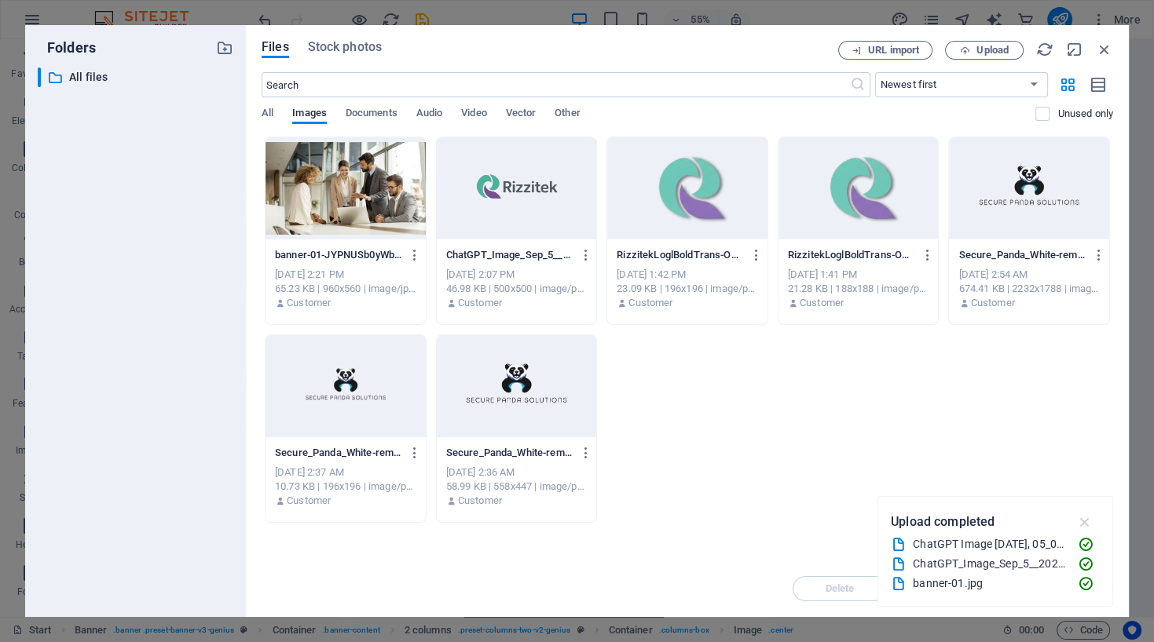
click at [1079, 522] on icon "button" at bounding box center [1084, 522] width 18 height 17
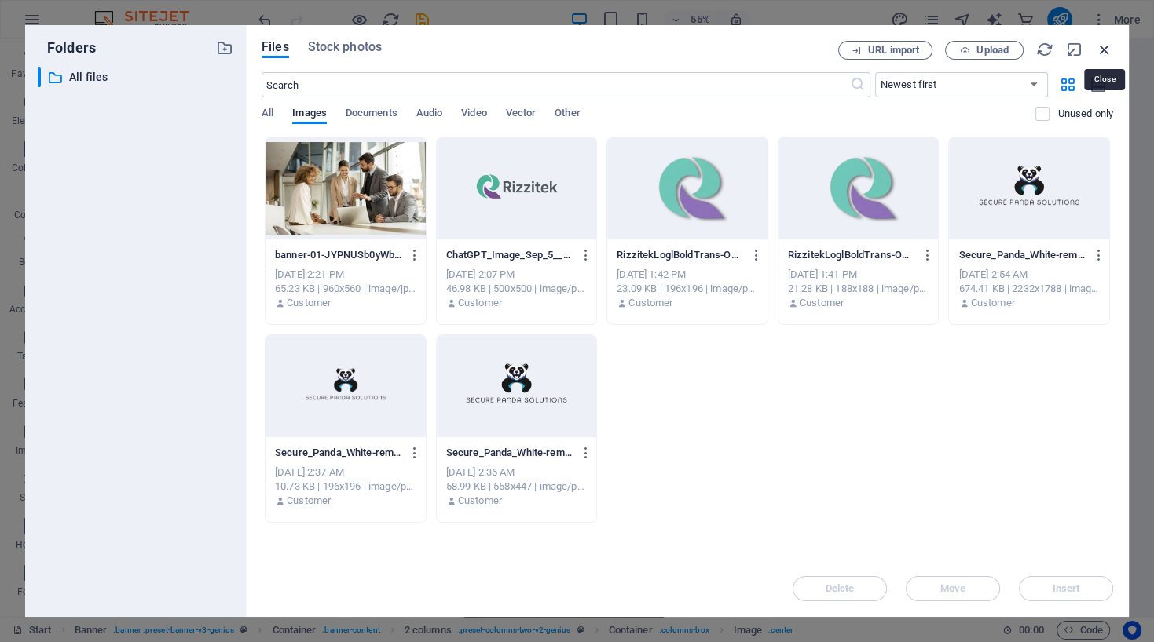
click at [1102, 49] on icon "button" at bounding box center [1103, 49] width 17 height 17
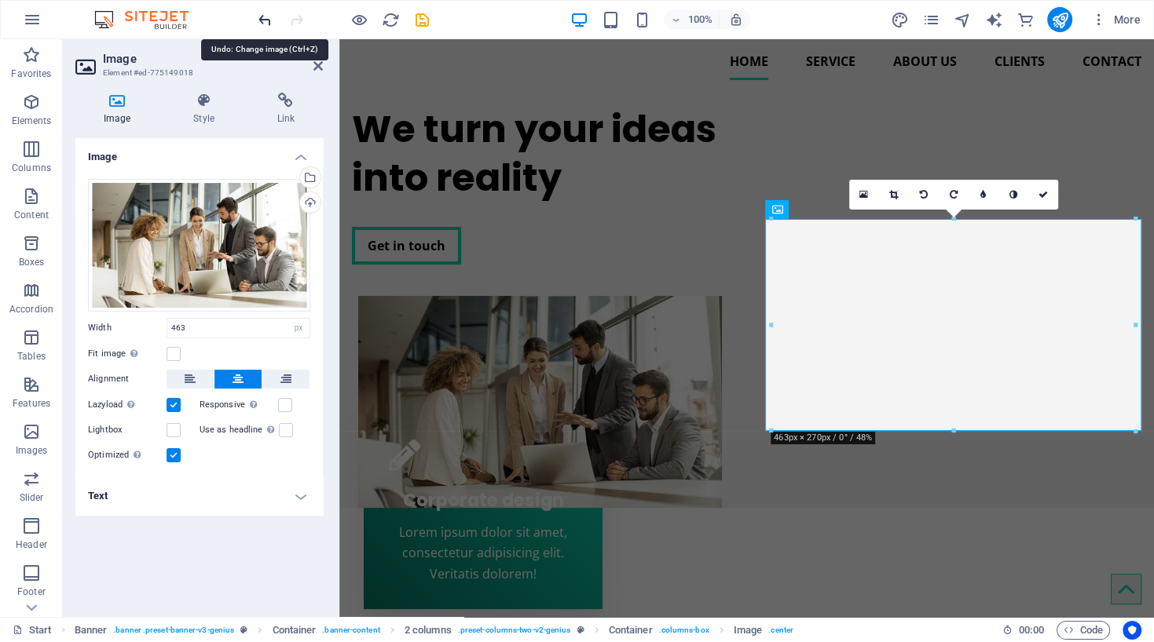
click at [260, 24] on icon "undo" at bounding box center [265, 20] width 18 height 18
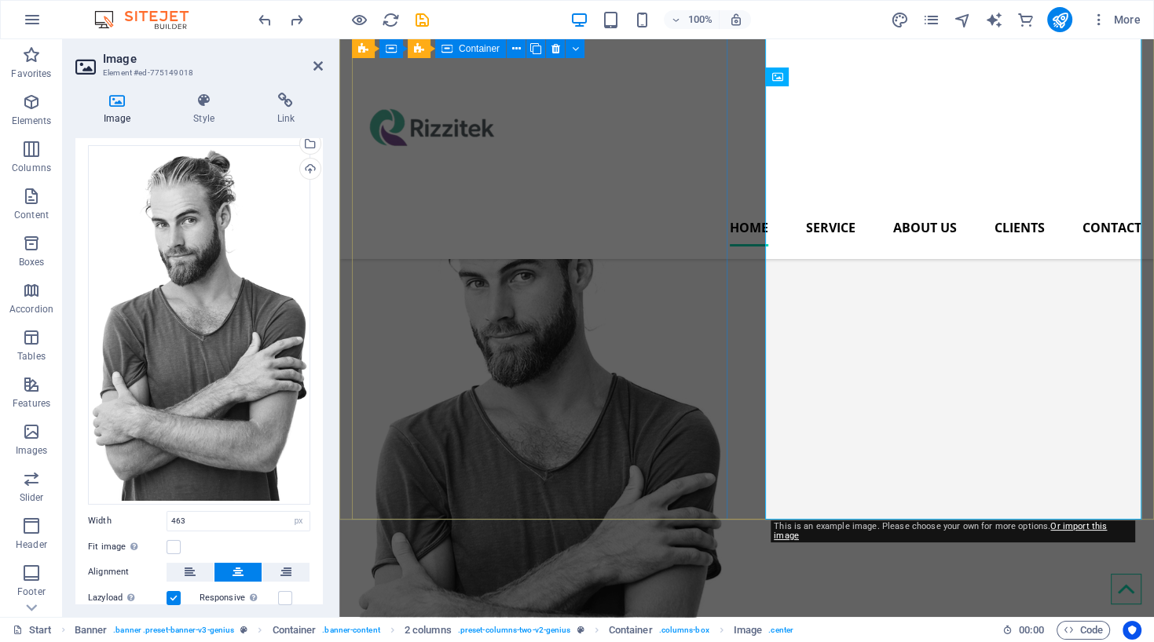
scroll to position [269, 0]
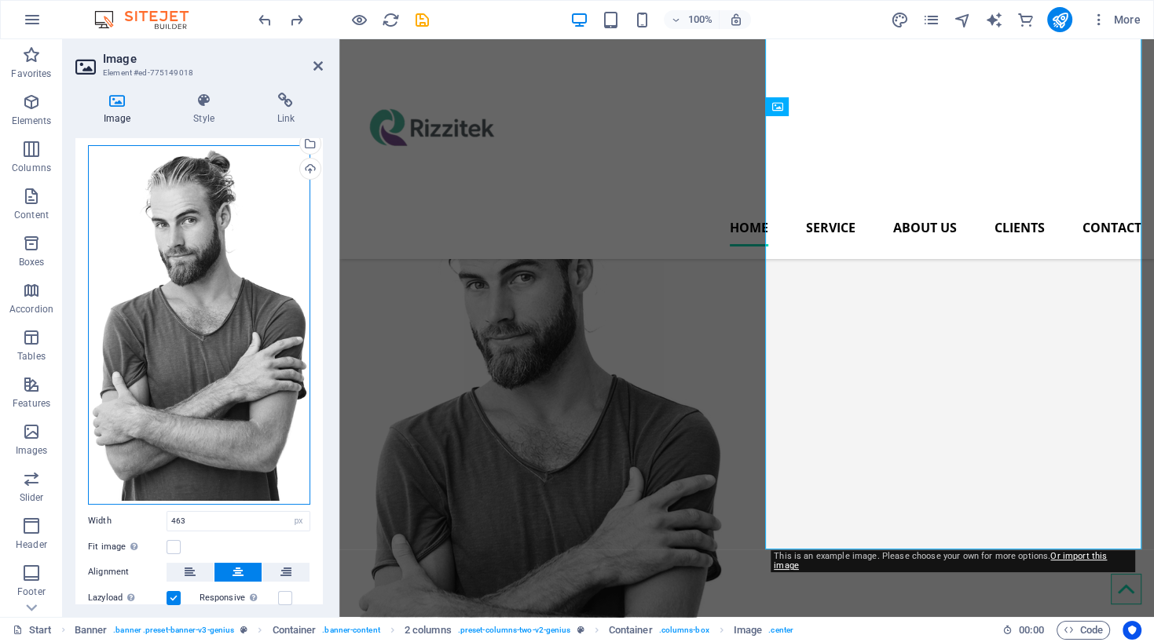
click at [179, 276] on div "Drag files here, click to choose files or select files from Files or our free s…" at bounding box center [199, 325] width 222 height 360
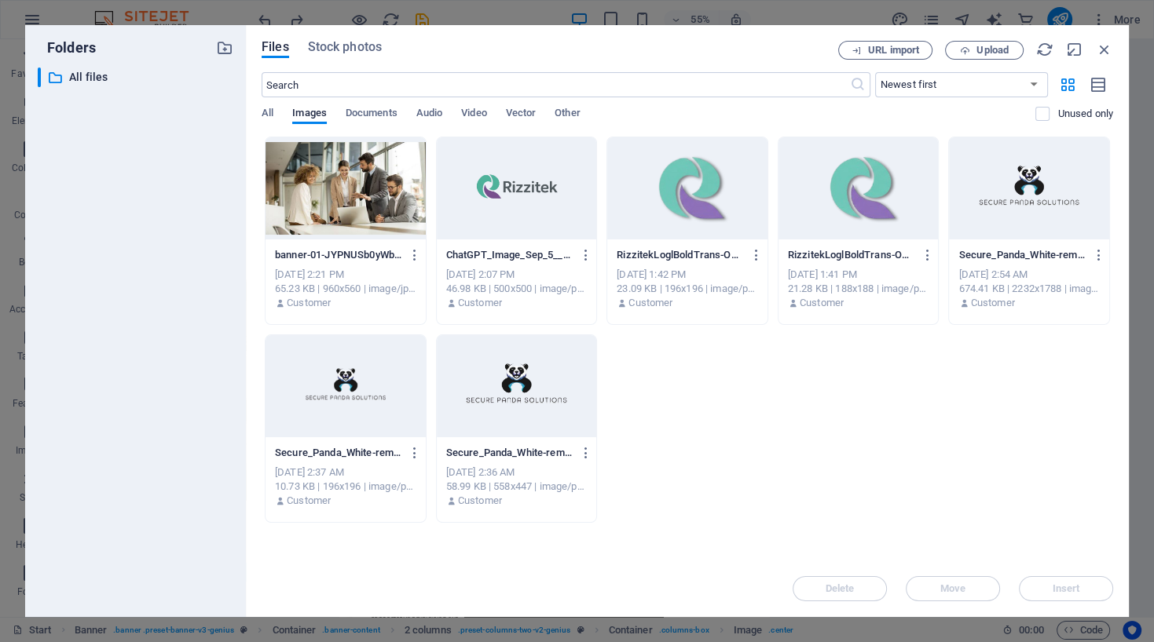
click at [353, 215] on div at bounding box center [345, 188] width 160 height 102
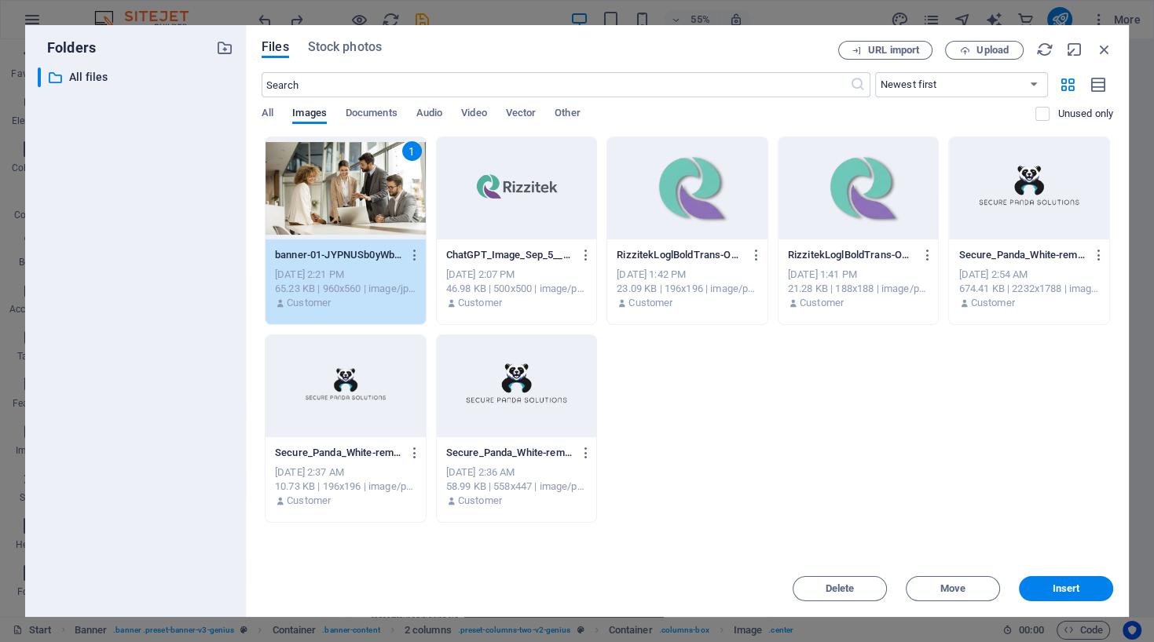
click at [1061, 576] on div "Delete Move Insert" at bounding box center [686, 581] width 851 height 41
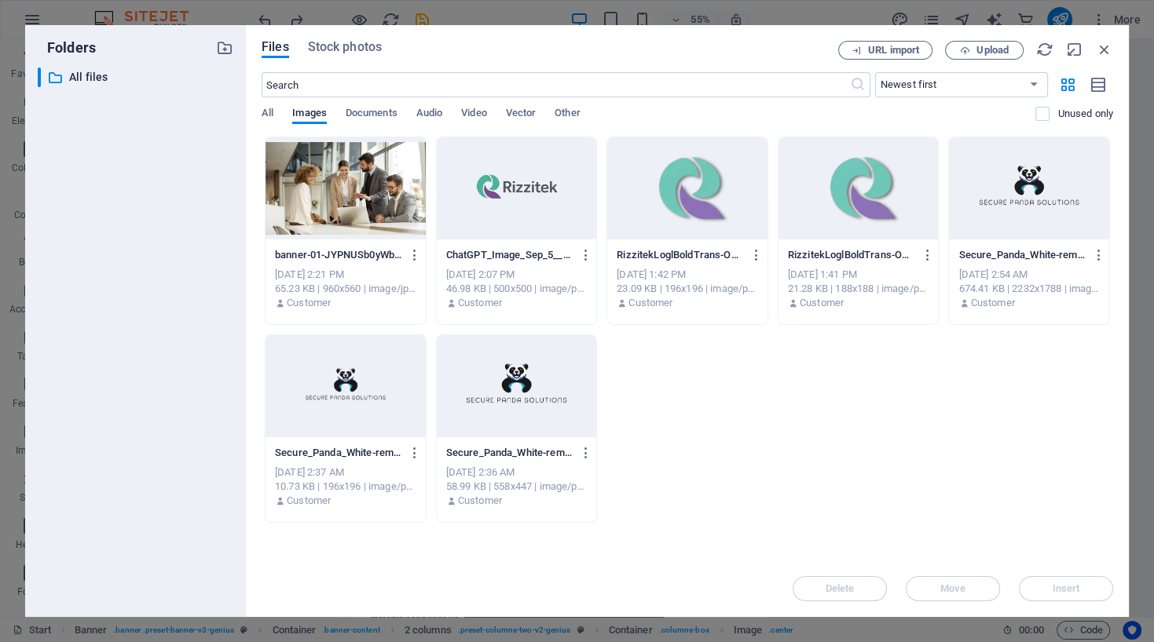
click at [363, 217] on div at bounding box center [345, 188] width 160 height 102
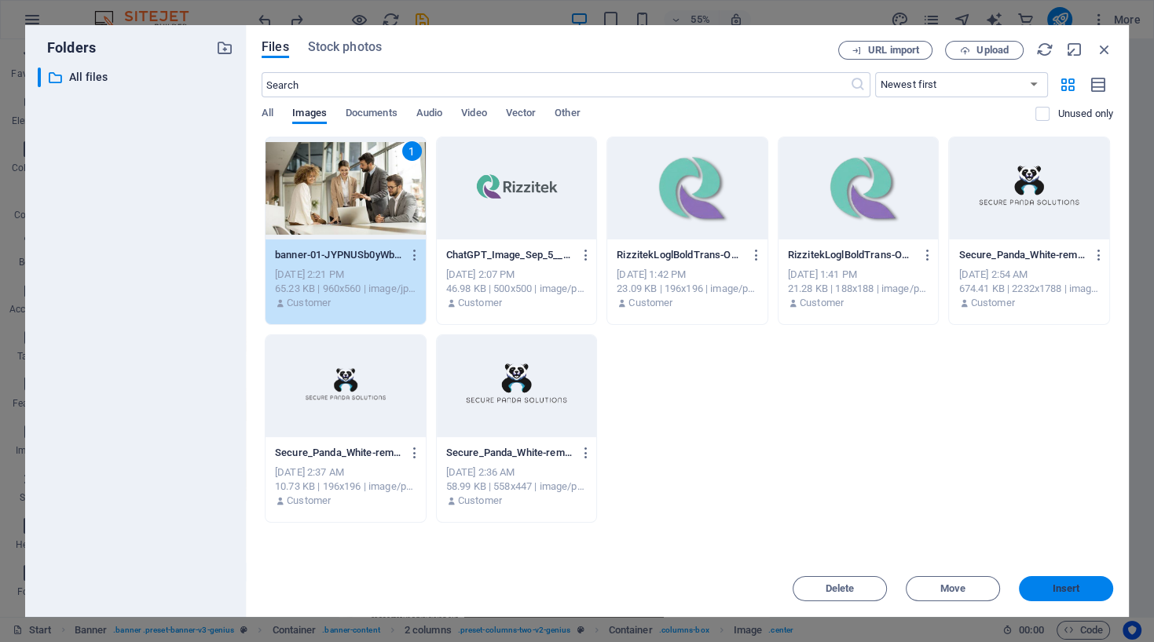
click at [1056, 588] on span "Insert" at bounding box center [1065, 588] width 27 height 9
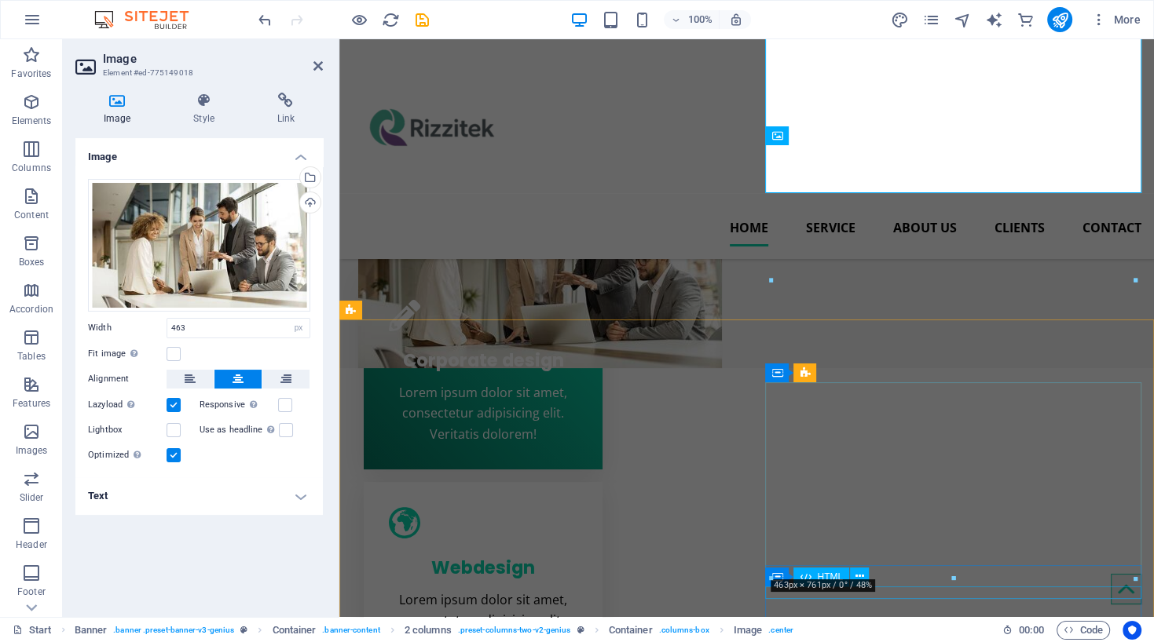
scroll to position [240, 0]
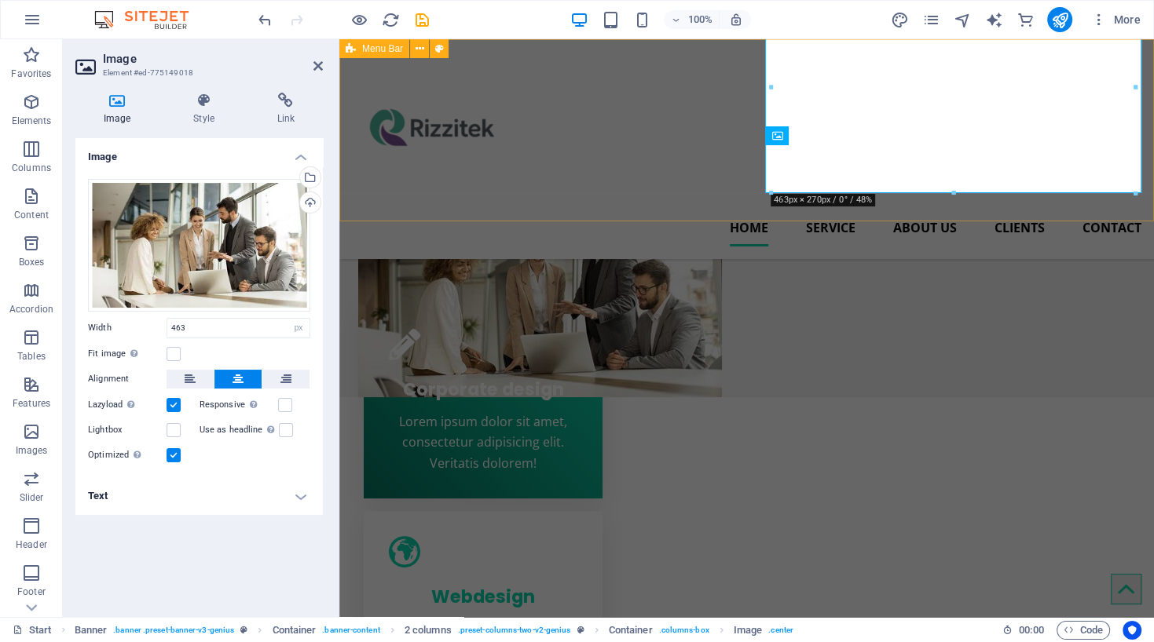
click at [596, 180] on div "Home Service About us Clients Contact" at bounding box center [746, 149] width 814 height 220
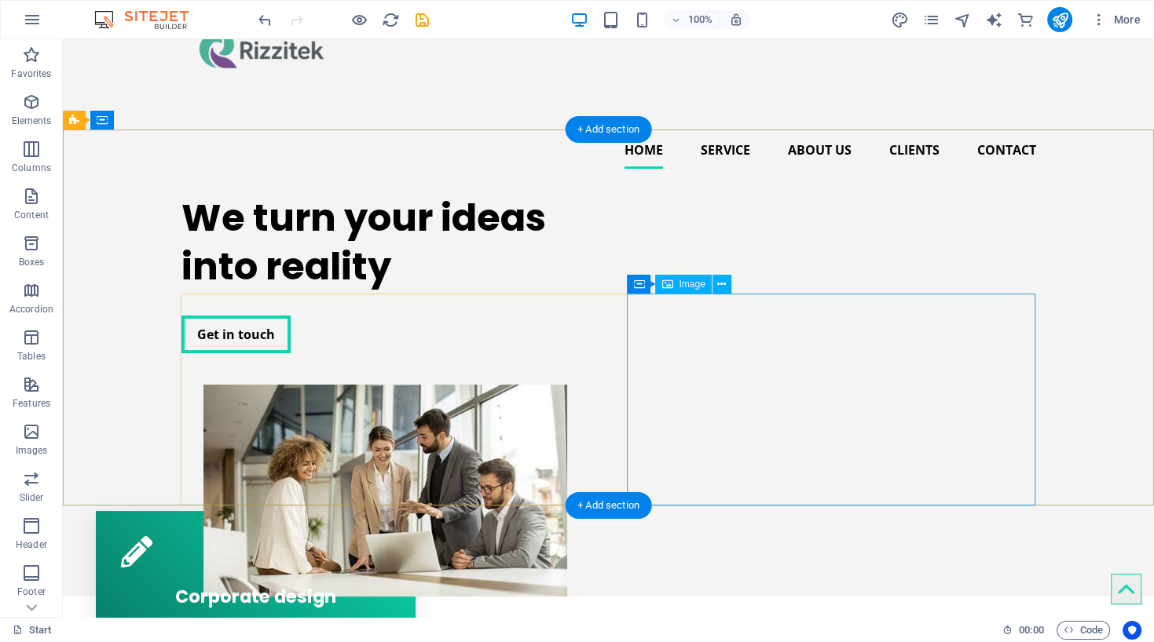
scroll to position [75, 0]
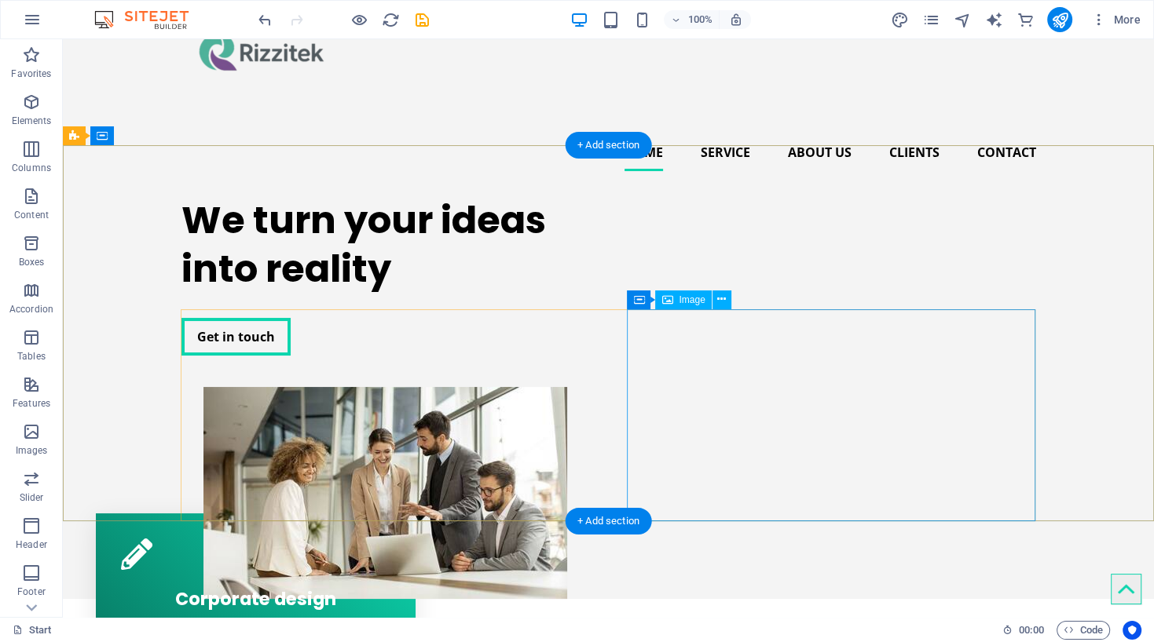
click at [590, 387] on figure at bounding box center [385, 493] width 408 height 212
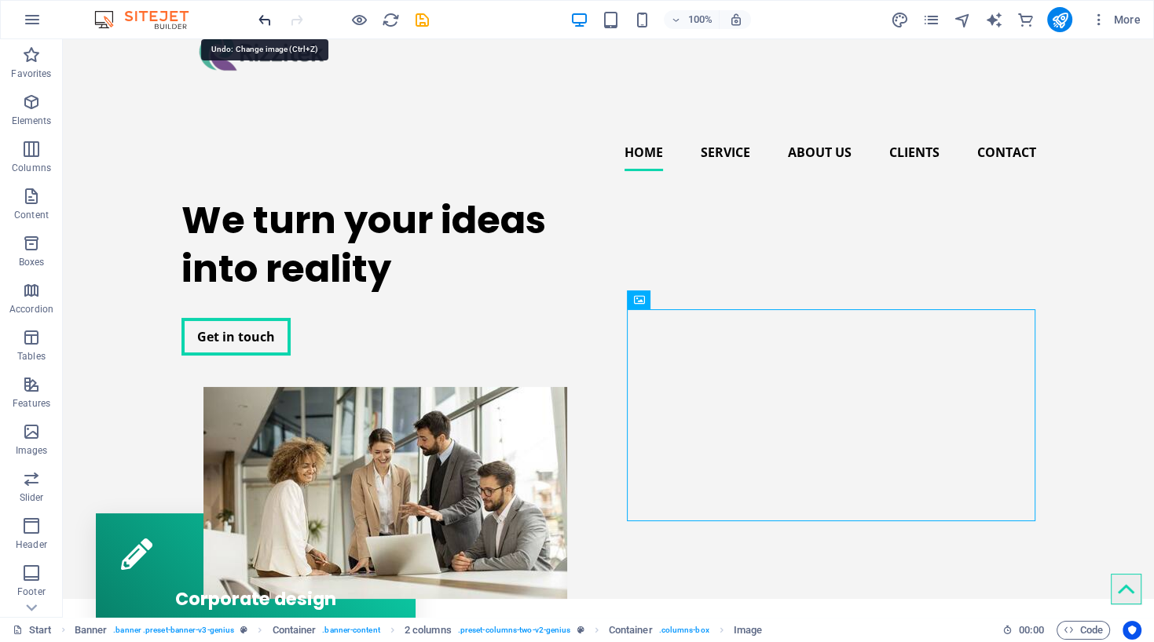
click at [262, 19] on icon "undo" at bounding box center [265, 20] width 18 height 18
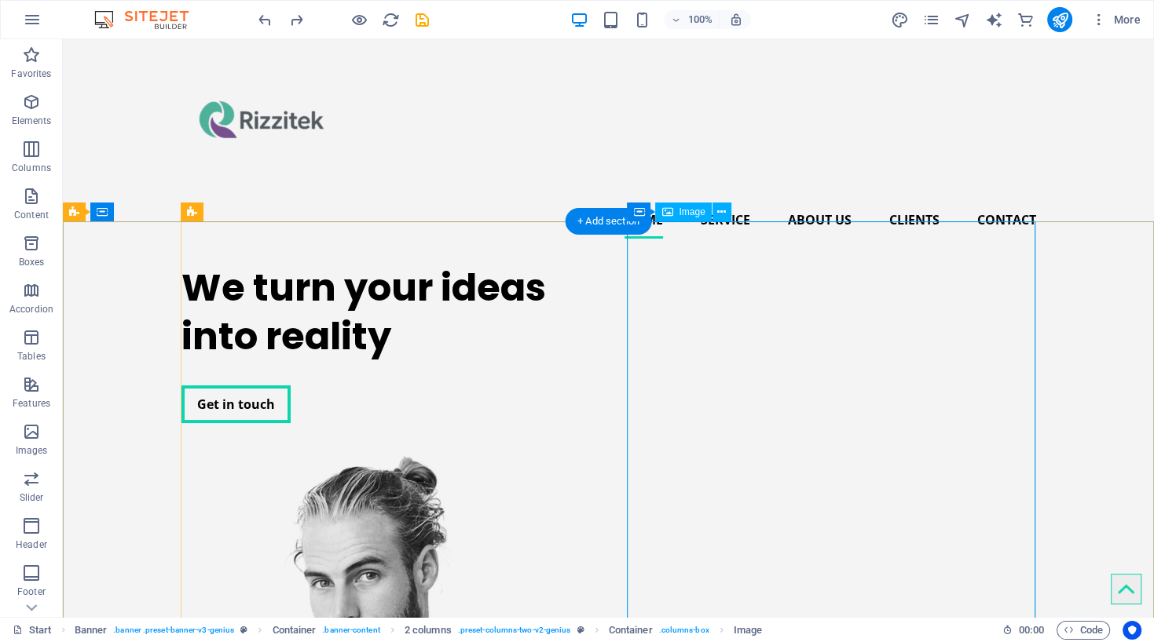
scroll to position [0, 0]
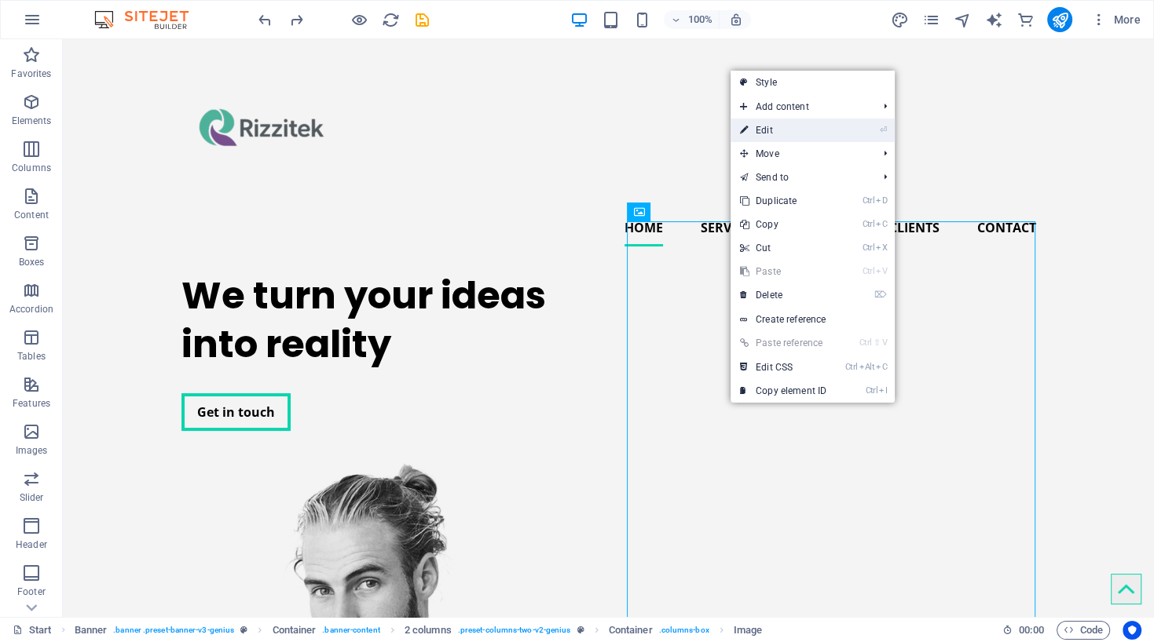
click at [762, 133] on link "⏎ Edit" at bounding box center [782, 131] width 105 height 24
select select "px"
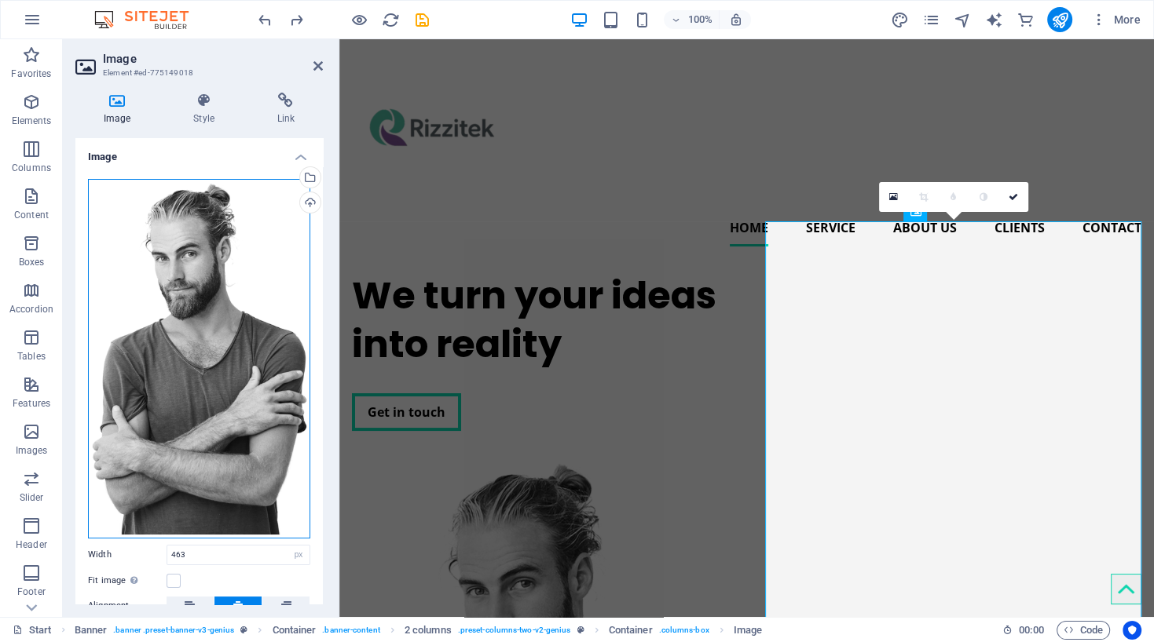
click at [170, 383] on div "Drag files here, click to choose files or select files from Files or our free s…" at bounding box center [199, 359] width 222 height 360
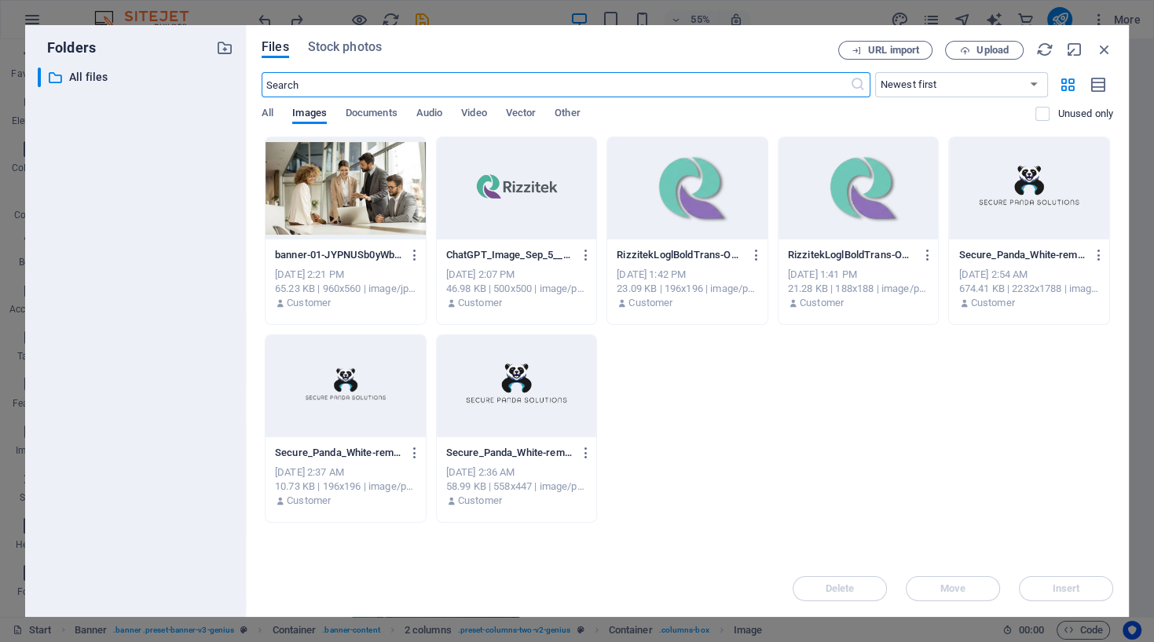
click at [381, 222] on div at bounding box center [345, 188] width 160 height 102
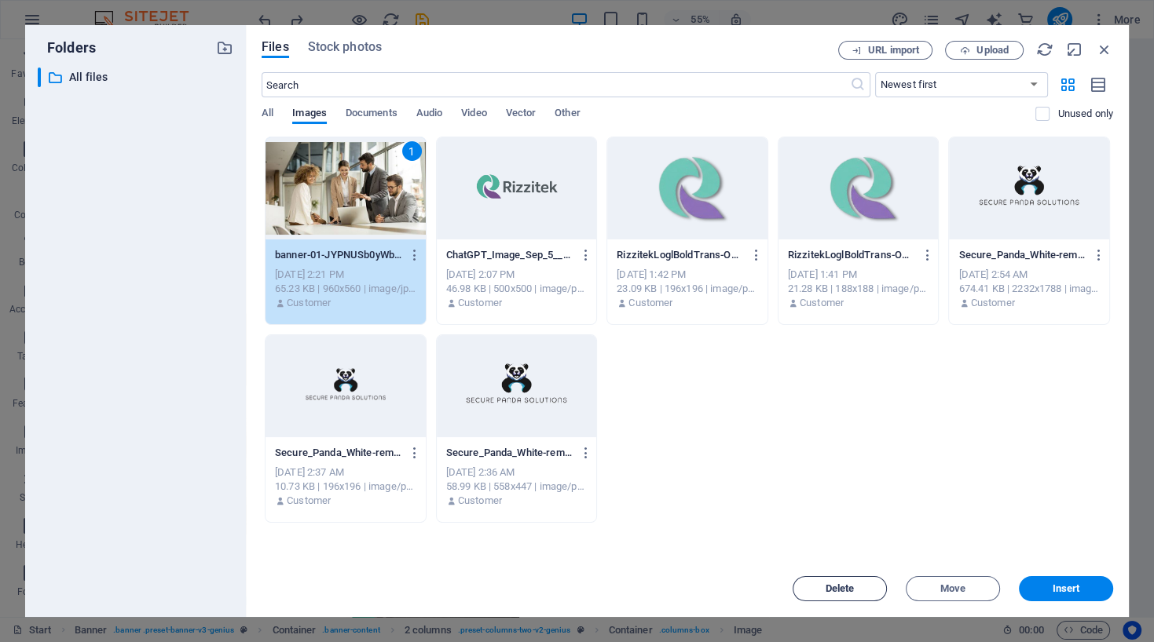
click at [835, 589] on span "Delete" at bounding box center [839, 588] width 29 height 9
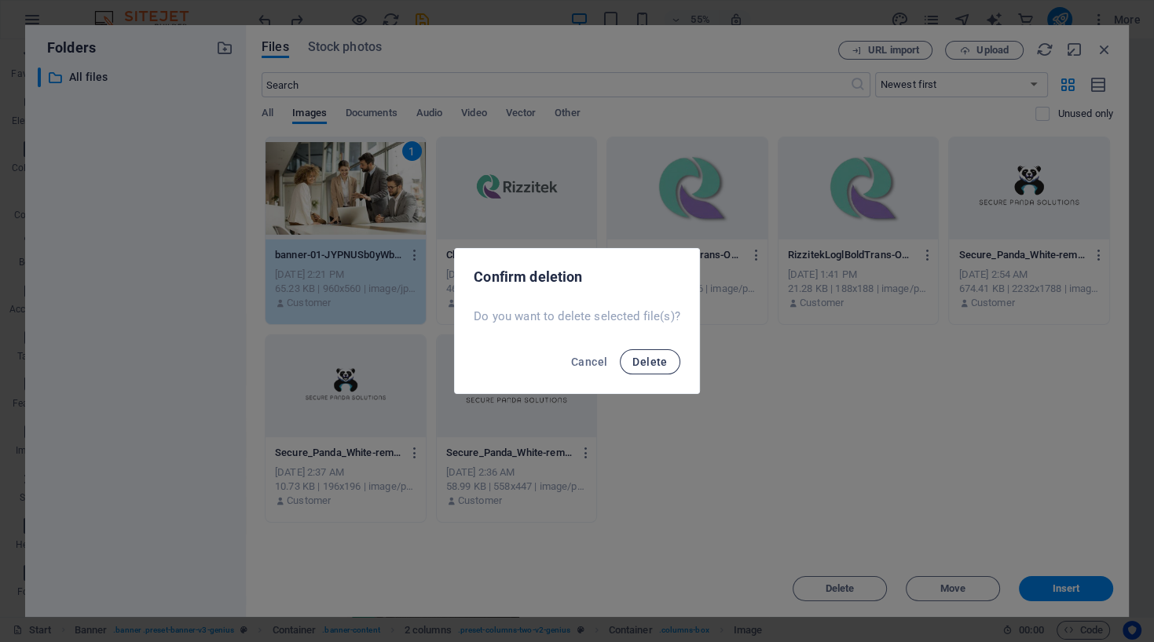
click at [639, 357] on span "Delete" at bounding box center [649, 362] width 35 height 13
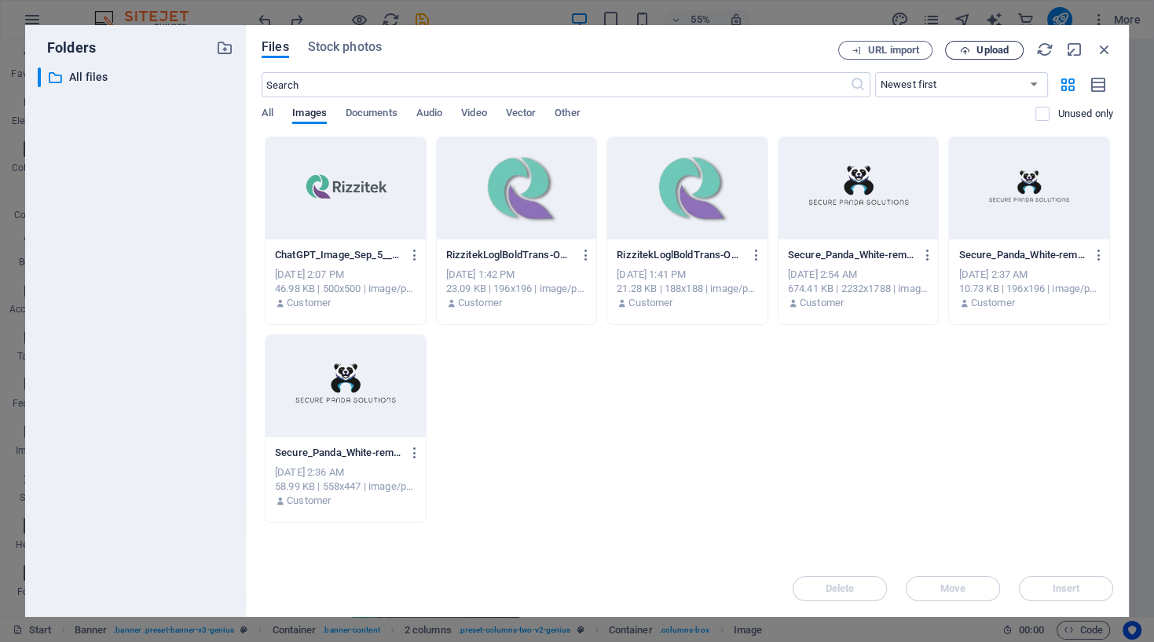
click at [981, 49] on span "Upload" at bounding box center [992, 50] width 32 height 9
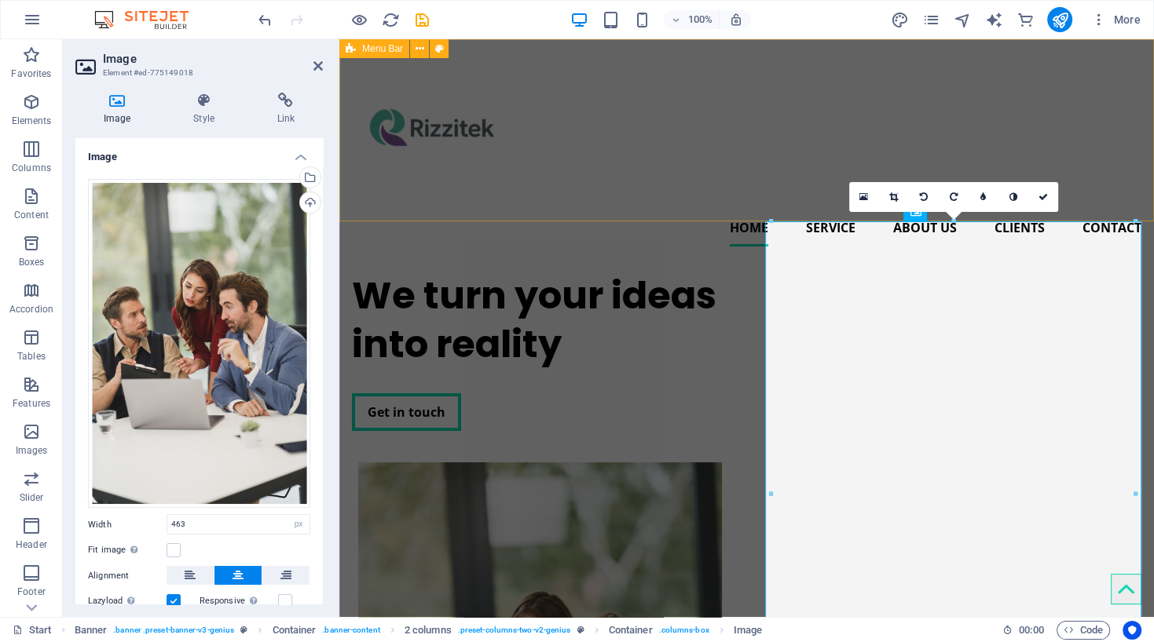
click at [598, 181] on div "Home Service About us Clients Contact" at bounding box center [746, 149] width 814 height 220
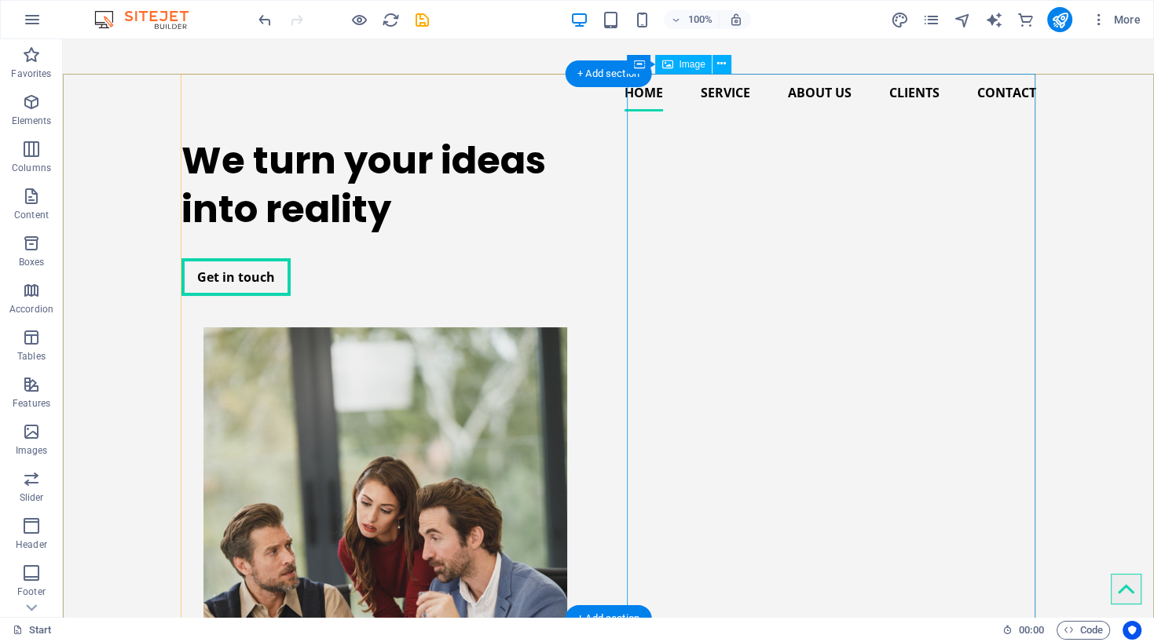
scroll to position [79, 0]
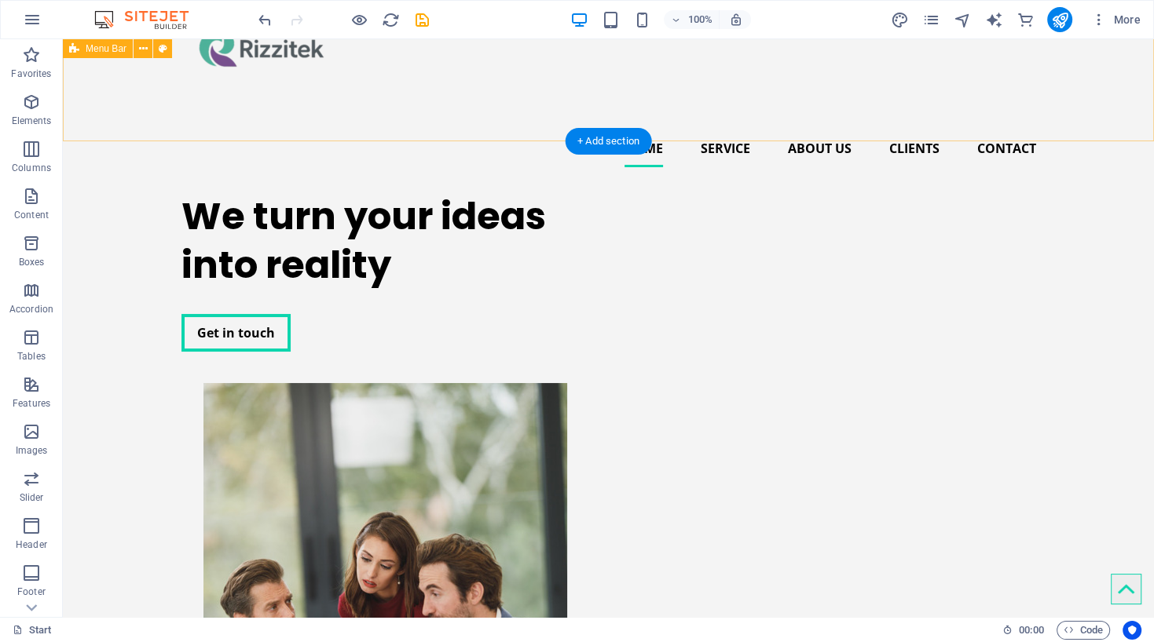
click at [480, 99] on div "Home Service About us Clients Contact" at bounding box center [608, 70] width 1091 height 220
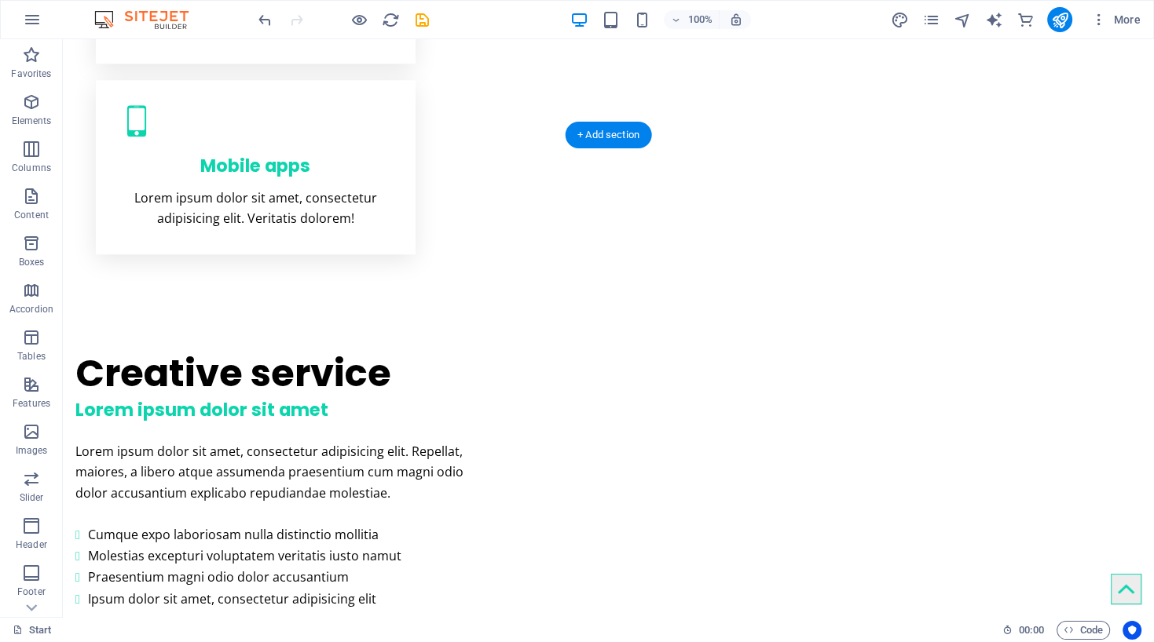
scroll to position [1225, 0]
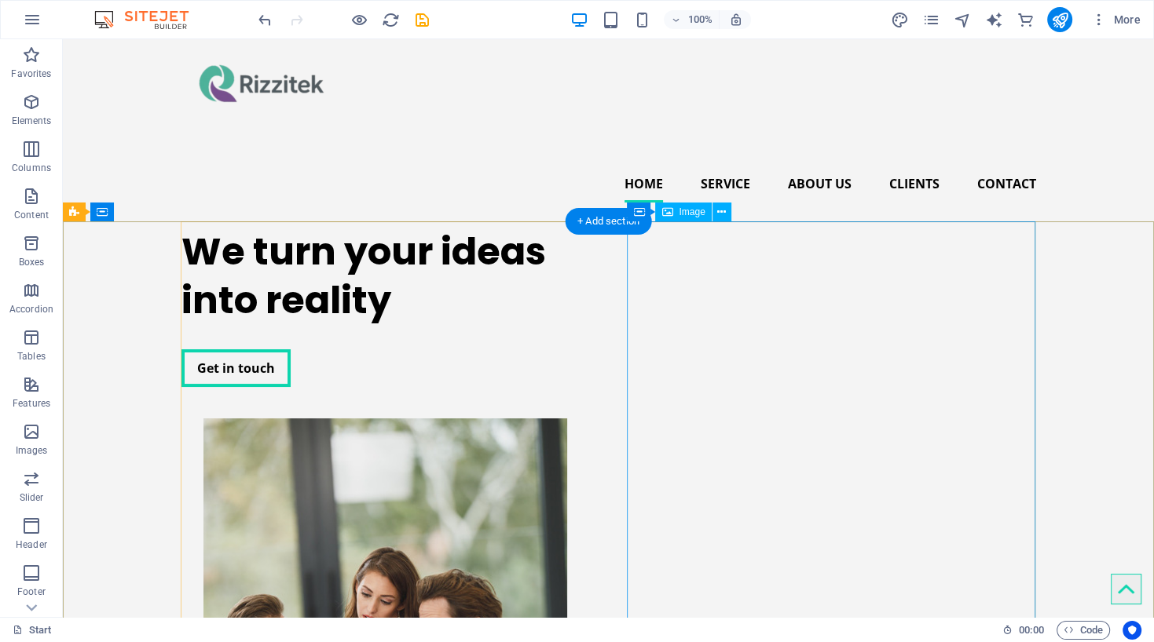
scroll to position [0, 0]
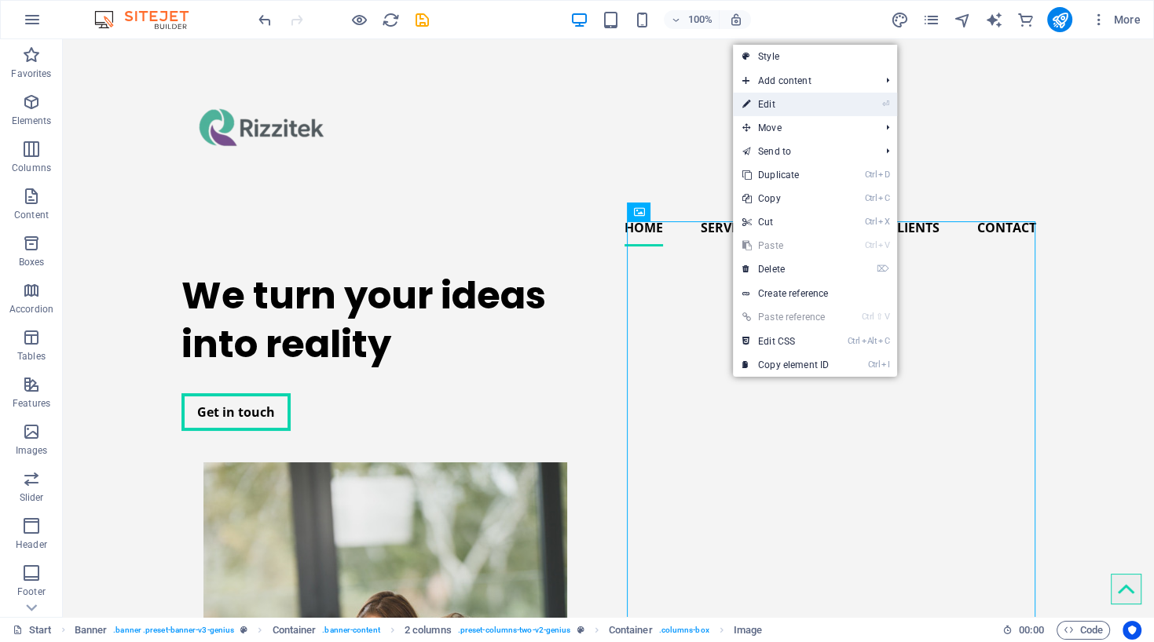
click at [762, 102] on link "⏎ Edit" at bounding box center [785, 105] width 105 height 24
select select "px"
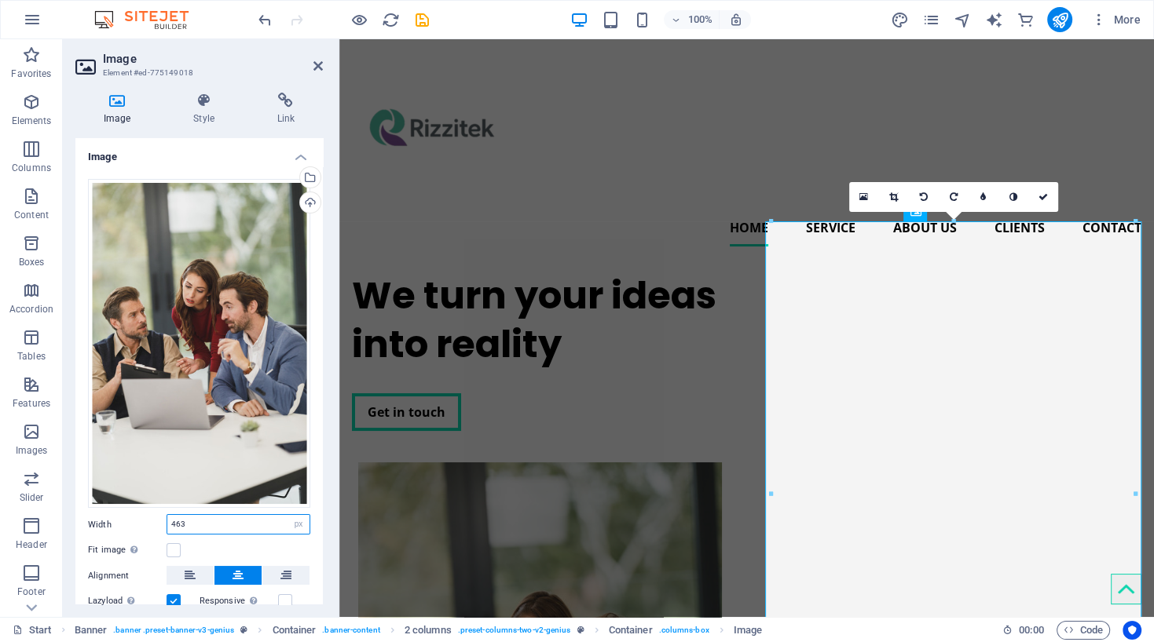
click at [203, 523] on input "463" at bounding box center [238, 524] width 142 height 19
type input "4"
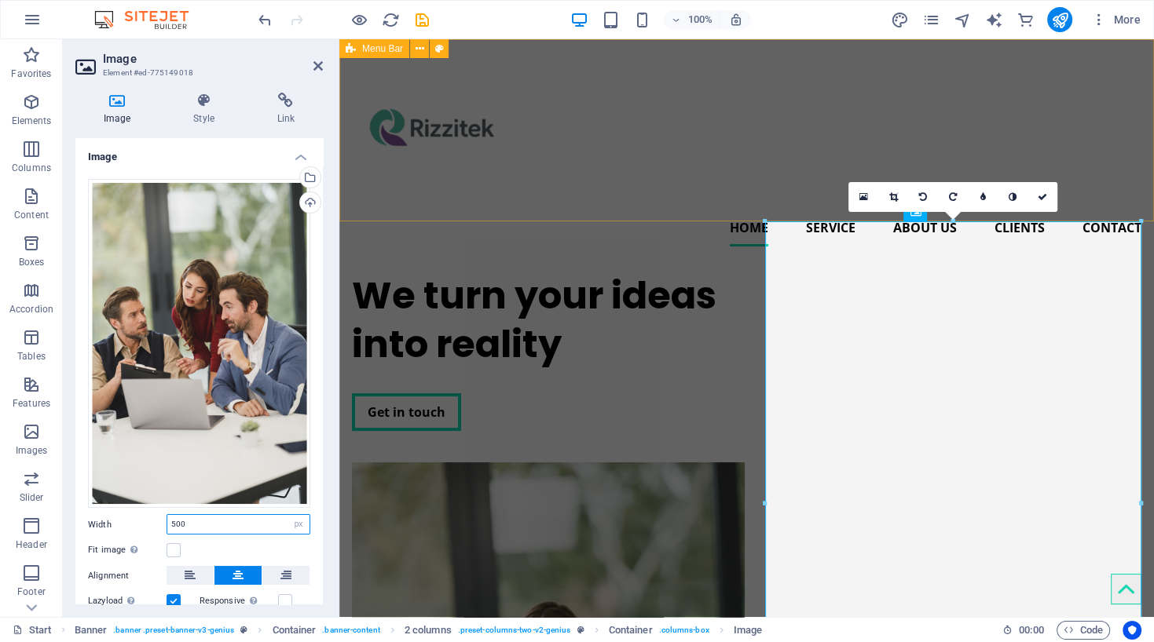
type input "500"
click at [610, 172] on div "Home Service About us Clients Contact" at bounding box center [746, 149] width 814 height 220
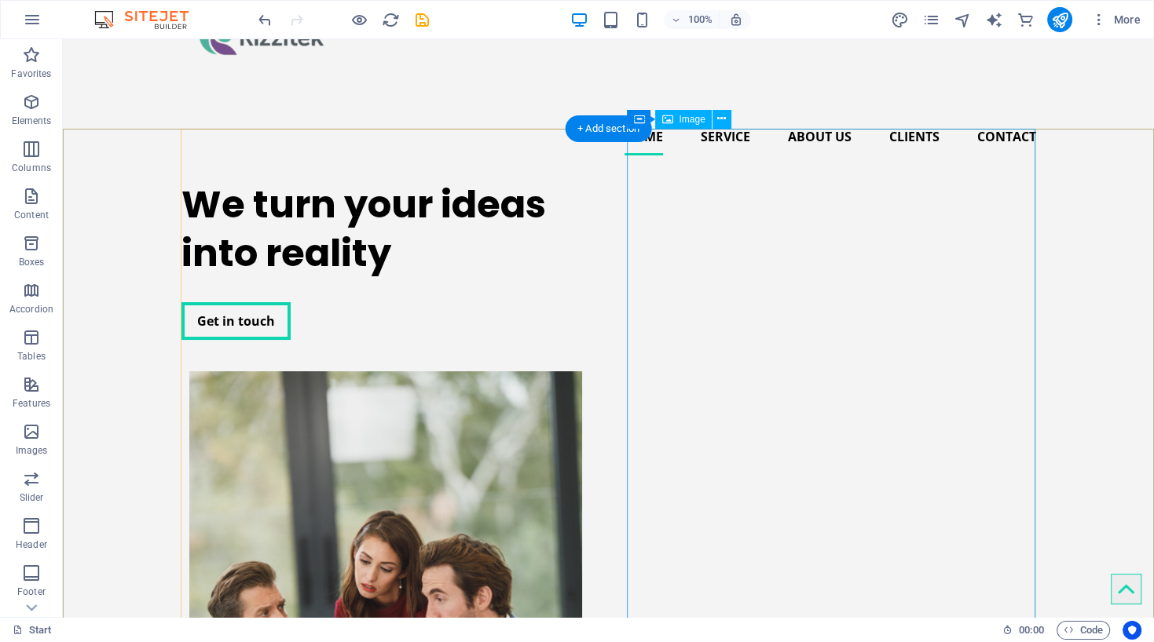
scroll to position [93, 0]
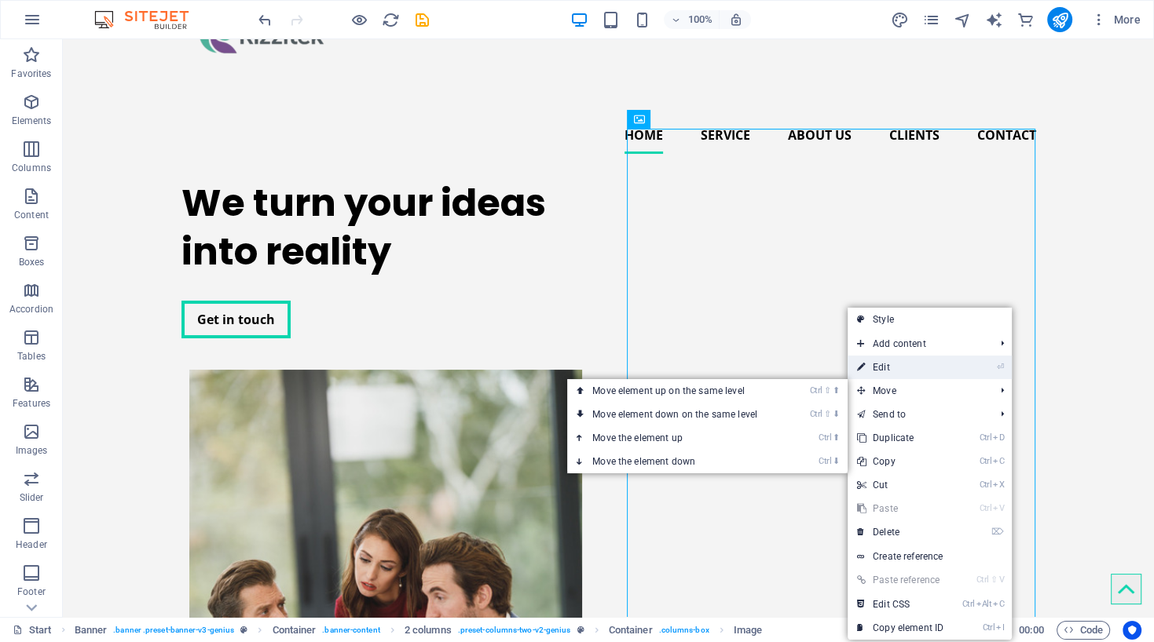
click at [881, 369] on link "⏎ Edit" at bounding box center [899, 368] width 105 height 24
select select "px"
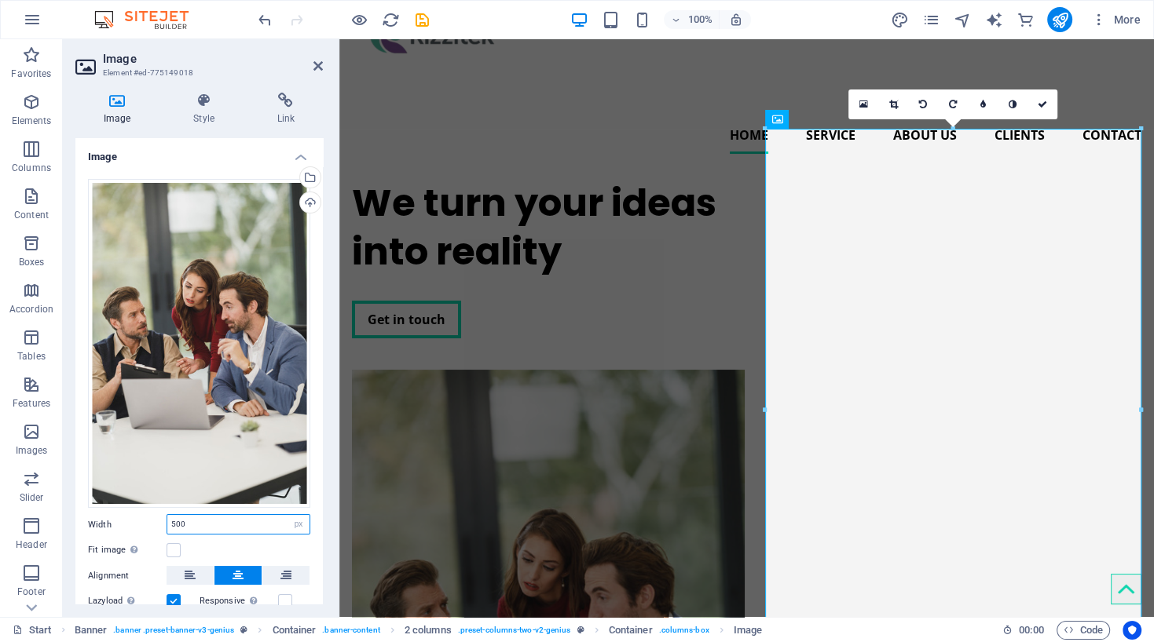
click at [211, 523] on input "500" at bounding box center [238, 524] width 142 height 19
type input "5"
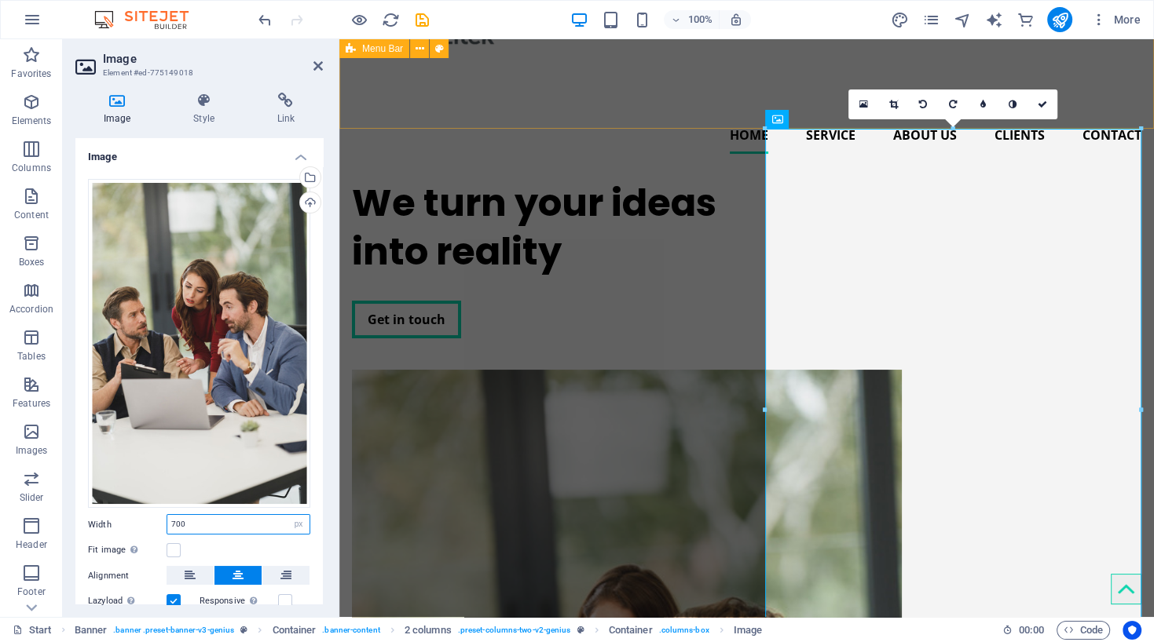
type input "700"
click at [621, 93] on div "Home Service About us Clients Contact" at bounding box center [746, 57] width 814 height 220
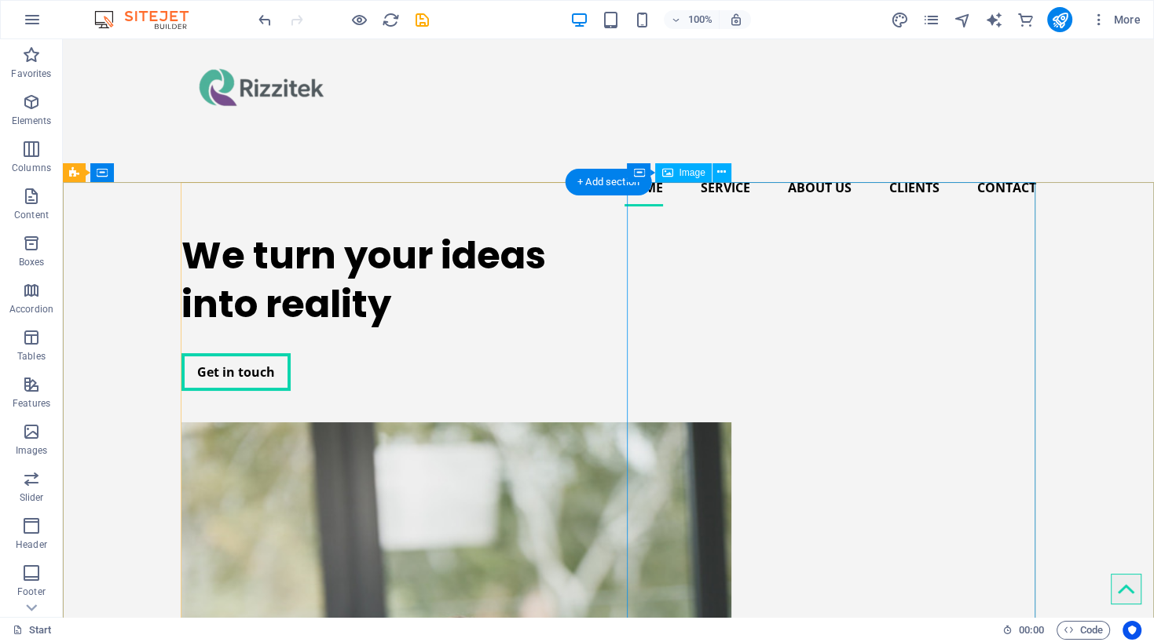
scroll to position [39, 0]
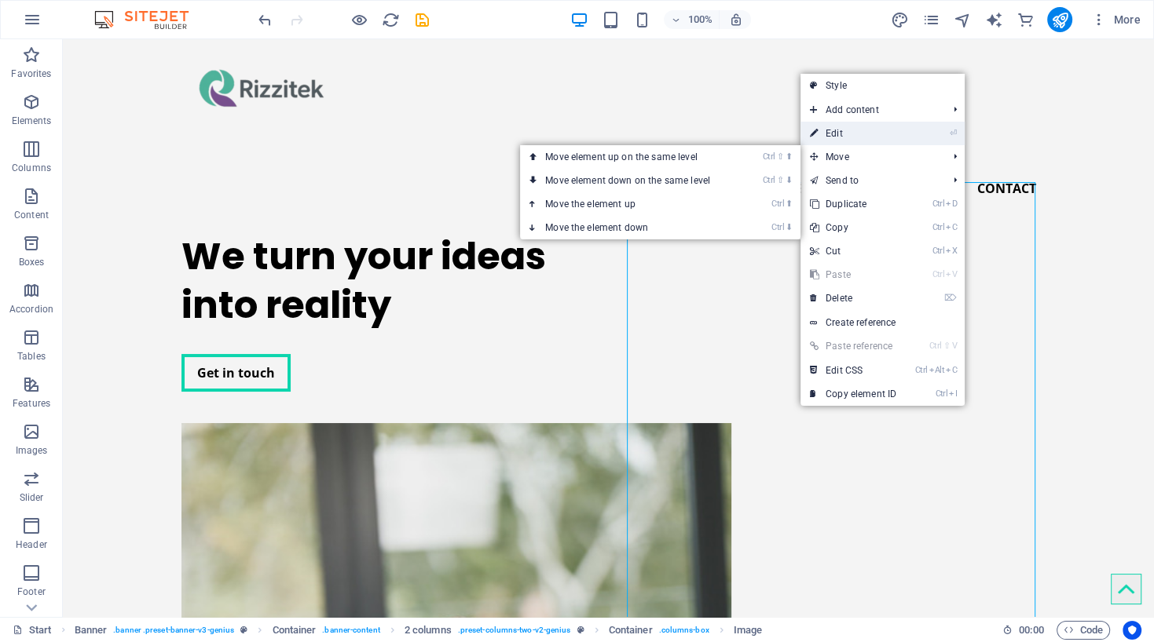
click at [839, 137] on link "⏎ Edit" at bounding box center [852, 134] width 105 height 24
select select "px"
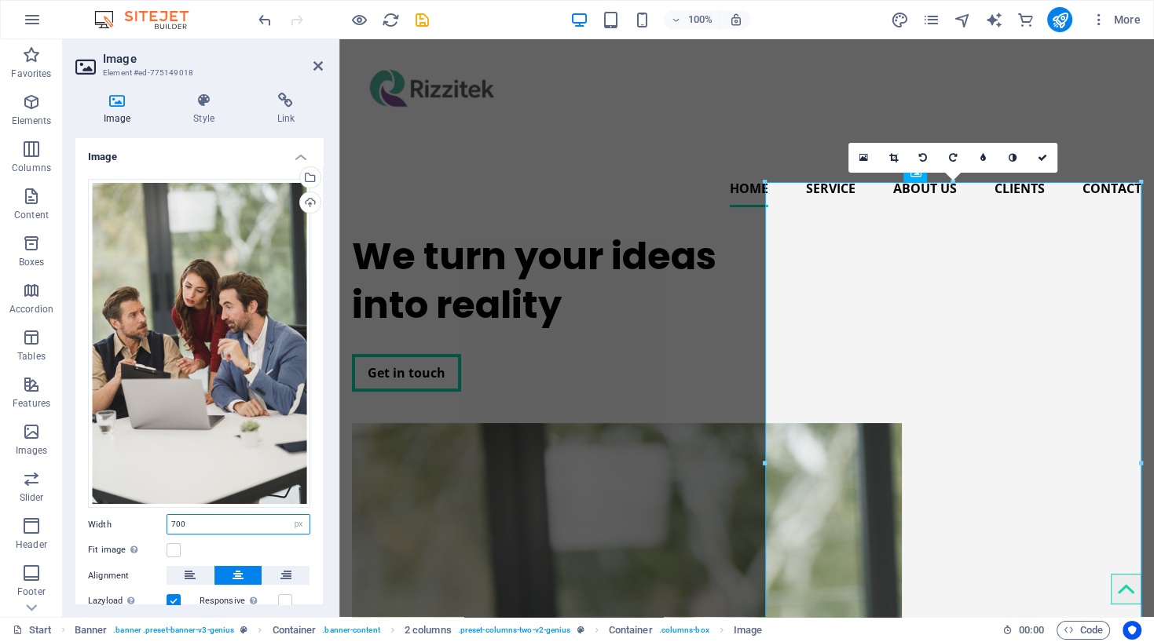
click at [214, 525] on input "700" at bounding box center [238, 524] width 142 height 19
type input "7"
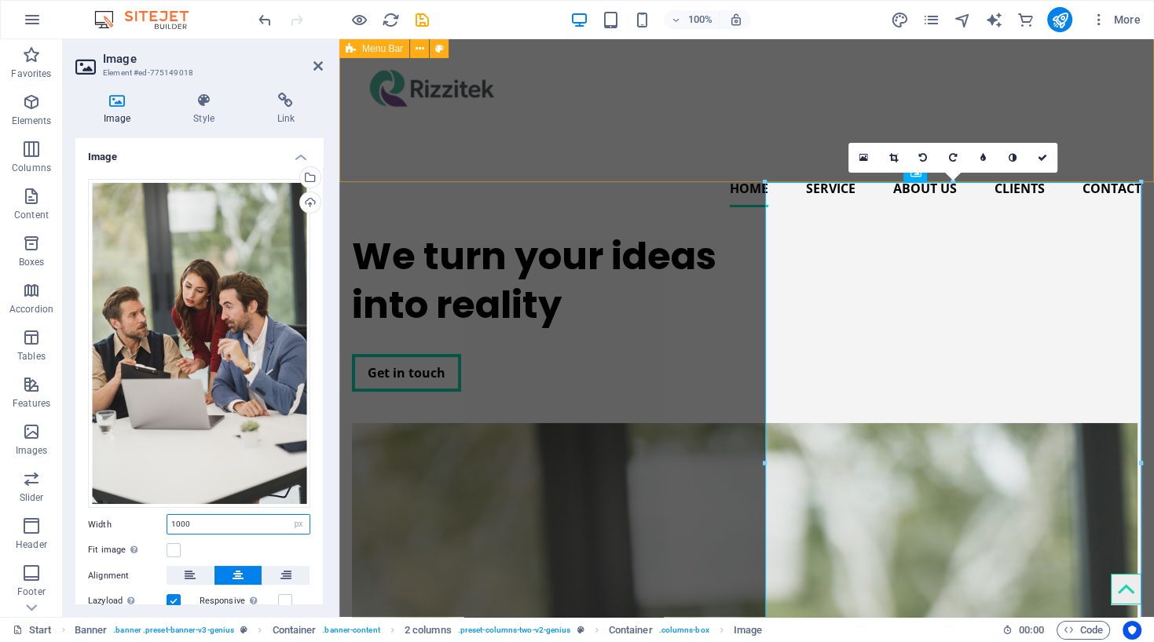
type input "1000"
click at [639, 123] on div "Home Service About us Clients Contact" at bounding box center [746, 110] width 814 height 220
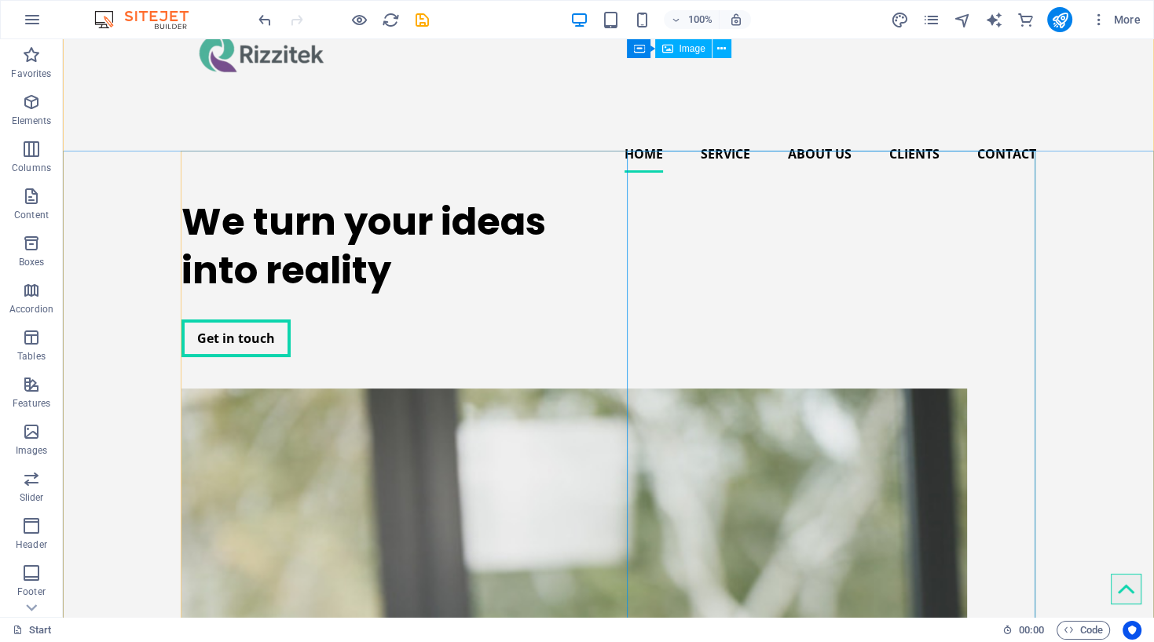
scroll to position [69, 0]
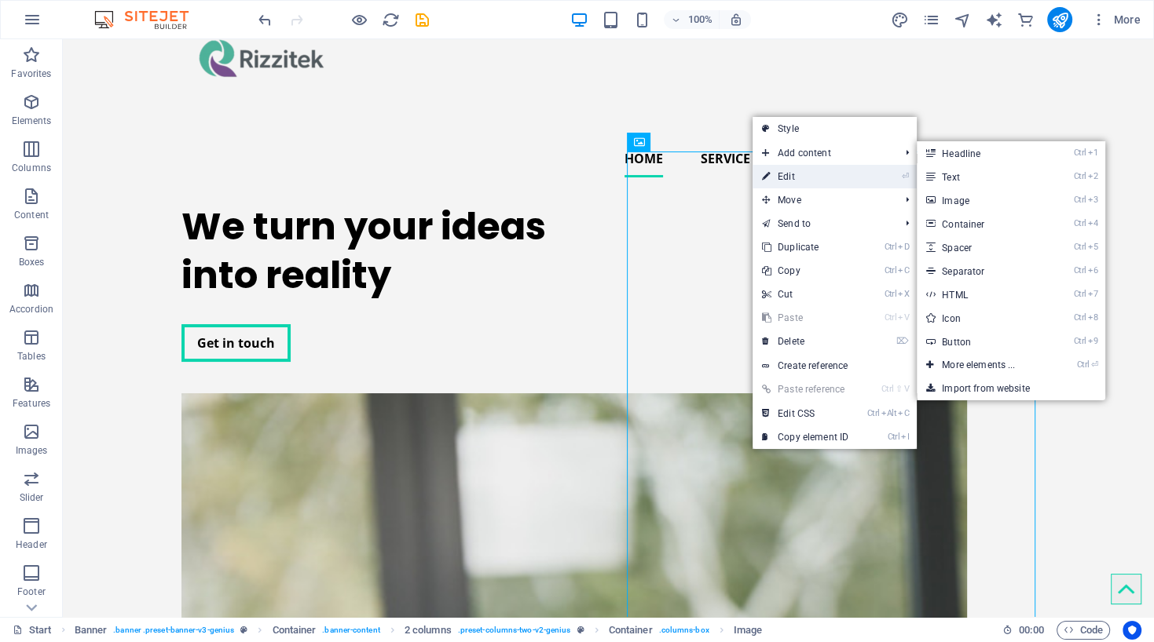
click at [796, 171] on link "⏎ Edit" at bounding box center [804, 177] width 105 height 24
select select "px"
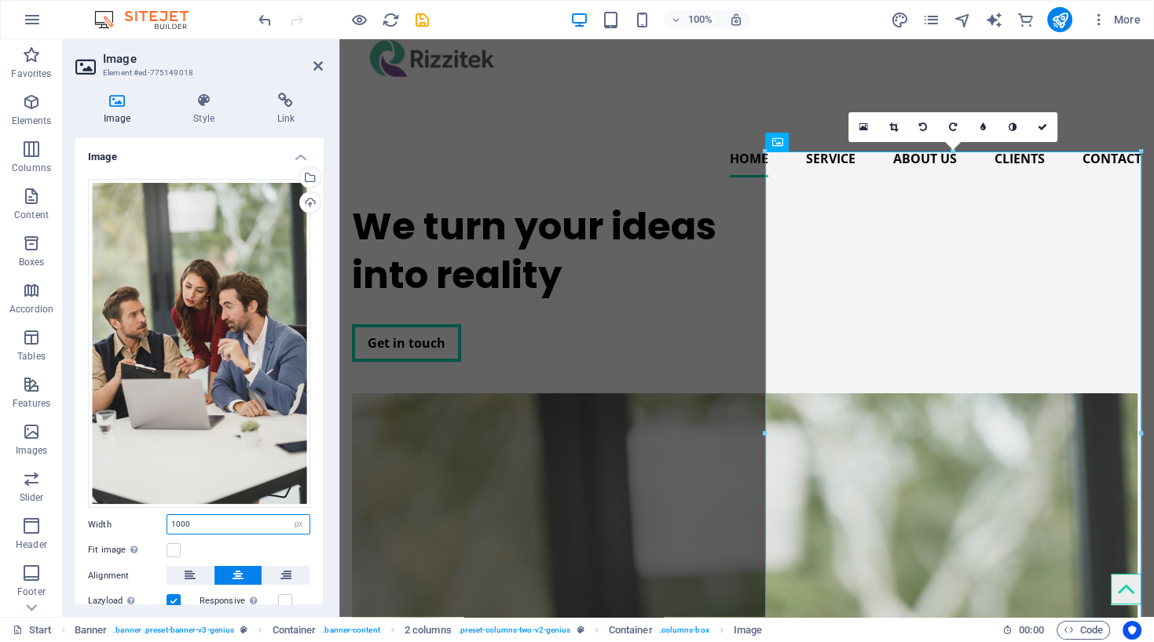
click at [196, 517] on input "1000" at bounding box center [238, 524] width 142 height 19
type input "1"
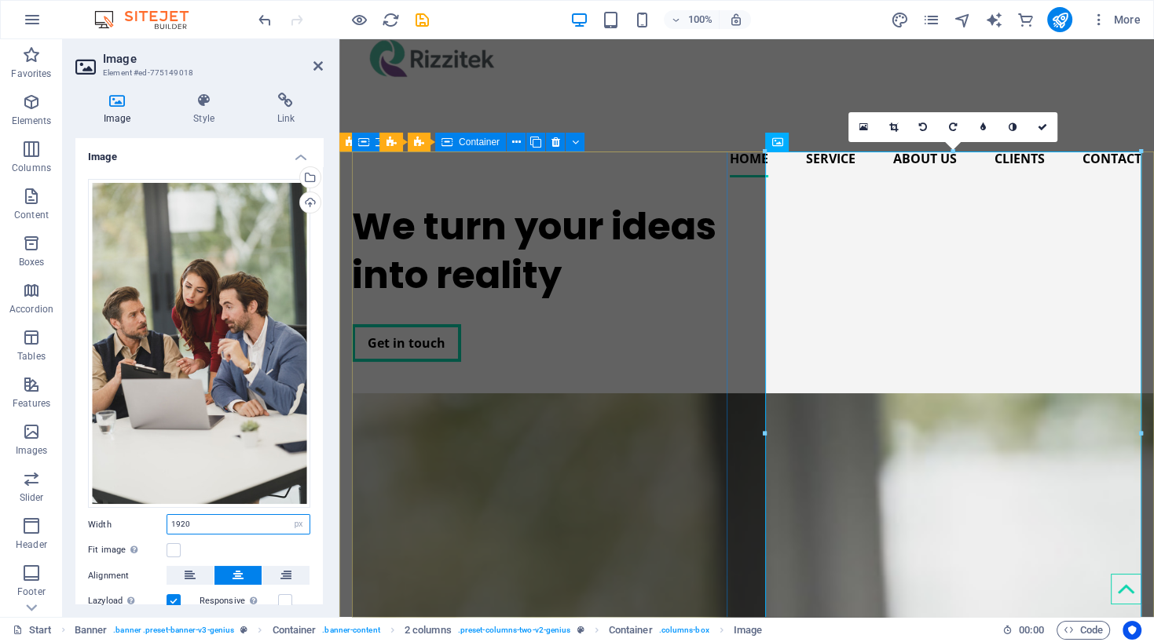
type input "1920"
click at [570, 265] on div "We turn your ideas into reality Get in touch" at bounding box center [540, 282] width 376 height 185
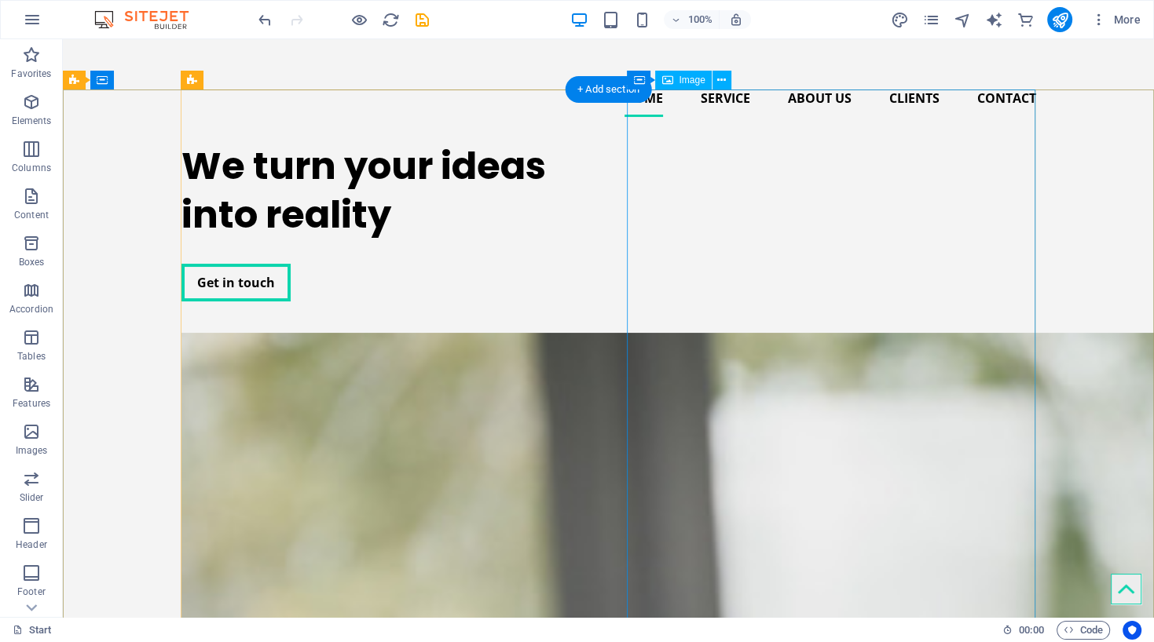
scroll to position [133, 0]
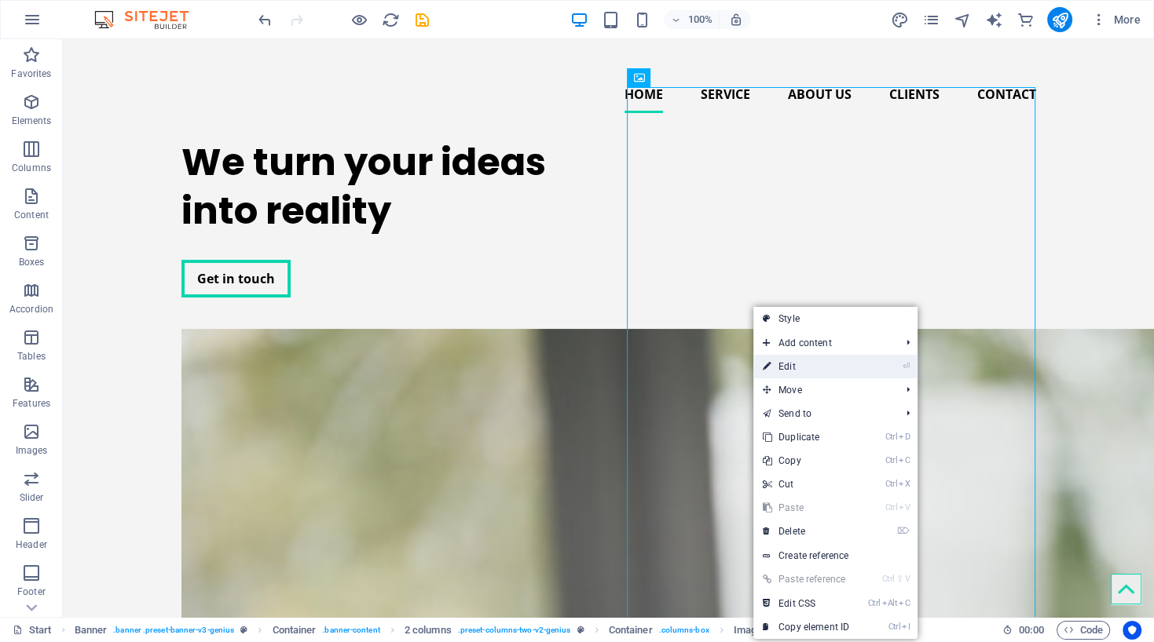
click at [784, 360] on link "⏎ Edit" at bounding box center [805, 367] width 105 height 24
select select "px"
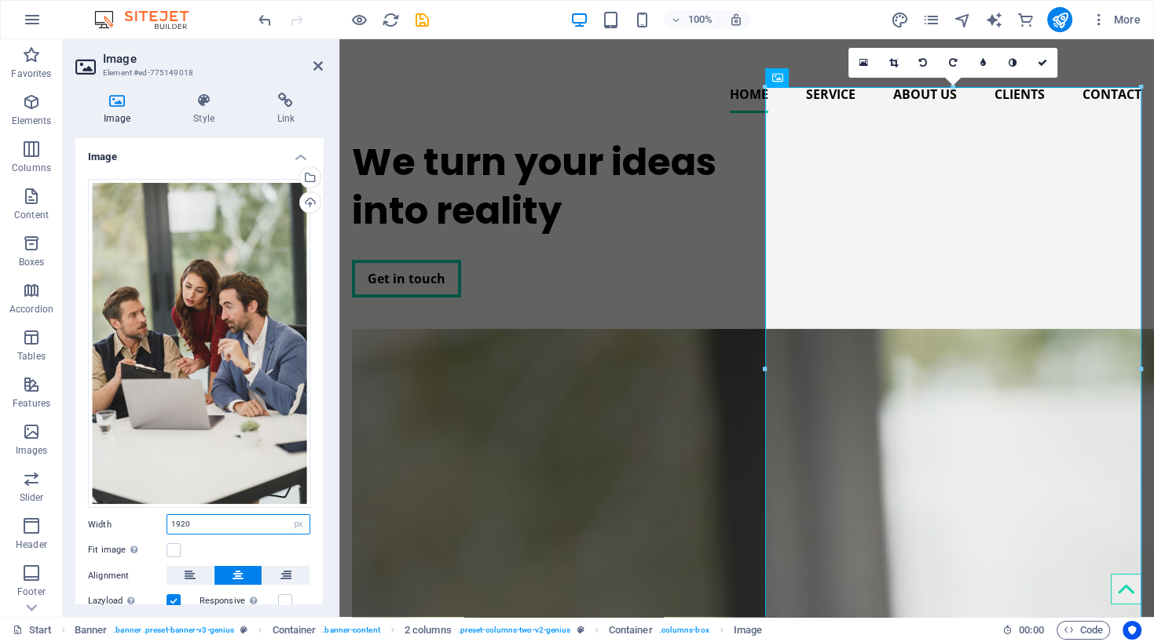
click at [210, 524] on input "1920" at bounding box center [238, 524] width 142 height 19
type input "1"
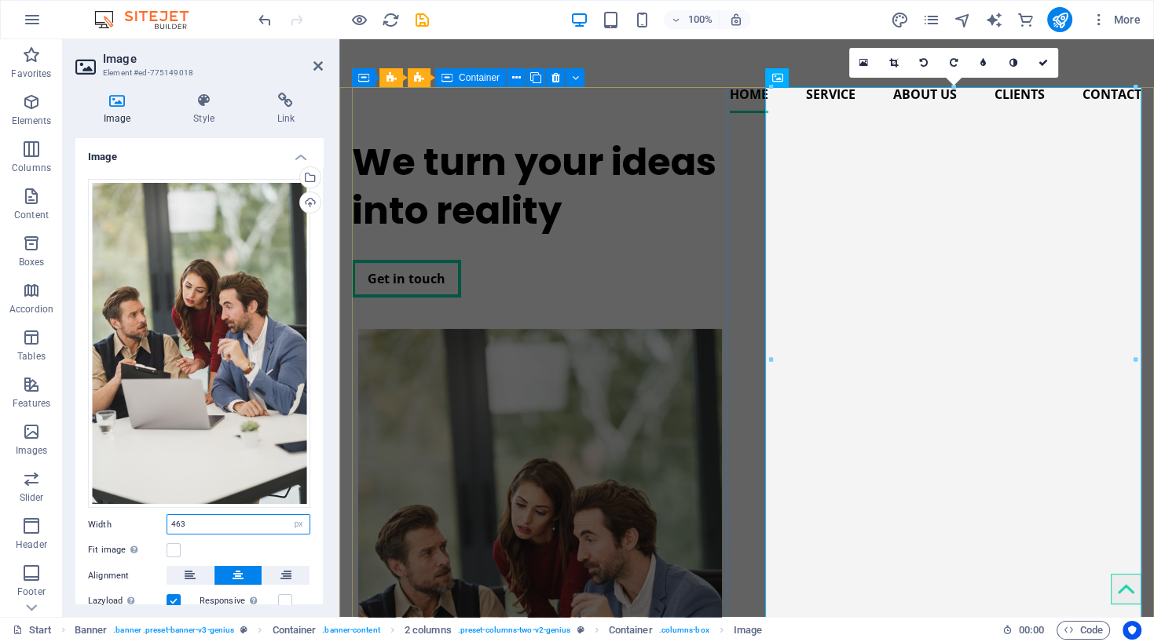
type input "463"
click at [525, 228] on div "We turn your ideas into reality Get in touch" at bounding box center [540, 218] width 376 height 185
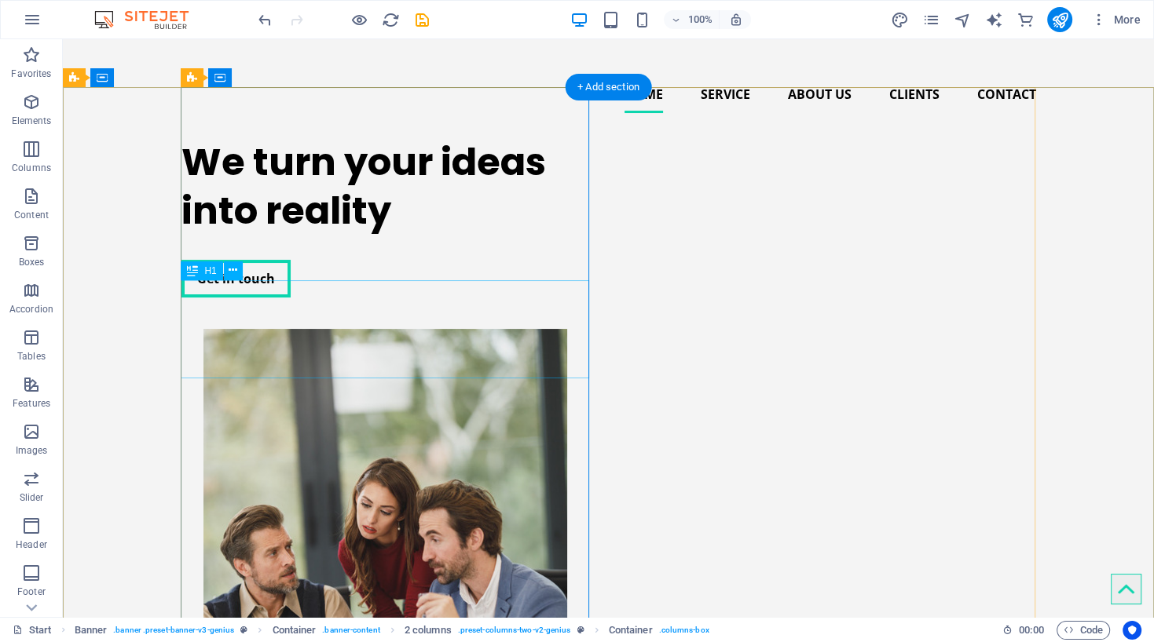
scroll to position [0, 0]
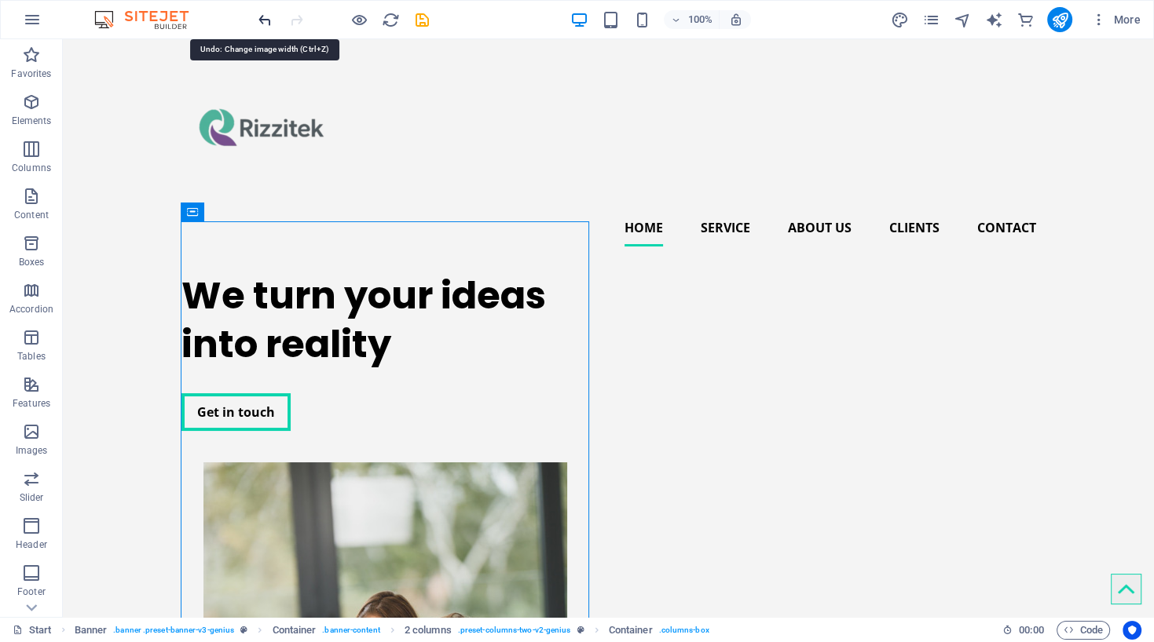
click at [260, 20] on icon "undo" at bounding box center [265, 20] width 18 height 18
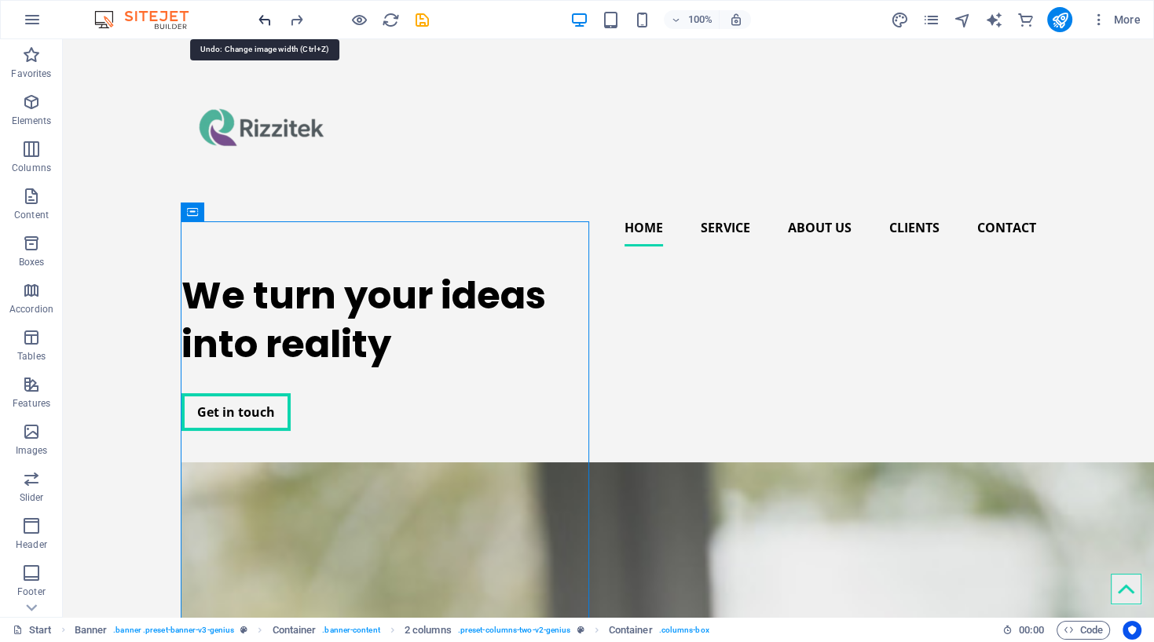
click at [260, 20] on icon "undo" at bounding box center [265, 20] width 18 height 18
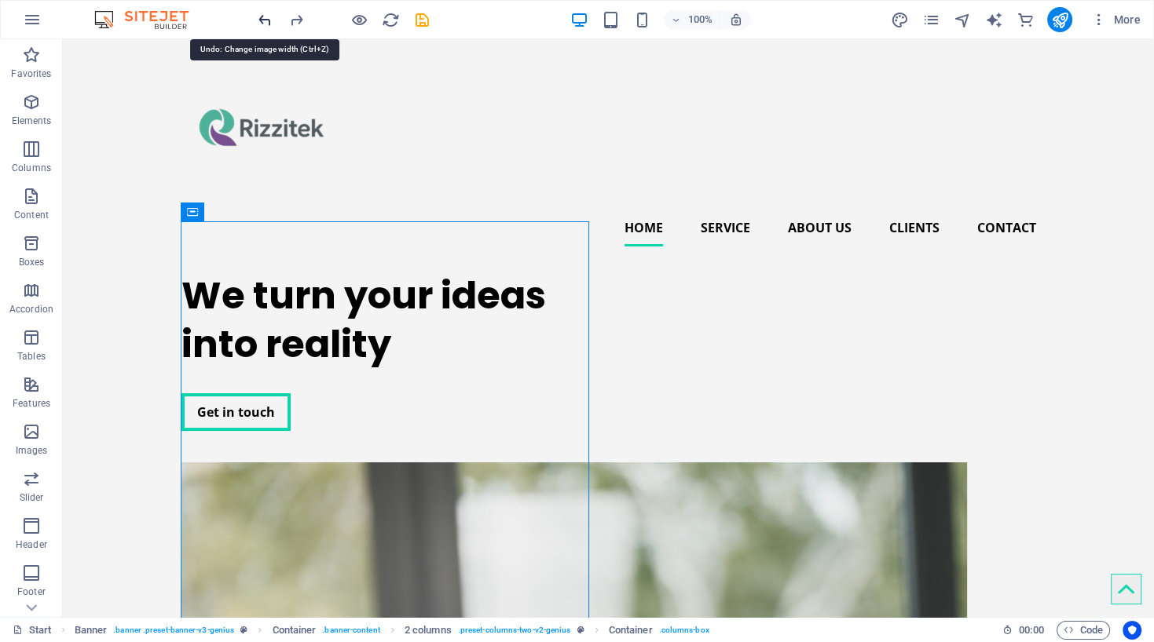
click at [260, 20] on icon "undo" at bounding box center [265, 20] width 18 height 18
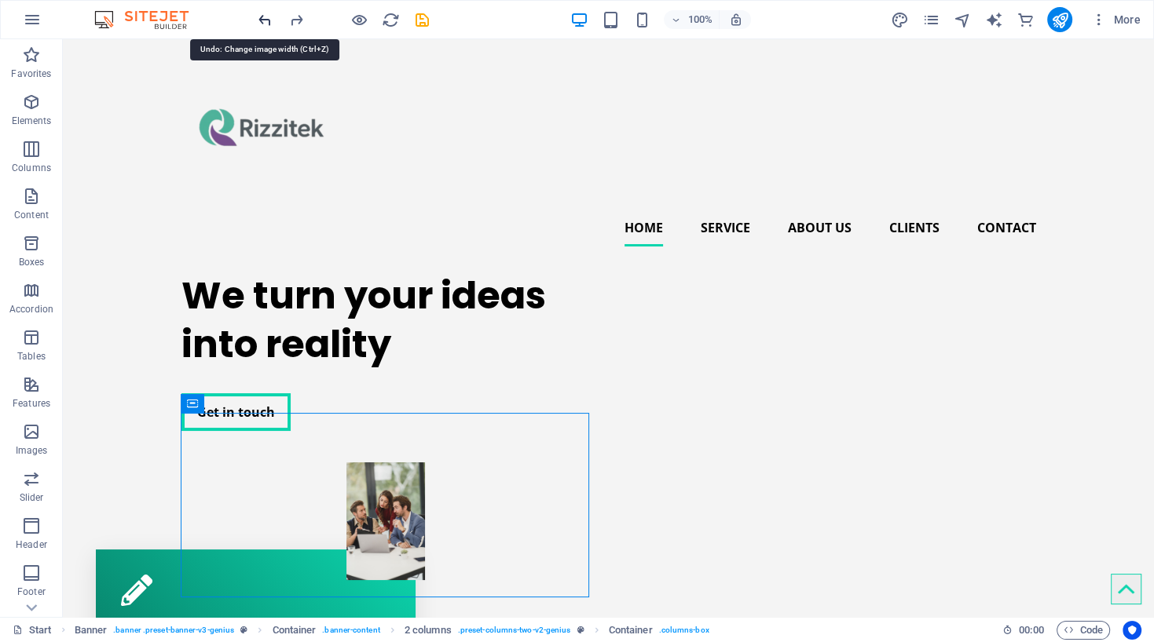
click at [260, 20] on icon "undo" at bounding box center [265, 20] width 18 height 18
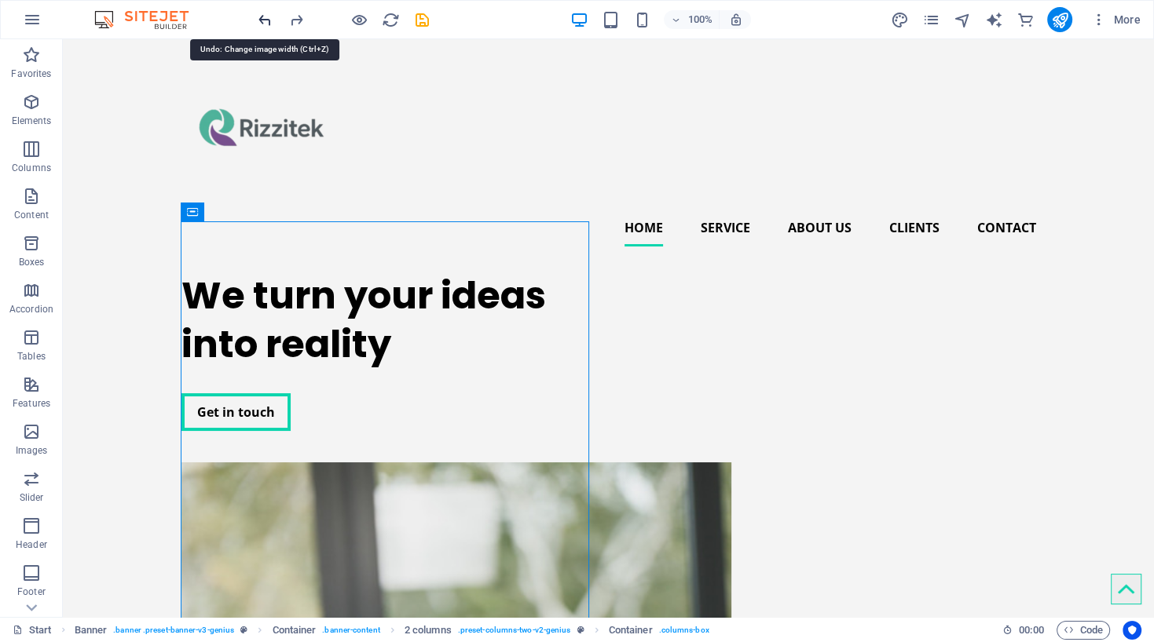
click at [260, 20] on icon "undo" at bounding box center [265, 20] width 18 height 18
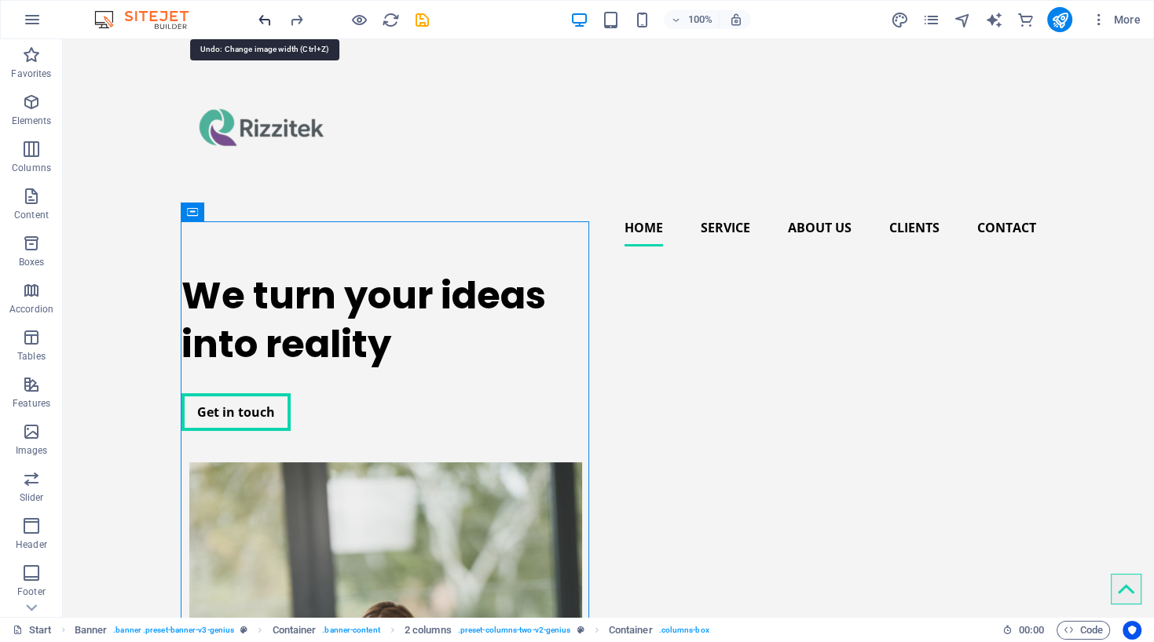
click at [260, 20] on icon "undo" at bounding box center [265, 20] width 18 height 18
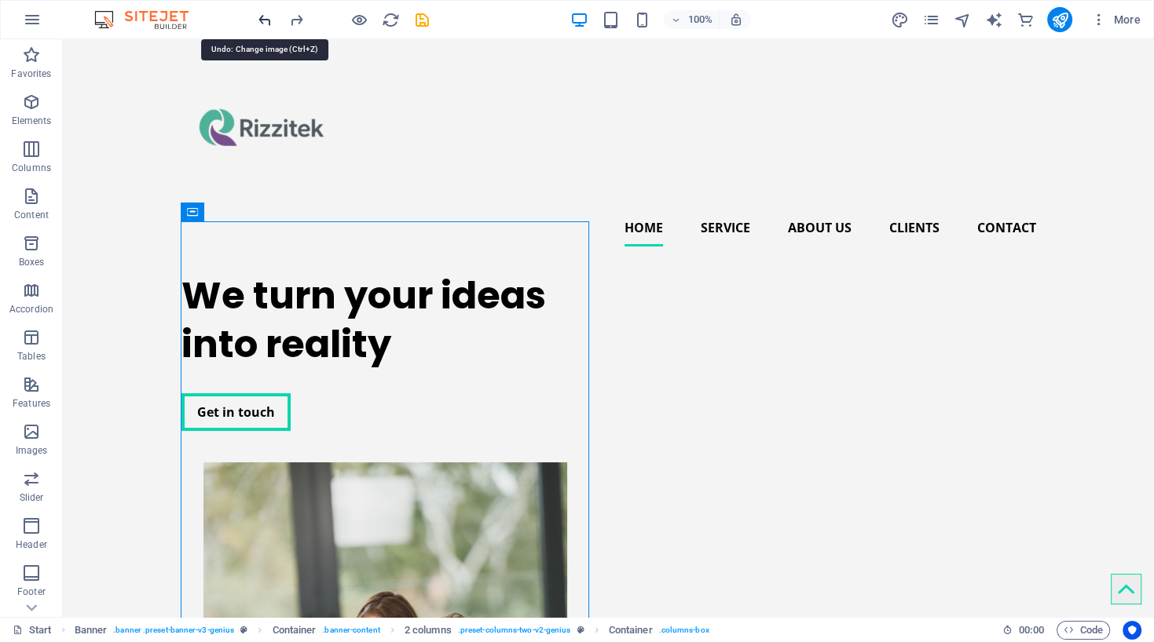
click at [260, 20] on icon "undo" at bounding box center [265, 20] width 18 height 18
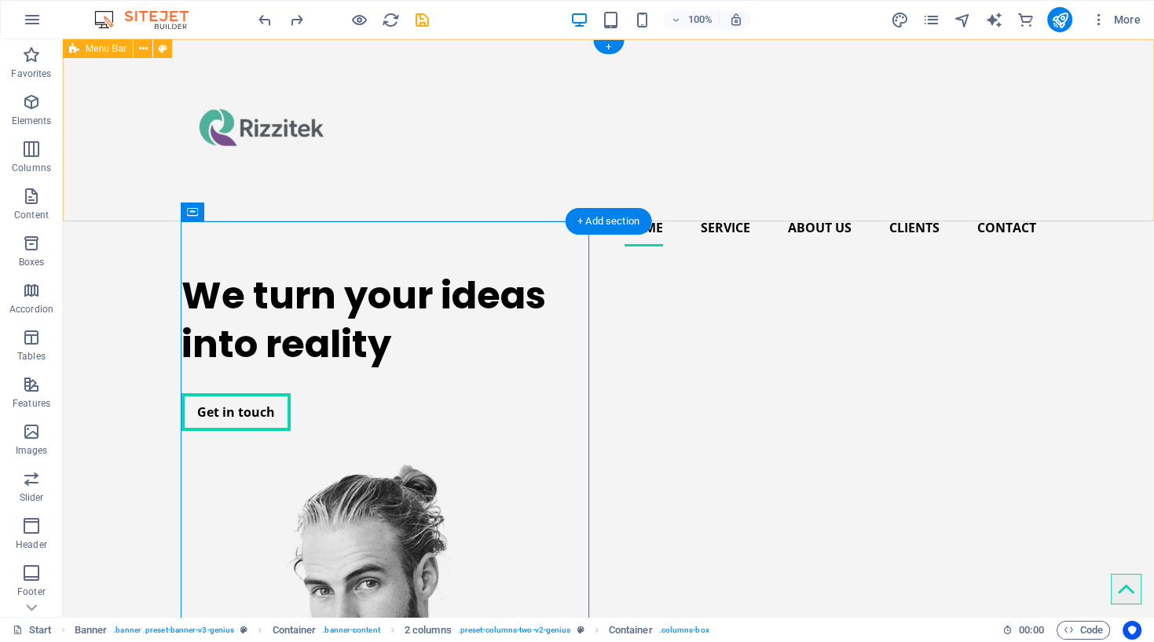
click at [501, 185] on div "Home Service About us Clients Contact" at bounding box center [608, 149] width 1091 height 220
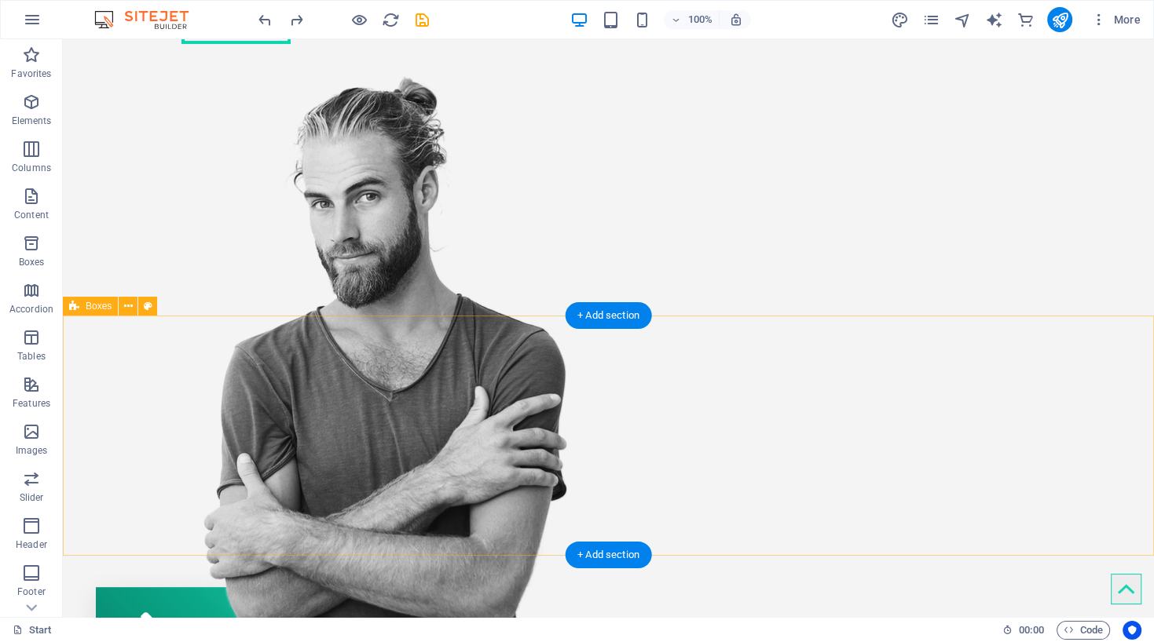
scroll to position [389, 0]
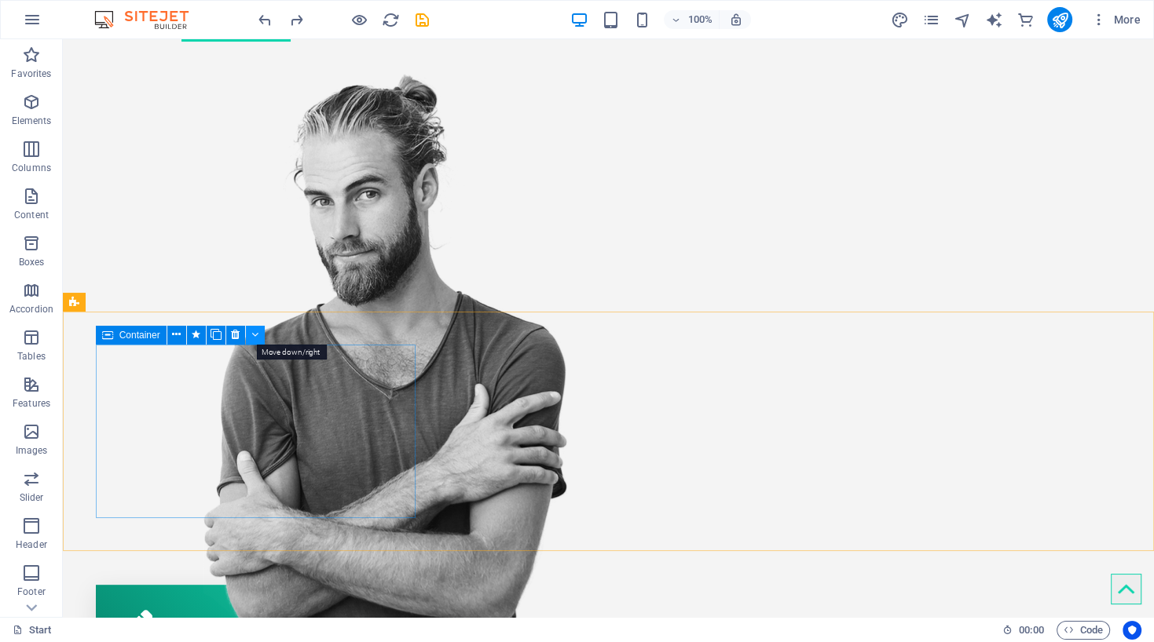
click at [258, 335] on icon at bounding box center [254, 335] width 7 height 16
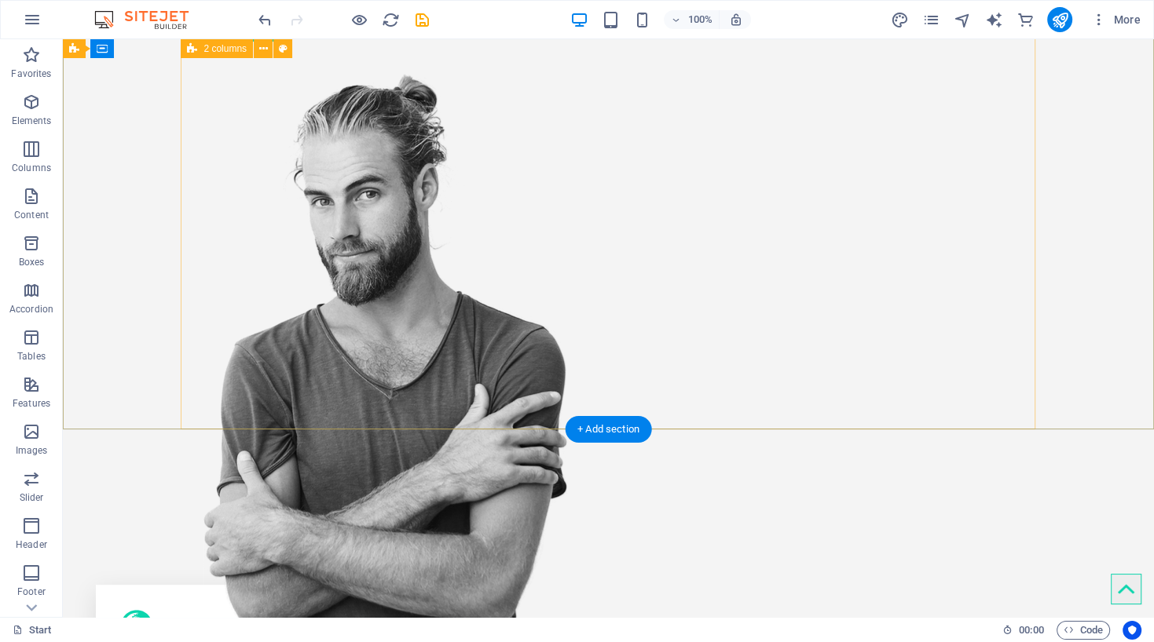
scroll to position [137, 0]
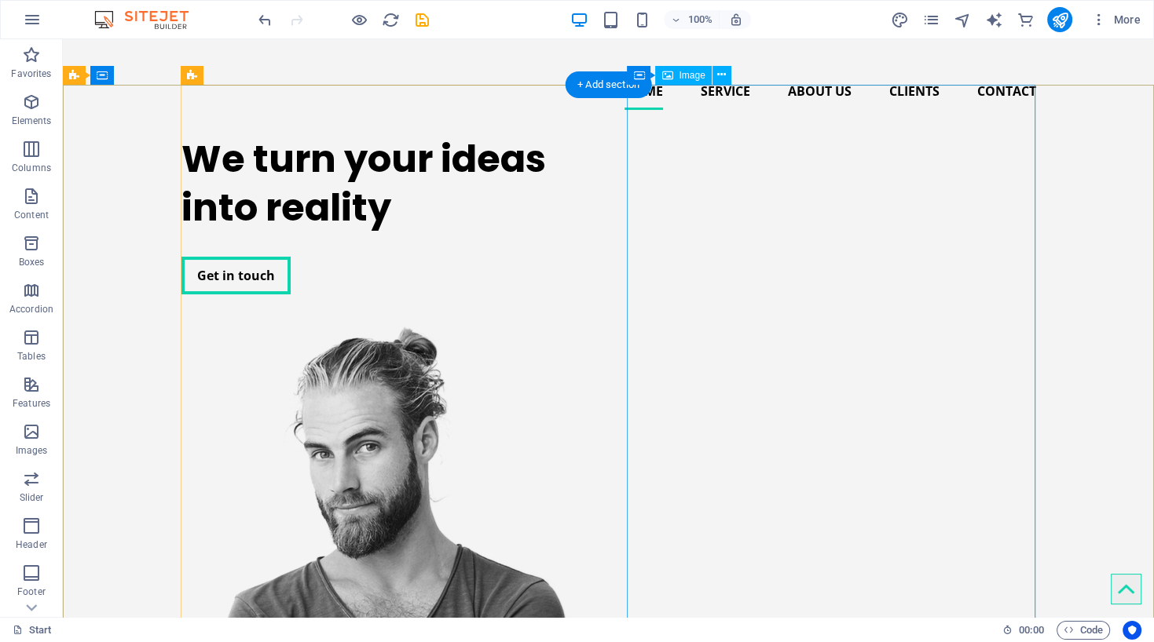
click at [590, 326] on figure at bounding box center [385, 625] width 408 height 598
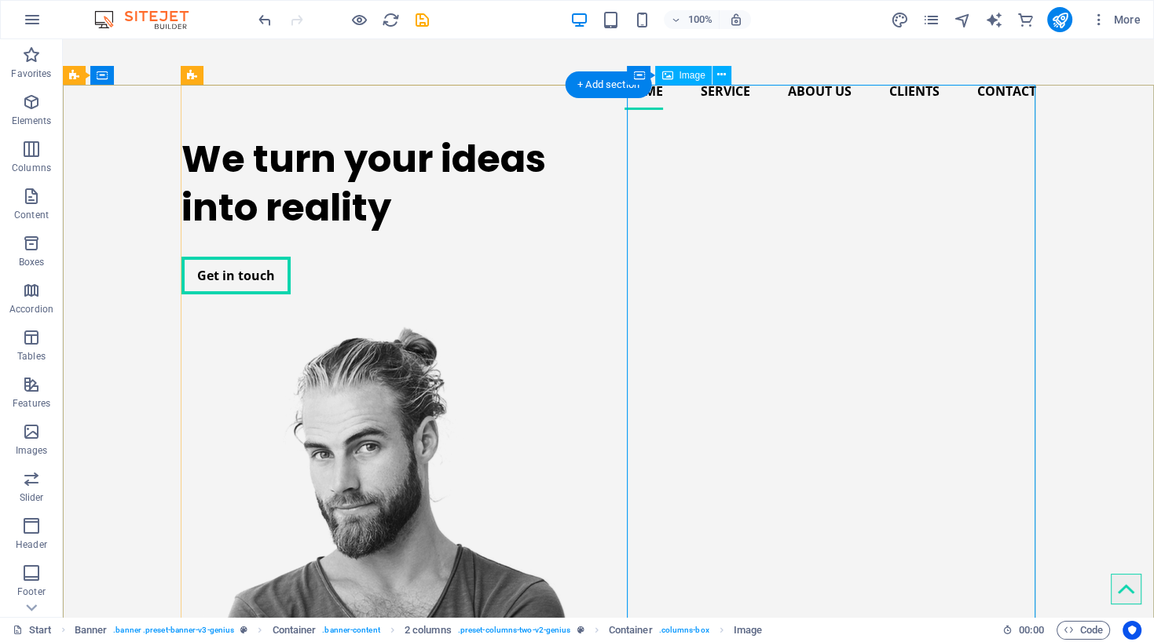
click at [590, 456] on figure at bounding box center [385, 625] width 408 height 598
drag, startPoint x: 960, startPoint y: 456, endPoint x: 1076, endPoint y: 488, distance: 120.6
click at [1076, 488] on div "We turn your ideas into reality Get in touch" at bounding box center [608, 523] width 1091 height 801
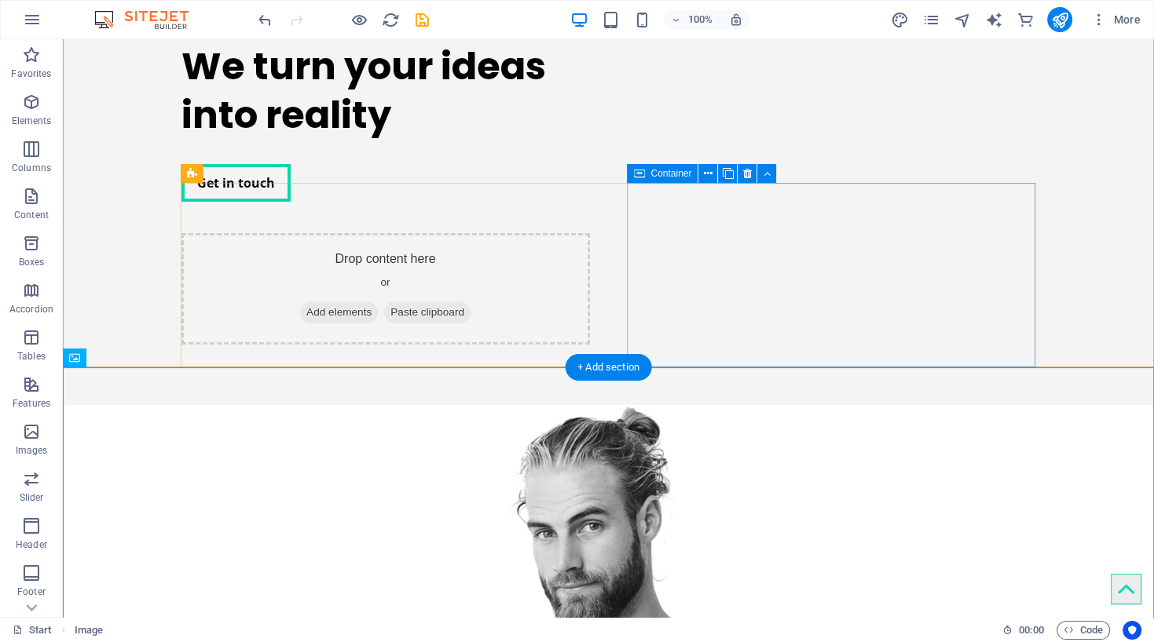
scroll to position [240, 0]
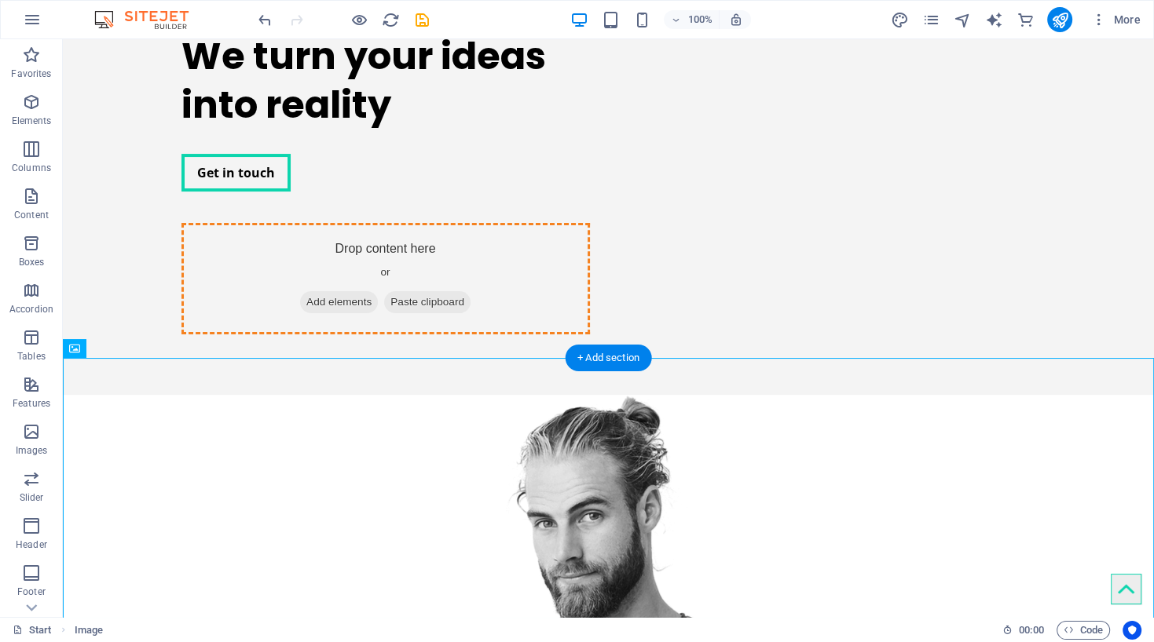
drag, startPoint x: 629, startPoint y: 495, endPoint x: 798, endPoint y: 188, distance: 350.4
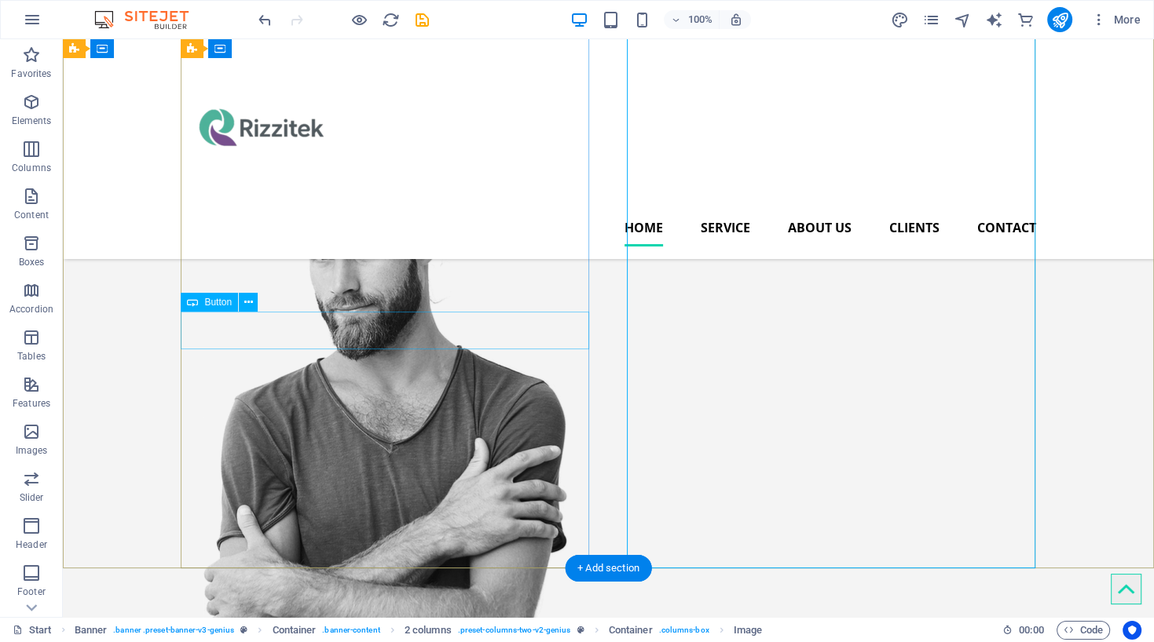
scroll to position [232, 0]
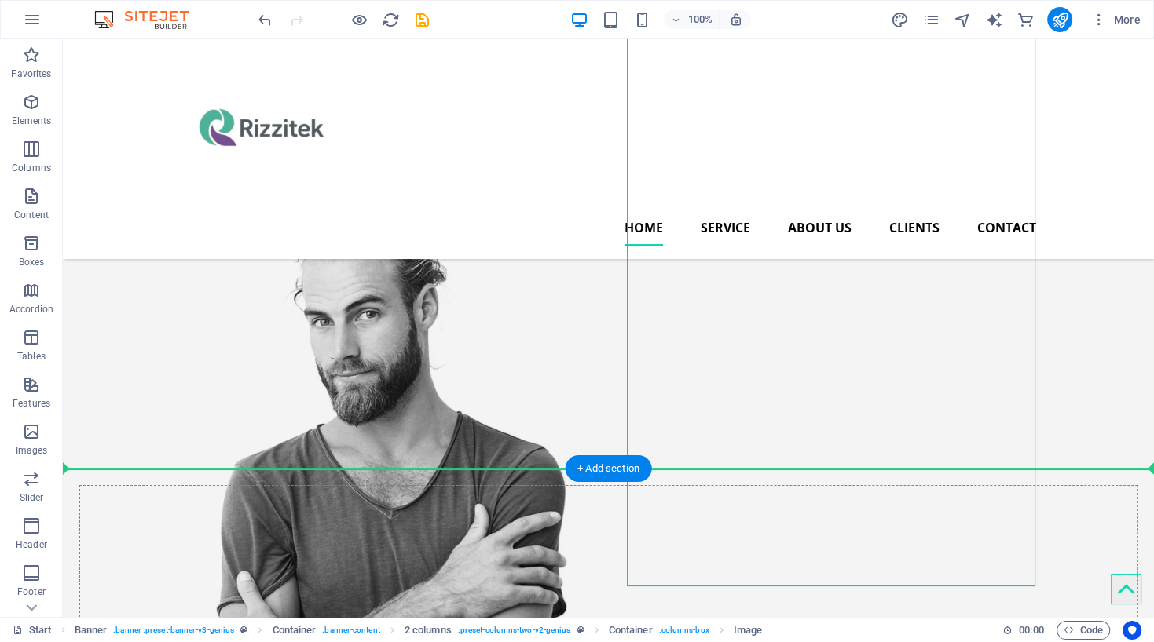
drag, startPoint x: 646, startPoint y: 393, endPoint x: 593, endPoint y: 504, distance: 123.6
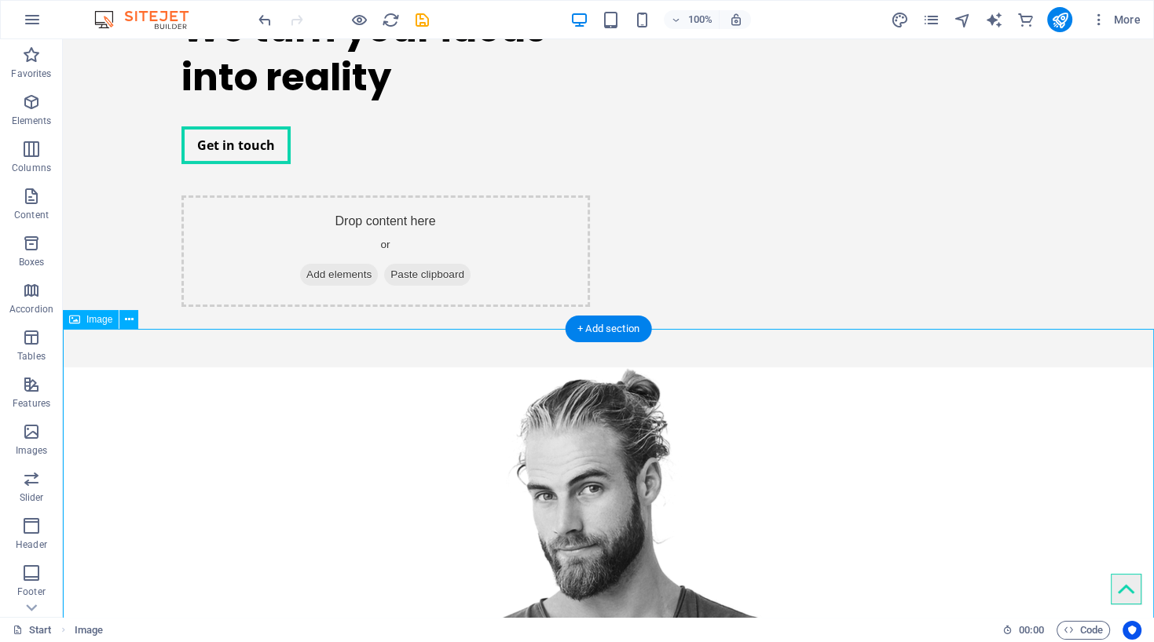
scroll to position [268, 0]
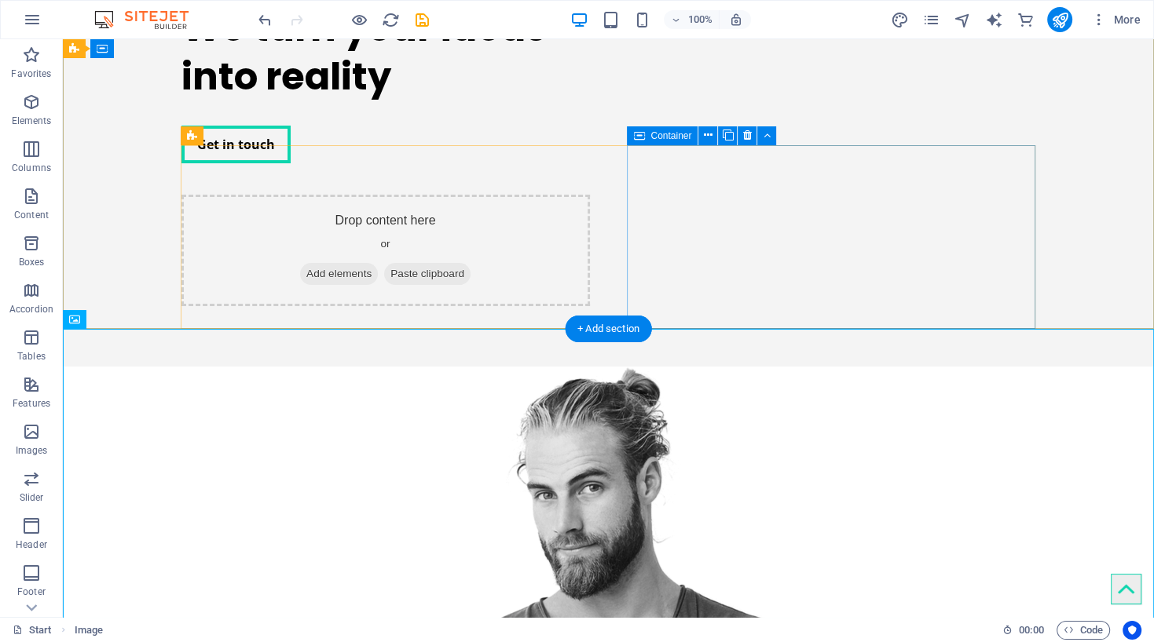
click at [378, 263] on span "Add elements" at bounding box center [339, 274] width 78 height 22
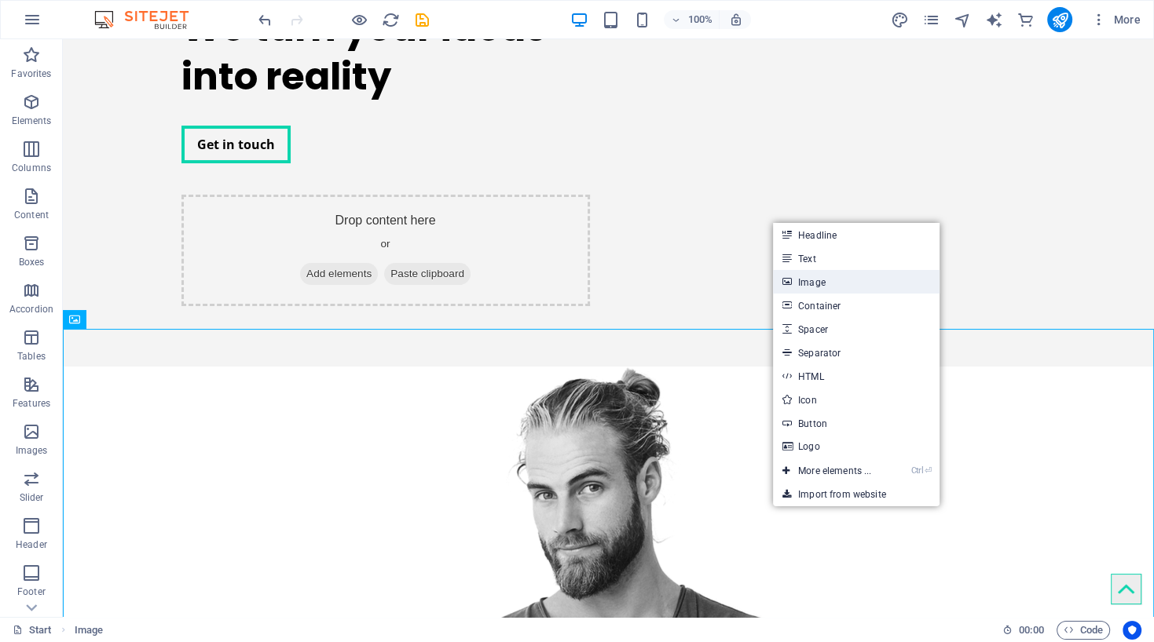
click at [817, 281] on link "Image" at bounding box center [856, 282] width 166 height 24
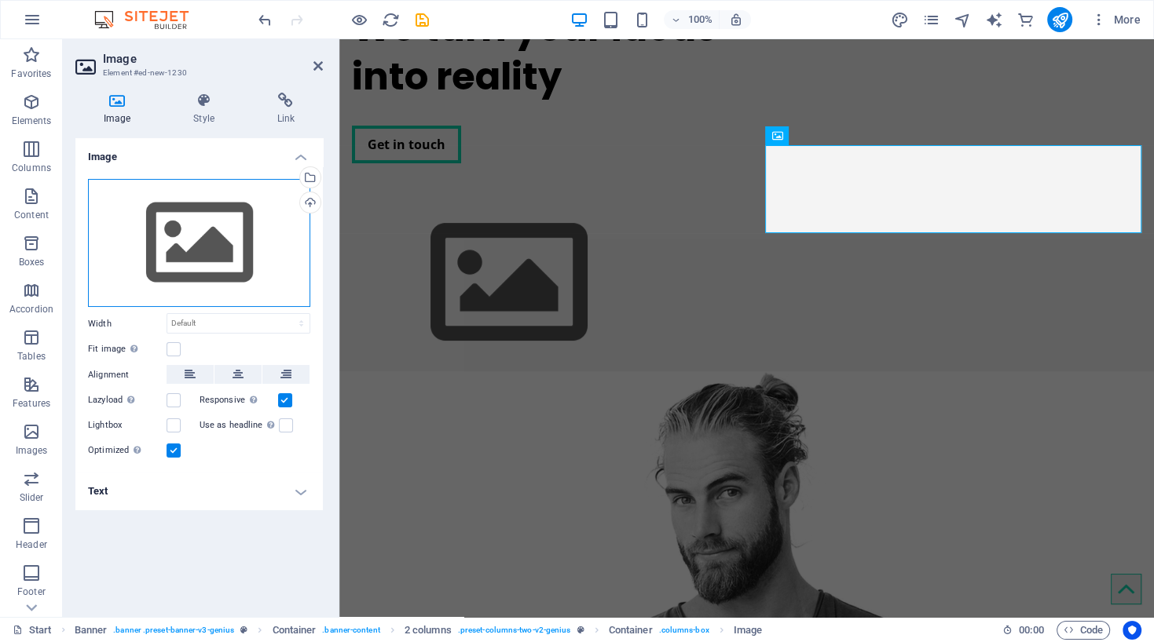
click at [232, 264] on div "Drag files here, click to choose files or select files from Files or our free s…" at bounding box center [199, 243] width 222 height 129
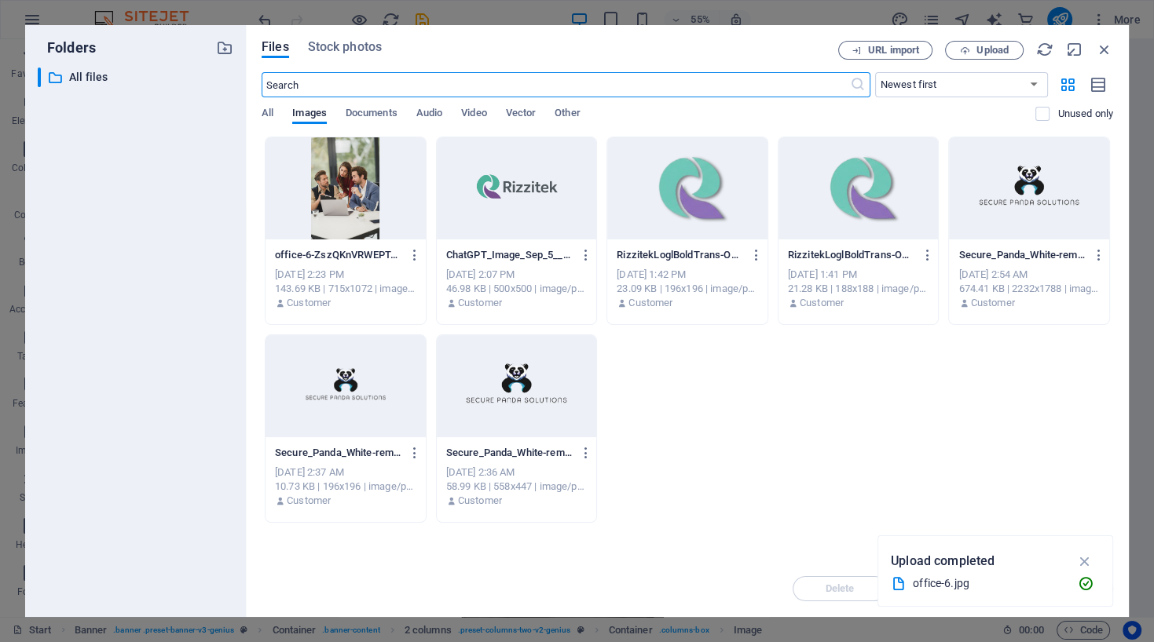
click at [340, 171] on div at bounding box center [345, 188] width 160 height 102
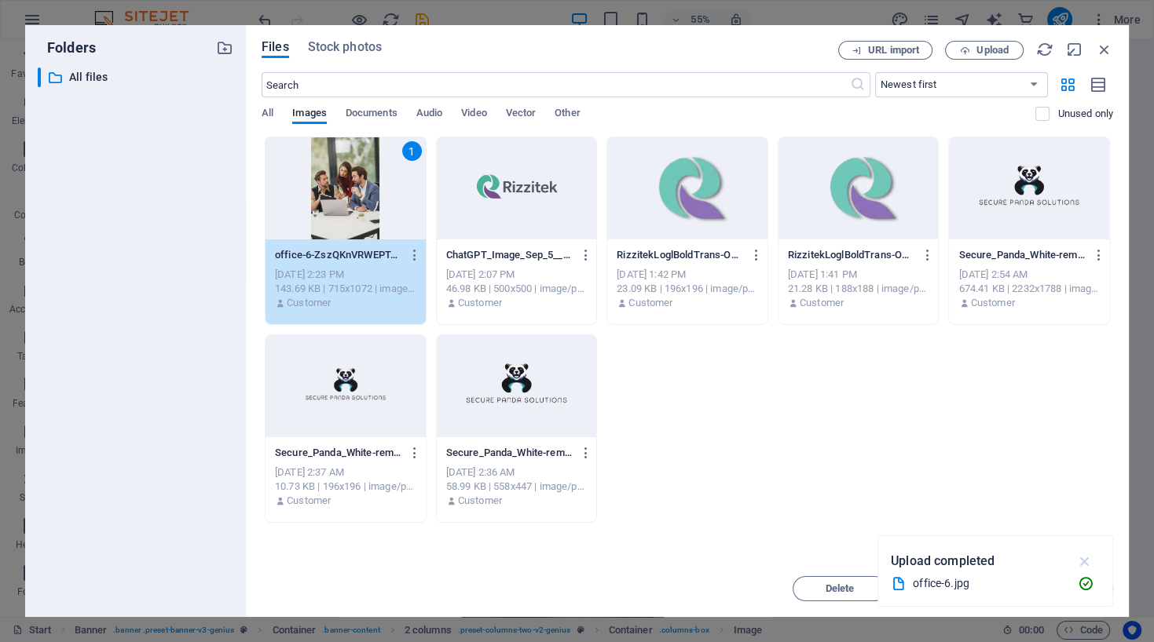
click at [1085, 563] on icon "button" at bounding box center [1084, 561] width 18 height 17
click at [1063, 597] on button "Insert" at bounding box center [1065, 588] width 94 height 25
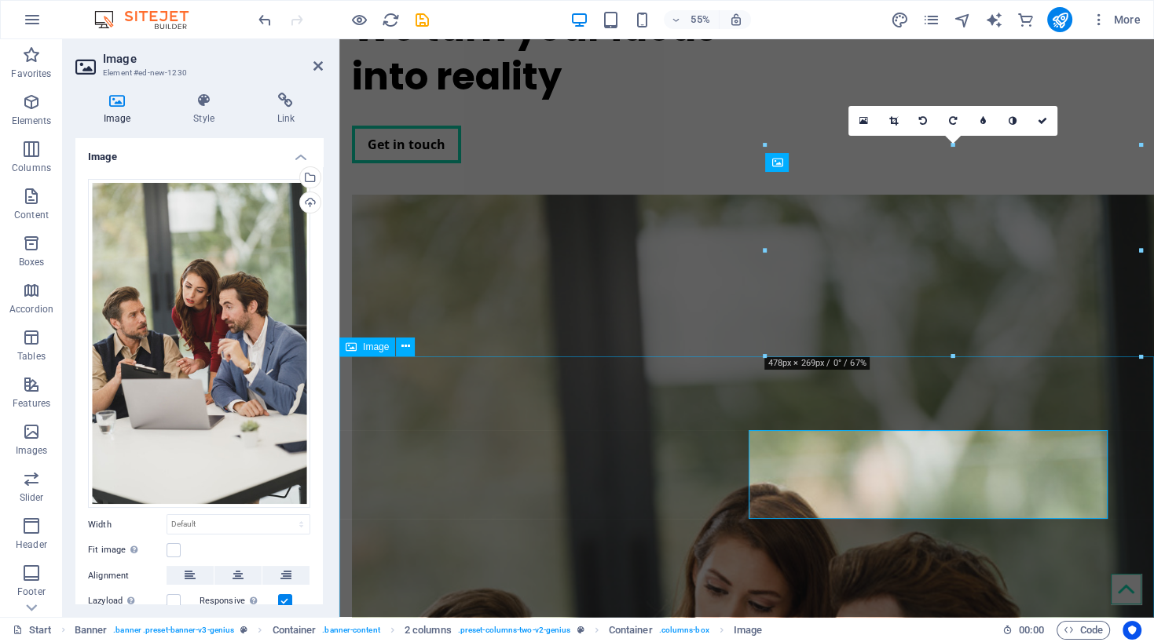
scroll to position [417, 0]
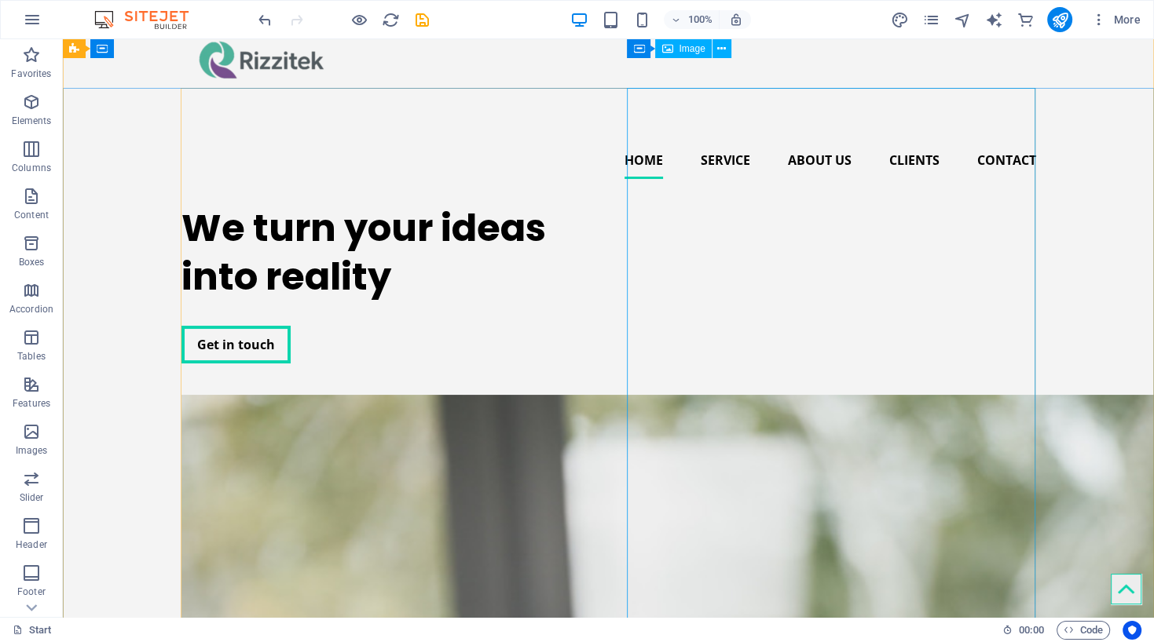
scroll to position [60, 0]
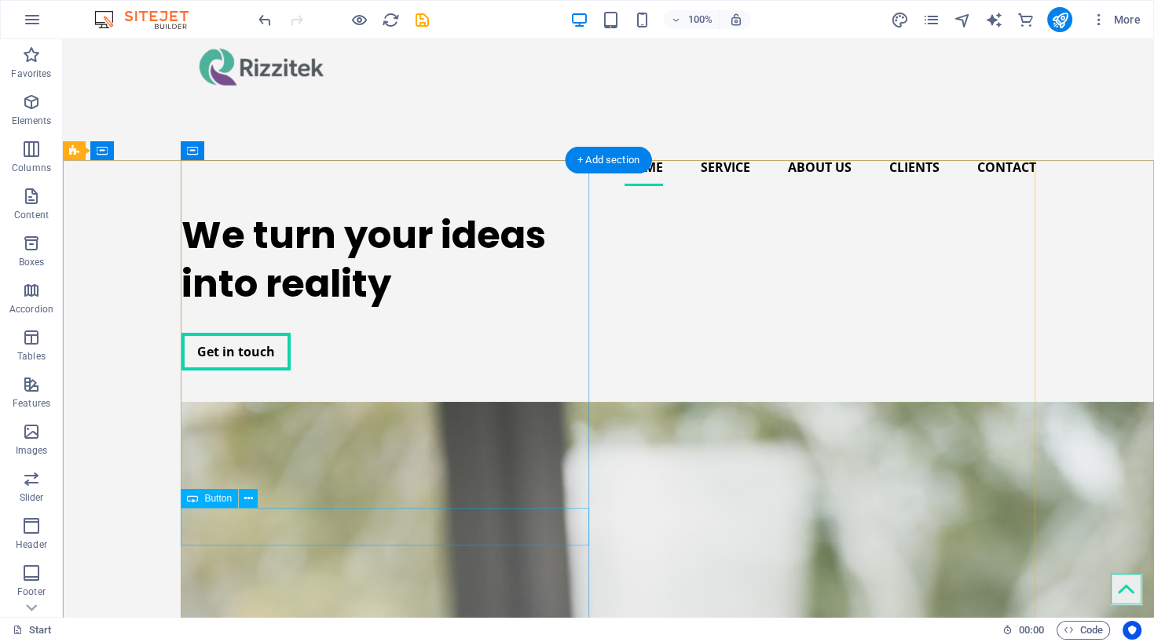
click at [239, 371] on div "Get in touch" at bounding box center [385, 352] width 408 height 38
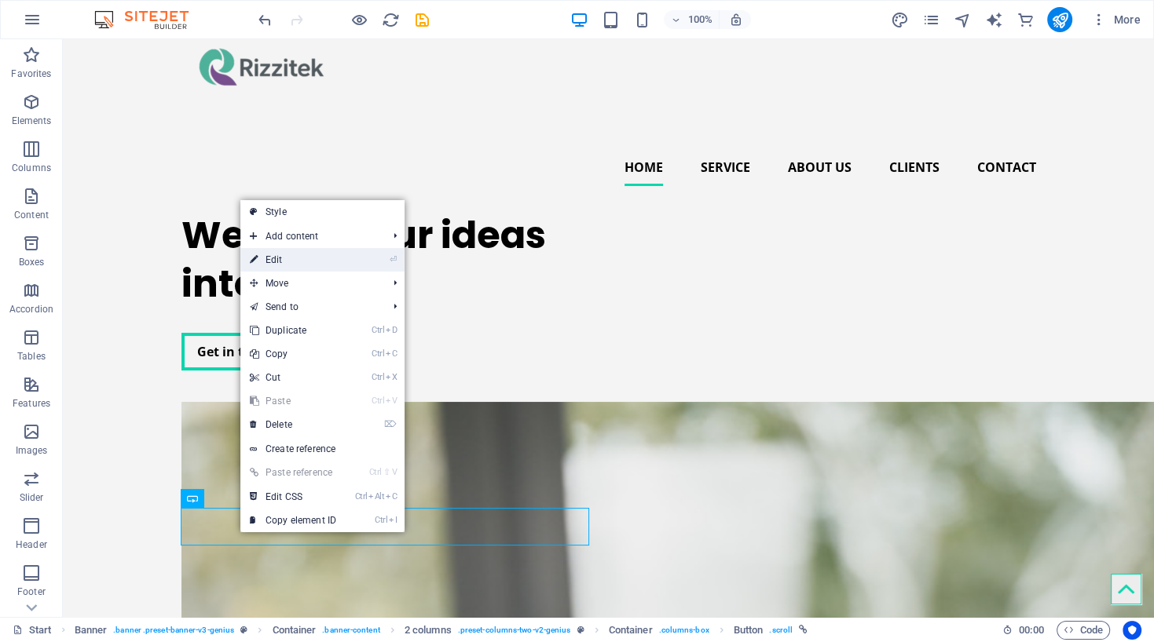
click at [284, 261] on link "⏎ Edit" at bounding box center [292, 260] width 105 height 24
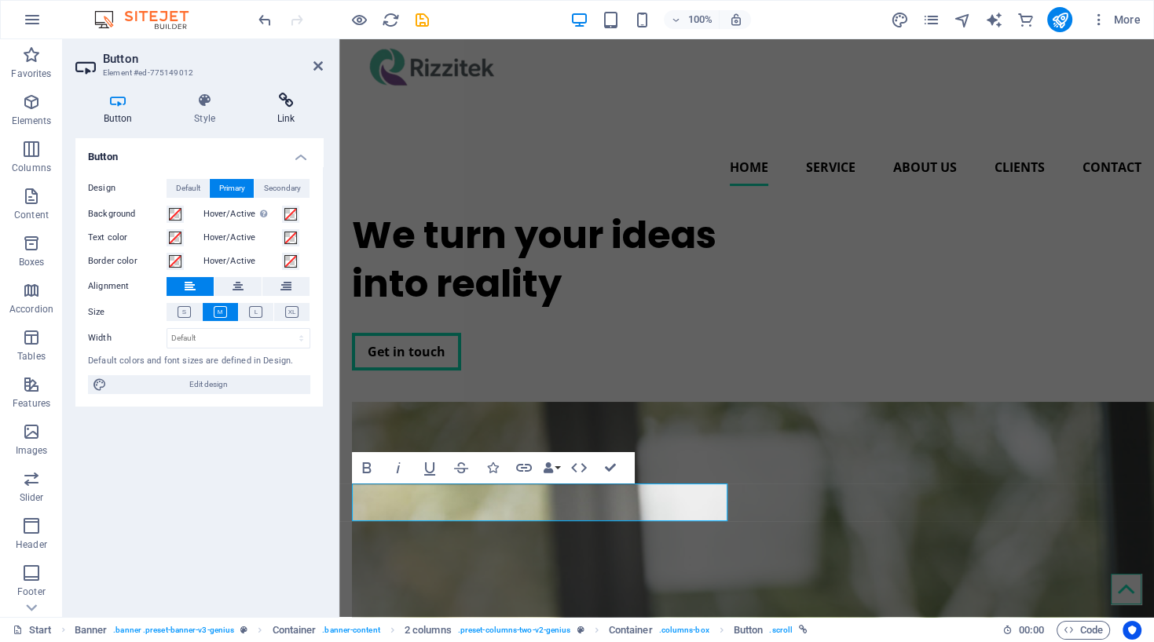
click at [289, 102] on icon at bounding box center [286, 101] width 74 height 16
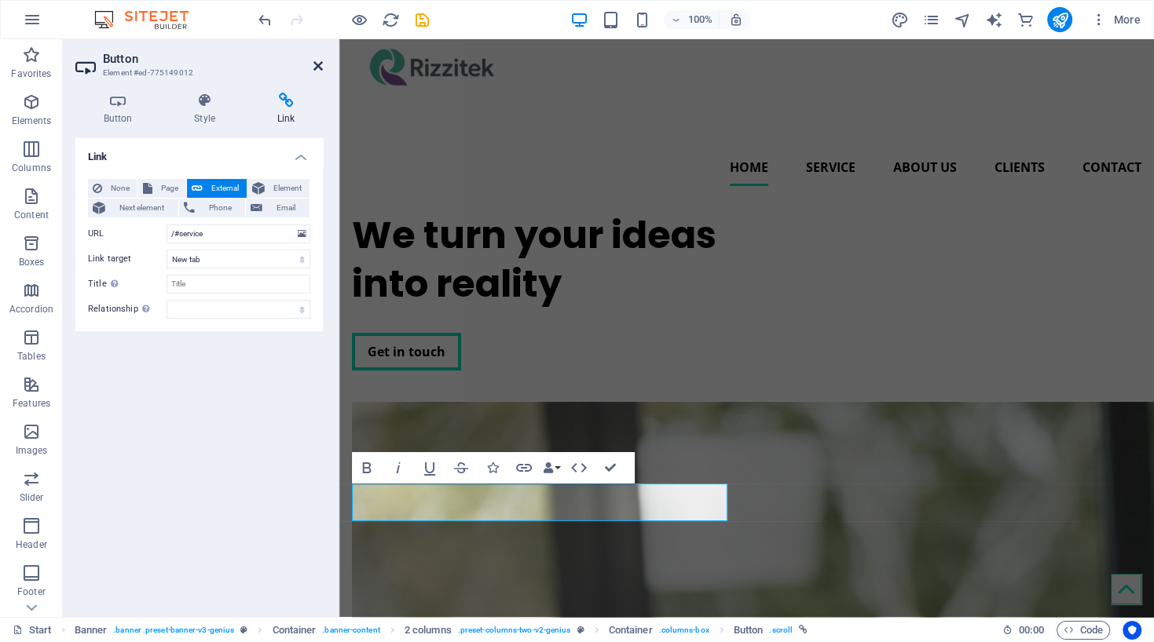
click at [320, 64] on icon at bounding box center [317, 66] width 9 height 13
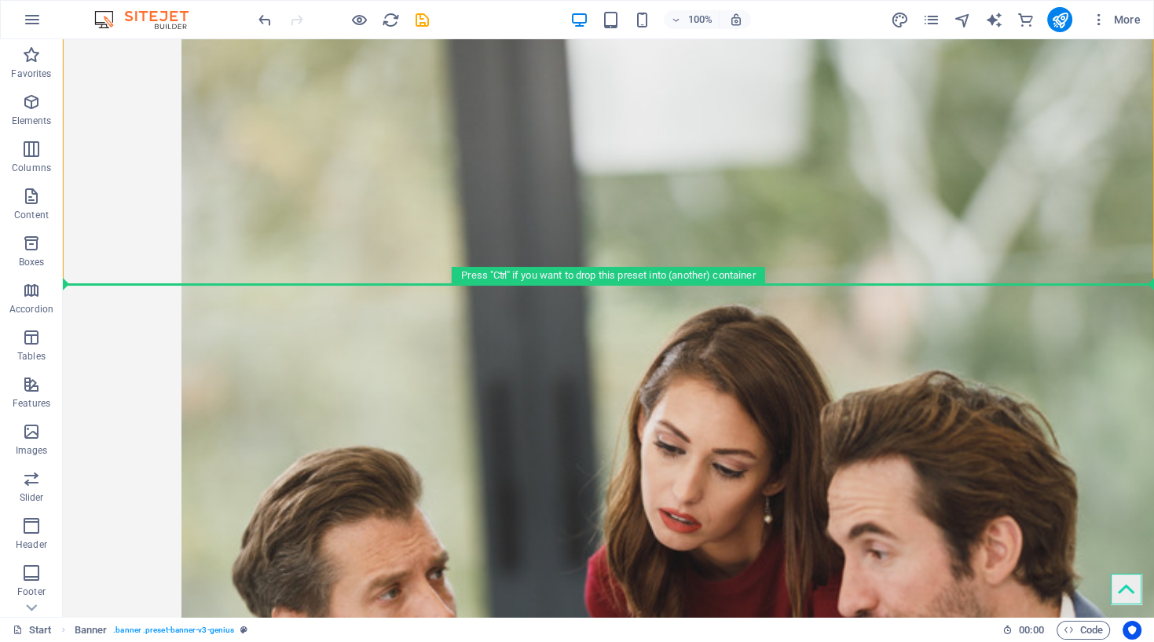
scroll to position [555, 0]
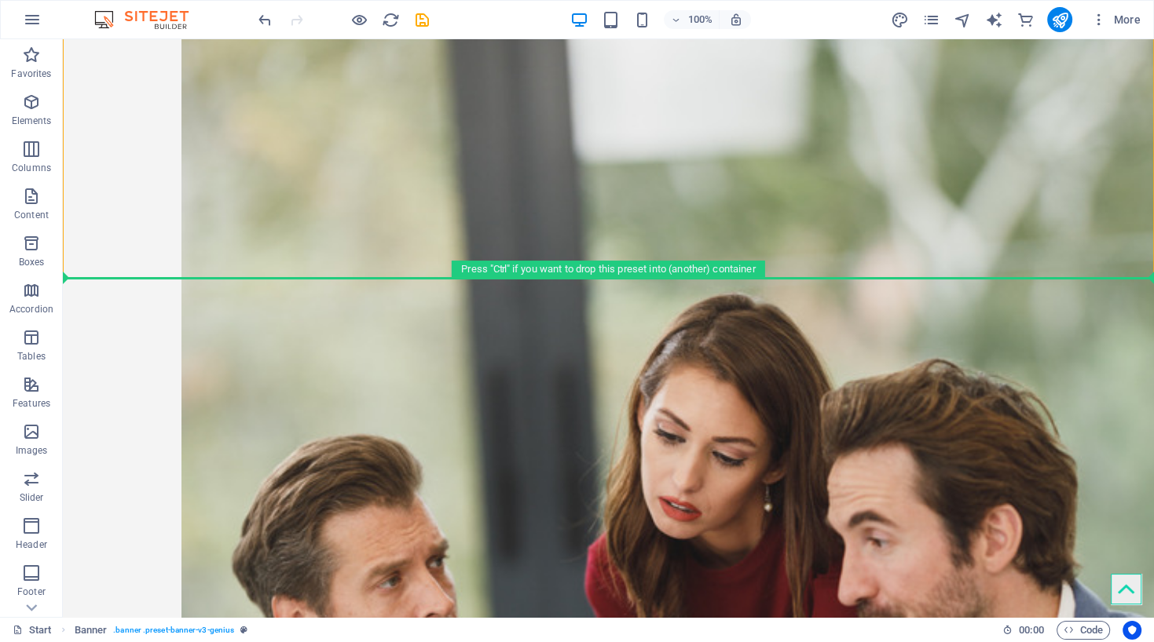
drag, startPoint x: 724, startPoint y: 287, endPoint x: 487, endPoint y: 405, distance: 265.1
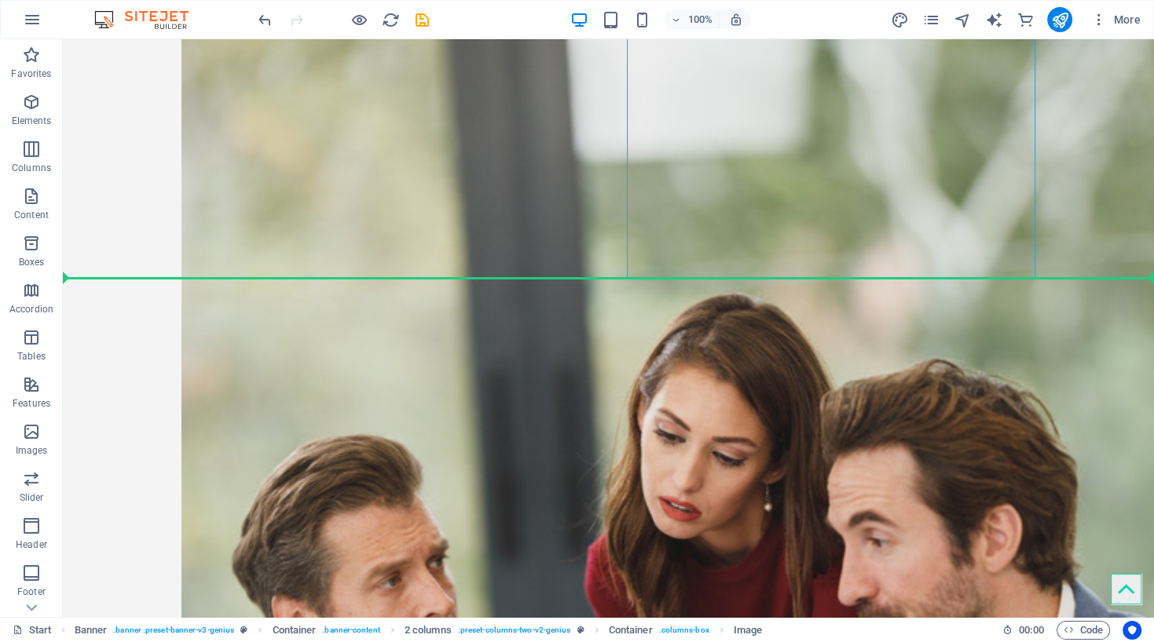
drag, startPoint x: 727, startPoint y: 181, endPoint x: 466, endPoint y: 423, distance: 355.6
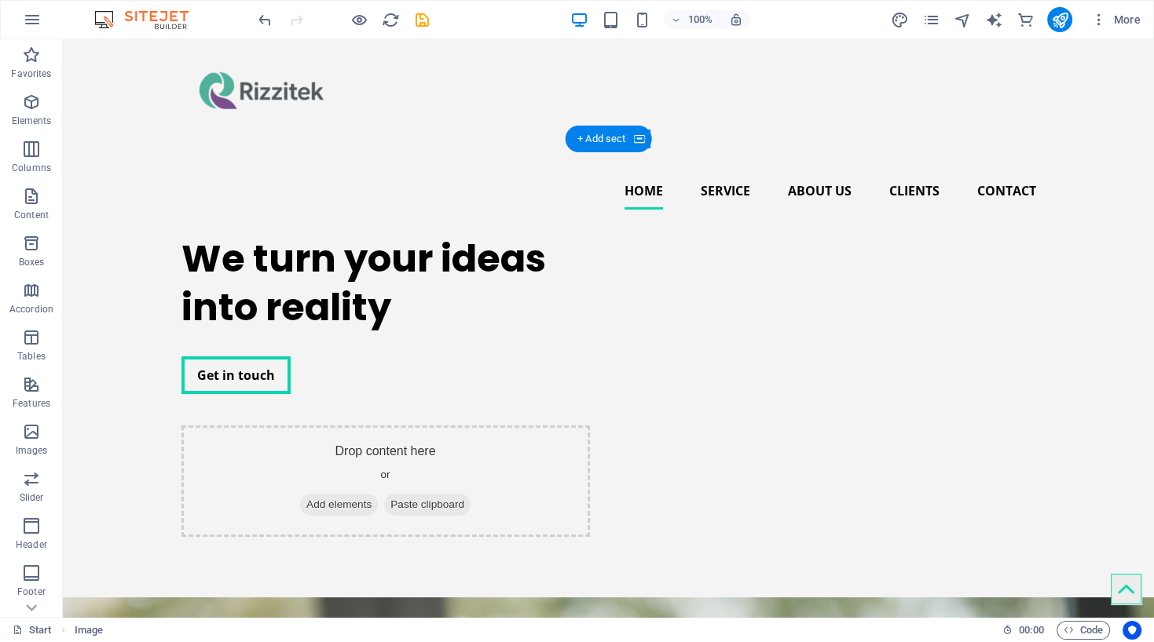
scroll to position [0, 0]
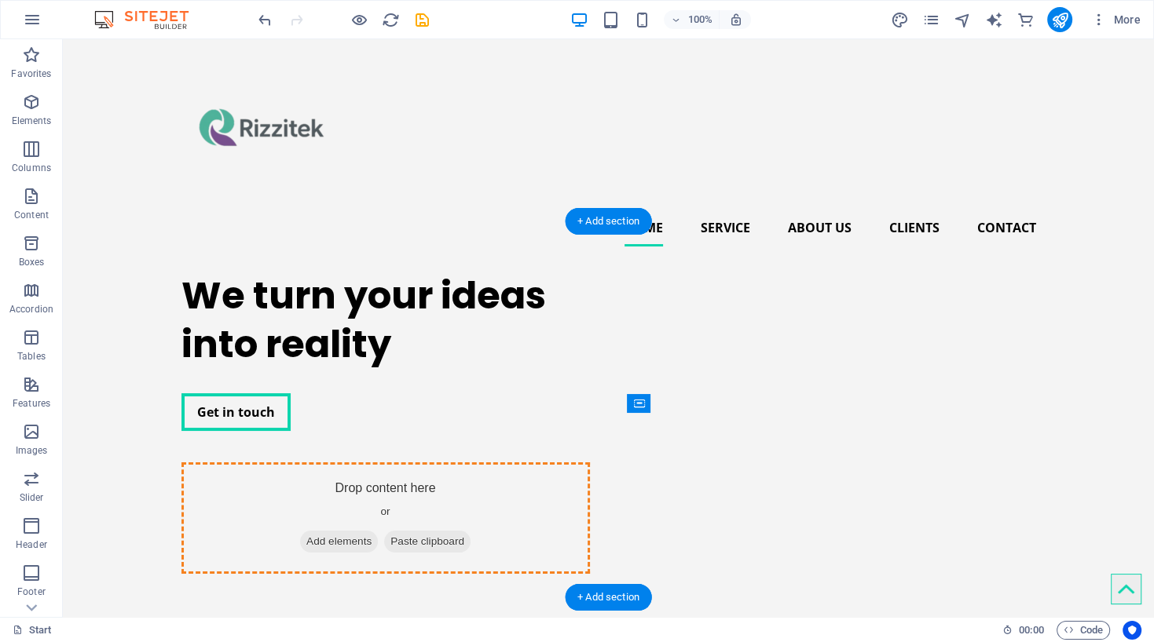
drag, startPoint x: 591, startPoint y: 379, endPoint x: 854, endPoint y: 444, distance: 271.2
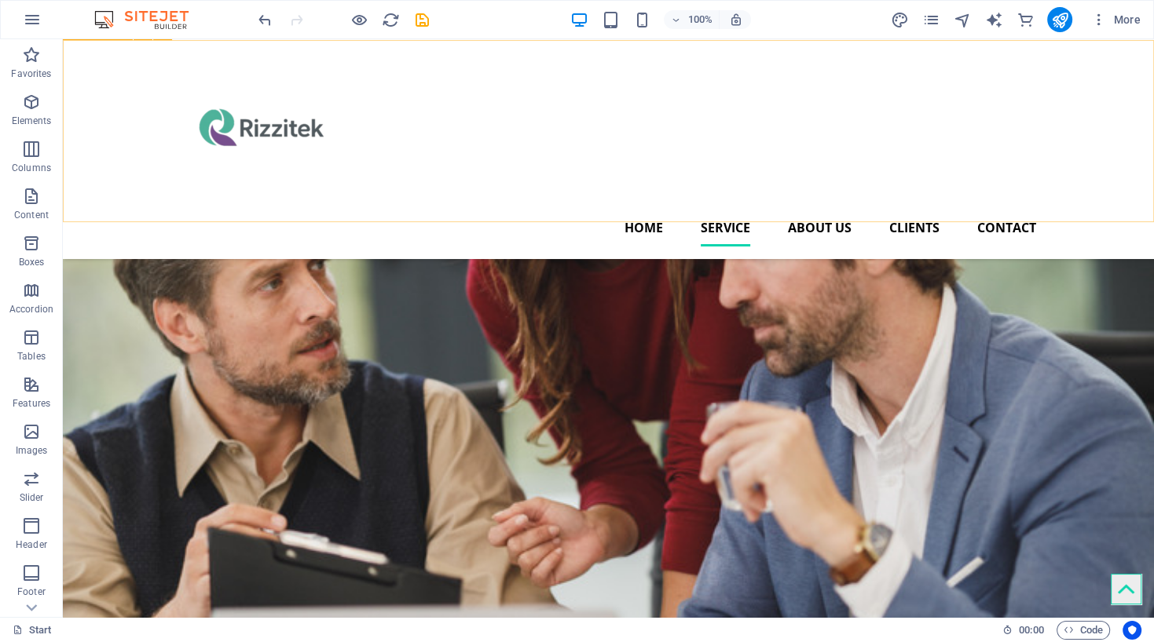
scroll to position [1407, 0]
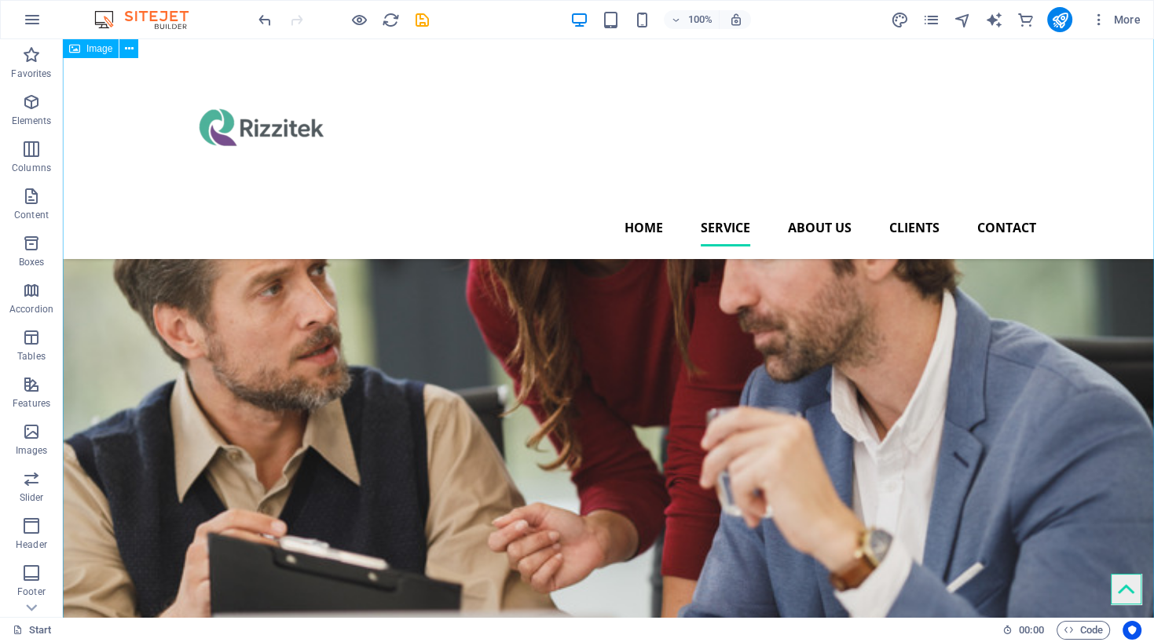
click at [616, 311] on figure at bounding box center [608, 433] width 1091 height 1636
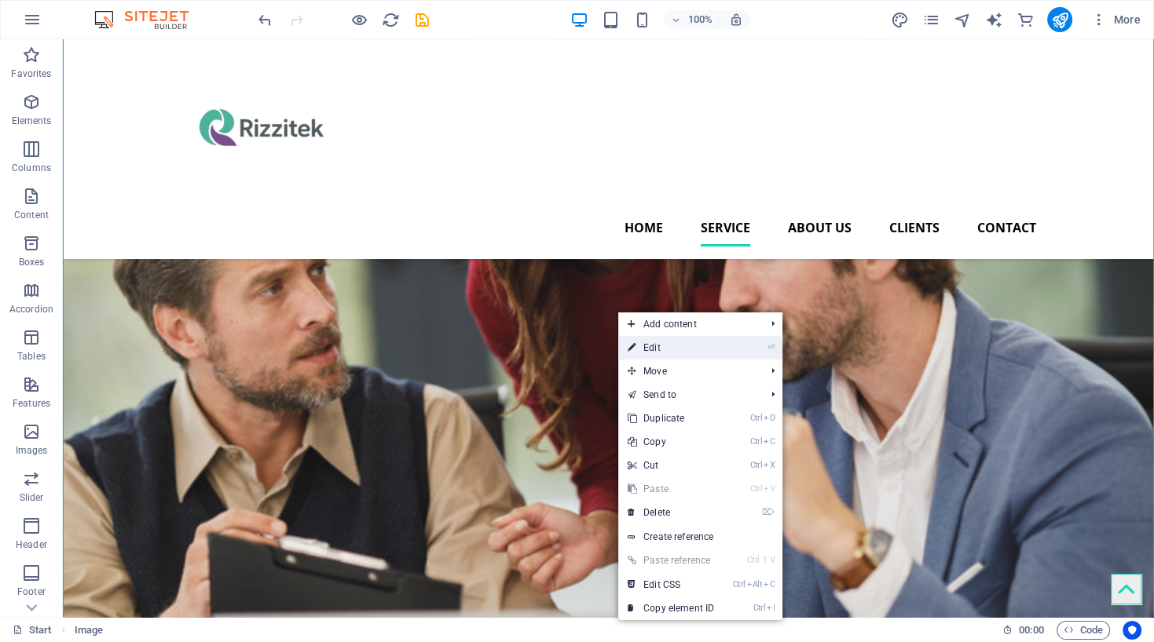
click at [652, 349] on link "⏎ Edit" at bounding box center [670, 348] width 105 height 24
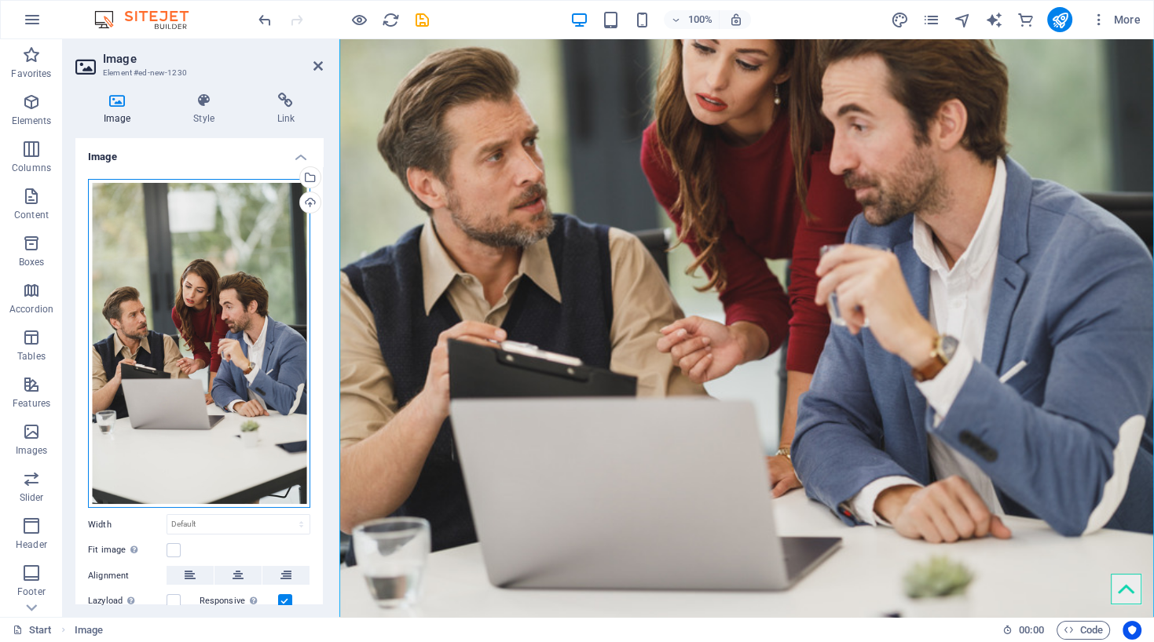
click at [212, 417] on div "Drag files here, click to choose files or select files from Files or our free s…" at bounding box center [199, 344] width 222 height 330
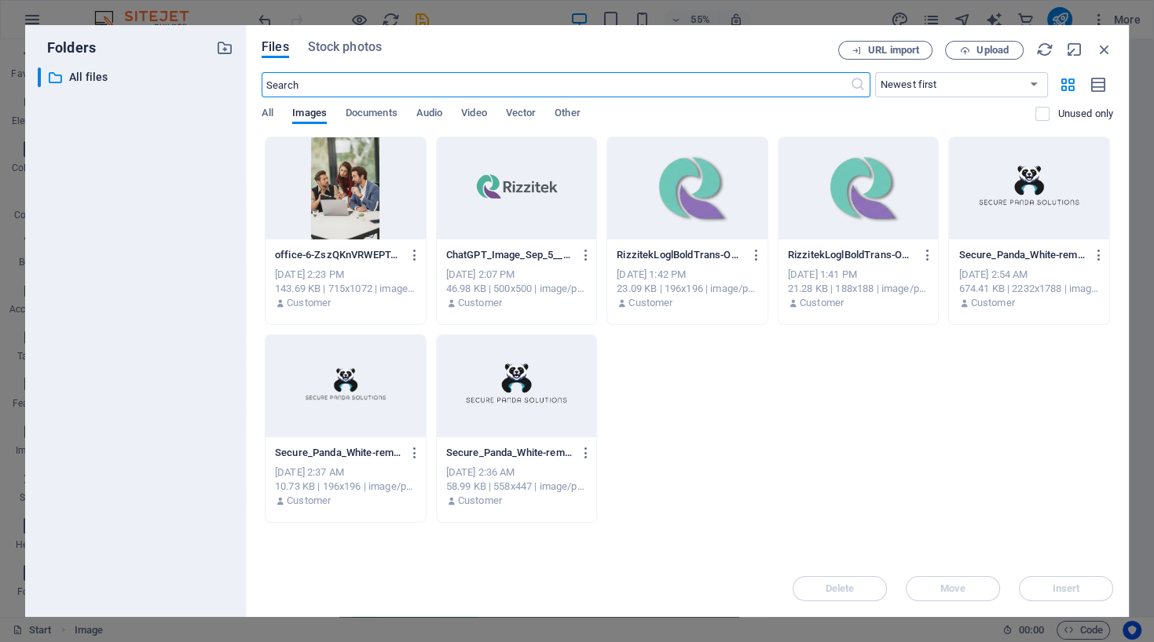
scroll to position [1494, 0]
click at [983, 54] on span "Upload" at bounding box center [992, 50] width 32 height 9
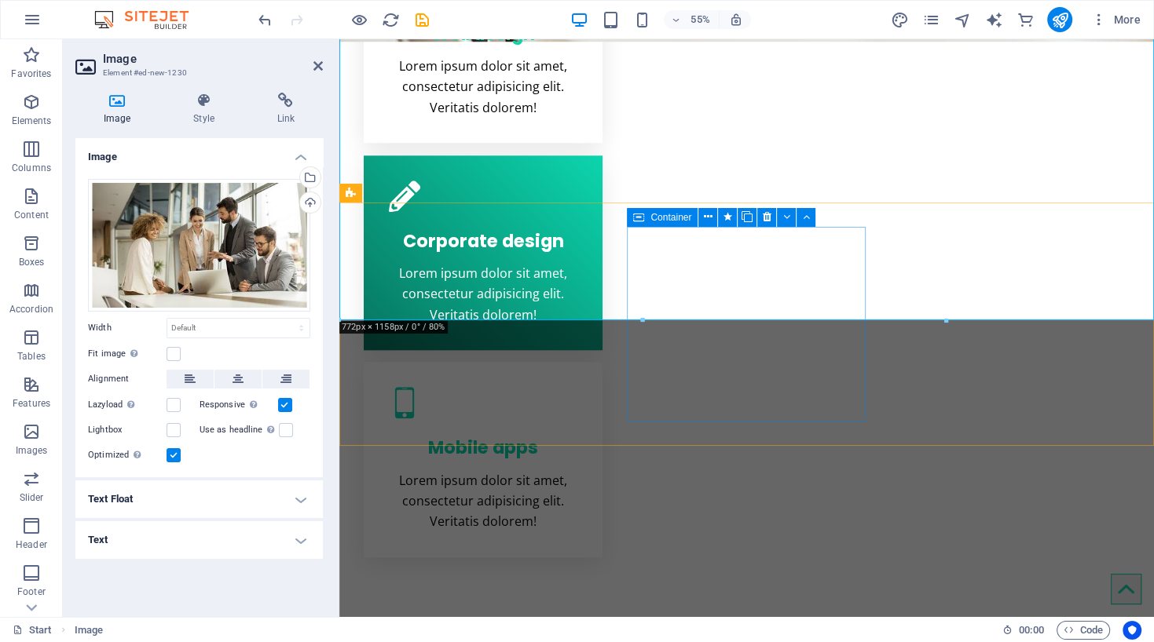
scroll to position [1407, 0]
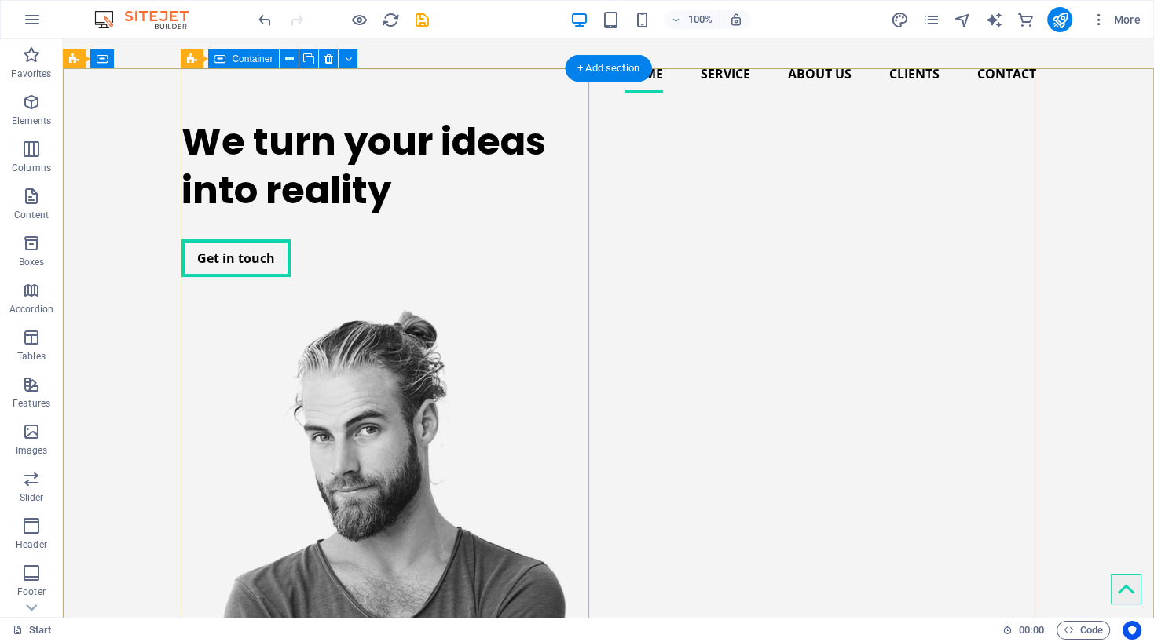
scroll to position [0, 0]
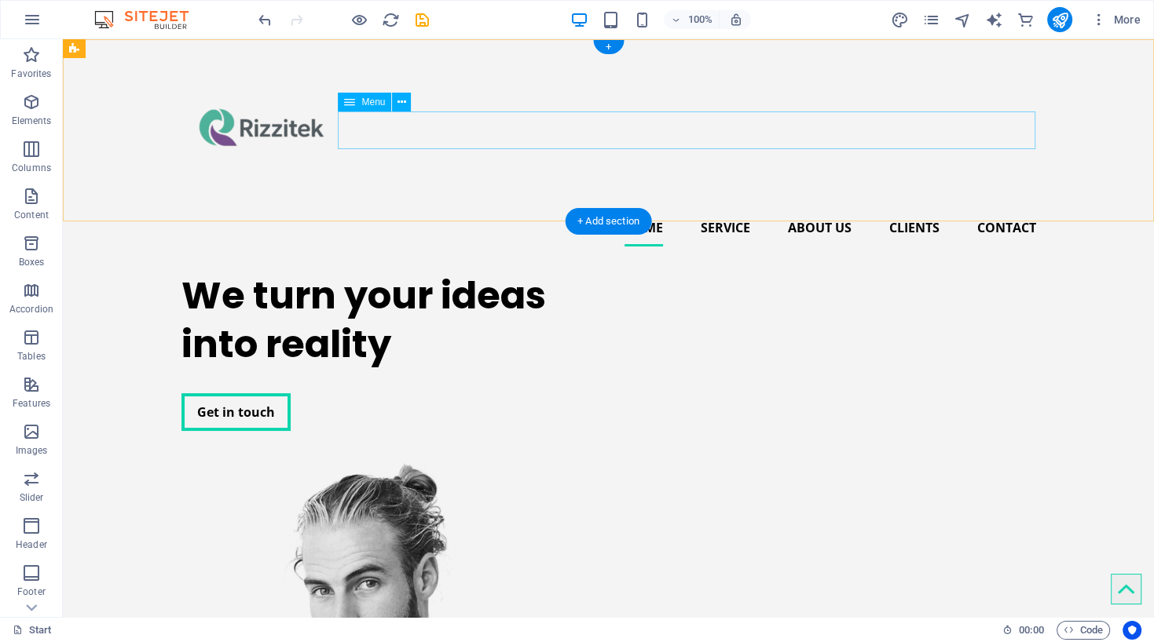
click at [713, 209] on nav "Home Service About us Clients Contact" at bounding box center [608, 228] width 854 height 38
click at [611, 45] on div "+" at bounding box center [608, 47] width 31 height 14
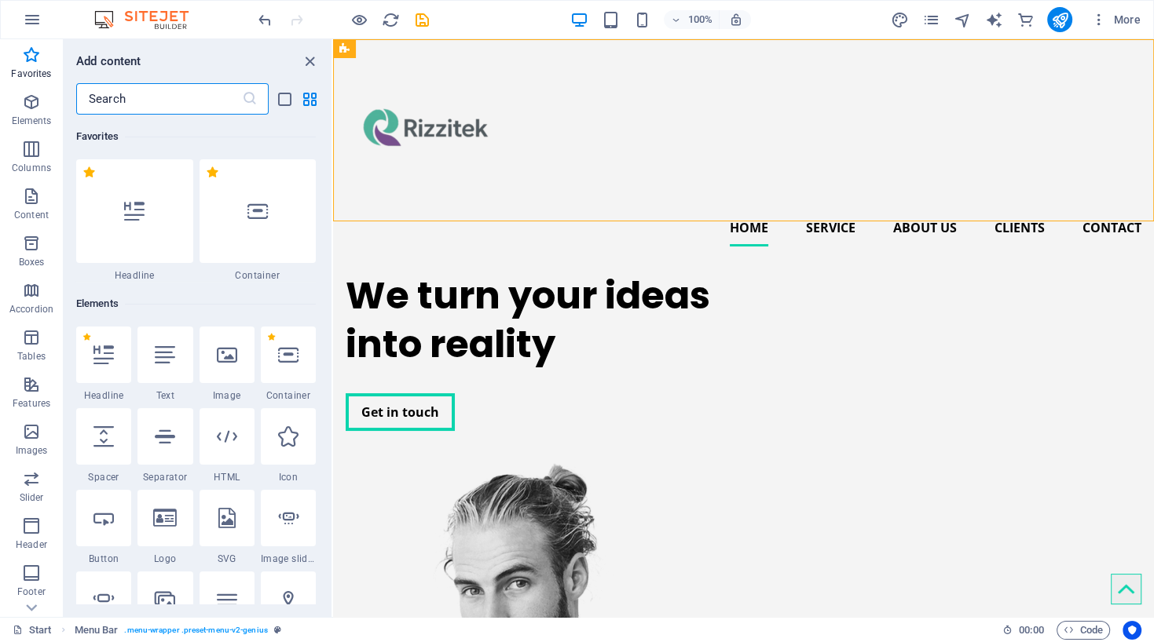
click at [168, 99] on input "text" at bounding box center [159, 98] width 166 height 31
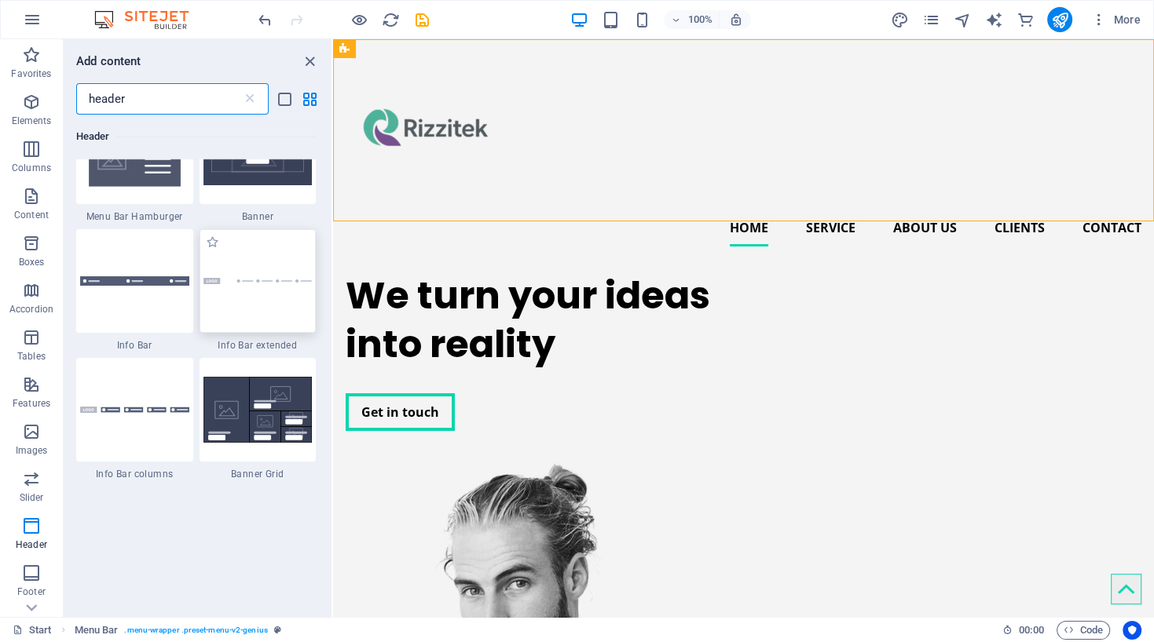
scroll to position [735, 0]
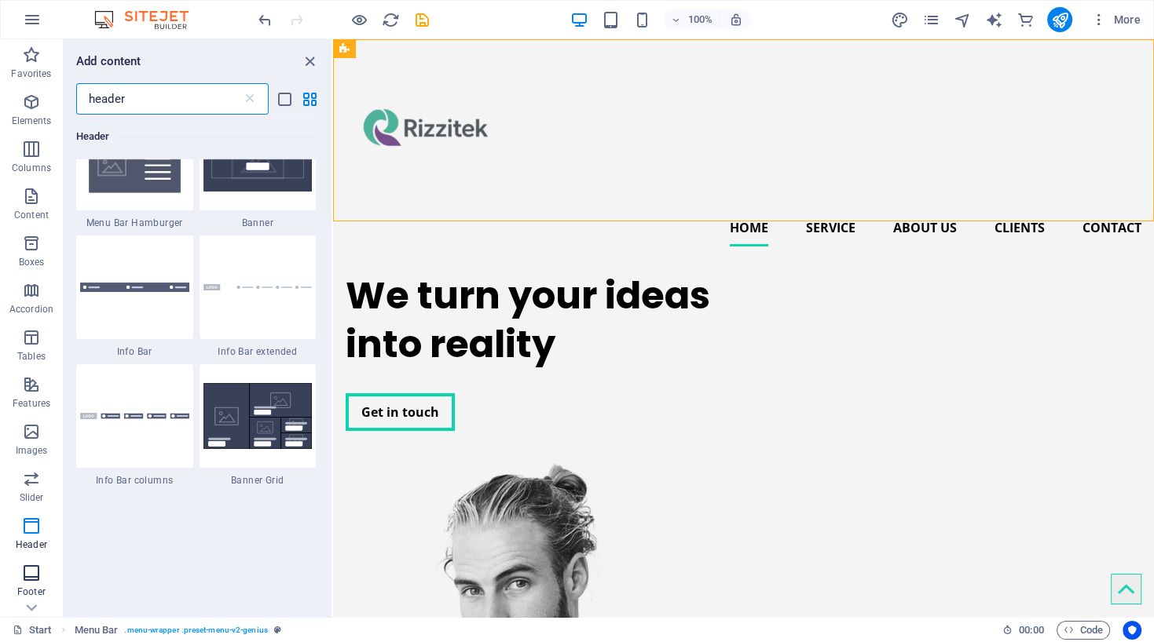
type input "header"
click at [31, 582] on icon "button" at bounding box center [31, 573] width 19 height 19
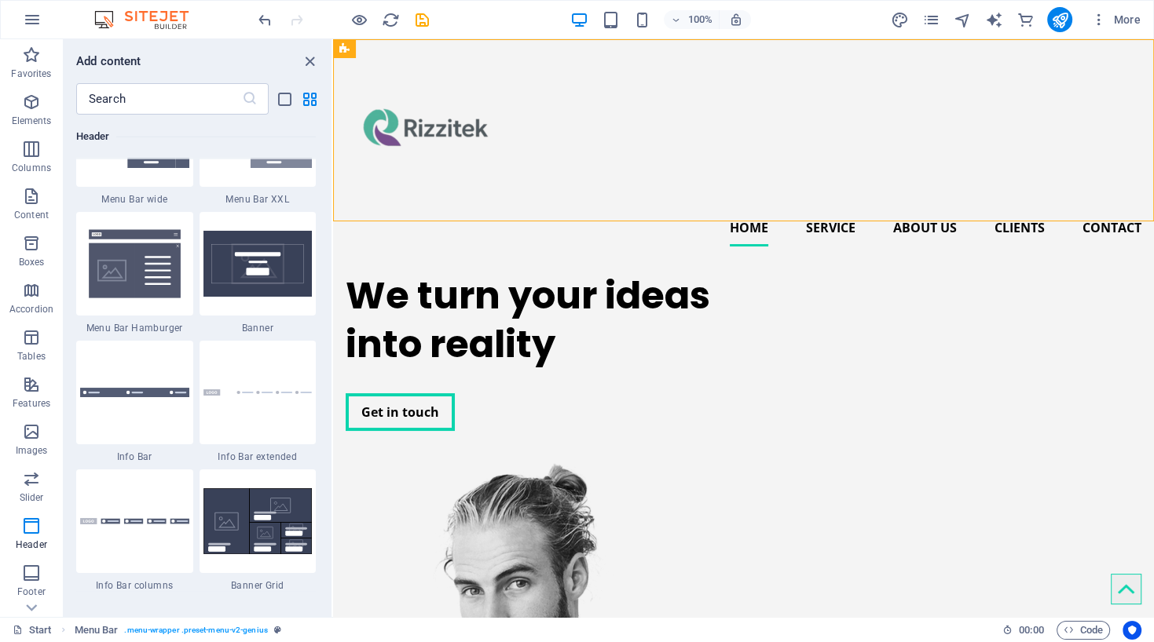
scroll to position [9840, 0]
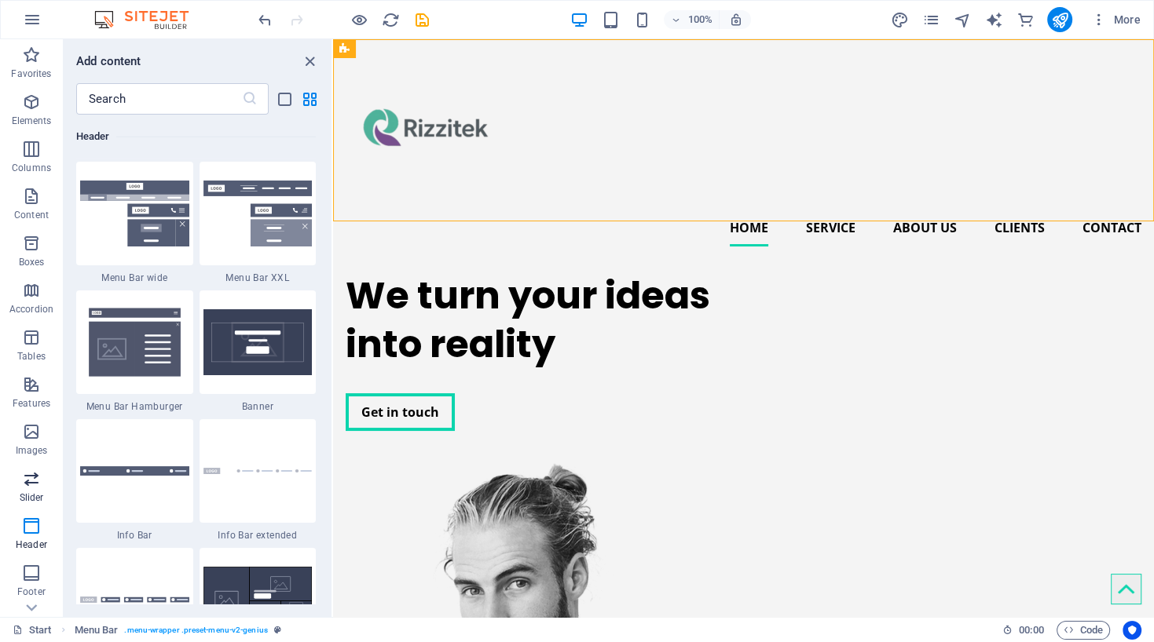
click at [26, 488] on icon "button" at bounding box center [31, 479] width 19 height 19
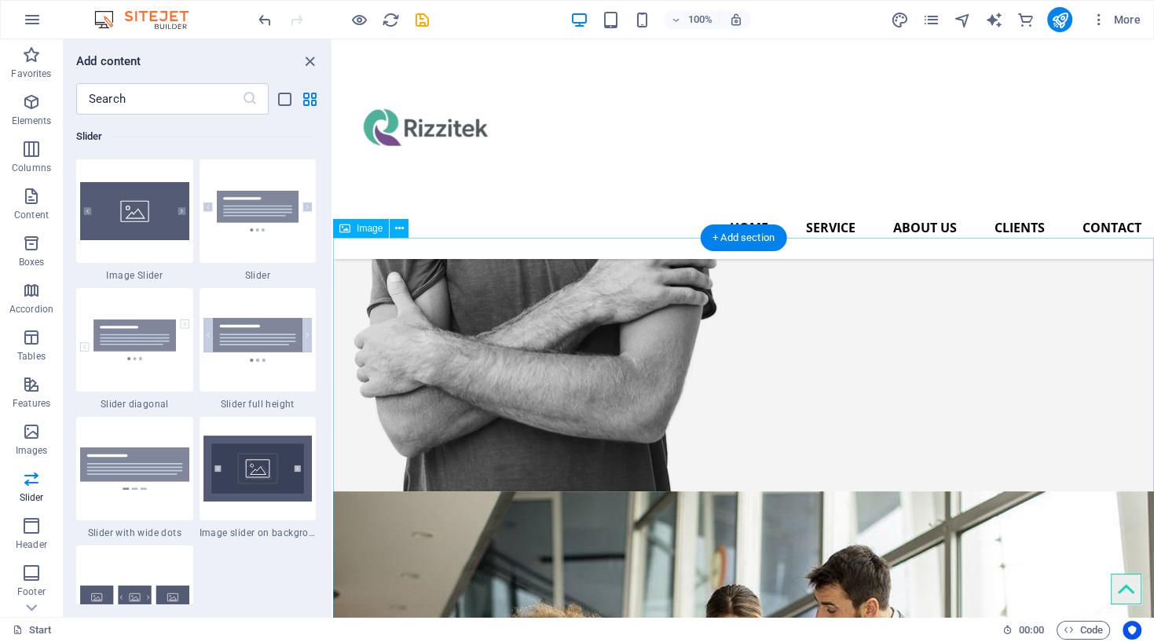
scroll to position [529, 0]
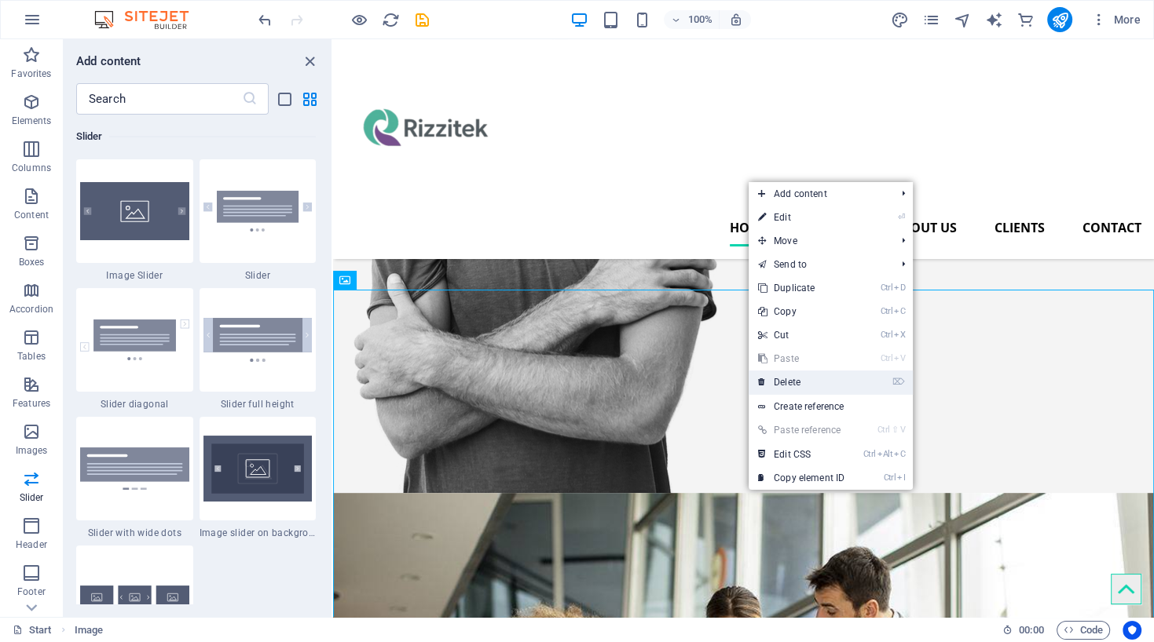
click at [788, 384] on link "⌦ Delete" at bounding box center [800, 383] width 105 height 24
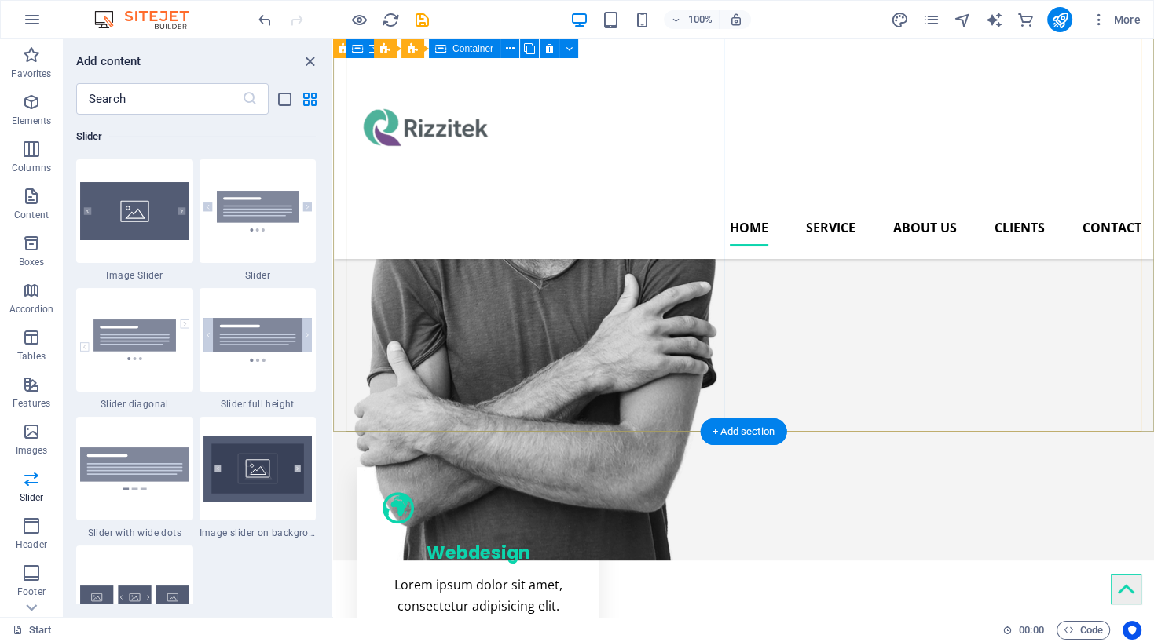
scroll to position [0, 0]
